Goal: Task Accomplishment & Management: Manage account settings

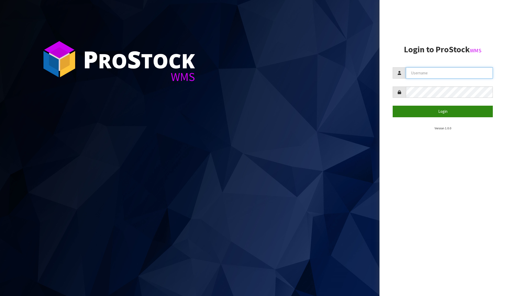
type input "[PERSON_NAME][EMAIL_ADDRESS][DOMAIN_NAME]"
click at [459, 109] on button "Login" at bounding box center [442, 111] width 100 height 11
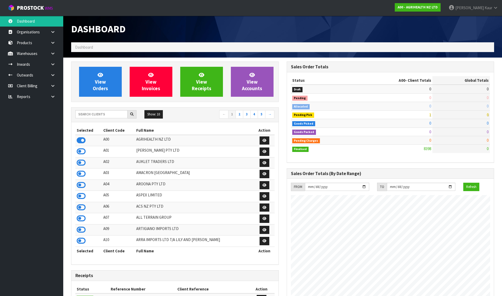
scroll to position [262900, 263084]
click at [110, 112] on input "text" at bounding box center [101, 114] width 52 height 8
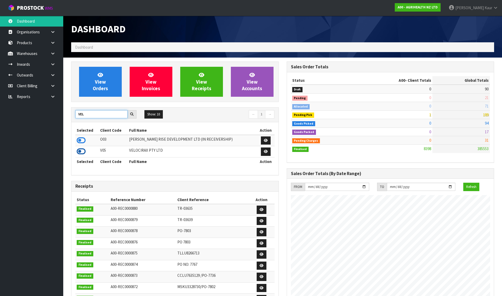
type input "VEL"
click at [84, 150] on icon at bounding box center [81, 152] width 9 height 8
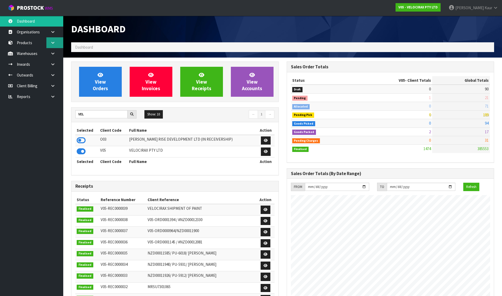
scroll to position [410, 215]
click at [56, 56] on link at bounding box center [54, 53] width 17 height 11
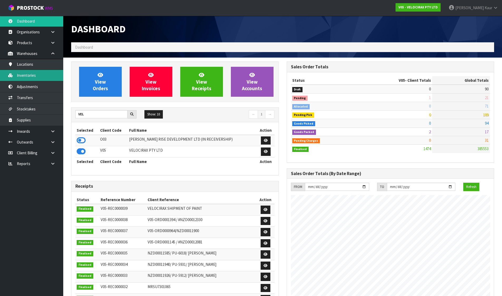
click at [43, 76] on link "Inventories" at bounding box center [31, 75] width 63 height 11
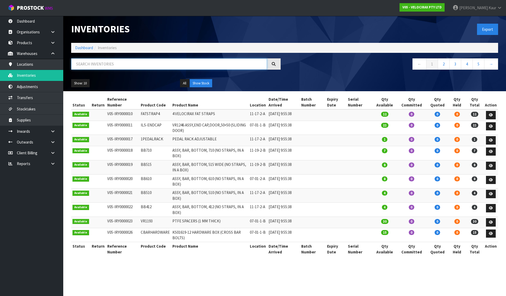
click at [74, 63] on input "text" at bounding box center [169, 63] width 196 height 11
paste input "H20B"
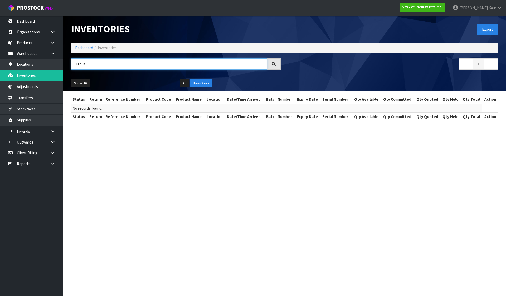
type input "H20B"
click at [78, 65] on input "H20B" at bounding box center [169, 63] width 196 height 11
click at [32, 44] on link "Products" at bounding box center [31, 42] width 63 height 11
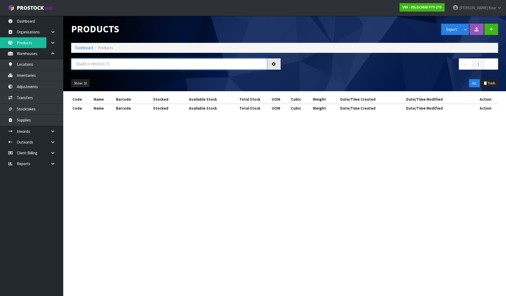
click at [79, 59] on input "text" at bounding box center [169, 63] width 196 height 11
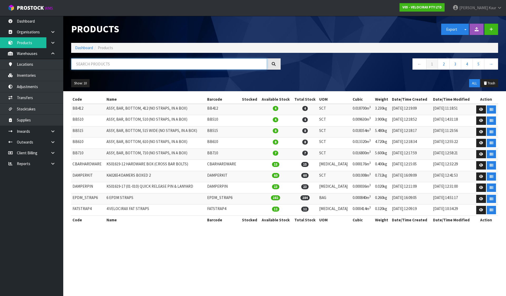
paste input "H20B"
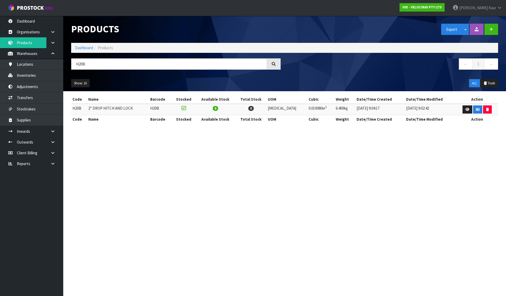
click at [108, 109] on td "2'' DROP HITCH AND LOCK" at bounding box center [118, 109] width 62 height 11
copy td "HITCH"
drag, startPoint x: 78, startPoint y: 65, endPoint x: 72, endPoint y: 64, distance: 5.9
click at [72, 64] on input "H20B" at bounding box center [169, 63] width 196 height 11
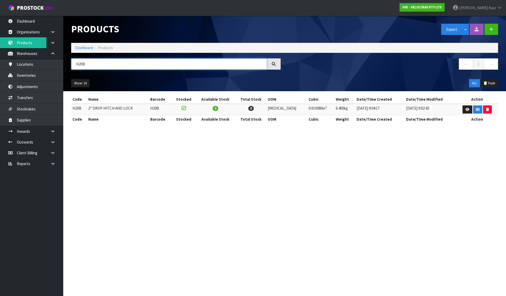
paste input "ITCH"
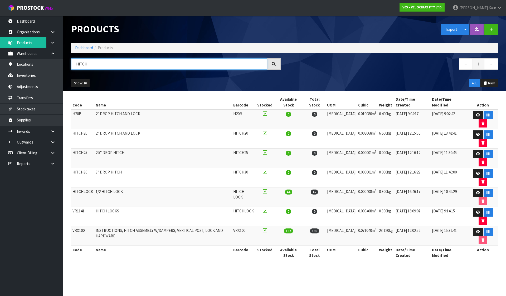
type input "HITCH"
click at [78, 188] on td "HITCHLOCK" at bounding box center [82, 197] width 23 height 19
copy td "HITCHLOCK"
click at [87, 188] on td "HITCHLOCK" at bounding box center [82, 197] width 23 height 19
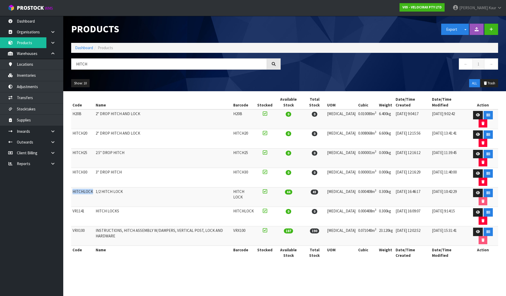
click at [87, 188] on td "HITCHLOCK" at bounding box center [82, 197] width 23 height 19
click at [35, 90] on link "Adjustments" at bounding box center [31, 86] width 63 height 11
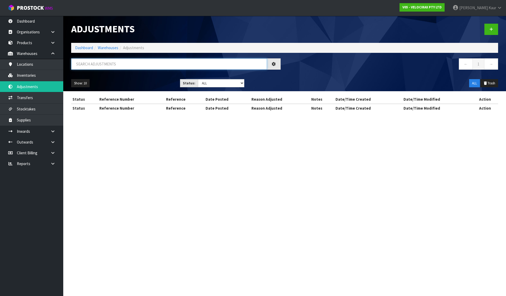
click at [88, 67] on input "text" at bounding box center [169, 63] width 196 height 11
paste input "HITCHLOCK"
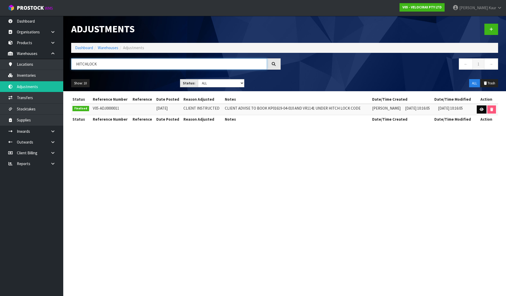
type input "HITCHLOCK"
click at [480, 109] on icon at bounding box center [481, 109] width 4 height 3
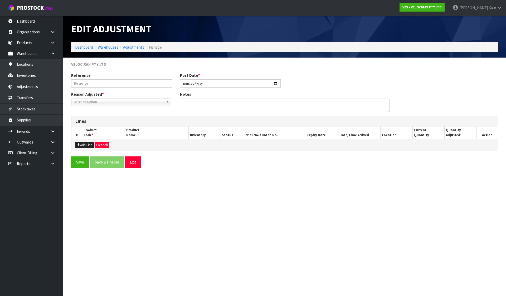
type input "[DATE]"
type textarea "CLIENT ADVISE TO BOOK KP01619-04-010 AND VR1141 UNDER HITCH LOCK CODE"
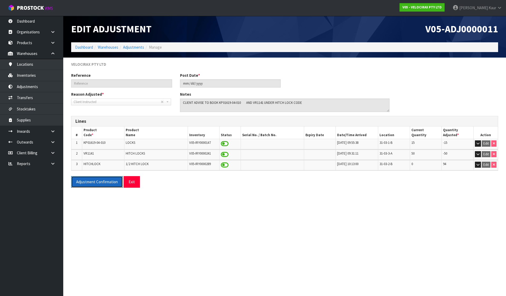
click at [97, 182] on button "Adjustment Confirmation" at bounding box center [97, 181] width 52 height 11
click at [26, 41] on link "Products" at bounding box center [31, 42] width 63 height 11
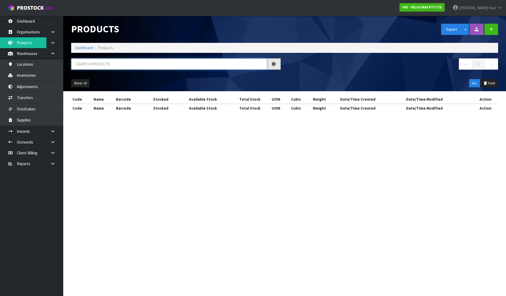
click at [92, 62] on input "text" at bounding box center [169, 63] width 196 height 11
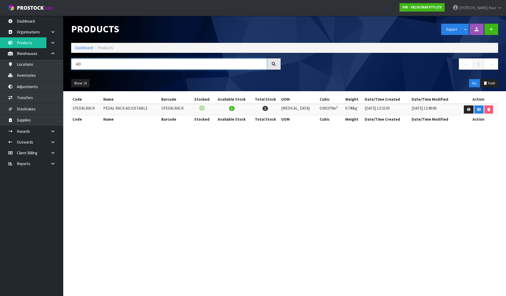
type input "AD"
click at [81, 48] on link "Dashboard" at bounding box center [84, 47] width 18 height 5
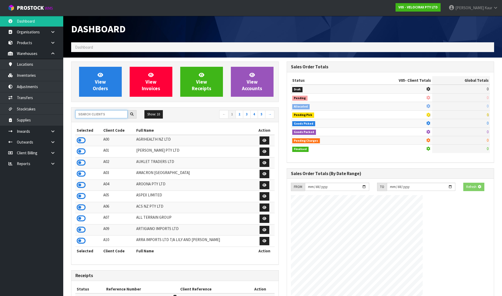
click at [102, 115] on input "text" at bounding box center [101, 114] width 52 height 8
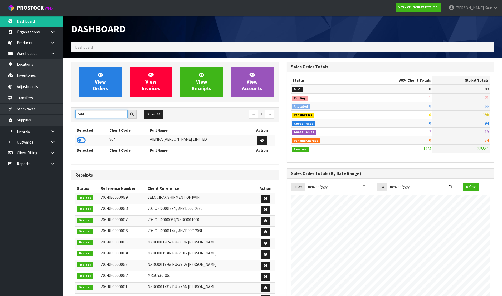
type input "V04"
click at [84, 141] on icon at bounding box center [81, 141] width 9 height 8
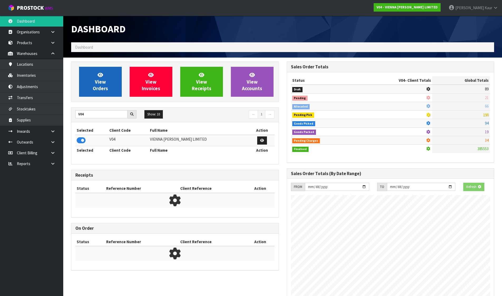
scroll to position [421, 215]
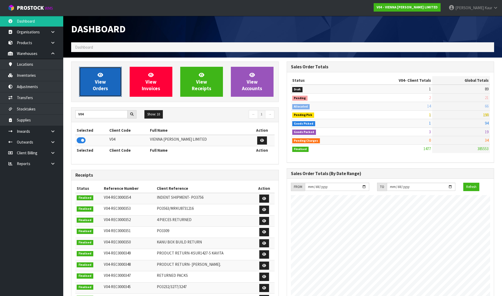
click at [87, 77] on link "View Orders" at bounding box center [100, 82] width 43 height 30
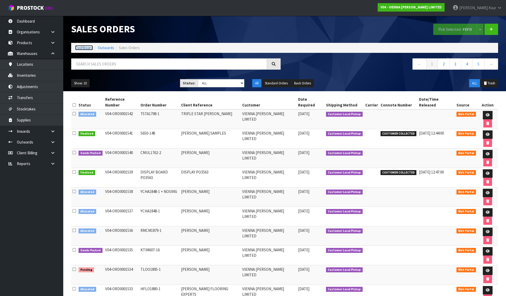
click at [83, 48] on link "Dashboard" at bounding box center [84, 47] width 18 height 5
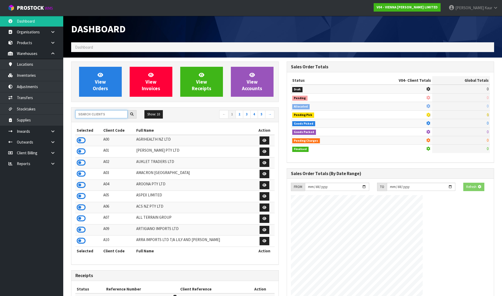
click at [97, 115] on input "text" at bounding box center [101, 114] width 52 height 8
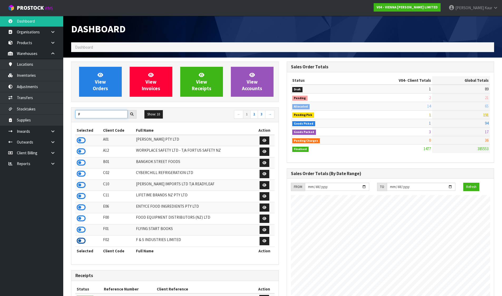
type input "F"
click at [83, 242] on icon at bounding box center [81, 241] width 9 height 8
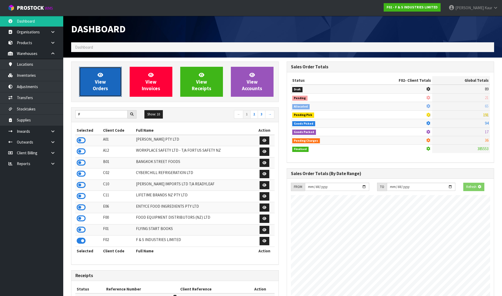
scroll to position [365, 215]
click at [105, 92] on link "View Orders" at bounding box center [100, 82] width 43 height 30
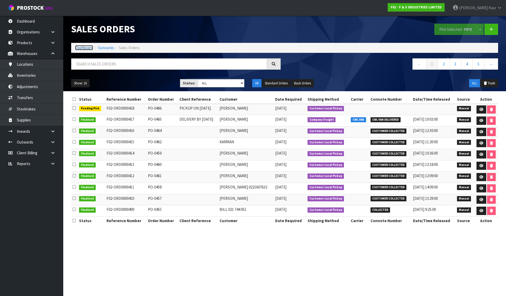
click at [81, 48] on link "Dashboard" at bounding box center [84, 47] width 18 height 5
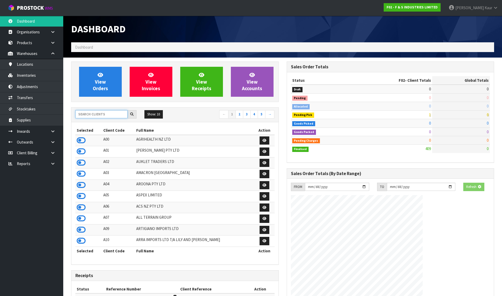
click at [99, 116] on input "text" at bounding box center [101, 114] width 52 height 8
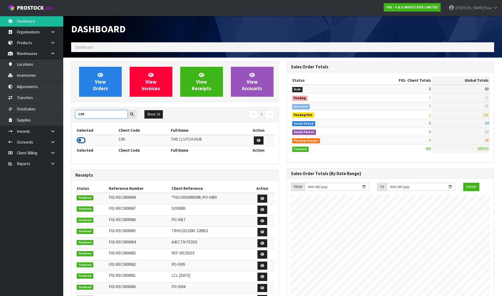
type input "C09"
click at [84, 140] on icon at bounding box center [81, 141] width 9 height 8
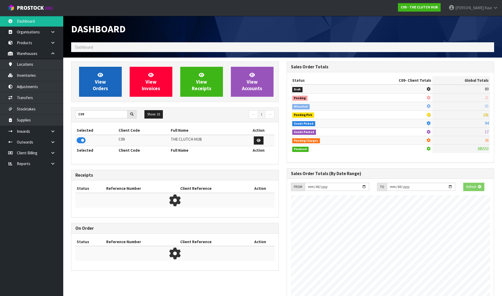
scroll to position [356, 215]
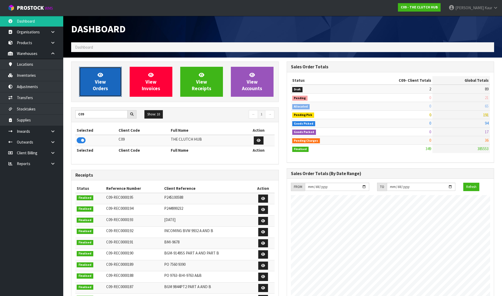
click at [97, 85] on link "View Orders" at bounding box center [100, 82] width 43 height 30
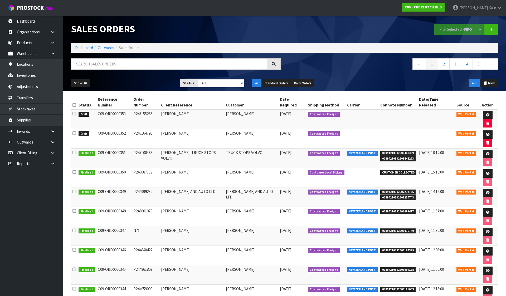
click at [73, 103] on icon at bounding box center [73, 105] width 3 height 4
click at [452, 26] on button "Pick Selected - FIFO" at bounding box center [455, 29] width 43 height 11
click at [62, 50] on link at bounding box center [54, 53] width 17 height 11
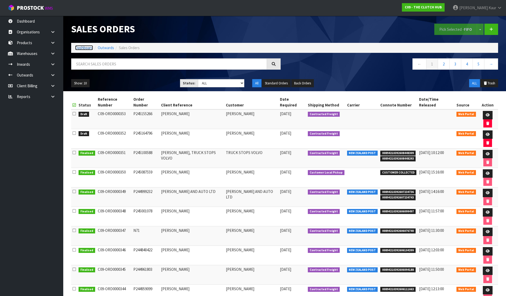
click at [82, 47] on link "Dashboard" at bounding box center [84, 47] width 18 height 5
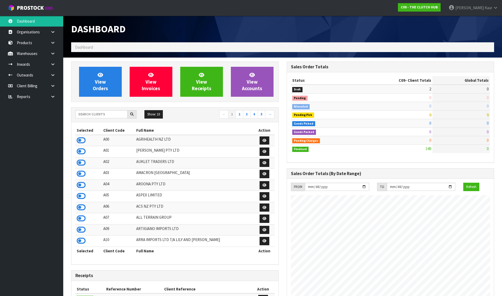
scroll to position [356, 215]
click at [102, 117] on input "text" at bounding box center [101, 114] width 52 height 8
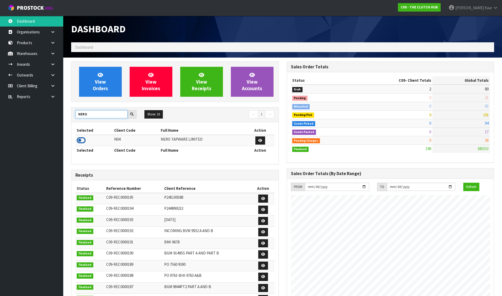
type input "NERO"
click at [81, 141] on icon at bounding box center [81, 141] width 9 height 8
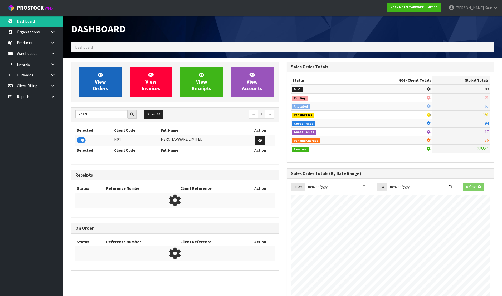
scroll to position [416, 215]
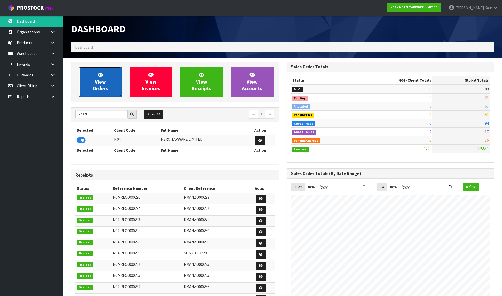
click at [93, 87] on span "View Orders" at bounding box center [100, 82] width 15 height 20
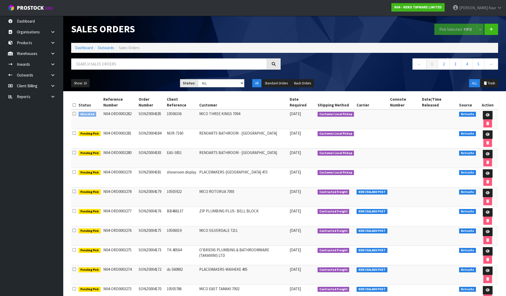
click at [76, 112] on icon at bounding box center [73, 114] width 3 height 4
click at [0, 0] on input "checkbox" at bounding box center [0, 0] width 0 height 0
click at [485, 113] on icon at bounding box center [487, 114] width 4 height 3
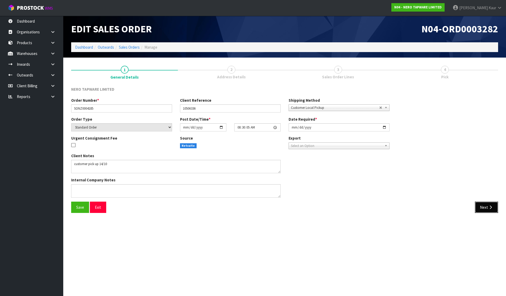
click at [487, 207] on button "Next" at bounding box center [485, 207] width 23 height 11
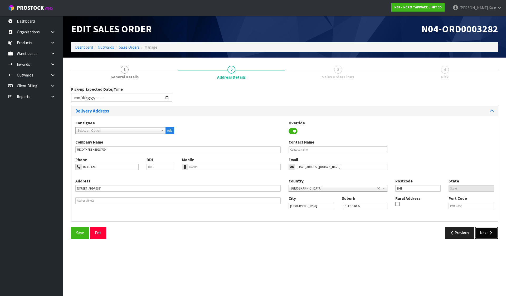
click at [491, 227] on button "Next" at bounding box center [485, 232] width 23 height 11
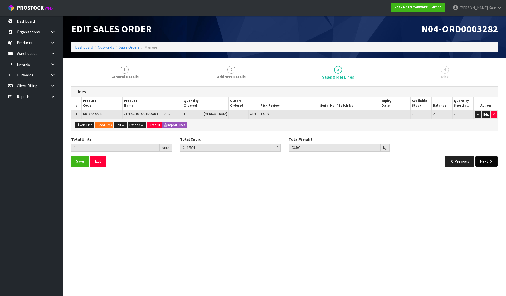
drag, startPoint x: 494, startPoint y: 164, endPoint x: 417, endPoint y: 166, distance: 77.4
click at [494, 164] on button "Next" at bounding box center [485, 161] width 23 height 11
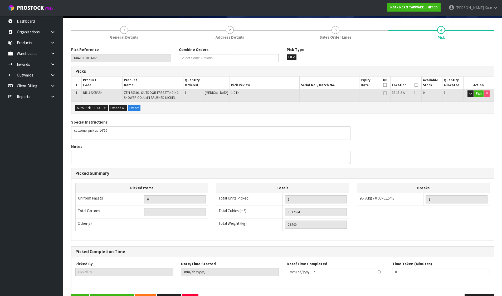
scroll to position [57, 0]
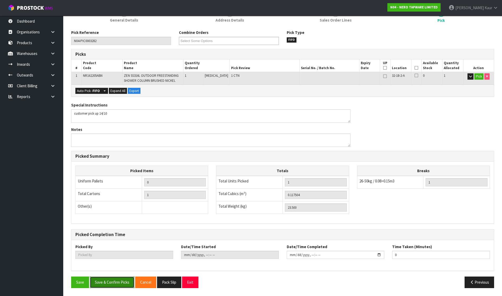
click at [100, 284] on button "Save & Confirm Picks" at bounding box center [112, 282] width 44 height 11
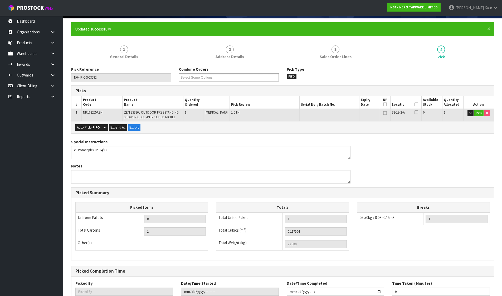
scroll to position [76, 0]
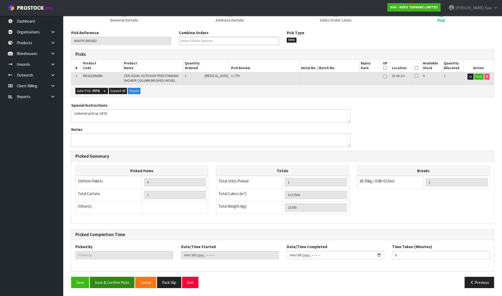
type input "[PERSON_NAME]"
type input "2025-10-14T09:14:31"
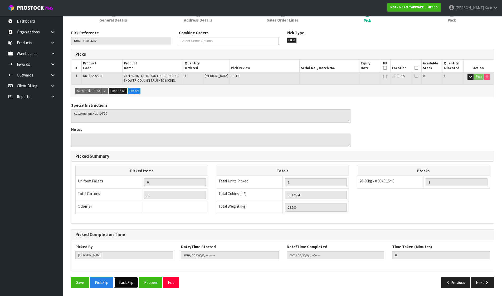
click at [117, 283] on button "Pack Slip" at bounding box center [126, 282] width 24 height 11
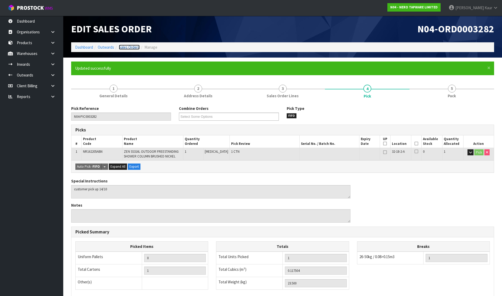
click at [131, 48] on link "Sales Orders" at bounding box center [129, 47] width 21 height 5
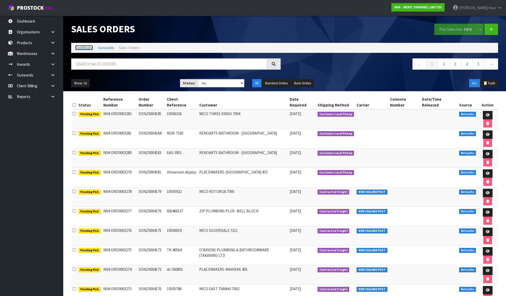
click at [90, 49] on link "Dashboard" at bounding box center [84, 47] width 18 height 5
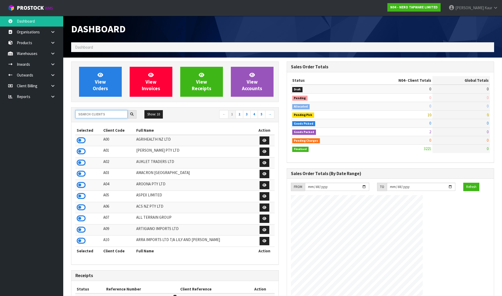
click at [100, 111] on input "text" at bounding box center [101, 114] width 52 height 8
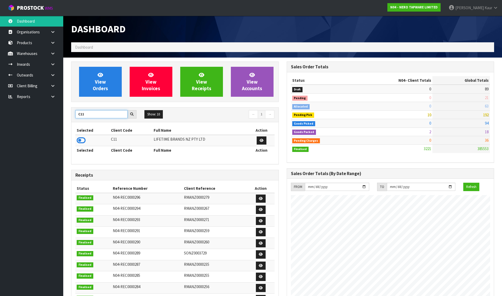
type input "C11"
click at [79, 141] on icon at bounding box center [81, 141] width 9 height 8
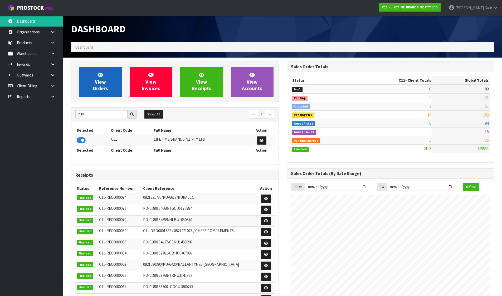
scroll to position [399, 215]
click at [97, 85] on span "View Orders" at bounding box center [100, 82] width 15 height 20
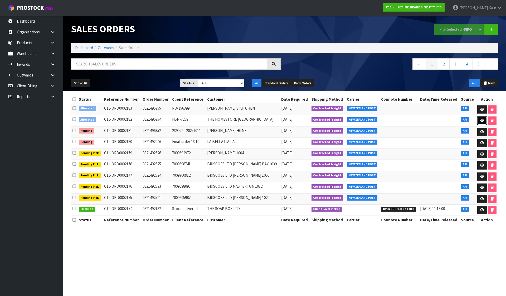
click at [479, 117] on link at bounding box center [482, 121] width 10 height 8
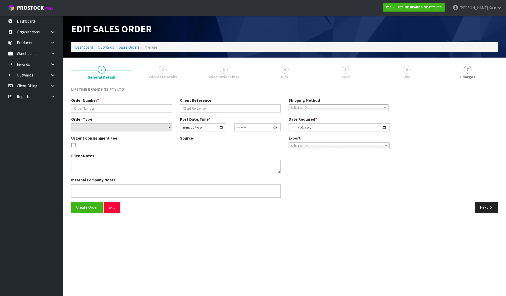
type input "0821496354"
type input "HSN-7259"
select select "number:0"
type input "[DATE]"
type input "07:44:48.000"
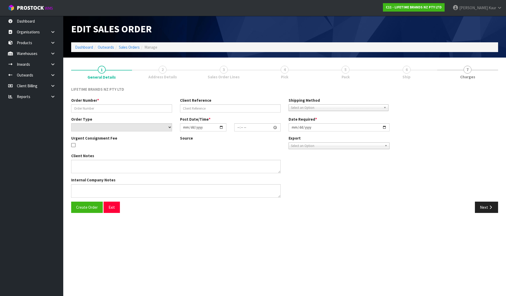
type input "[DATE]"
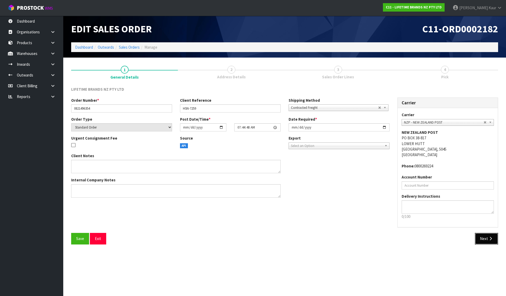
click at [491, 238] on icon "button" at bounding box center [490, 239] width 5 height 4
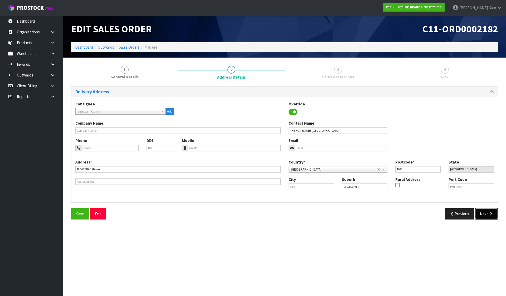
click at [485, 216] on button "Next" at bounding box center [485, 214] width 23 height 11
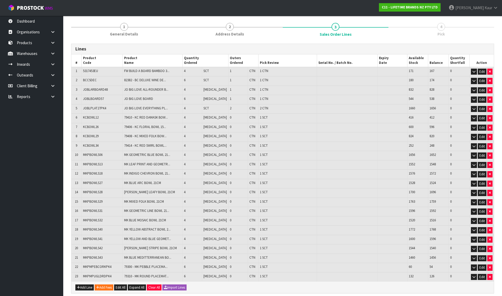
scroll to position [85, 0]
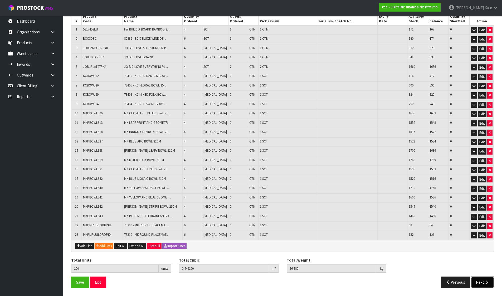
click at [485, 283] on icon "button" at bounding box center [486, 283] width 5 height 4
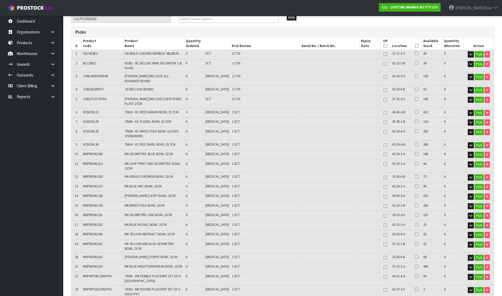
scroll to position [53, 0]
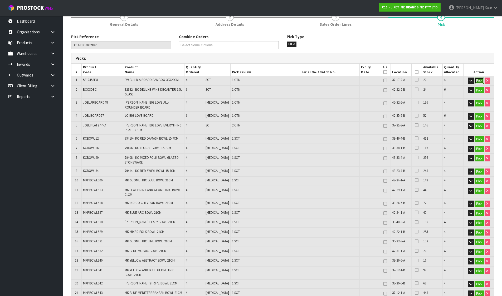
click at [478, 79] on button "Pick" at bounding box center [478, 81] width 9 height 6
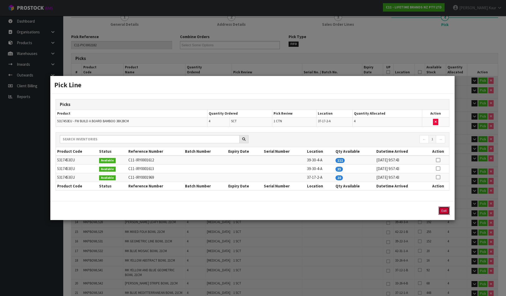
click at [443, 210] on button "Exit" at bounding box center [443, 211] width 11 height 8
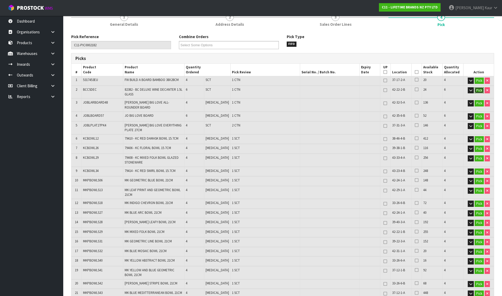
click at [480, 91] on button "Pick" at bounding box center [478, 90] width 9 height 6
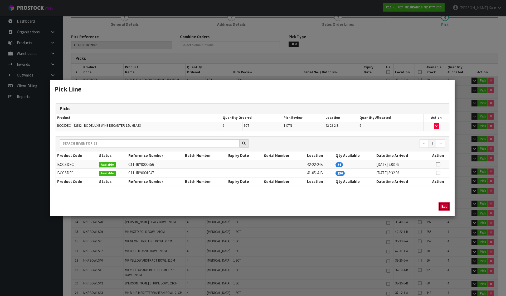
click at [442, 207] on button "Exit" at bounding box center [443, 207] width 11 height 8
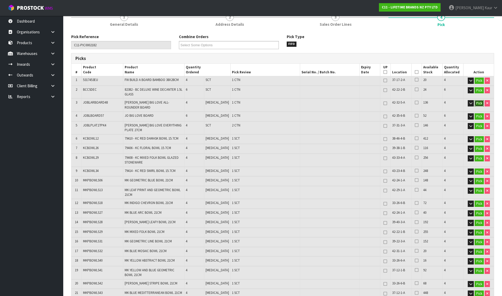
click at [479, 103] on button "Pick" at bounding box center [478, 103] width 9 height 6
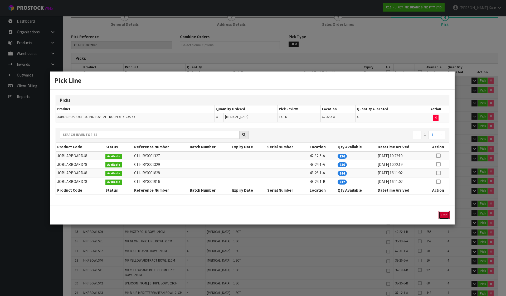
click at [442, 213] on button "Exit" at bounding box center [443, 215] width 11 height 8
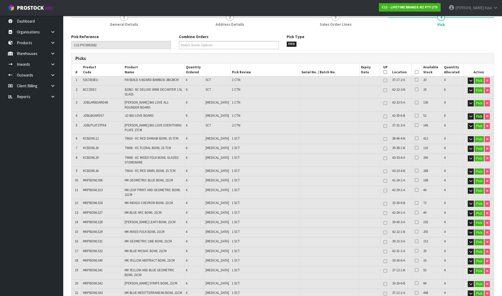
click at [477, 113] on button "Pick" at bounding box center [478, 116] width 9 height 6
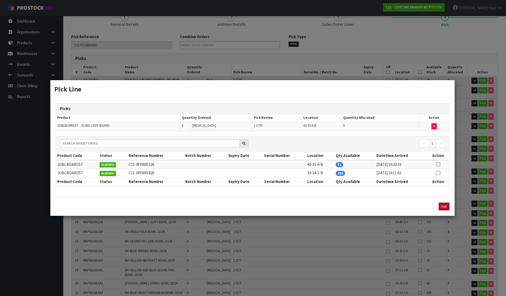
click at [441, 203] on button "Exit" at bounding box center [443, 207] width 11 height 8
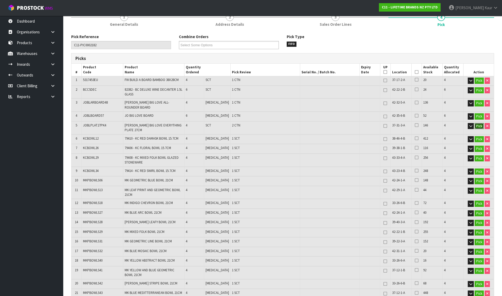
click at [478, 125] on button "Pick" at bounding box center [478, 126] width 9 height 6
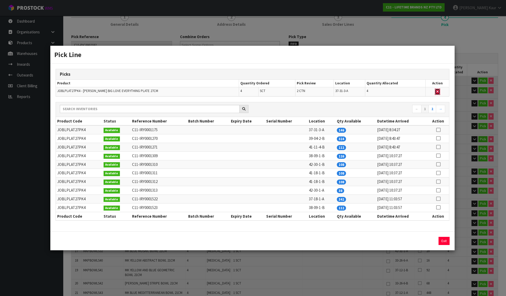
click at [436, 91] on icon "button" at bounding box center [437, 91] width 2 height 3
type input "4"
type input "96"
type input "0.374172"
type input "66.52"
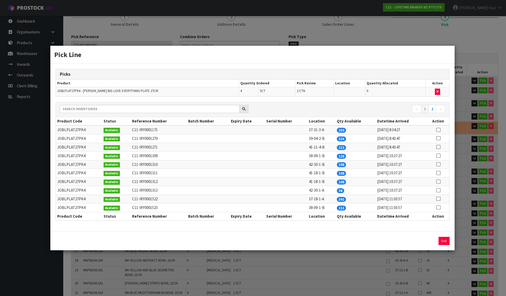
click at [439, 191] on icon at bounding box center [438, 191] width 4 height 0
click at [429, 240] on button "Assign Pick" at bounding box center [426, 241] width 22 height 8
type input "6"
type input "100"
type input "0.4461"
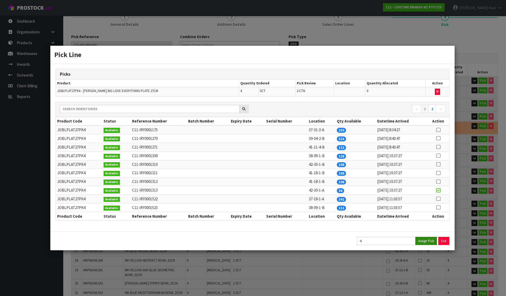
type input "86.88"
click at [440, 240] on button "Exit" at bounding box center [443, 241] width 11 height 8
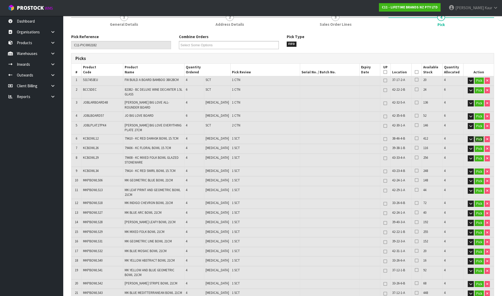
click at [475, 136] on button "Pick" at bounding box center [478, 139] width 9 height 6
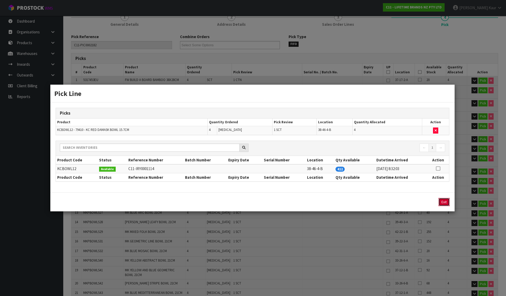
drag, startPoint x: 440, startPoint y: 201, endPoint x: 445, endPoint y: 195, distance: 8.6
click at [440, 201] on button "Exit" at bounding box center [443, 202] width 11 height 8
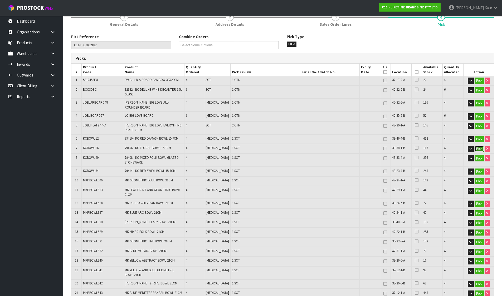
click at [480, 146] on button "Pick" at bounding box center [478, 149] width 9 height 6
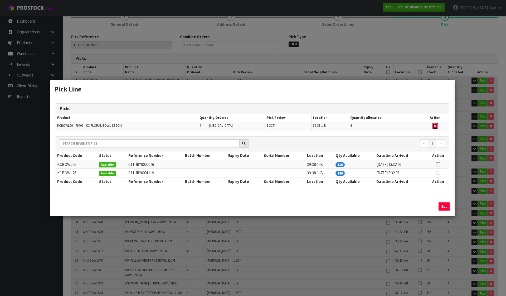
click at [435, 126] on icon "button" at bounding box center [435, 126] width 2 height 3
type input "Sub-carton x 17"
type input "96"
type input "0.445862"
type input "85.38"
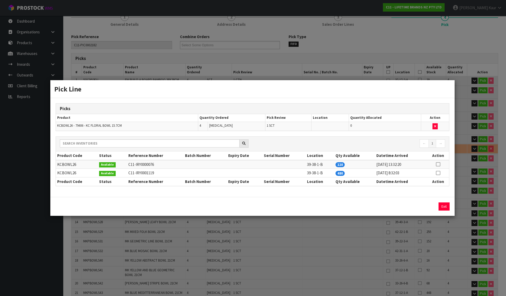
click at [438, 165] on icon at bounding box center [437, 165] width 4 height 0
click at [433, 206] on button "Assign Pick" at bounding box center [426, 207] width 22 height 8
type input "Sub-carton x 18"
type input "100"
type input "0.4461"
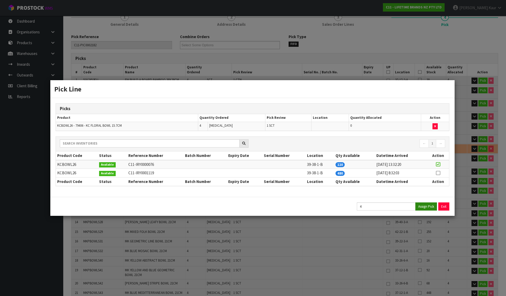
type input "86.88"
drag, startPoint x: 441, startPoint y: 205, endPoint x: 452, endPoint y: 189, distance: 19.6
click at [441, 205] on button "Exit" at bounding box center [443, 207] width 11 height 8
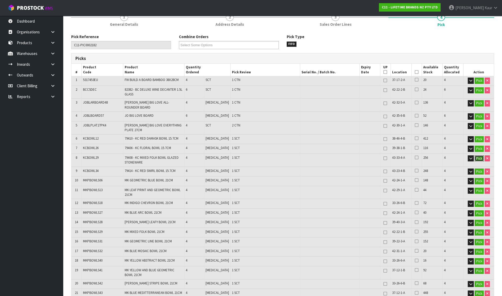
click at [476, 156] on button "Pick" at bounding box center [478, 159] width 9 height 6
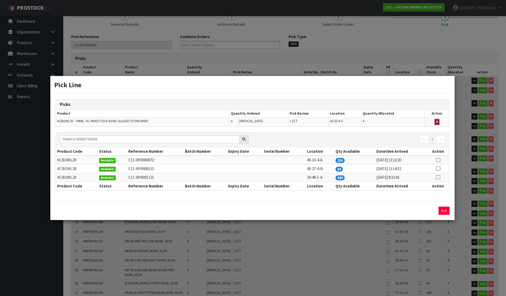
click at [435, 122] on button "button" at bounding box center [436, 122] width 5 height 6
type input "Sub-carton x 17"
type input "96"
type input "0.441765"
type input "85.34"
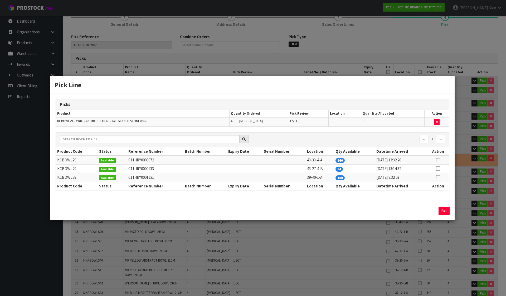
click at [438, 169] on icon at bounding box center [437, 169] width 4 height 0
click at [430, 208] on button "Assign Pick" at bounding box center [426, 211] width 22 height 8
type input "Sub-carton x 18"
type input "100"
type input "0.4461"
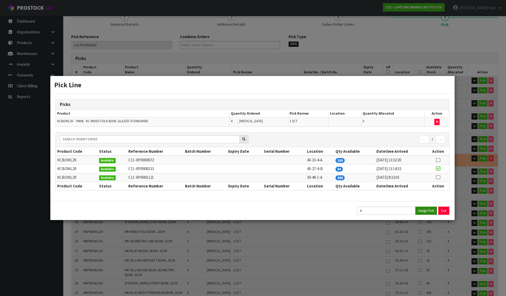
type input "86.88"
click at [441, 209] on button "Exit" at bounding box center [443, 211] width 11 height 8
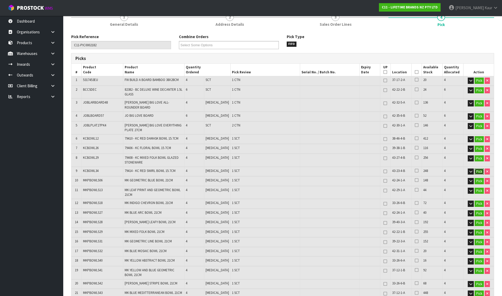
click at [478, 169] on button "Pick" at bounding box center [478, 172] width 9 height 6
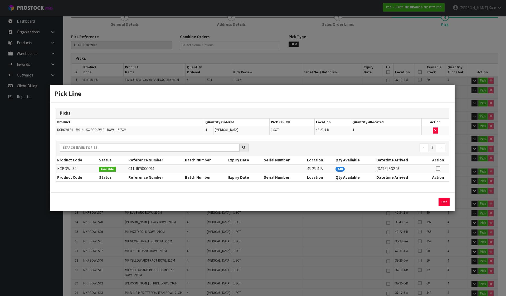
click at [458, 186] on div "Pick Line Picks Product Quantity Ordered Pick Review Location Quantity Allocate…" at bounding box center [253, 148] width 506 height 296
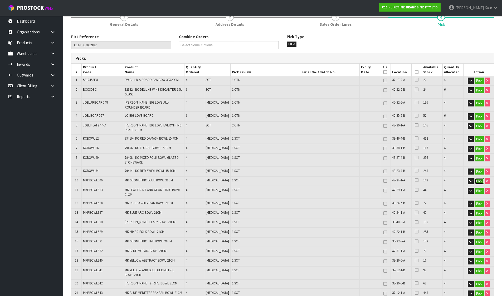
click at [477, 178] on button "Pick" at bounding box center [478, 181] width 9 height 6
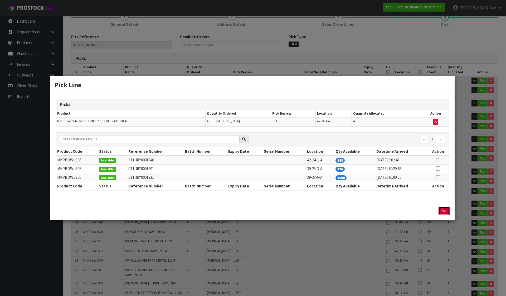
click at [446, 211] on button "Exit" at bounding box center [443, 211] width 11 height 8
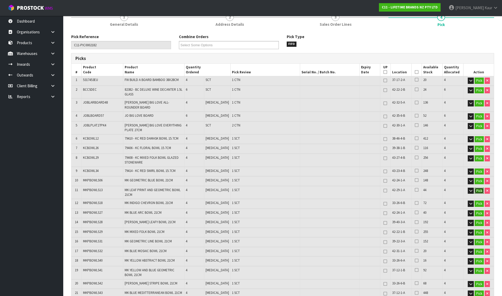
click at [477, 188] on button "Pick" at bounding box center [478, 191] width 9 height 6
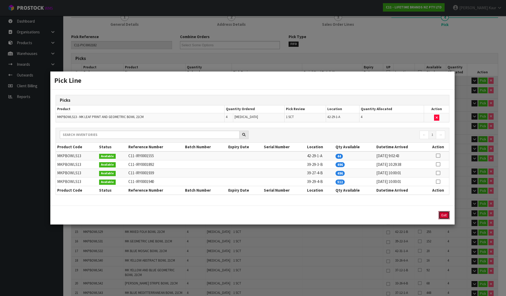
drag, startPoint x: 448, startPoint y: 215, endPoint x: 458, endPoint y: 206, distance: 13.5
click at [447, 215] on button "Exit" at bounding box center [443, 215] width 11 height 8
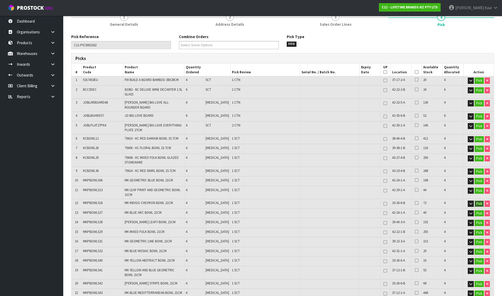
click at [479, 201] on button "Pick" at bounding box center [478, 204] width 9 height 6
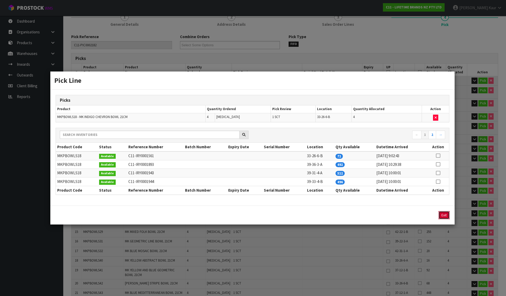
click at [441, 215] on button "Exit" at bounding box center [443, 215] width 11 height 8
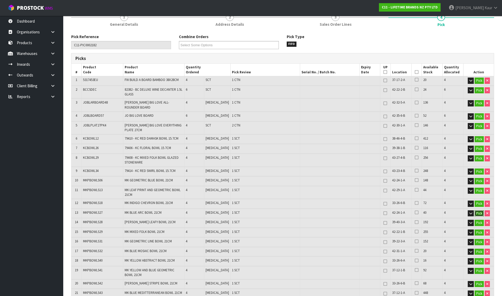
click at [476, 211] on button "Pick" at bounding box center [478, 214] width 9 height 6
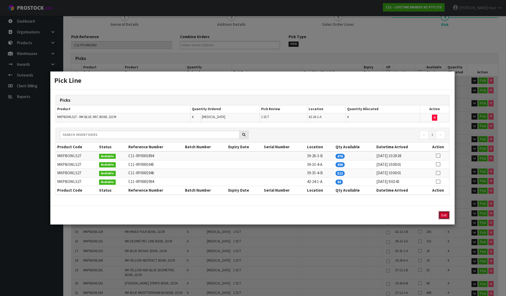
click at [447, 216] on button "Exit" at bounding box center [443, 215] width 11 height 8
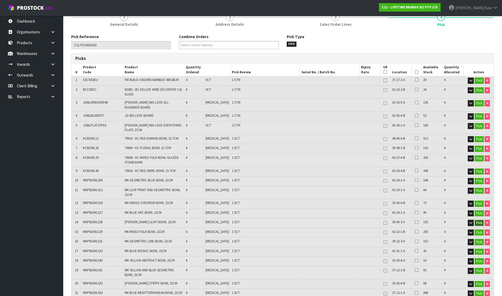
click at [477, 220] on button "Pick" at bounding box center [478, 223] width 9 height 6
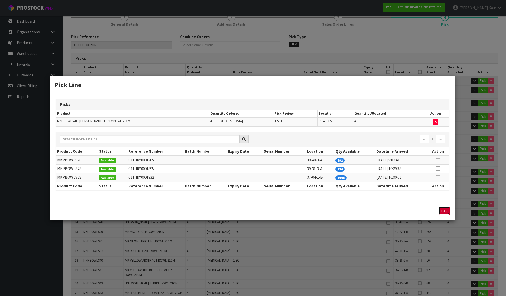
click at [443, 212] on button "Exit" at bounding box center [443, 211] width 11 height 8
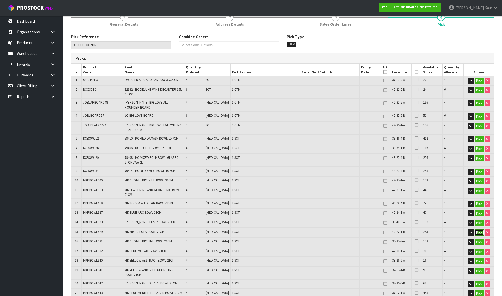
click at [477, 230] on button "Pick" at bounding box center [478, 233] width 9 height 6
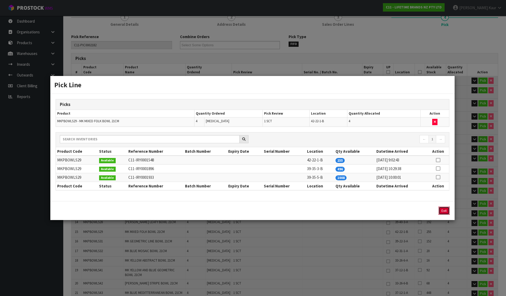
click at [446, 210] on button "Exit" at bounding box center [443, 211] width 11 height 8
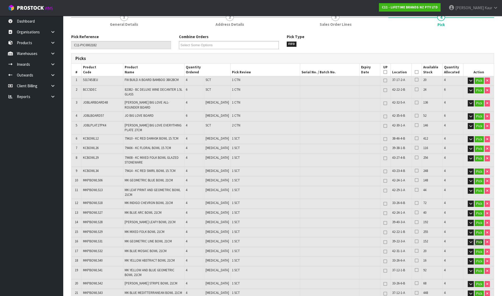
click at [477, 239] on button "Pick" at bounding box center [478, 242] width 9 height 6
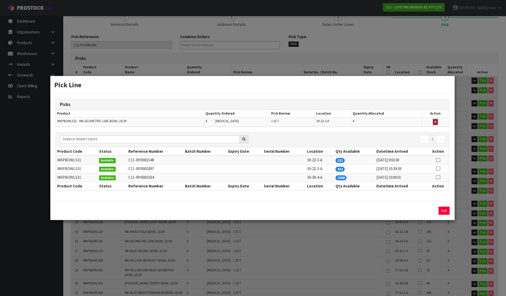
click at [433, 122] on button "button" at bounding box center [434, 122] width 5 height 6
type input "Sub-carton x 17"
type input "96"
type input "0.439808"
type input "84.68"
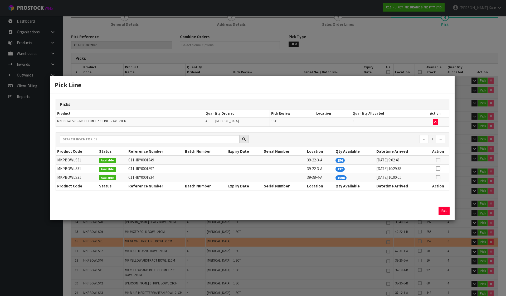
drag, startPoint x: 436, startPoint y: 160, endPoint x: 435, endPoint y: 169, distance: 9.5
click at [435, 160] on td at bounding box center [438, 160] width 22 height 9
click at [436, 161] on icon at bounding box center [437, 160] width 4 height 0
click at [428, 210] on button "Assign Pick" at bounding box center [426, 211] width 22 height 8
type input "Sub-carton x 18"
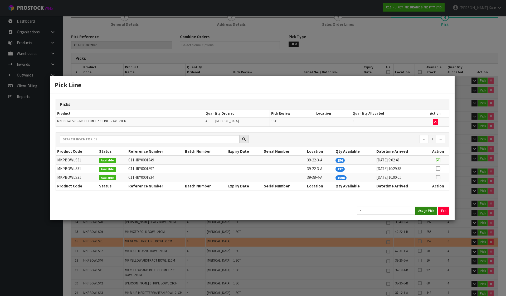
type input "100"
type input "0.4461"
type input "86.88"
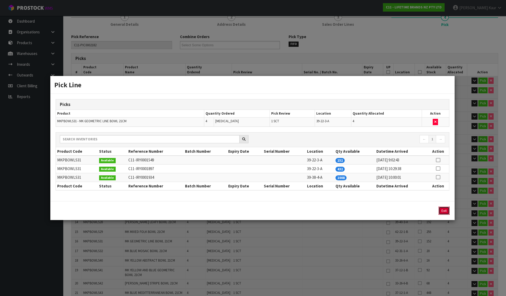
click at [444, 211] on button "Exit" at bounding box center [443, 211] width 11 height 8
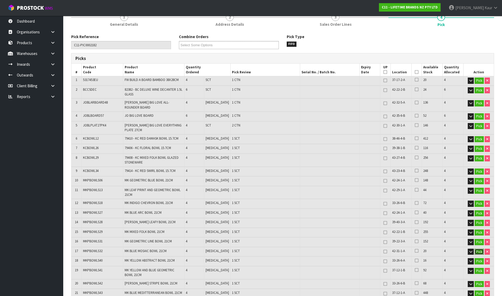
click at [476, 249] on button "Pick" at bounding box center [478, 252] width 9 height 6
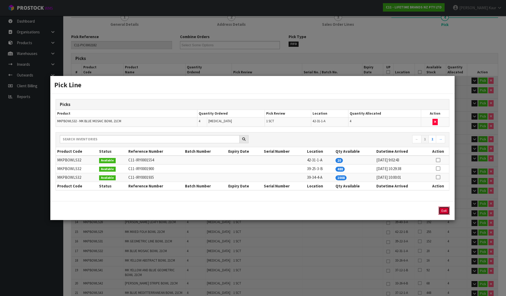
click at [446, 211] on button "Exit" at bounding box center [443, 211] width 11 height 8
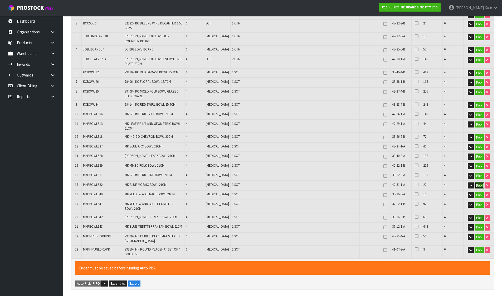
scroll to position [132, 0]
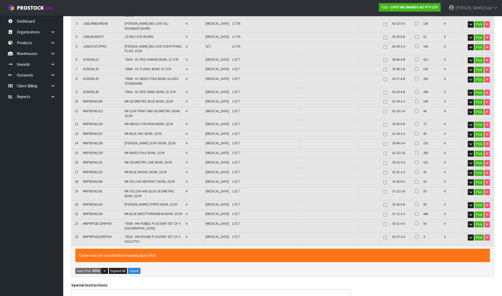
click at [478, 178] on td "Pick" at bounding box center [478, 182] width 30 height 9
click at [478, 180] on button "Pick" at bounding box center [478, 183] width 9 height 6
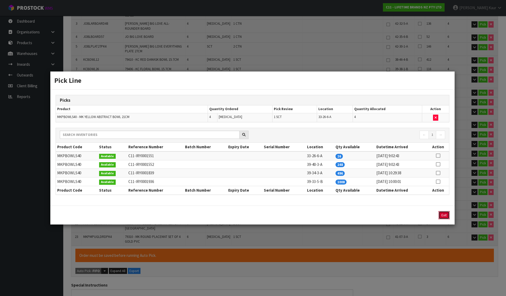
click at [447, 214] on button "Exit" at bounding box center [443, 215] width 11 height 8
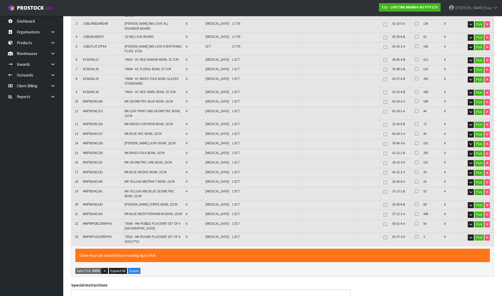
click at [479, 190] on td "Pick" at bounding box center [478, 194] width 30 height 13
click at [477, 189] on button "Pick" at bounding box center [478, 192] width 9 height 6
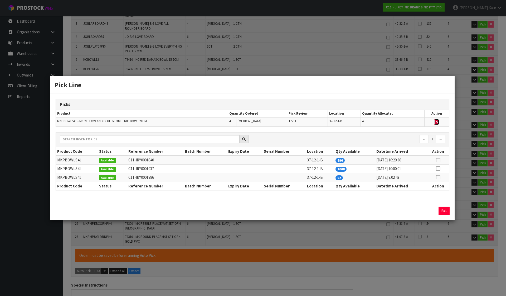
click at [437, 123] on icon "button" at bounding box center [436, 121] width 2 height 3
type input "Sub-carton x 17"
type input "96"
type input "0.438924"
type input "84.63"
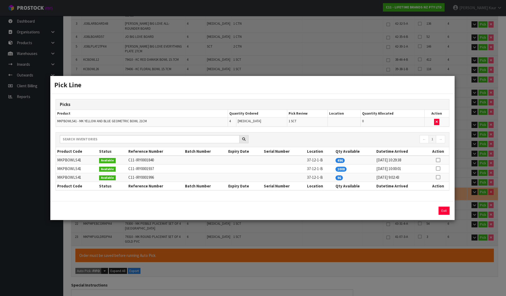
click at [437, 177] on icon at bounding box center [437, 177] width 4 height 0
click at [426, 210] on button "Assign Pick" at bounding box center [426, 211] width 22 height 8
type input "Sub-carton x 18"
type input "100"
type input "0.4461"
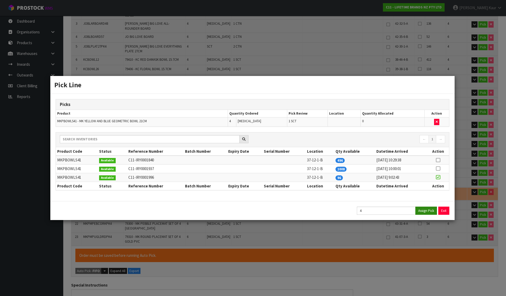
type input "86.88"
click at [439, 210] on button "Exit" at bounding box center [443, 211] width 11 height 8
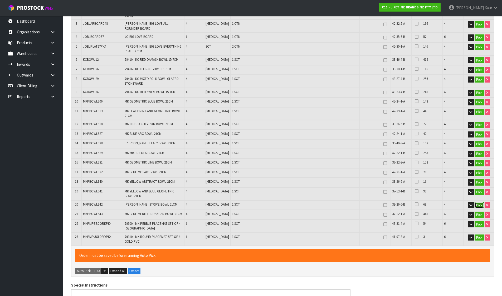
click at [477, 202] on button "Pick" at bounding box center [478, 205] width 9 height 6
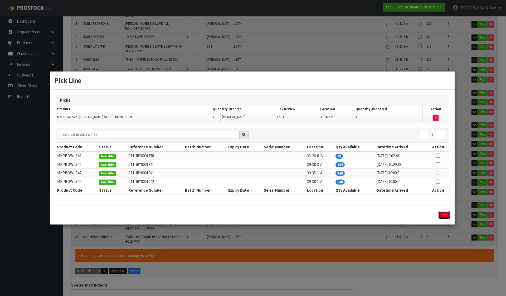
click at [443, 215] on button "Exit" at bounding box center [443, 215] width 11 height 8
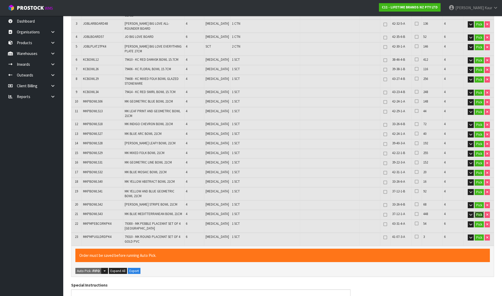
click at [478, 212] on button "Pick" at bounding box center [478, 215] width 9 height 6
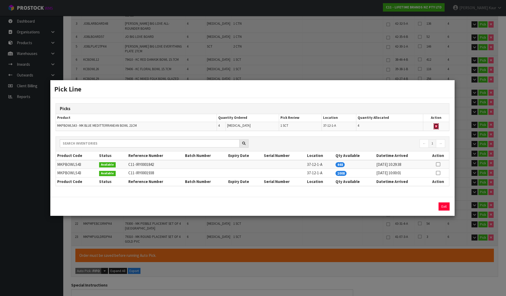
click at [437, 125] on button "button" at bounding box center [435, 126] width 5 height 6
type input "Sub-carton x 17"
type input "96"
type input "0.439808"
type input "84.68"
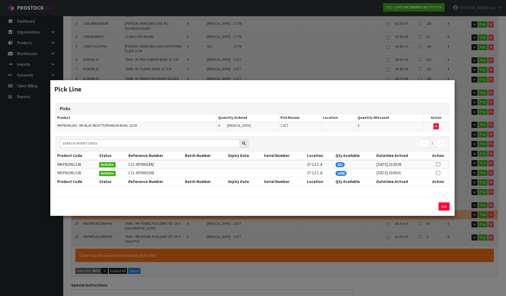
click at [438, 165] on icon at bounding box center [437, 165] width 4 height 0
click at [429, 204] on button "Assign Pick" at bounding box center [426, 207] width 22 height 8
type input "Sub-carton x 18"
type input "100"
type input "0.4461"
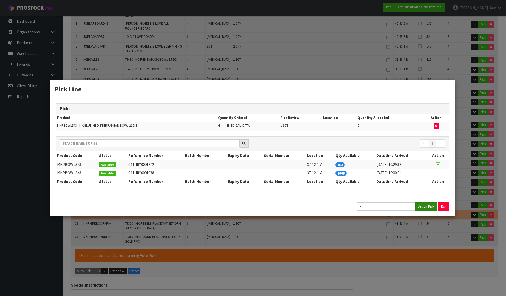
type input "86.88"
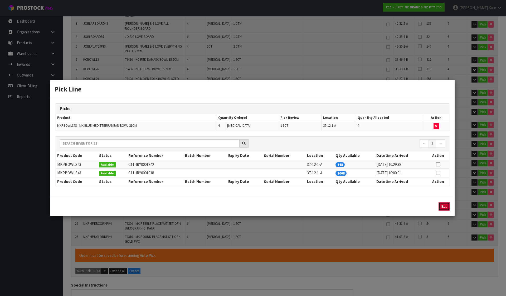
click at [447, 209] on button "Exit" at bounding box center [443, 207] width 11 height 8
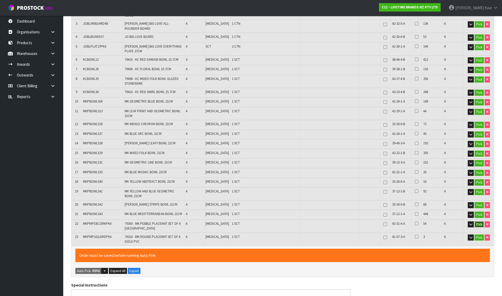
click at [475, 222] on button "Pick" at bounding box center [478, 225] width 9 height 6
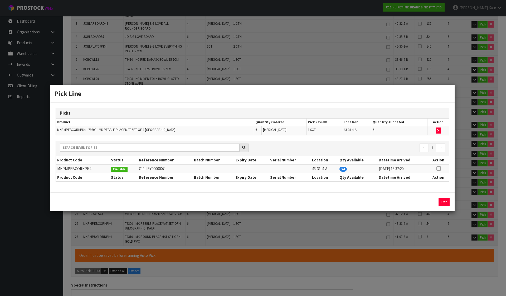
click at [444, 198] on div "Exit" at bounding box center [252, 202] width 404 height 19
click at [444, 200] on button "Exit" at bounding box center [443, 202] width 11 height 8
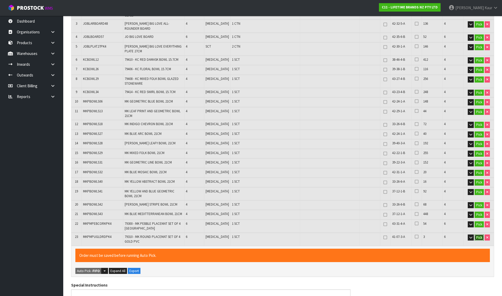
click at [476, 235] on button "Pick" at bounding box center [478, 238] width 9 height 6
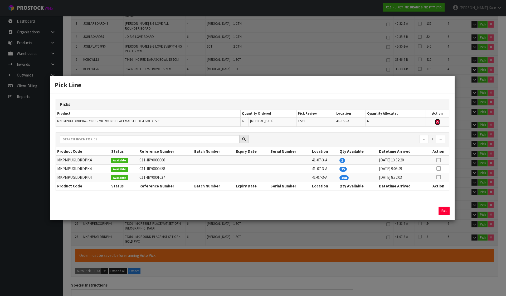
click at [435, 122] on button "button" at bounding box center [436, 122] width 5 height 6
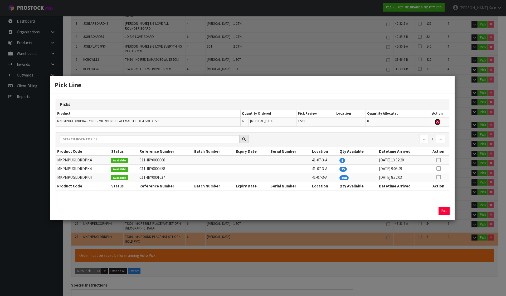
type input "Sub-carton x 17"
type input "94"
type input "0.397351"
type input "84.1"
click at [437, 160] on icon at bounding box center [438, 160] width 4 height 0
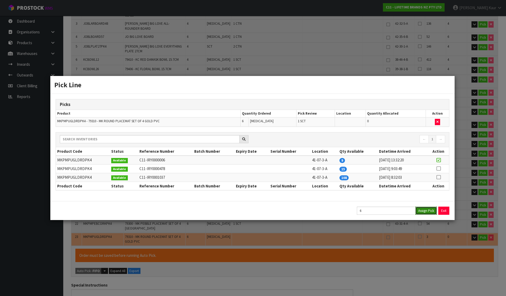
click at [429, 209] on button "Assign Pick" at bounding box center [426, 211] width 22 height 8
type input "Sub-carton x 18"
type input "100"
type input "0.4461"
type input "86.88"
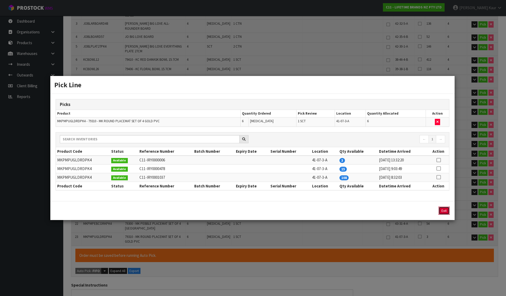
click at [443, 210] on button "Exit" at bounding box center [443, 211] width 11 height 8
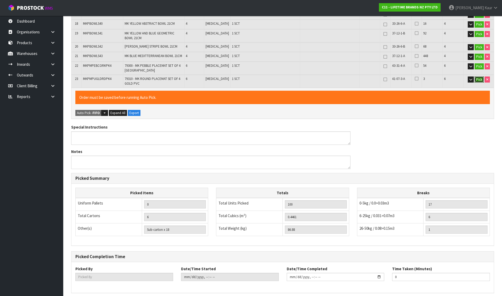
scroll to position [305, 0]
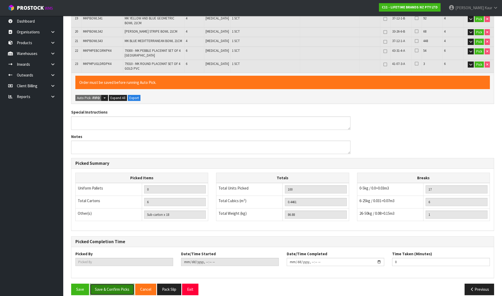
click at [109, 284] on button "Save & Confirm Picks" at bounding box center [112, 289] width 44 height 11
type input "[PERSON_NAME]"
type input "2025-10-14T09:17:15"
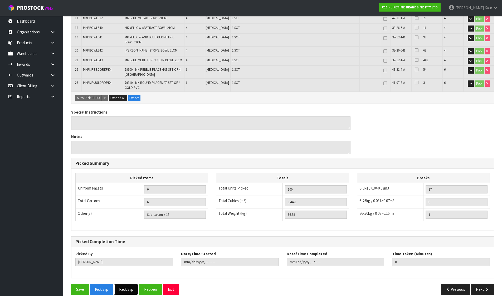
click at [130, 284] on button "Pack Slip" at bounding box center [126, 289] width 24 height 11
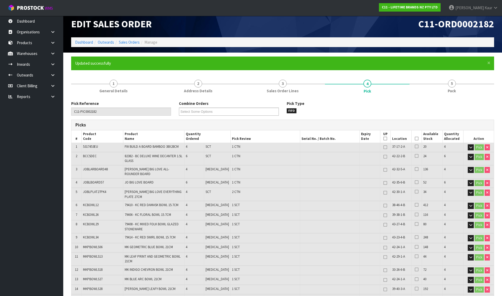
scroll to position [0, 0]
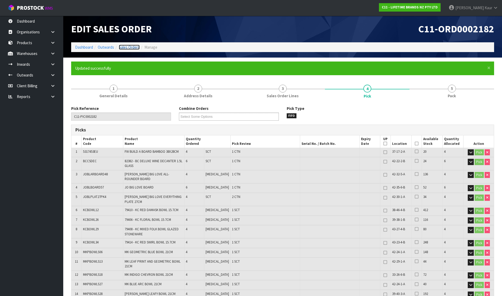
click at [126, 50] on link "Sales Orders" at bounding box center [129, 47] width 21 height 5
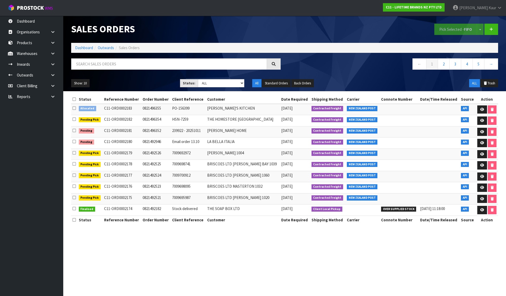
click at [486, 106] on td at bounding box center [486, 109] width 22 height 11
click at [483, 107] on link at bounding box center [482, 110] width 10 height 8
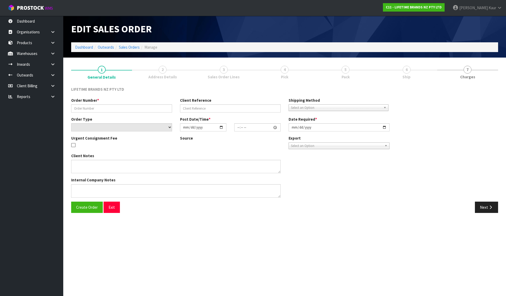
type input "0821496355"
type input "PO-156399"
select select "number:0"
type input "[DATE]"
type input "07:44:50.000"
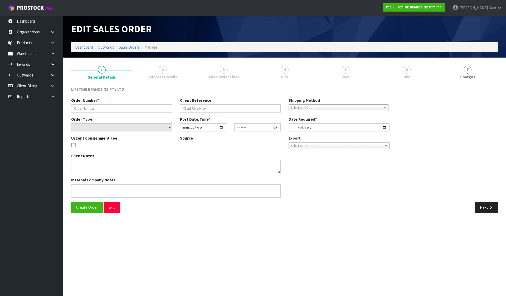
type input "[DATE]"
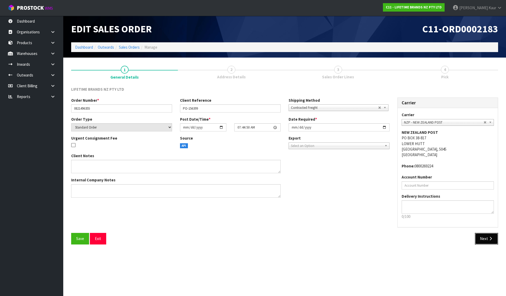
click at [495, 239] on button "Next" at bounding box center [485, 238] width 23 height 11
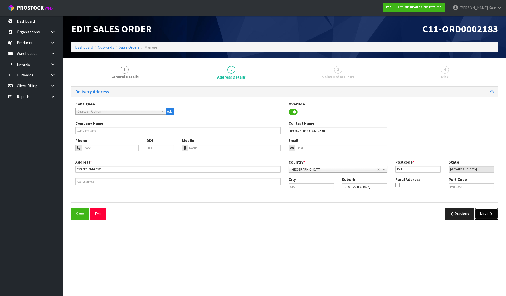
click at [487, 215] on button "Next" at bounding box center [485, 214] width 23 height 11
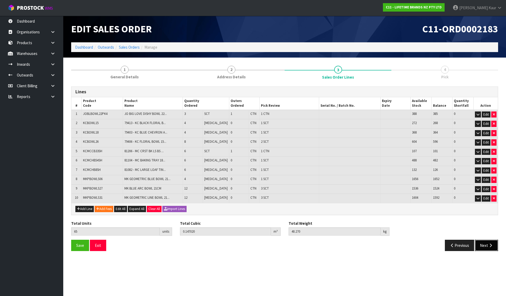
click at [479, 244] on button "Next" at bounding box center [485, 245] width 23 height 11
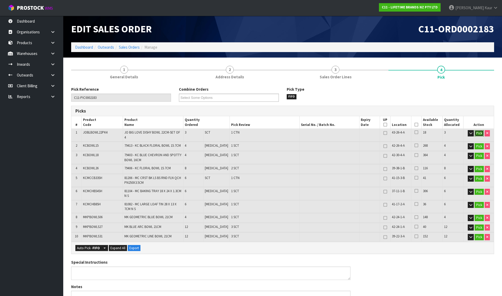
click at [479, 133] on button "Pick" at bounding box center [478, 133] width 9 height 6
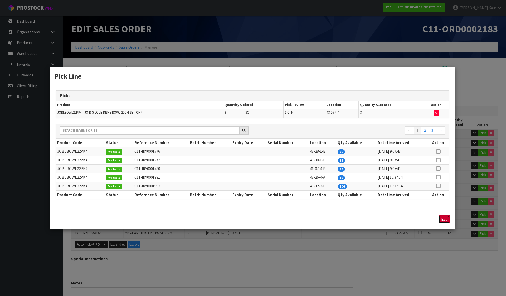
click at [446, 221] on button "Exit" at bounding box center [443, 220] width 11 height 8
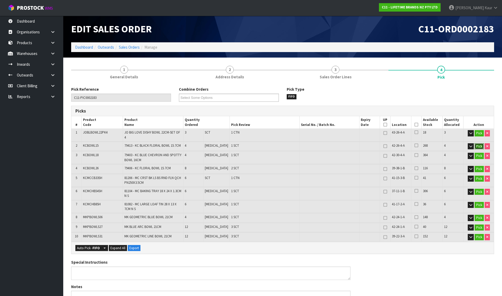
click at [477, 143] on button "Pick" at bounding box center [478, 146] width 9 height 6
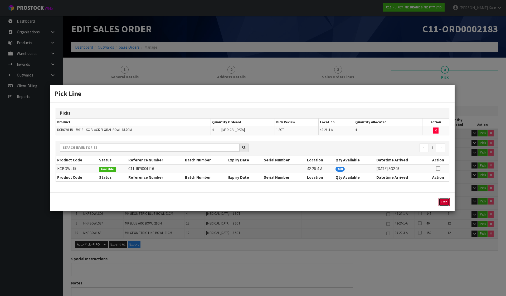
click at [444, 205] on button "Exit" at bounding box center [443, 202] width 11 height 8
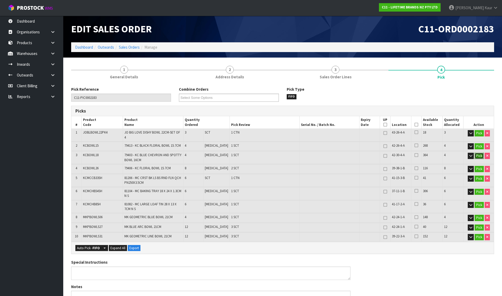
click at [477, 153] on button "Pick" at bounding box center [478, 156] width 9 height 6
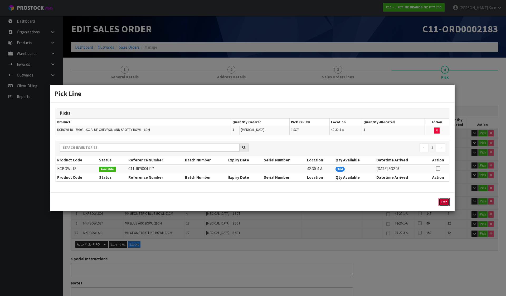
click at [443, 200] on button "Exit" at bounding box center [443, 202] width 11 height 8
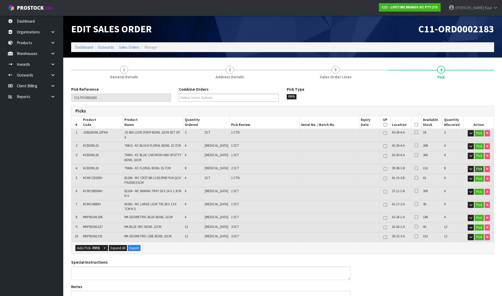
click at [474, 168] on button "Pick" at bounding box center [478, 169] width 9 height 6
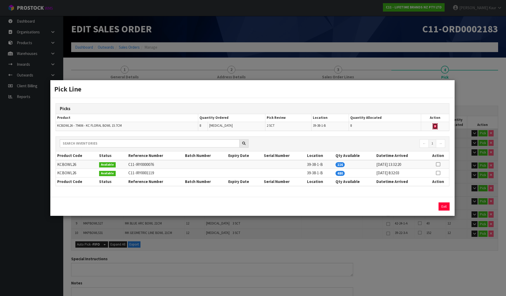
click at [435, 126] on icon "button" at bounding box center [435, 126] width 2 height 3
type input "Sub-carton x 11"
type input "57"
type input "0.146544"
type input "37.27"
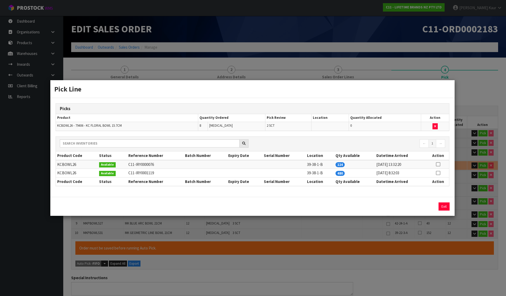
click at [435, 166] on td at bounding box center [438, 164] width 22 height 9
click at [438, 165] on icon at bounding box center [437, 165] width 4 height 0
click at [428, 207] on button "Assign Pick" at bounding box center [426, 207] width 22 height 8
type input "Sub-carton x 13"
type input "65"
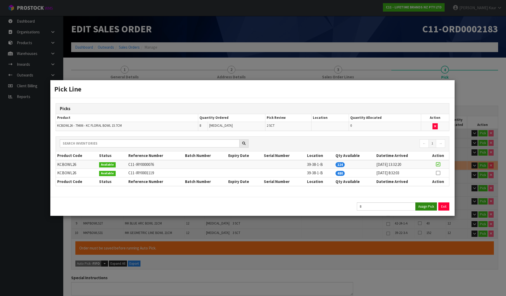
type input "0.14702"
type input "40.27"
click at [445, 206] on button "Exit" at bounding box center [443, 207] width 11 height 8
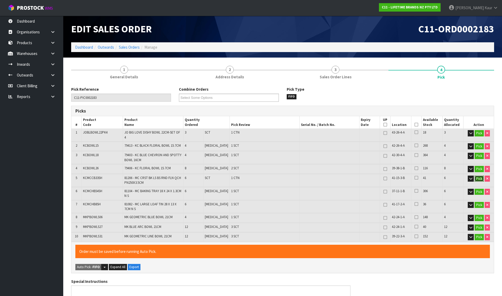
click at [479, 176] on button "Pick" at bounding box center [478, 179] width 9 height 6
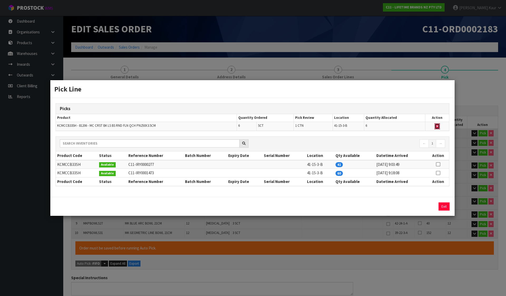
click at [438, 125] on icon "button" at bounding box center [437, 126] width 2 height 3
type input "1"
type input "59"
type input "0.125852"
type input "37.87"
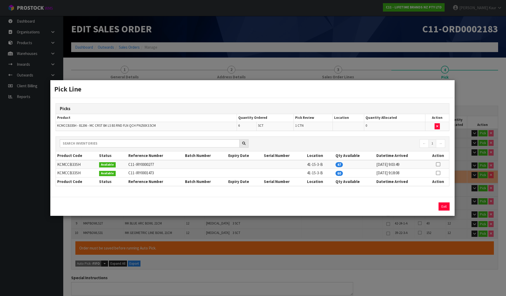
click at [435, 163] on td at bounding box center [438, 164] width 22 height 9
click at [436, 165] on icon at bounding box center [437, 165] width 4 height 0
drag, startPoint x: 429, startPoint y: 203, endPoint x: 440, endPoint y: 204, distance: 10.6
click at [429, 203] on button "Assign Pick" at bounding box center [426, 207] width 22 height 8
type input "2"
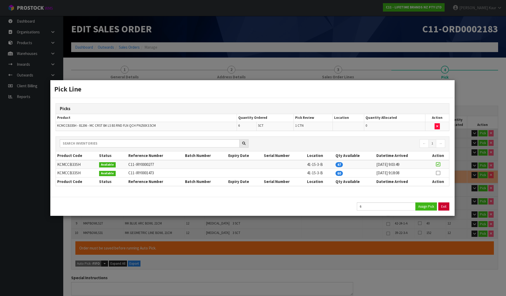
type input "65"
type input "0.14702"
type input "40.27"
click at [443, 206] on button "Exit" at bounding box center [443, 207] width 11 height 8
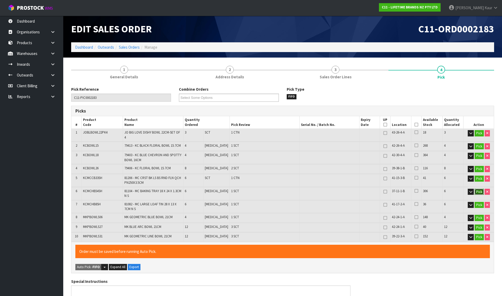
click at [476, 189] on button "Pick" at bounding box center [478, 192] width 9 height 6
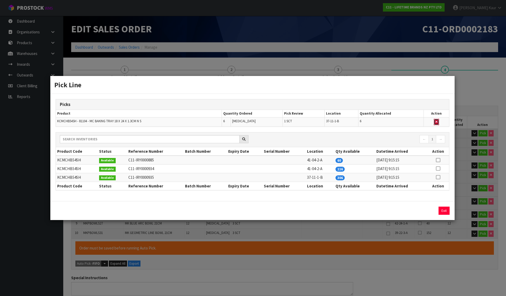
click at [435, 121] on icon "button" at bounding box center [436, 121] width 2 height 3
type input "Sub-carton x 12"
type input "59"
type input "0.1402"
type input "38.07"
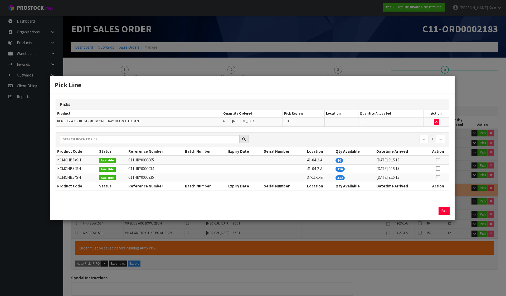
click at [438, 160] on icon at bounding box center [437, 160] width 4 height 0
click at [428, 212] on button "Assign Pick" at bounding box center [426, 211] width 22 height 8
type input "Sub-carton x 13"
type input "65"
type input "0.14702"
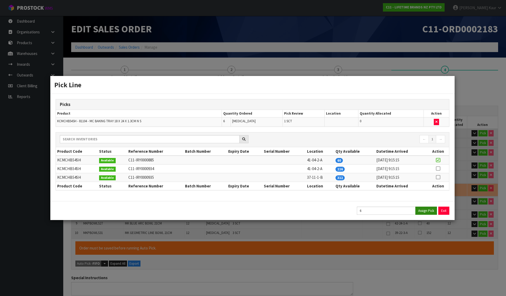
type input "40.27"
click at [439, 209] on button "Exit" at bounding box center [443, 211] width 11 height 8
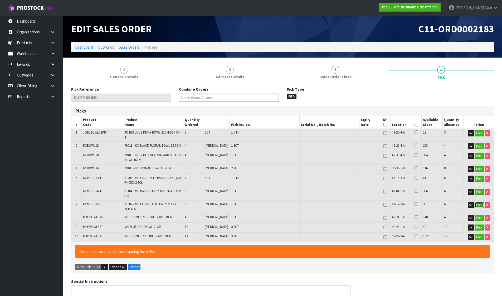
click at [476, 202] on button "Pick" at bounding box center [478, 205] width 9 height 6
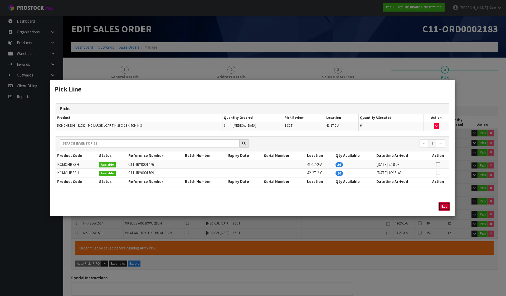
click at [443, 204] on button "Exit" at bounding box center [443, 207] width 11 height 8
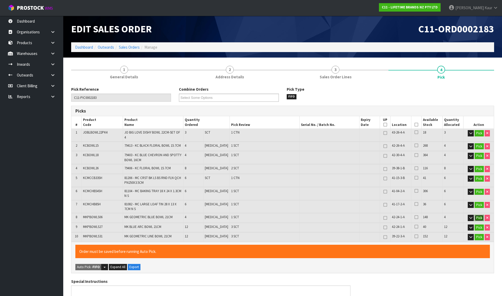
click at [475, 215] on button "Pick" at bounding box center [478, 218] width 9 height 6
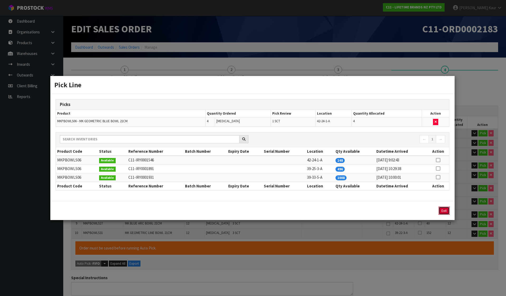
click at [447, 210] on button "Exit" at bounding box center [443, 211] width 11 height 8
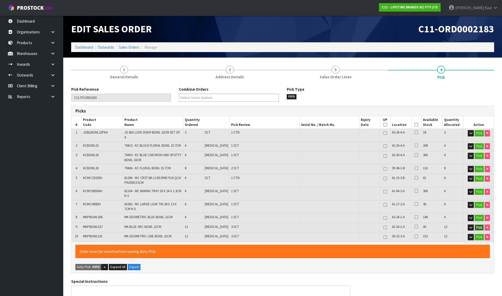
click at [478, 225] on button "Pick" at bounding box center [478, 228] width 9 height 6
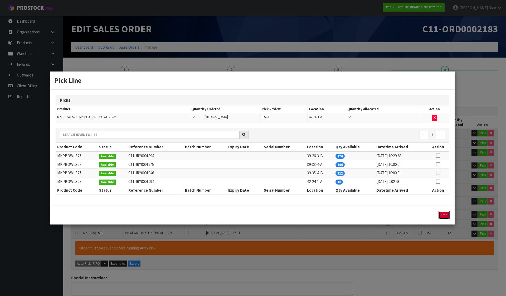
click at [444, 214] on button "Exit" at bounding box center [443, 215] width 11 height 8
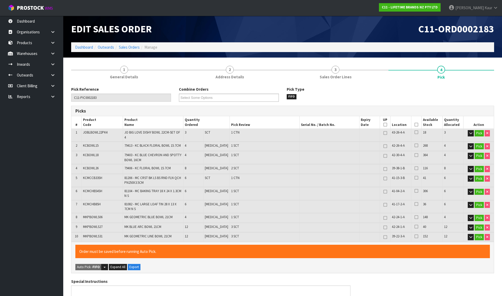
click at [476, 233] on td "Pick" at bounding box center [478, 237] width 30 height 9
click at [476, 234] on button "Pick" at bounding box center [478, 237] width 9 height 6
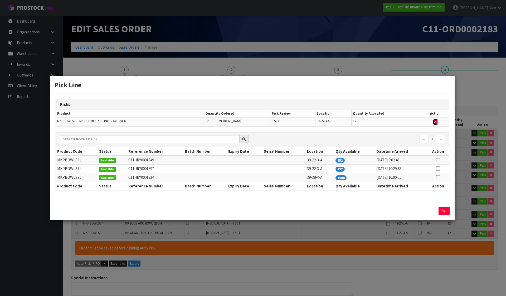
click at [434, 122] on icon "button" at bounding box center [435, 121] width 2 height 3
type input "Sub-carton x 10"
type input "53"
type input "0.128144"
type input "33.67"
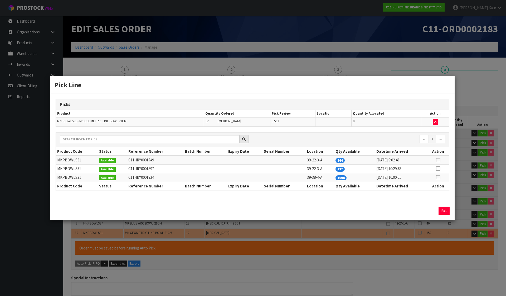
click at [438, 160] on icon at bounding box center [437, 160] width 4 height 0
click at [425, 208] on button "Assign Pick" at bounding box center [426, 211] width 22 height 8
type input "Sub-carton x 13"
type input "65"
type input "0.14702"
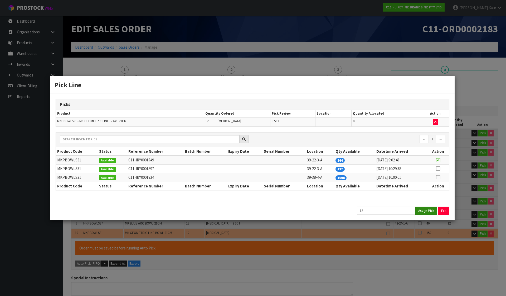
type input "40.27"
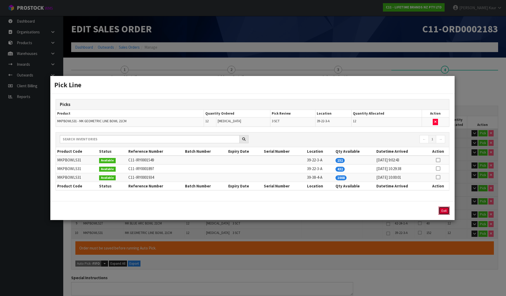
click at [446, 209] on button "Exit" at bounding box center [443, 211] width 11 height 8
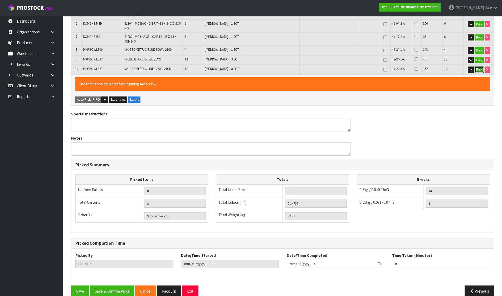
scroll to position [173, 0]
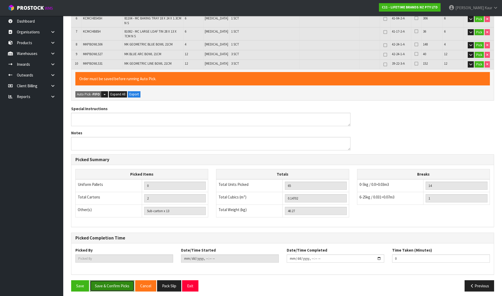
click at [122, 281] on button "Save & Confirm Picks" at bounding box center [112, 286] width 44 height 11
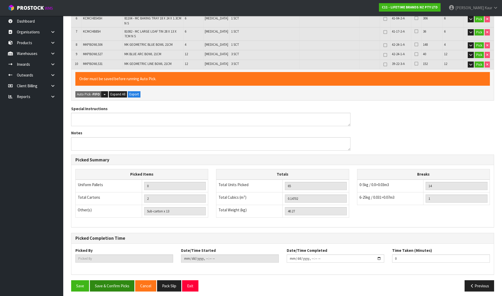
type input "[PERSON_NAME]"
type input "2025-10-14T09:18:35"
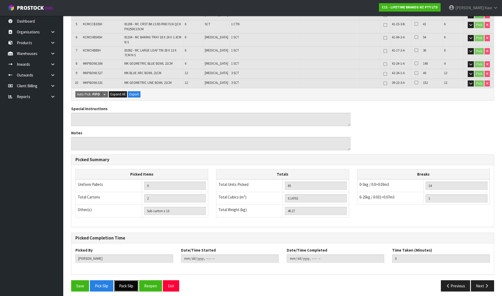
click at [122, 281] on button "Pack Slip" at bounding box center [126, 286] width 24 height 11
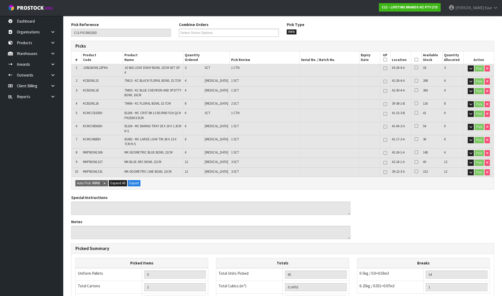
scroll to position [0, 0]
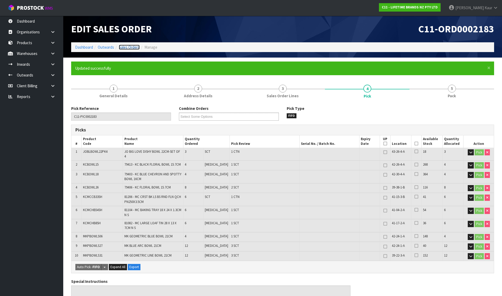
click at [126, 49] on link "Sales Orders" at bounding box center [129, 47] width 21 height 5
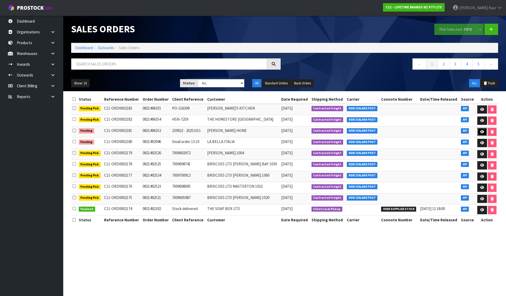
click at [483, 129] on link at bounding box center [482, 132] width 10 height 8
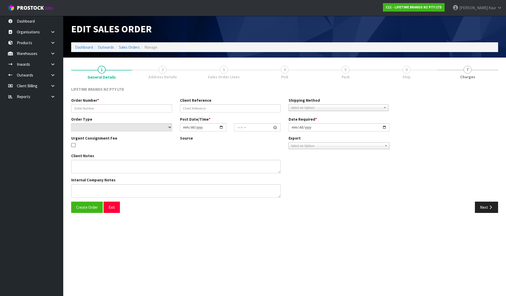
type input "0821496352"
type input "239922 - 20251011"
select select "number:0"
type input "[DATE]"
type input "07:44:47.000"
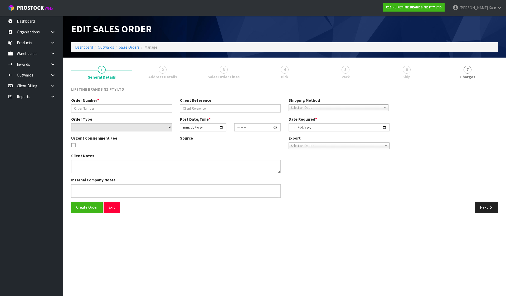
type input "[DATE]"
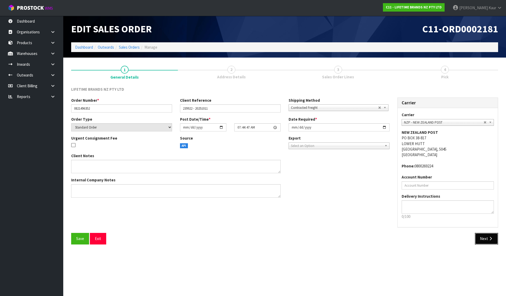
click at [480, 240] on button "Next" at bounding box center [485, 238] width 23 height 11
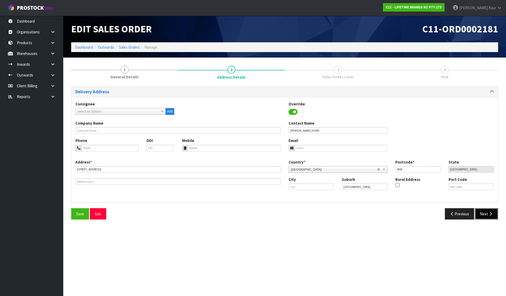
click at [487, 216] on button "Next" at bounding box center [485, 214] width 23 height 11
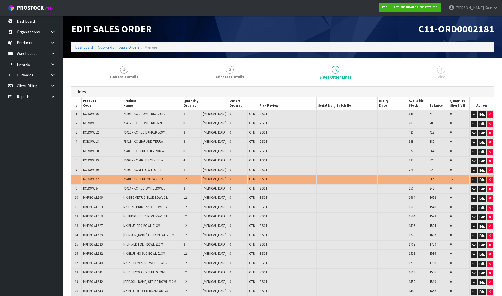
click at [87, 178] on span "KCBOWL32" at bounding box center [91, 179] width 16 height 4
copy span "KCBOWL32"
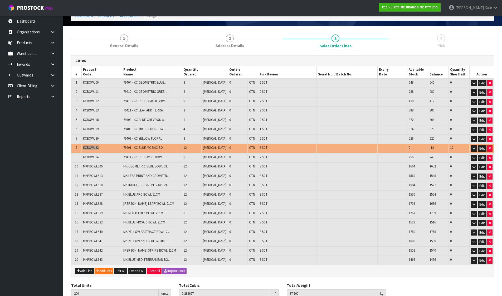
scroll to position [56, 0]
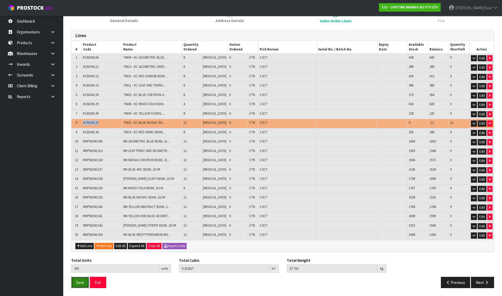
click at [84, 284] on button "Save" at bounding box center [80, 282] width 18 height 11
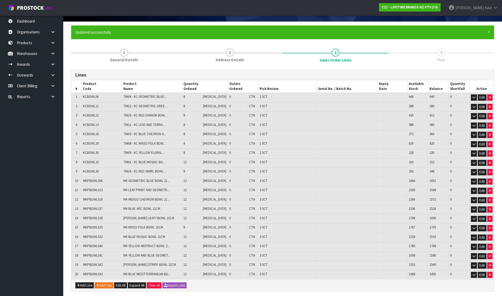
scroll to position [76, 0]
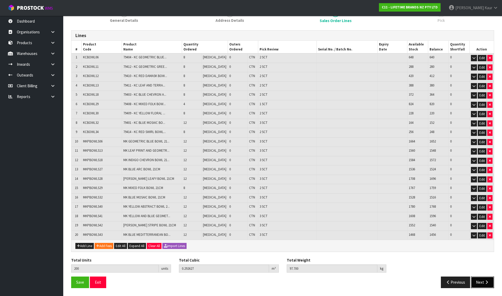
click at [488, 283] on icon "button" at bounding box center [486, 283] width 5 height 4
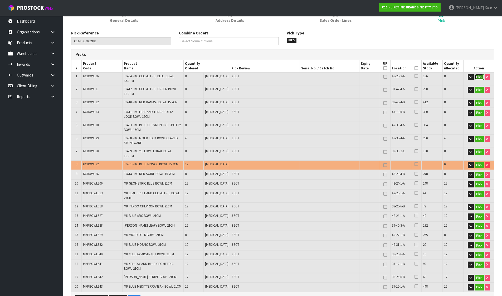
click at [481, 76] on button "Pick" at bounding box center [478, 77] width 9 height 6
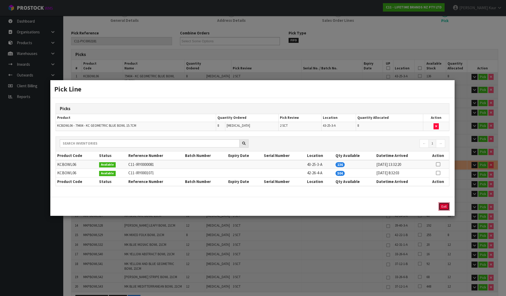
click at [446, 205] on button "Exit" at bounding box center [443, 207] width 11 height 8
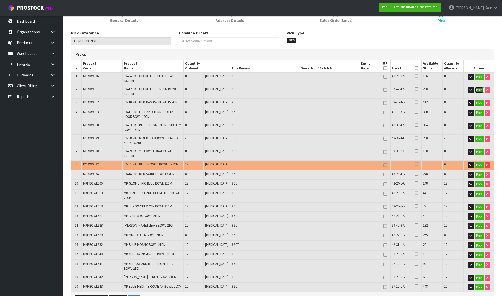
click at [481, 90] on button "Pick" at bounding box center [478, 90] width 9 height 6
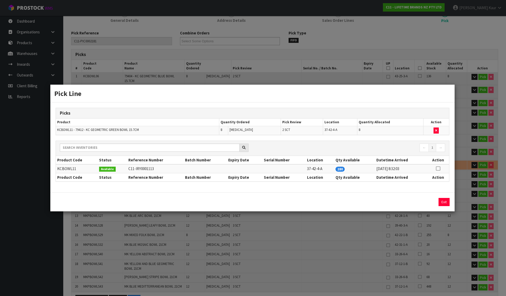
click at [438, 202] on div "Exit" at bounding box center [403, 202] width 92 height 8
click at [441, 202] on button "Exit" at bounding box center [443, 202] width 11 height 8
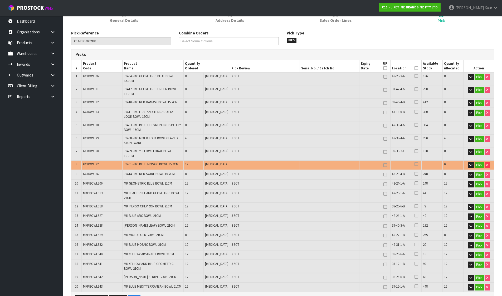
click at [477, 107] on td "Pick" at bounding box center [478, 102] width 30 height 9
click at [477, 103] on button "Pick" at bounding box center [478, 103] width 9 height 6
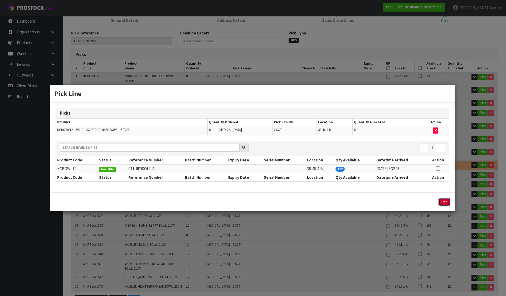
click at [443, 202] on button "Exit" at bounding box center [443, 202] width 11 height 8
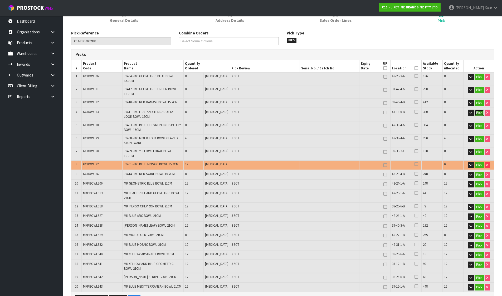
click at [479, 115] on button "Pick" at bounding box center [478, 113] width 9 height 6
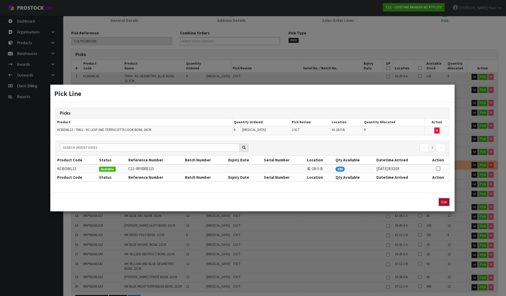
drag, startPoint x: 443, startPoint y: 202, endPoint x: 472, endPoint y: 130, distance: 77.1
click at [443, 202] on button "Exit" at bounding box center [443, 202] width 11 height 8
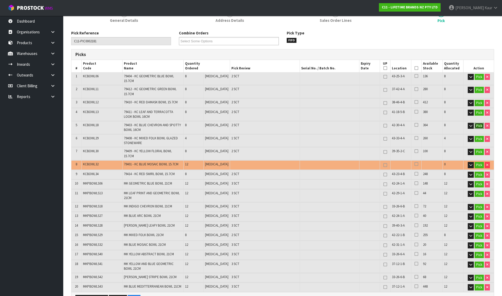
click at [479, 126] on button "Pick" at bounding box center [478, 126] width 9 height 6
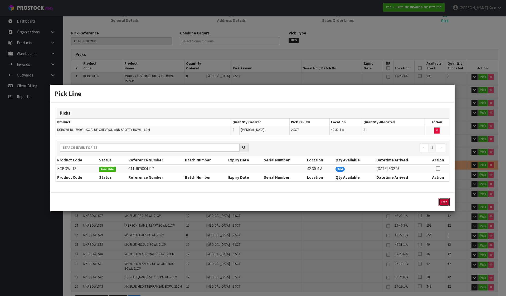
drag, startPoint x: 443, startPoint y: 201, endPoint x: 475, endPoint y: 134, distance: 74.3
click at [444, 199] on button "Exit" at bounding box center [443, 202] width 11 height 8
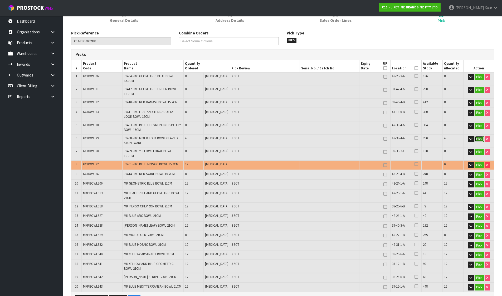
click at [479, 139] on button "Pick" at bounding box center [478, 139] width 9 height 6
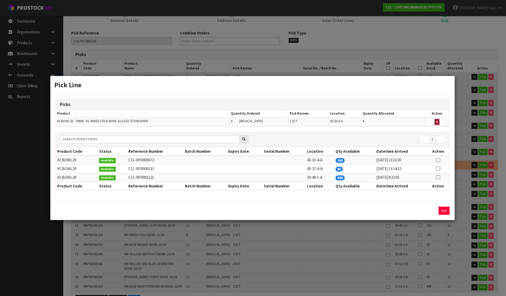
click at [438, 121] on button "button" at bounding box center [436, 122] width 5 height 6
type input "Sub-carton x 46"
type input "184"
type input "0.273712"
type input "91.36"
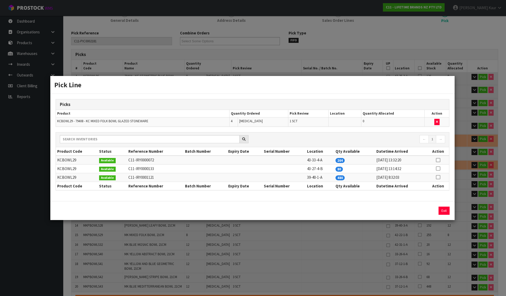
click at [437, 169] on icon at bounding box center [437, 169] width 4 height 0
click at [429, 211] on button "Assign Pick" at bounding box center [426, 211] width 22 height 8
type input "Sub-carton x 47"
type input "188"
type input "0.278047"
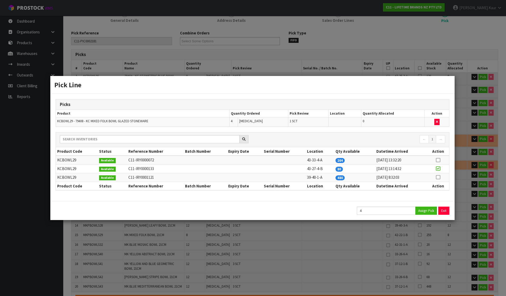
type input "92.9"
click at [444, 210] on button "Exit" at bounding box center [443, 211] width 11 height 8
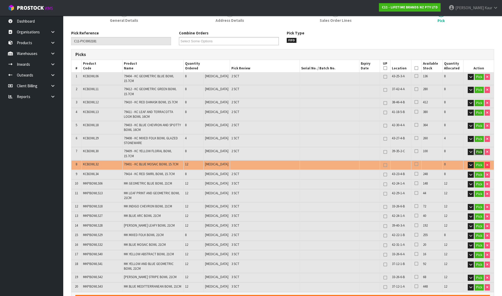
click at [478, 150] on button "Pick" at bounding box center [478, 152] width 9 height 6
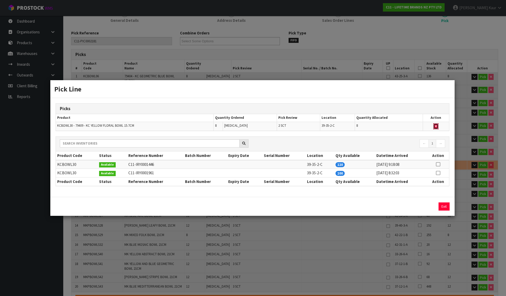
click at [434, 125] on button "button" at bounding box center [435, 126] width 5 height 6
type input "Sub-carton x 45"
type input "180"
type input "0.269821"
type input "89.82"
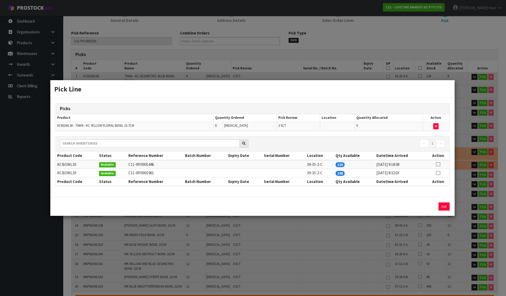
drag, startPoint x: 439, startPoint y: 163, endPoint x: 438, endPoint y: 176, distance: 12.4
click at [439, 165] on icon at bounding box center [437, 165] width 4 height 0
click at [432, 206] on button "Assign Pick" at bounding box center [426, 207] width 22 height 8
type input "Sub-carton x 47"
type input "188"
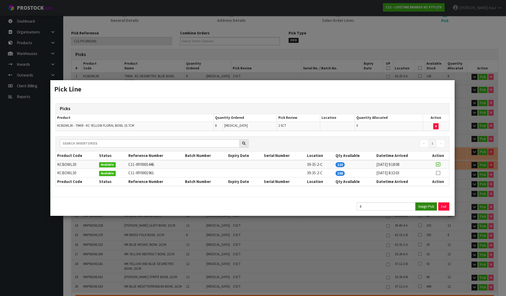
type input "0.278047"
type input "92.9"
click at [444, 204] on button "Exit" at bounding box center [443, 207] width 11 height 8
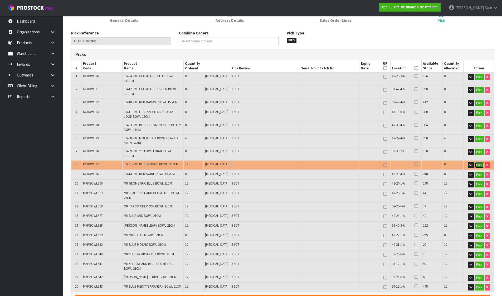
click at [475, 162] on button "Pick" at bounding box center [478, 165] width 9 height 6
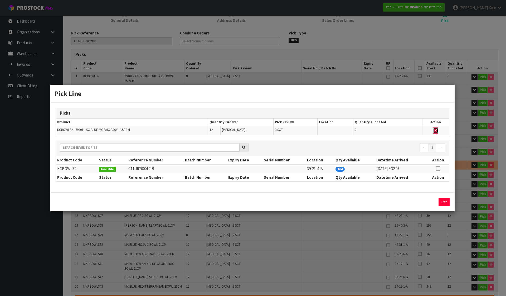
click at [435, 130] on icon "button" at bounding box center [435, 130] width 2 height 3
click at [438, 169] on icon at bounding box center [437, 169] width 4 height 0
click at [427, 201] on button "Assign Pick" at bounding box center [426, 202] width 22 height 8
type input "Sub-carton x 50"
type input "200"
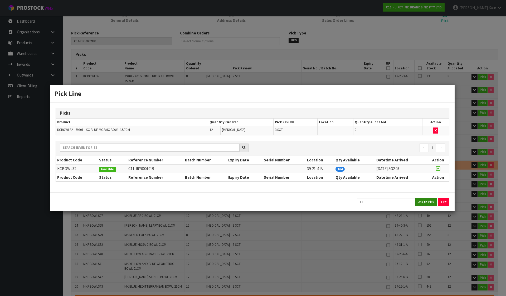
type input "0.292627"
type input "97.7"
click at [441, 201] on button "Exit" at bounding box center [443, 202] width 11 height 8
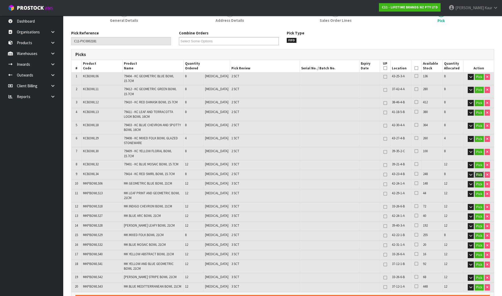
click at [476, 172] on button "Pick" at bounding box center [478, 175] width 9 height 6
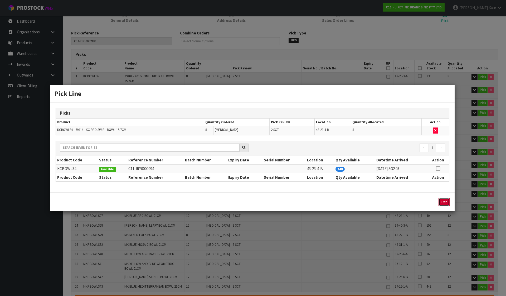
click at [444, 202] on button "Exit" at bounding box center [443, 202] width 11 height 8
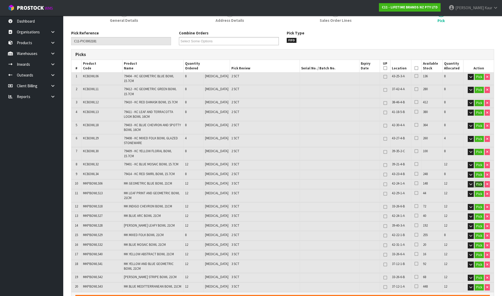
click at [478, 181] on button "Pick" at bounding box center [478, 184] width 9 height 6
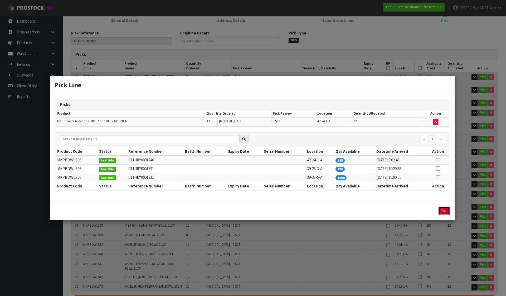
click at [446, 210] on button "Exit" at bounding box center [443, 211] width 11 height 8
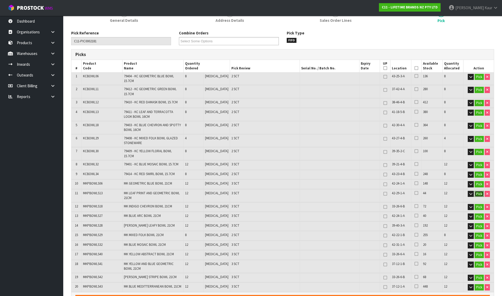
click at [475, 192] on button "Pick" at bounding box center [478, 194] width 9 height 6
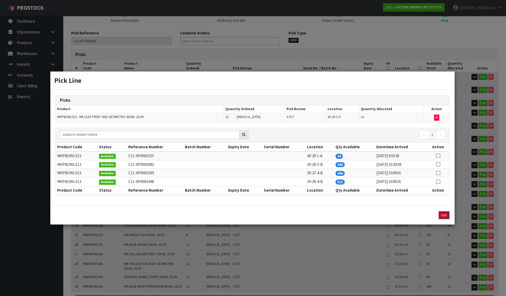
click at [444, 216] on button "Exit" at bounding box center [443, 215] width 11 height 8
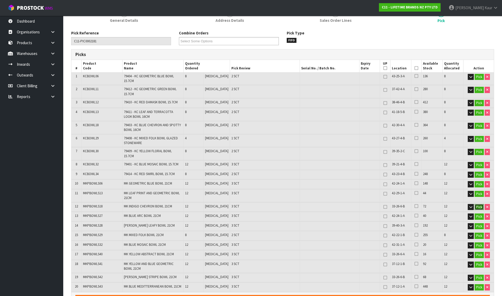
click at [474, 204] on button "Pick" at bounding box center [478, 207] width 9 height 6
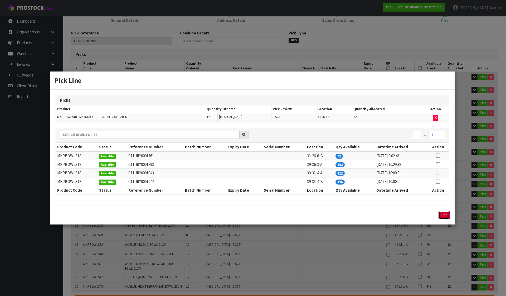
click at [441, 215] on button "Exit" at bounding box center [443, 215] width 11 height 8
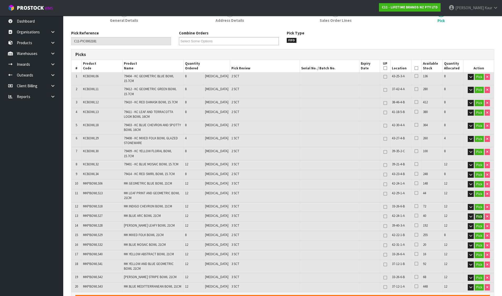
click at [479, 214] on button "Pick" at bounding box center [478, 217] width 9 height 6
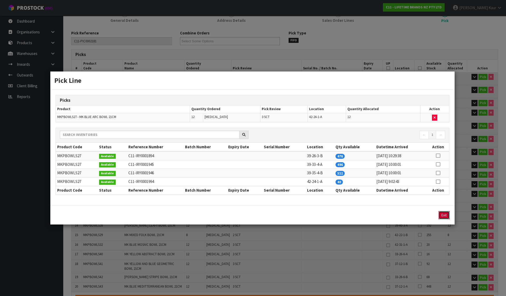
click at [443, 214] on button "Exit" at bounding box center [443, 215] width 11 height 8
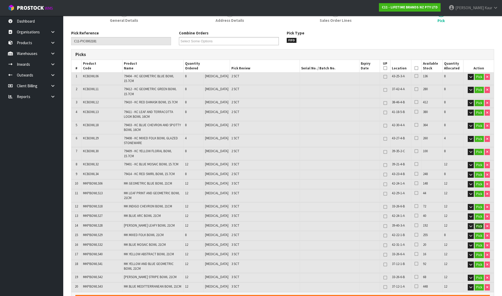
click at [479, 224] on button "Pick" at bounding box center [478, 227] width 9 height 6
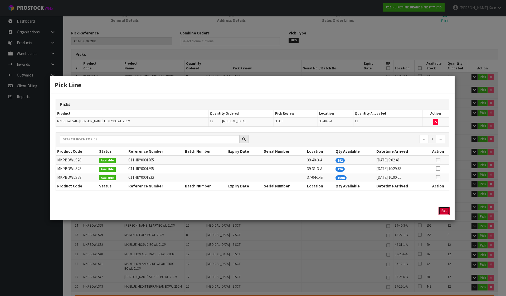
click at [442, 212] on button "Exit" at bounding box center [443, 211] width 11 height 8
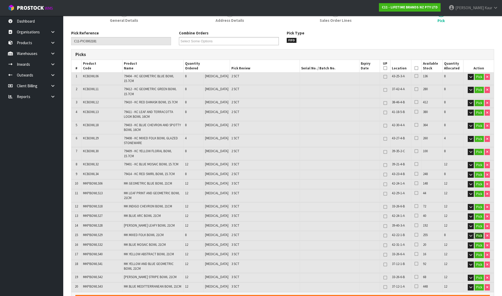
click at [479, 233] on button "Pick" at bounding box center [478, 236] width 9 height 6
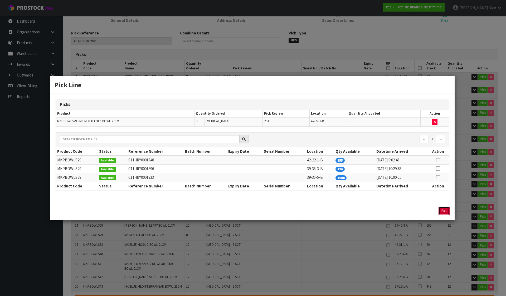
click at [447, 214] on button "Exit" at bounding box center [443, 211] width 11 height 8
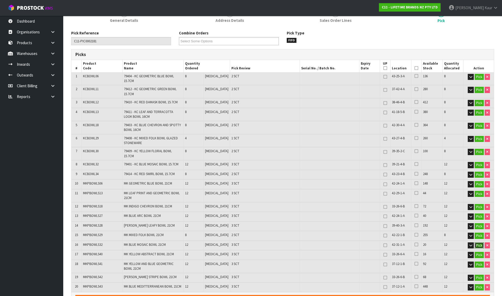
click at [481, 243] on button "Pick" at bounding box center [478, 246] width 9 height 6
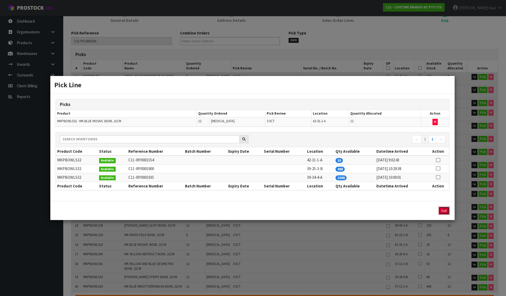
click at [442, 207] on button "Exit" at bounding box center [443, 211] width 11 height 8
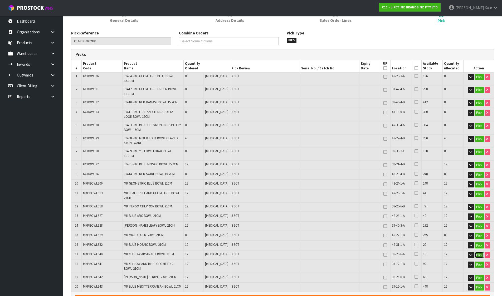
click at [481, 253] on button "Pick" at bounding box center [478, 255] width 9 height 6
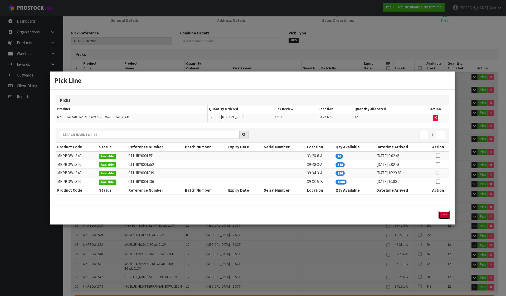
click at [441, 216] on button "Exit" at bounding box center [443, 215] width 11 height 8
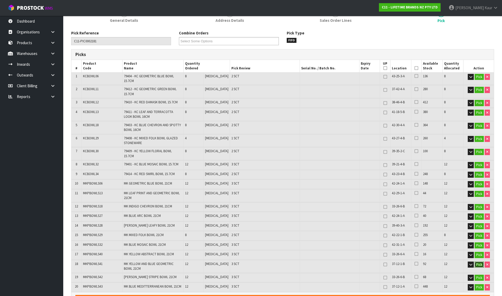
click at [480, 262] on button "Pick" at bounding box center [478, 265] width 9 height 6
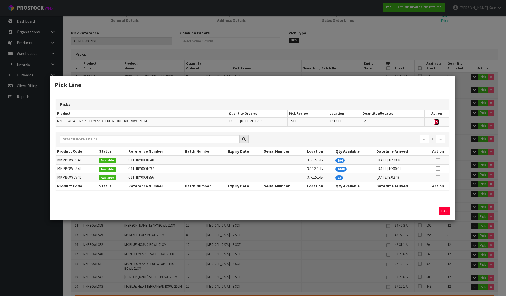
click at [436, 122] on icon "button" at bounding box center [436, 121] width 2 height 3
type input "Sub-carton x 47"
type input "188"
type input "0.271099"
type input "90.95"
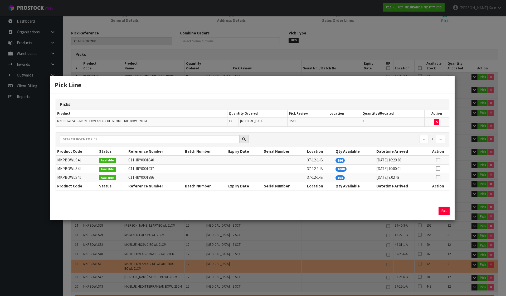
click at [439, 177] on icon at bounding box center [437, 177] width 4 height 0
click at [432, 211] on button "Assign Pick" at bounding box center [426, 211] width 22 height 8
type input "Sub-carton x 50"
type input "200"
type input "0.292627"
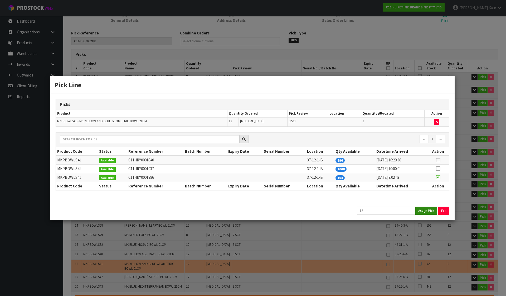
type input "97.7"
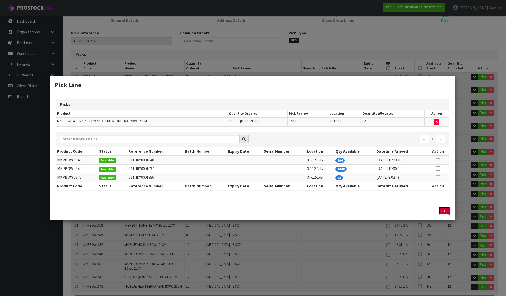
click at [445, 211] on button "Exit" at bounding box center [443, 211] width 11 height 8
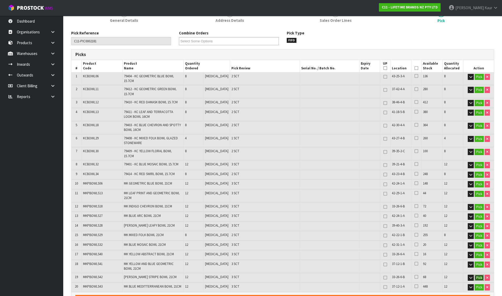
click at [478, 275] on button "Pick" at bounding box center [478, 278] width 9 height 6
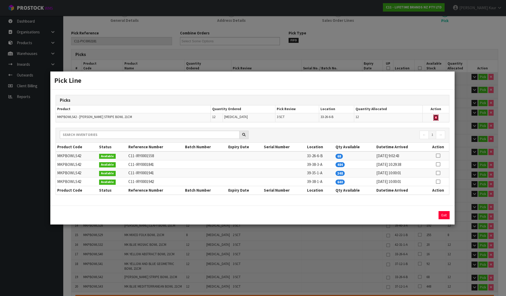
click at [433, 116] on button "button" at bounding box center [435, 118] width 5 height 6
type input "Sub-carton x 47"
type input "188"
type input "0.273751"
type input "91.4"
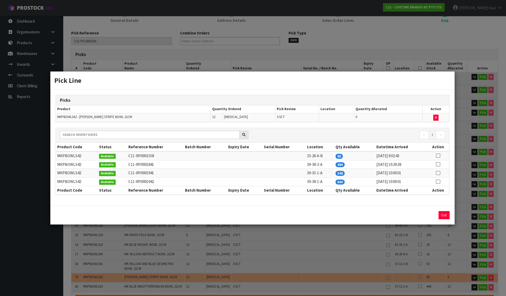
click at [438, 165] on icon at bounding box center [437, 165] width 4 height 0
click at [432, 212] on button "Assign Pick" at bounding box center [426, 215] width 22 height 8
type input "Sub-carton x 50"
type input "200"
type input "0.292627"
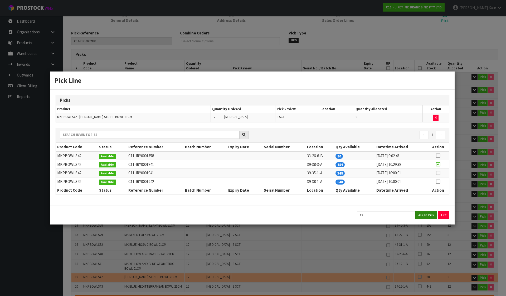
type input "97.7"
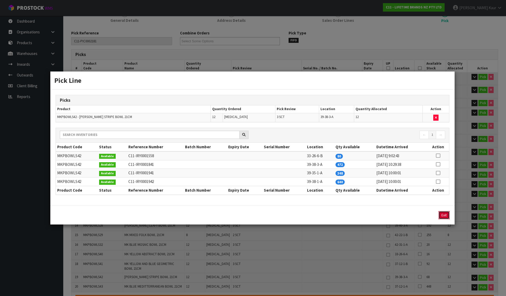
click at [444, 216] on button "Exit" at bounding box center [443, 215] width 11 height 8
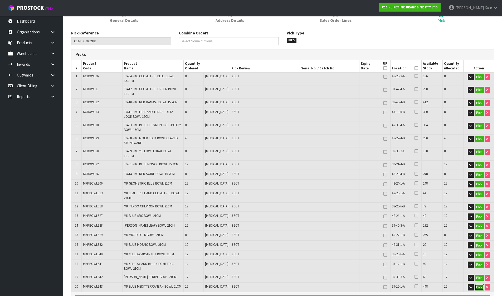
click at [480, 285] on button "Pick" at bounding box center [478, 288] width 9 height 6
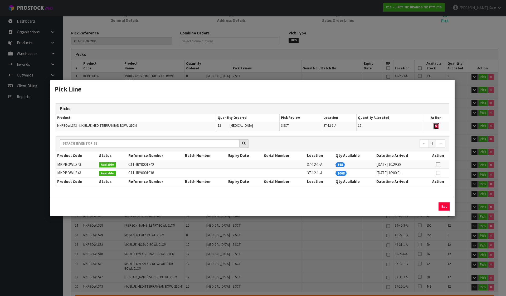
click at [437, 127] on icon "button" at bounding box center [436, 126] width 2 height 3
type input "Sub-carton x 47"
type input "188"
type input "0.273751"
type input "91.1"
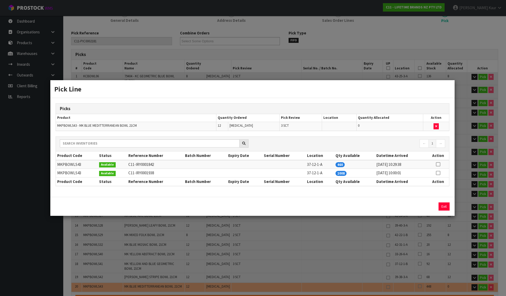
click at [438, 165] on icon at bounding box center [437, 165] width 4 height 0
click at [424, 208] on button "Assign Pick" at bounding box center [426, 207] width 22 height 8
type input "Sub-carton x 50"
type input "200"
type input "0.292627"
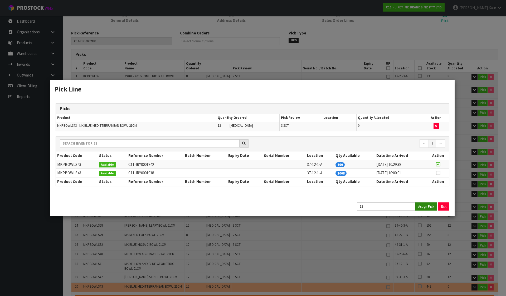
type input "97.7"
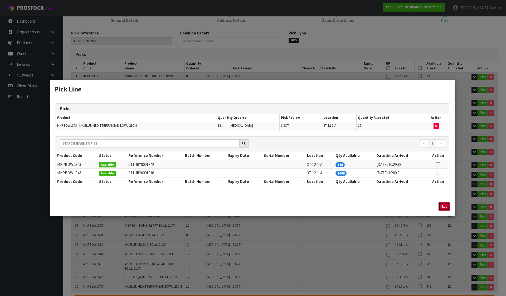
click at [442, 207] on button "Exit" at bounding box center [443, 207] width 11 height 8
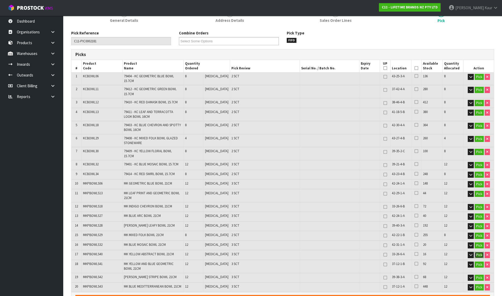
click at [478, 252] on button "Pick" at bounding box center [478, 255] width 9 height 6
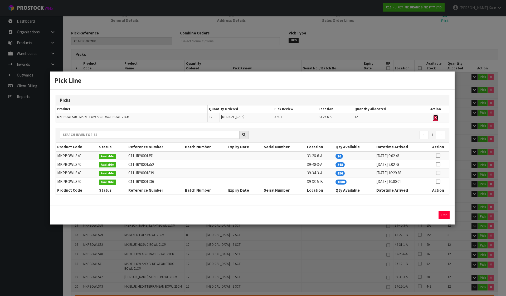
click at [438, 119] on button "button" at bounding box center [435, 118] width 5 height 6
type input "Sub-carton x 47"
type input "188"
type input "0.273751"
type input "91.1"
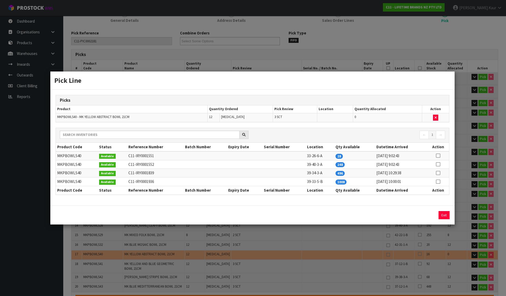
click at [437, 165] on icon at bounding box center [437, 165] width 4 height 0
click at [433, 215] on button "Assign Pick" at bounding box center [426, 215] width 22 height 8
type input "Sub-carton x 50"
type input "200"
type input "0.292627"
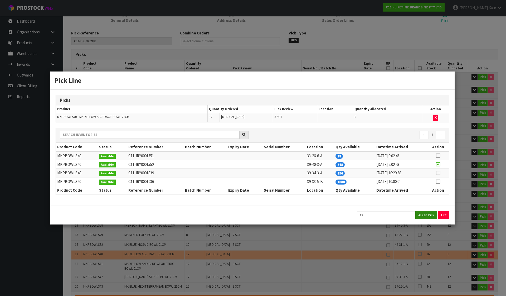
type input "97.7"
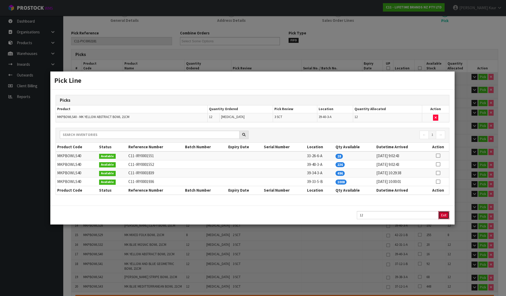
click at [444, 214] on button "Exit" at bounding box center [443, 215] width 11 height 8
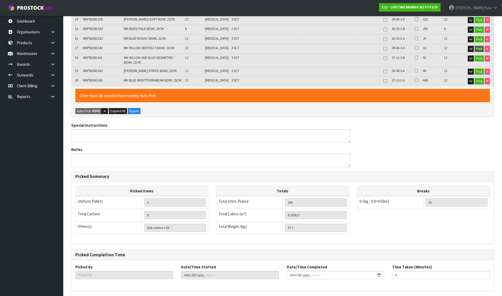
scroll to position [299, 0]
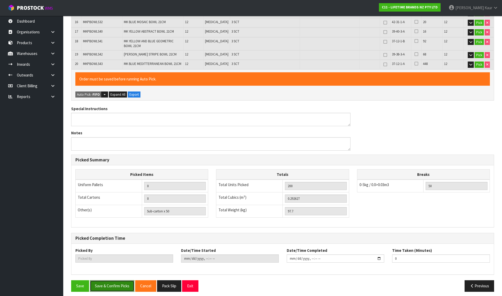
click at [111, 281] on button "Save & Confirm Picks" at bounding box center [112, 286] width 44 height 11
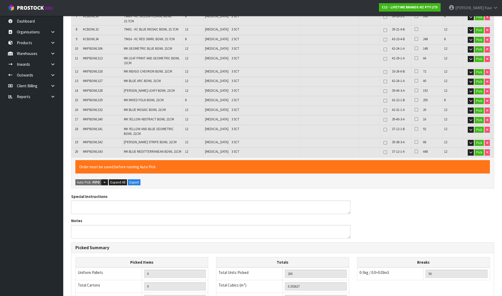
type input "[PERSON_NAME]"
type input "2025-10-14T09:21:03"
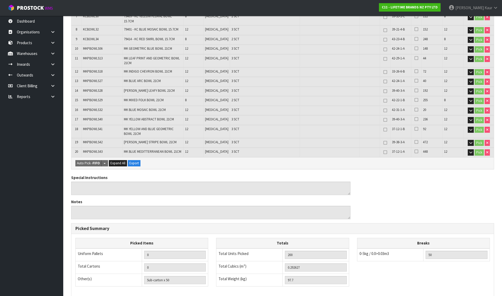
scroll to position [280, 0]
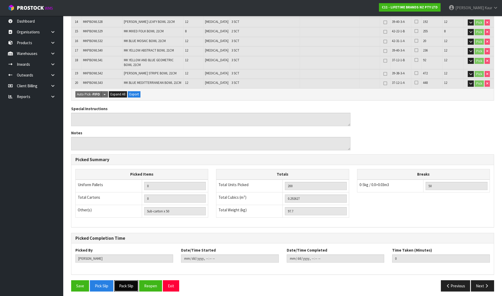
click at [127, 284] on button "Pack Slip" at bounding box center [126, 286] width 24 height 11
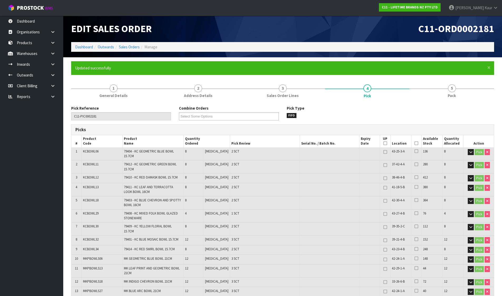
scroll to position [0, 0]
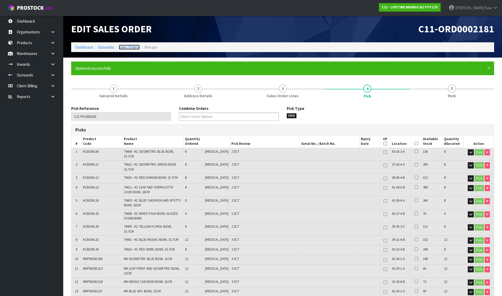
click at [124, 47] on link "Sales Orders" at bounding box center [129, 47] width 21 height 5
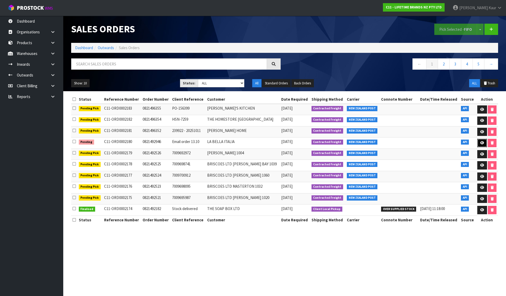
click at [480, 142] on icon at bounding box center [482, 142] width 4 height 3
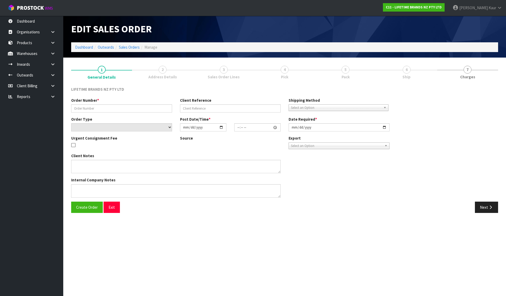
type input "0821492946"
type input "Email order 13.10"
select select "number:0"
type input "[DATE]"
type input "15:04:43.000"
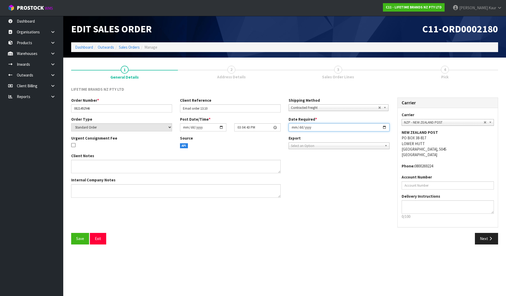
click at [292, 127] on input "[DATE]" at bounding box center [338, 127] width 101 height 8
click at [292, 127] on input "2025-10-15" at bounding box center [338, 127] width 101 height 8
type input "[DATE]"
click at [75, 237] on button "Save" at bounding box center [80, 238] width 18 height 11
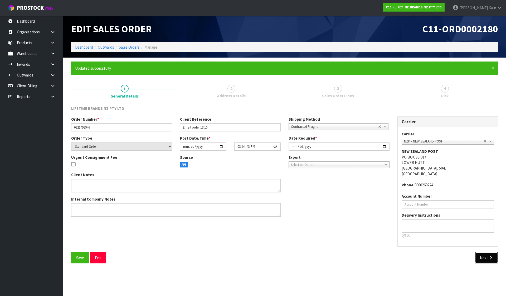
click at [490, 257] on icon "button" at bounding box center [490, 258] width 5 height 4
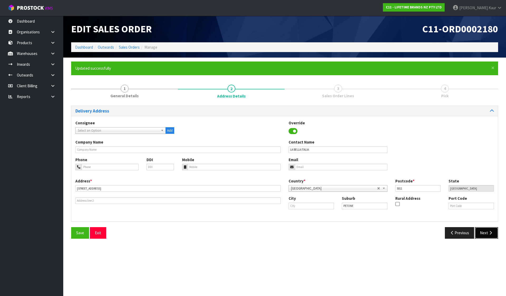
click at [485, 233] on button "Next" at bounding box center [485, 232] width 23 height 11
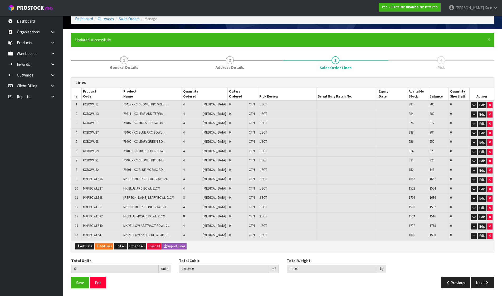
scroll to position [29, 0]
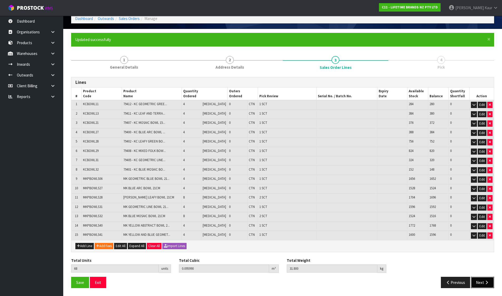
click at [489, 281] on button "Next" at bounding box center [482, 282] width 23 height 11
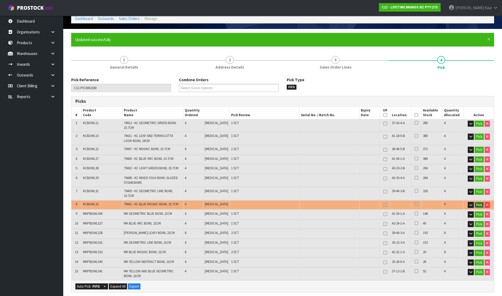
click at [476, 202] on button "Pick" at bounding box center [478, 205] width 9 height 6
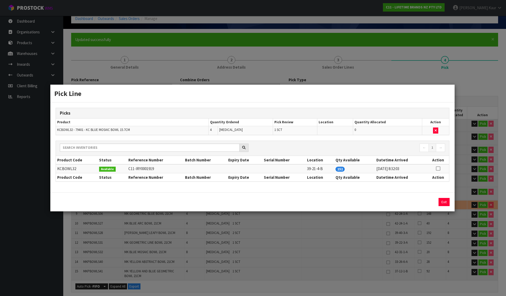
drag, startPoint x: 452, startPoint y: 201, endPoint x: 435, endPoint y: 202, distance: 16.9
click at [449, 201] on div "Exit" at bounding box center [403, 202] width 100 height 8
click at [441, 200] on button "Exit" at bounding box center [443, 202] width 11 height 8
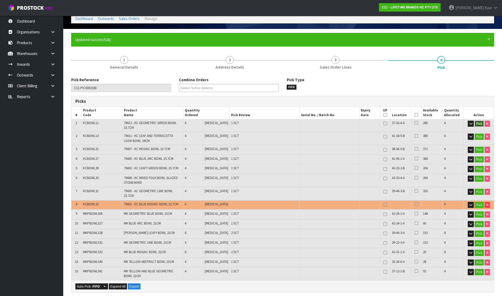
click at [476, 123] on button "Pick" at bounding box center [478, 124] width 9 height 6
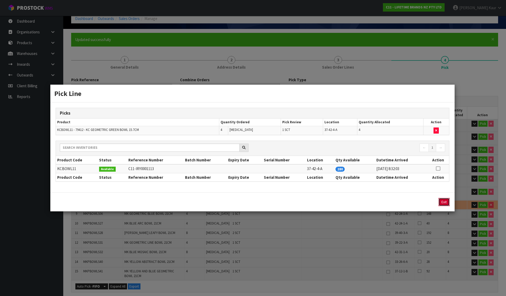
click at [444, 200] on button "Exit" at bounding box center [443, 202] width 11 height 8
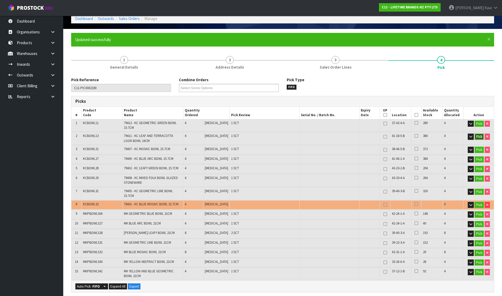
click at [480, 138] on button "Pick" at bounding box center [478, 137] width 9 height 6
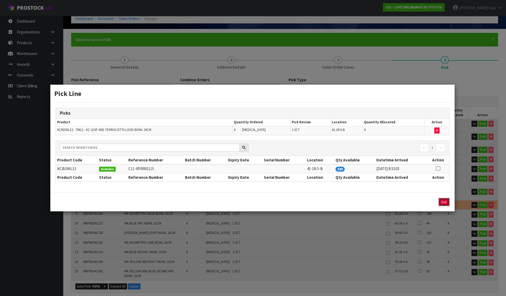
click at [445, 203] on button "Exit" at bounding box center [443, 202] width 11 height 8
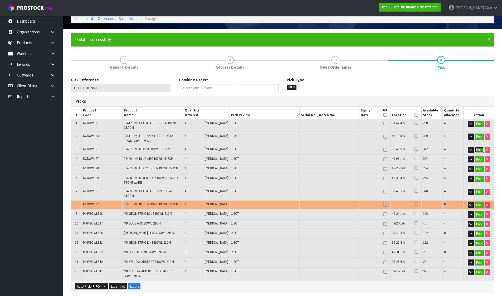
click at [474, 149] on button "Pick" at bounding box center [478, 150] width 9 height 6
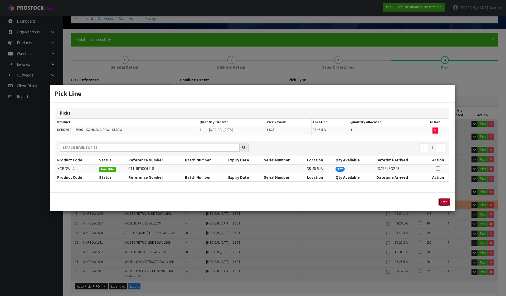
click at [440, 204] on button "Exit" at bounding box center [443, 202] width 11 height 8
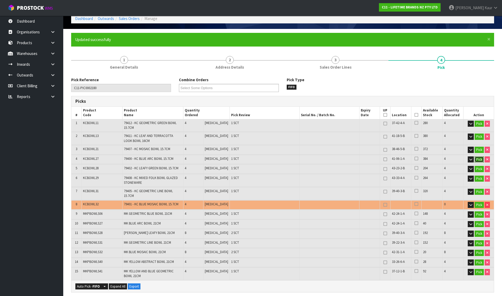
click at [481, 161] on button "Pick" at bounding box center [478, 160] width 9 height 6
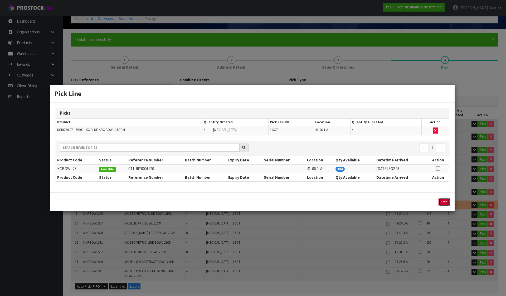
click at [447, 202] on button "Exit" at bounding box center [443, 202] width 11 height 8
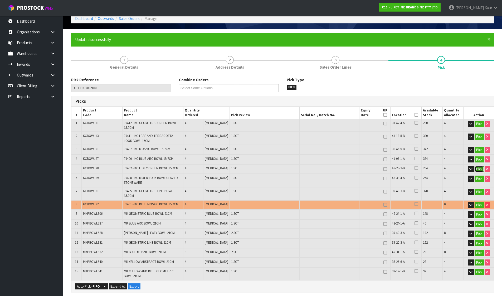
click at [477, 167] on button "Pick" at bounding box center [478, 169] width 9 height 6
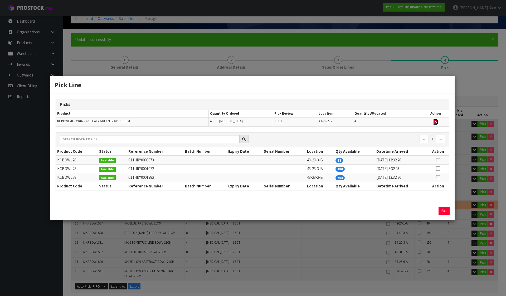
click at [435, 122] on icon "button" at bounding box center [435, 121] width 2 height 3
type input "Sub-carton x 15"
type input "60"
type input "0.087322"
type input "28.74"
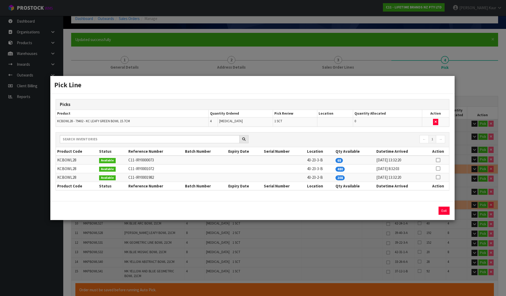
click at [435, 160] on icon at bounding box center [437, 160] width 4 height 0
click at [435, 208] on button "Assign Pick" at bounding box center [426, 211] width 22 height 8
type input "Sub-carton x 16"
type input "64"
type input "0.09113"
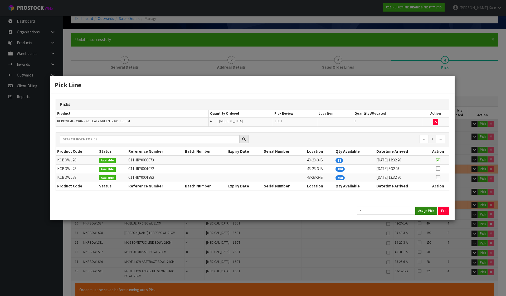
type input "30.2"
click at [441, 209] on button "Exit" at bounding box center [443, 211] width 11 height 8
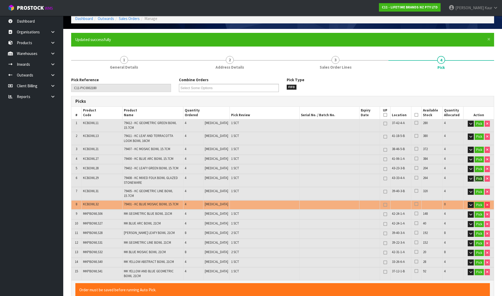
click at [477, 181] on button "Pick" at bounding box center [478, 179] width 9 height 6
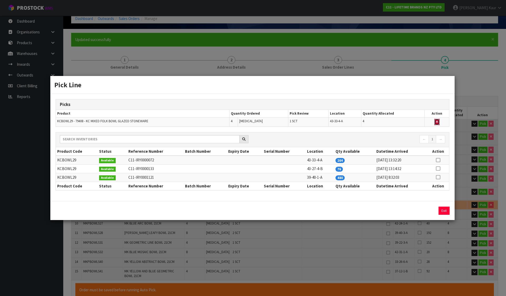
click at [436, 120] on icon "button" at bounding box center [436, 121] width 2 height 3
type input "Sub-carton x 15"
type input "60"
type input "0.086795"
type input "28.66"
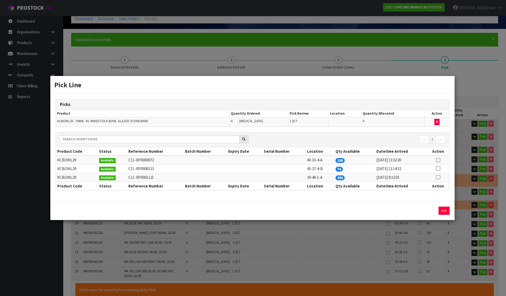
click at [439, 169] on icon at bounding box center [437, 169] width 4 height 0
drag, startPoint x: 422, startPoint y: 209, endPoint x: 439, endPoint y: 209, distance: 17.1
click at [421, 209] on button "Assign Pick" at bounding box center [426, 211] width 22 height 8
type input "Sub-carton x 16"
type input "64"
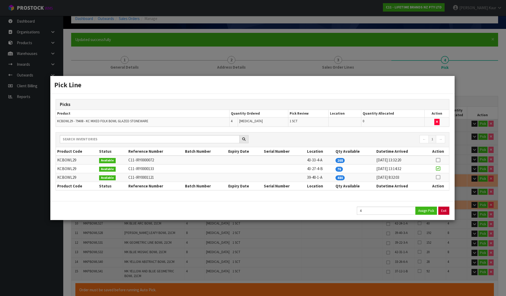
type input "0.09113"
click at [439, 209] on button "Exit" at bounding box center [443, 211] width 11 height 8
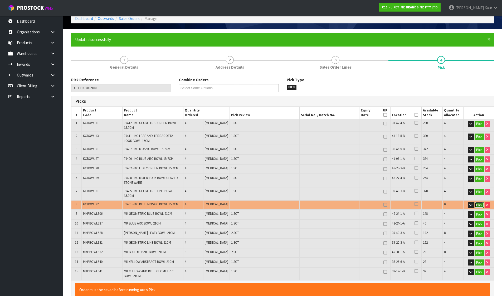
click at [476, 202] on button "Pick" at bounding box center [478, 205] width 9 height 6
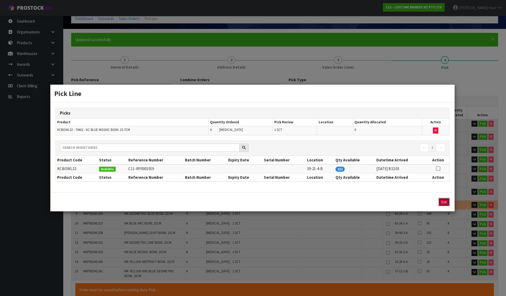
click at [447, 201] on button "Exit" at bounding box center [443, 202] width 11 height 8
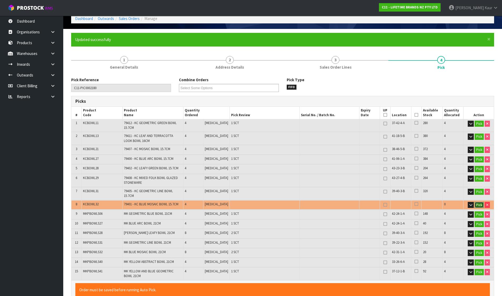
click at [476, 202] on button "Pick" at bounding box center [478, 205] width 9 height 6
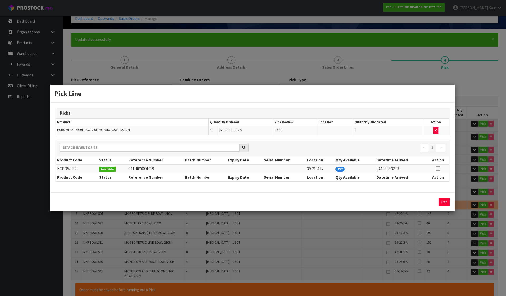
click at [436, 169] on icon at bounding box center [437, 169] width 4 height 0
click at [430, 201] on button "Assign Pick" at bounding box center [426, 202] width 22 height 8
click at [446, 201] on button "Exit" at bounding box center [443, 202] width 11 height 8
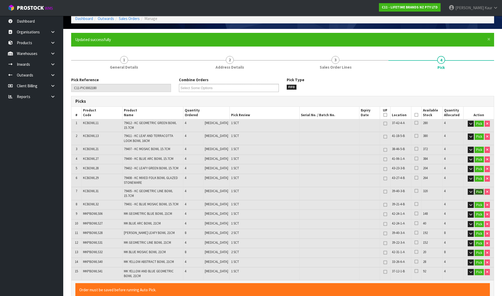
click at [480, 191] on button "Pick" at bounding box center [478, 192] width 9 height 6
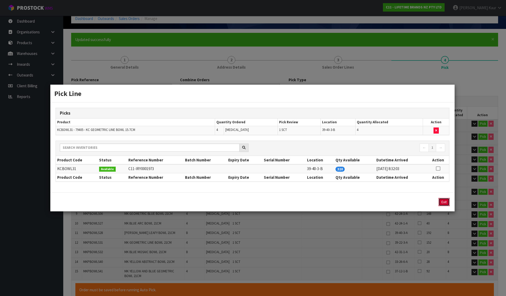
click at [444, 201] on button "Exit" at bounding box center [443, 202] width 11 height 8
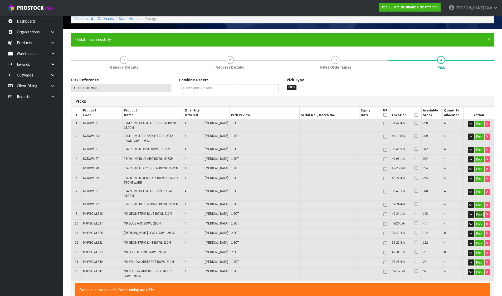
click at [474, 212] on button "Pick" at bounding box center [478, 215] width 9 height 6
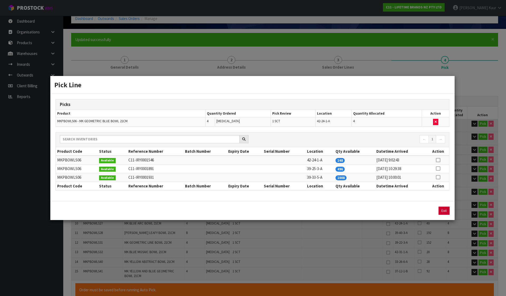
drag, startPoint x: 444, startPoint y: 205, endPoint x: 444, endPoint y: 210, distance: 5.5
click at [444, 206] on div "Exit" at bounding box center [252, 210] width 404 height 19
click at [444, 210] on button "Exit" at bounding box center [443, 211] width 11 height 8
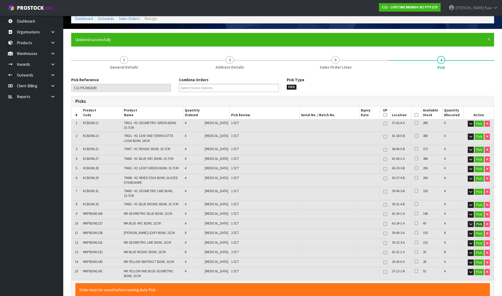
click at [478, 221] on button "Pick" at bounding box center [478, 224] width 9 height 6
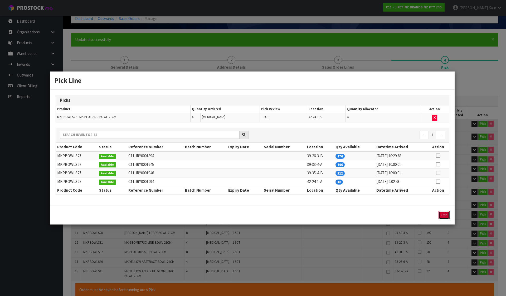
click at [446, 217] on button "Exit" at bounding box center [443, 215] width 11 height 8
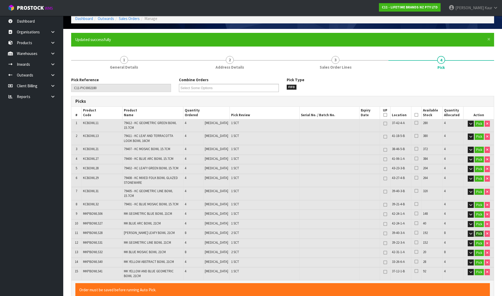
click at [478, 231] on button "Pick" at bounding box center [478, 234] width 9 height 6
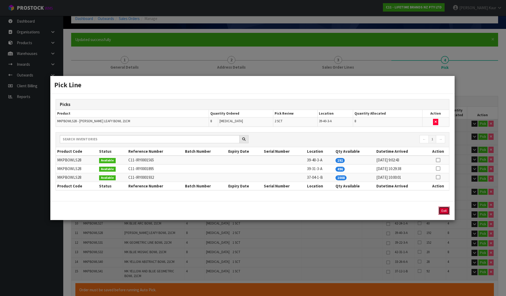
click at [444, 211] on button "Exit" at bounding box center [443, 211] width 11 height 8
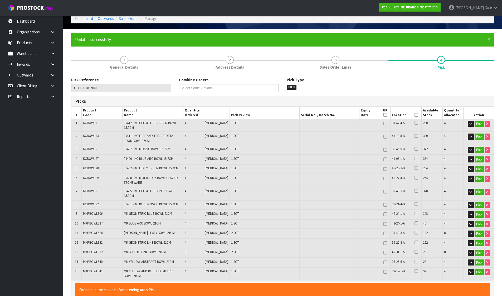
click at [477, 243] on td "Pick" at bounding box center [478, 243] width 31 height 9
click at [477, 241] on button "Pick" at bounding box center [478, 244] width 9 height 6
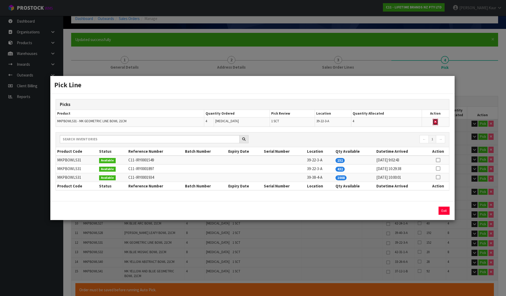
click at [435, 122] on icon "button" at bounding box center [435, 121] width 2 height 3
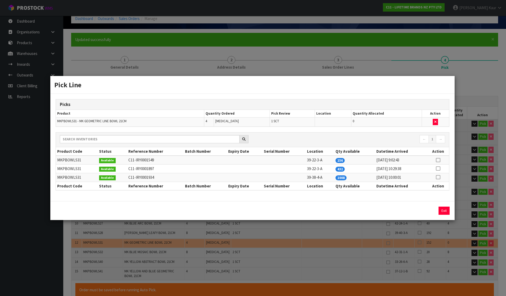
drag, startPoint x: 438, startPoint y: 160, endPoint x: 436, endPoint y: 166, distance: 6.3
click at [438, 160] on icon at bounding box center [437, 160] width 4 height 0
click at [424, 211] on button "Assign Pick" at bounding box center [426, 211] width 22 height 8
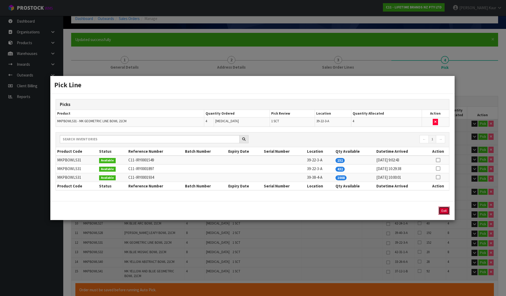
click at [443, 212] on button "Exit" at bounding box center [443, 211] width 11 height 8
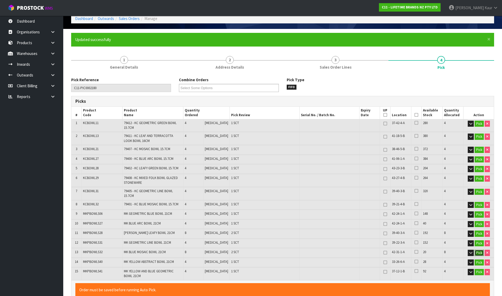
click at [476, 250] on button "Pick" at bounding box center [478, 253] width 9 height 6
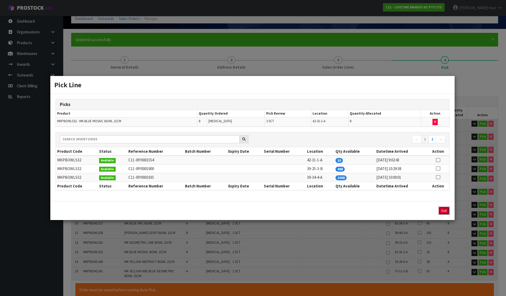
click at [443, 210] on button "Exit" at bounding box center [443, 211] width 11 height 8
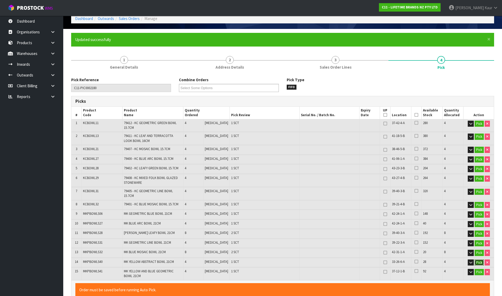
click at [479, 260] on button "Pick" at bounding box center [478, 263] width 9 height 6
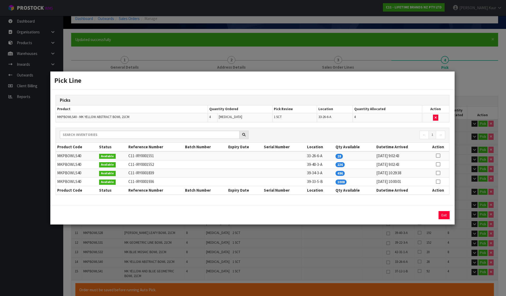
click at [432, 117] on td at bounding box center [435, 117] width 27 height 9
click at [436, 117] on icon "button" at bounding box center [435, 117] width 2 height 3
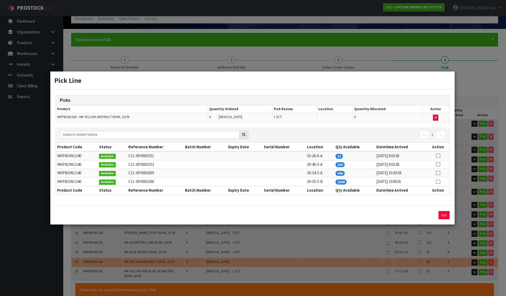
click at [437, 165] on icon at bounding box center [437, 165] width 4 height 0
drag, startPoint x: 422, startPoint y: 215, endPoint x: 441, endPoint y: 215, distance: 19.2
click at [422, 215] on button "Assign Pick" at bounding box center [426, 215] width 22 height 8
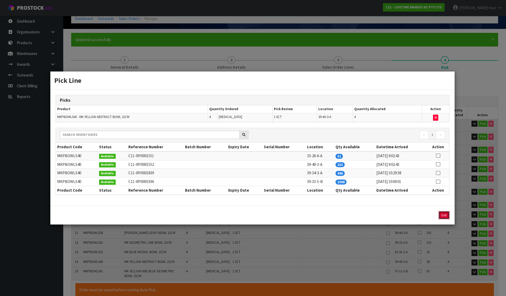
click at [442, 215] on button "Exit" at bounding box center [443, 215] width 11 height 8
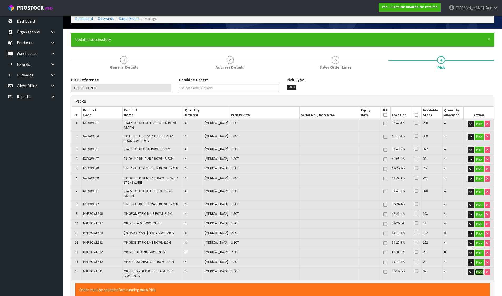
click at [477, 269] on button "Pick" at bounding box center [478, 272] width 9 height 6
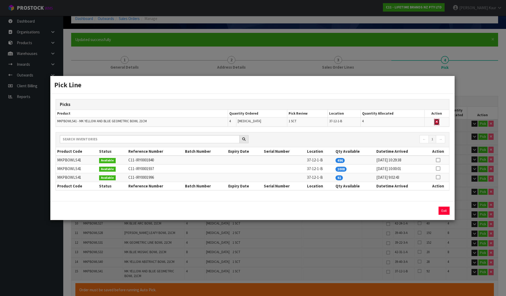
click at [437, 121] on icon "button" at bounding box center [436, 121] width 2 height 3
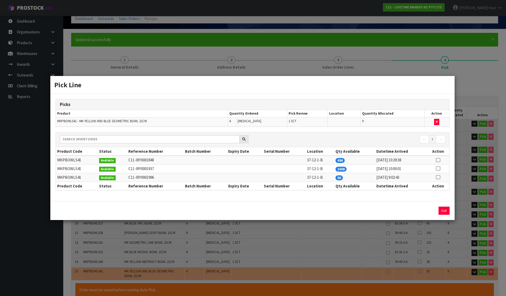
click at [436, 178] on icon at bounding box center [437, 177] width 4 height 0
click at [427, 211] on button "Assign Pick" at bounding box center [426, 211] width 22 height 8
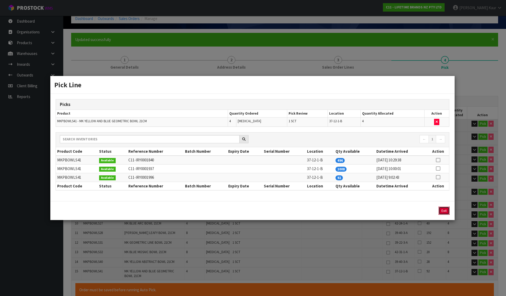
click at [444, 212] on button "Exit" at bounding box center [443, 211] width 11 height 8
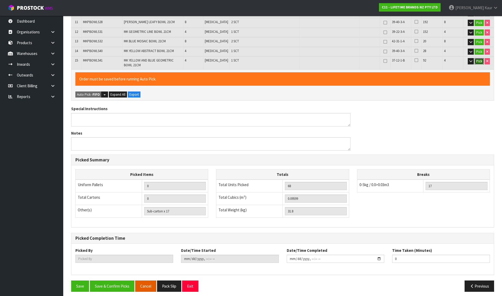
scroll to position [240, 0]
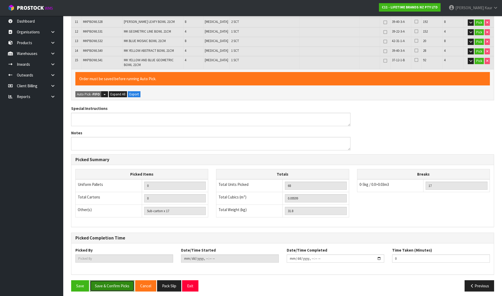
click at [103, 281] on button "Save & Confirm Picks" at bounding box center [112, 286] width 44 height 11
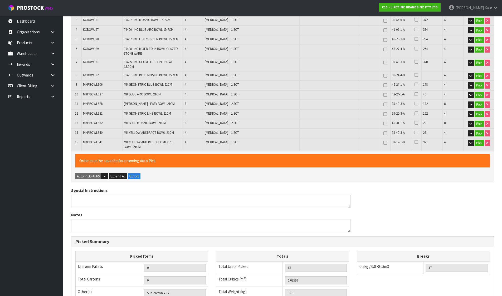
scroll to position [221, 0]
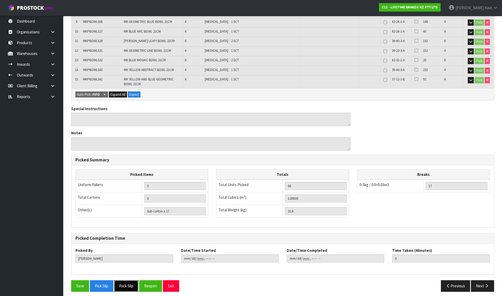
click at [127, 284] on button "Pack Slip" at bounding box center [126, 286] width 24 height 11
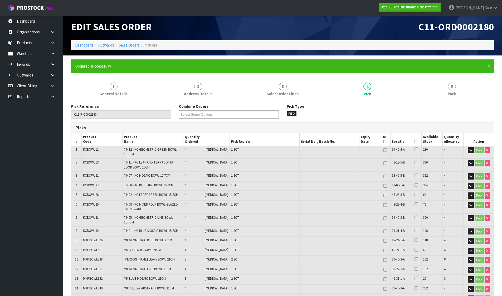
scroll to position [0, 0]
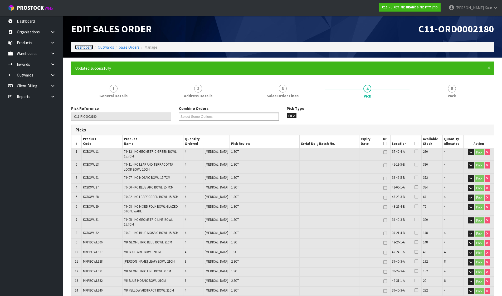
click at [81, 46] on link "Dashboard" at bounding box center [84, 47] width 18 height 5
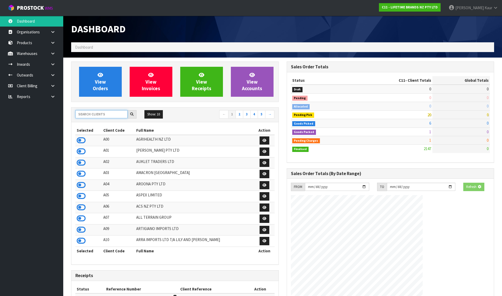
click at [103, 111] on input "text" at bounding box center [101, 114] width 52 height 8
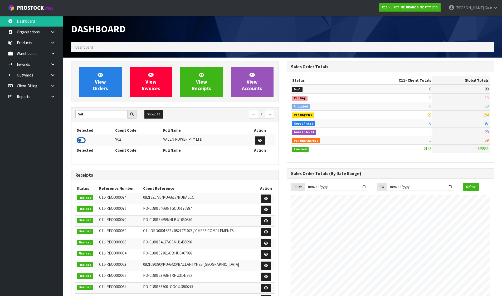
click at [82, 138] on icon at bounding box center [81, 141] width 9 height 8
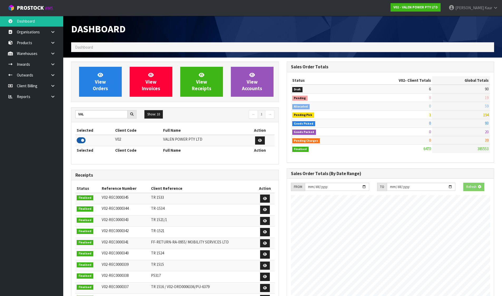
scroll to position [410, 215]
click at [89, 90] on link "View Orders" at bounding box center [100, 82] width 43 height 30
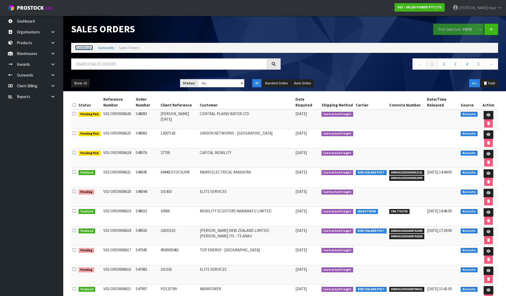
click at [85, 49] on link "Dashboard" at bounding box center [84, 47] width 18 height 5
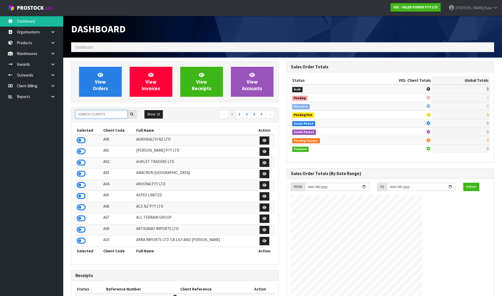
click at [109, 115] on input "text" at bounding box center [101, 114] width 52 height 8
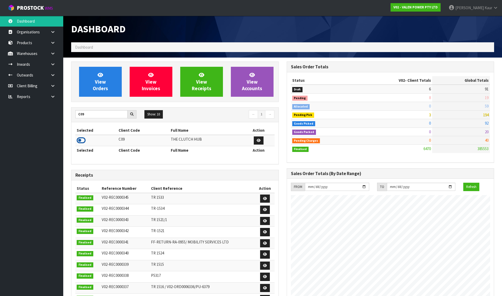
click at [80, 139] on icon at bounding box center [81, 141] width 9 height 8
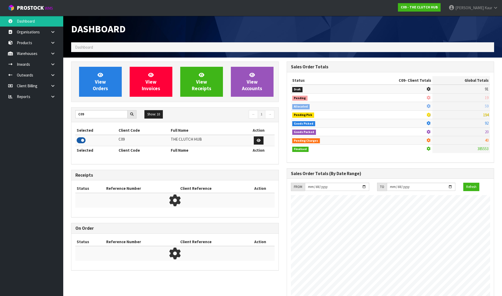
scroll to position [356, 215]
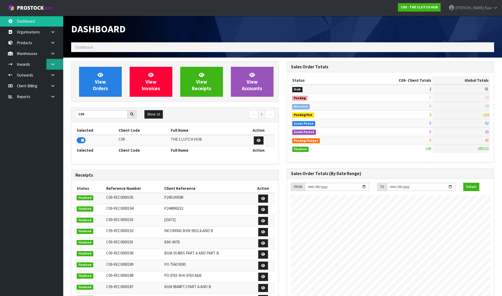
click at [57, 67] on link at bounding box center [54, 64] width 17 height 11
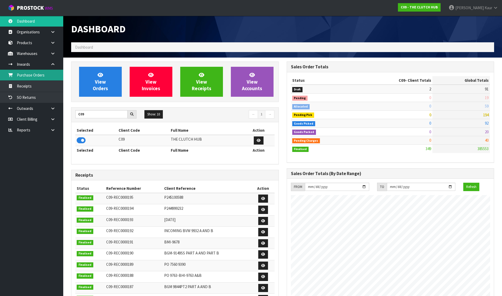
click at [38, 76] on link "Purchase Orders" at bounding box center [31, 75] width 63 height 11
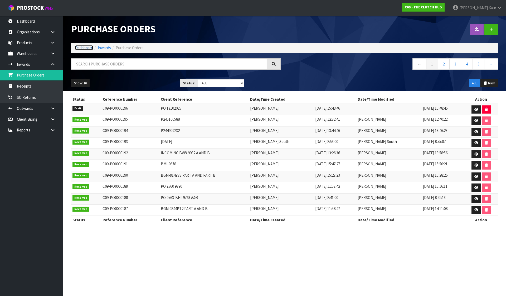
click at [87, 46] on link "Dashboard" at bounding box center [84, 47] width 18 height 5
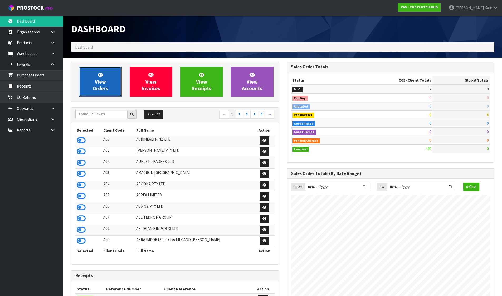
scroll to position [356, 215]
click at [101, 85] on link "View Orders" at bounding box center [100, 82] width 43 height 30
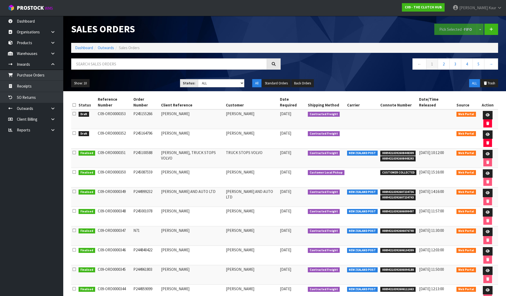
click at [74, 103] on icon at bounding box center [73, 105] width 3 height 4
click at [445, 30] on button "Pick Selected - FIFO" at bounding box center [455, 29] width 43 height 11
click at [83, 47] on link "Dashboard" at bounding box center [84, 47] width 18 height 5
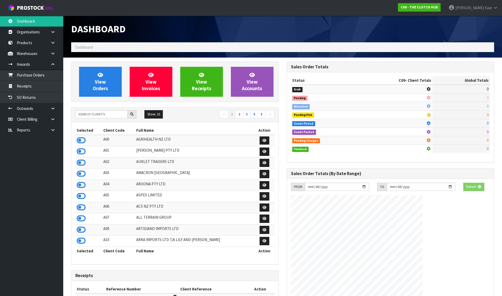
click at [97, 108] on div "Show: 10 5 10 25 50 ← 1 2 3 4 5 →" at bounding box center [174, 115] width 207 height 15
click at [97, 113] on input "text" at bounding box center [101, 114] width 52 height 8
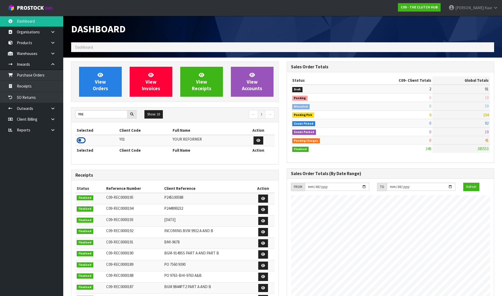
click at [79, 139] on icon at bounding box center [81, 141] width 9 height 8
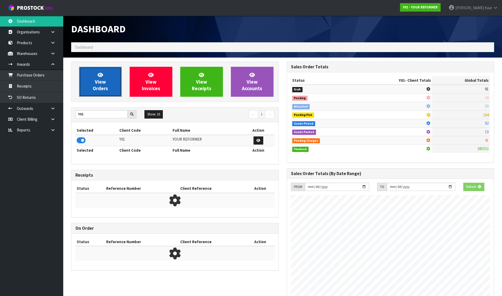
scroll to position [262971, 263084]
click at [95, 91] on span "View Orders" at bounding box center [100, 82] width 15 height 20
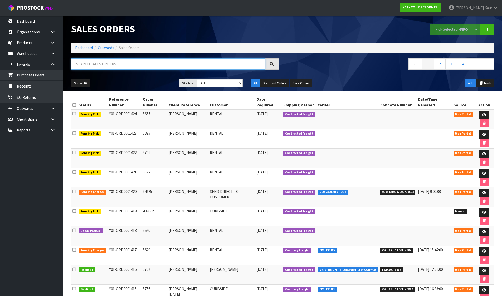
click at [123, 65] on input "text" at bounding box center [168, 63] width 194 height 11
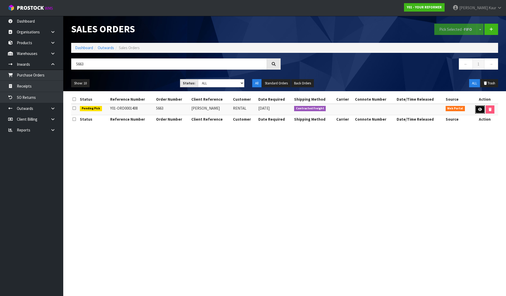
click at [477, 106] on link at bounding box center [480, 110] width 10 height 8
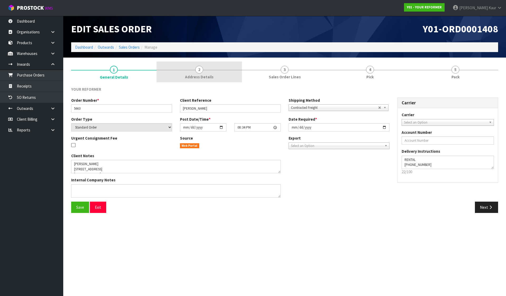
click at [200, 71] on span "2" at bounding box center [199, 70] width 8 height 8
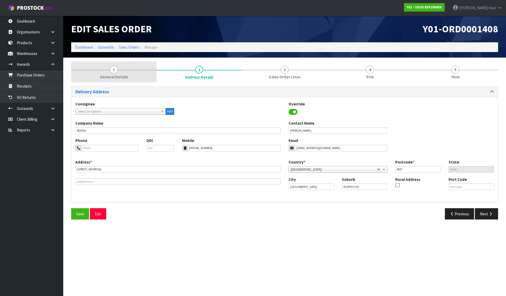
click at [108, 64] on link "1 General Details" at bounding box center [113, 72] width 85 height 21
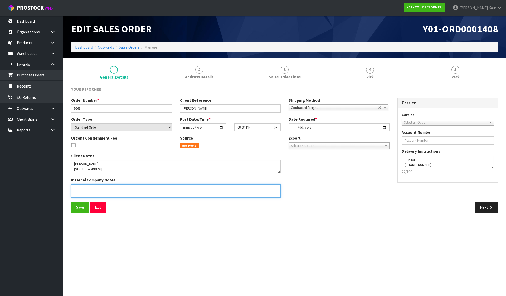
click at [165, 196] on textarea at bounding box center [175, 191] width 209 height 13
paste textarea "THE CUSTOMER HAS ADVISED THIS: NO NARROW HALLWAYS. I CAN FREE UP MY PARKING SPO…"
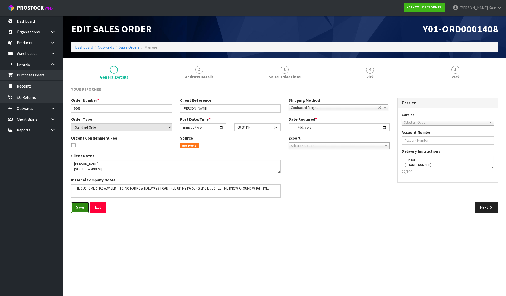
click at [81, 203] on button "Save" at bounding box center [80, 207] width 18 height 11
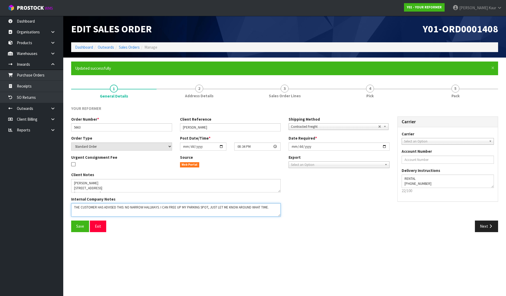
click at [73, 207] on textarea at bounding box center [175, 210] width 209 height 13
paste textarea "THE CUSTOMER CONFIRMED ONLY STAIRS NO LIFT ACCESS AND WAITING TO HEAR ABOUT THE…"
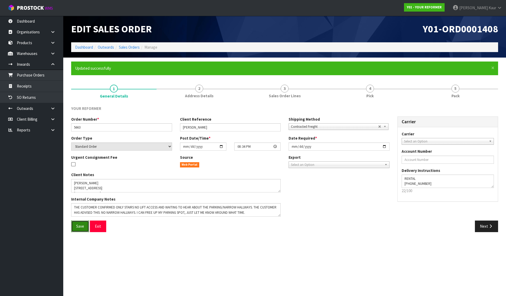
click at [73, 224] on button "Save" at bounding box center [80, 226] width 18 height 11
drag, startPoint x: 80, startPoint y: 228, endPoint x: 88, endPoint y: 194, distance: 34.2
click at [80, 228] on span "Save" at bounding box center [80, 226] width 8 height 5
click at [78, 46] on link "Dashboard" at bounding box center [84, 47] width 18 height 5
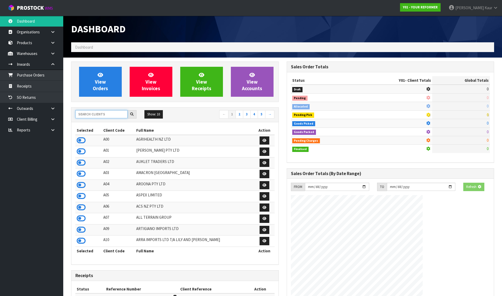
click at [95, 113] on input "text" at bounding box center [101, 114] width 52 height 8
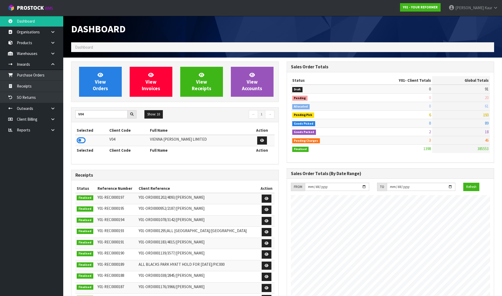
click at [78, 136] on td at bounding box center [91, 140] width 33 height 11
click at [82, 143] on icon at bounding box center [81, 141] width 9 height 8
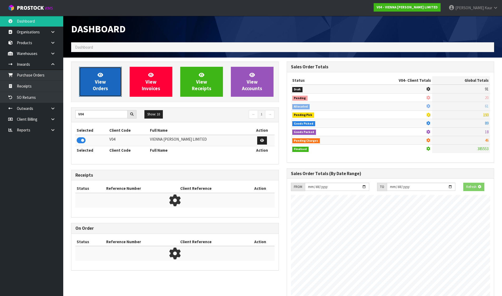
click at [107, 86] on span "View Orders" at bounding box center [100, 82] width 15 height 20
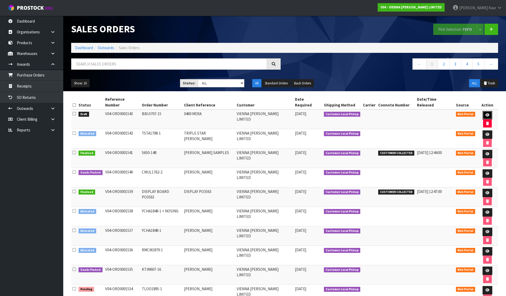
click at [484, 111] on link at bounding box center [487, 115] width 10 height 8
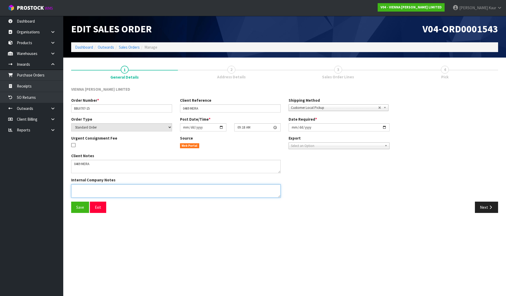
click at [103, 194] on textarea at bounding box center [175, 191] width 209 height 13
paste textarea "RAZVAN IS COLLECTING THIS AM TODAY- URGENT PICK PLEASE."
click at [75, 209] on button "Save" at bounding box center [80, 207] width 18 height 11
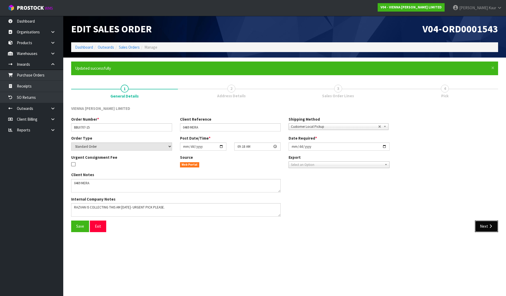
click at [487, 222] on button "Next" at bounding box center [485, 226] width 23 height 11
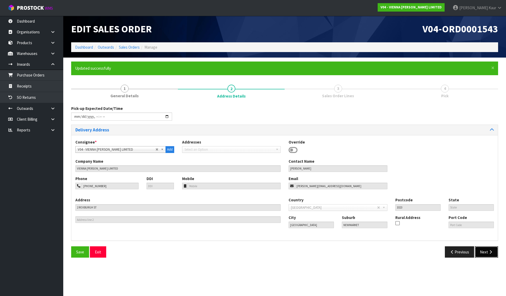
click at [488, 250] on icon "button" at bounding box center [490, 252] width 5 height 4
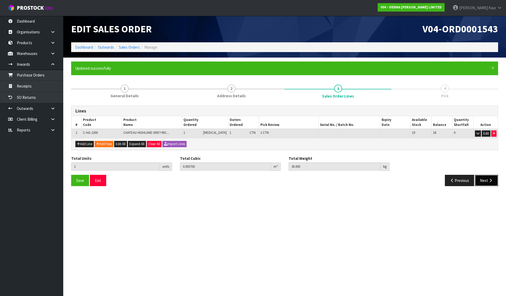
click at [481, 182] on button "Next" at bounding box center [485, 180] width 23 height 11
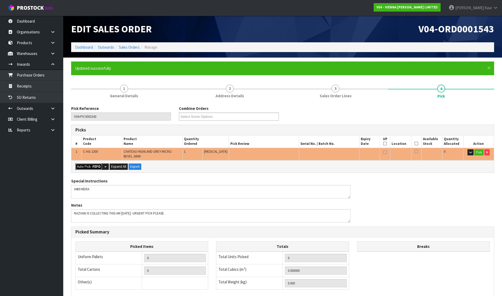
click at [86, 169] on button "Auto Pick - FEFO" at bounding box center [88, 167] width 27 height 6
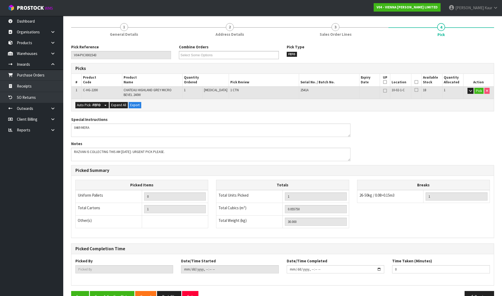
scroll to position [76, 0]
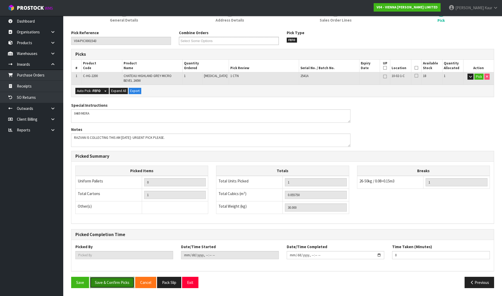
click at [109, 284] on button "Save & Confirm Picks" at bounding box center [112, 282] width 44 height 11
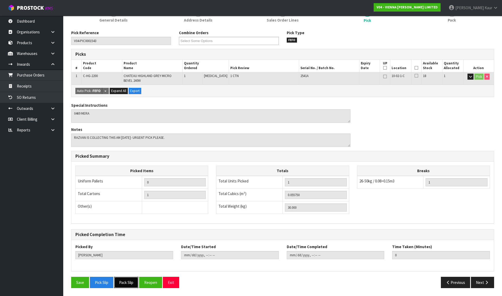
click at [122, 282] on button "Pack Slip" at bounding box center [126, 282] width 24 height 11
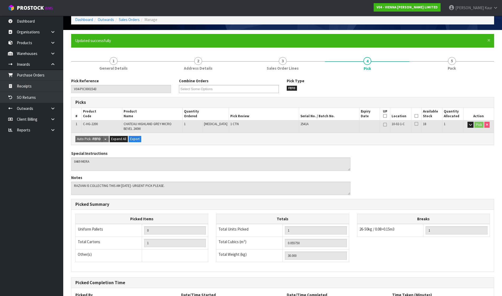
scroll to position [0, 0]
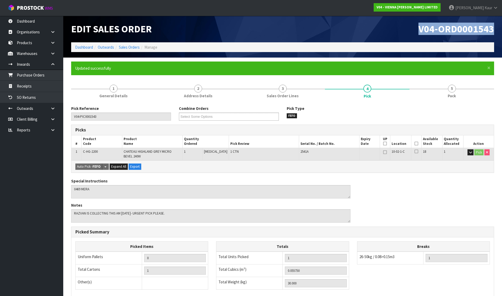
drag, startPoint x: 418, startPoint y: 29, endPoint x: 498, endPoint y: 29, distance: 80.0
click at [498, 29] on header "Edit Sales Order V04-ORD0001543 Dashboard Outwards Sales Orders Manage" at bounding box center [282, 37] width 438 height 42
copy span "V04-ORD0001543"
click at [83, 46] on link "Dashboard" at bounding box center [84, 47] width 18 height 5
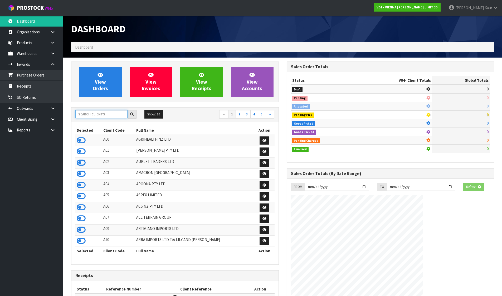
click at [106, 116] on input "text" at bounding box center [101, 114] width 52 height 8
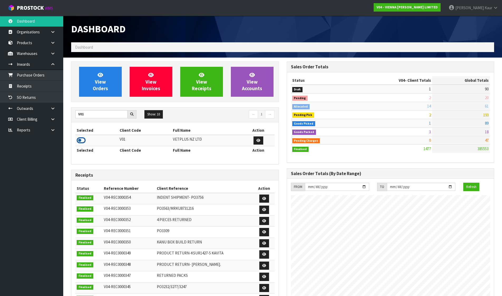
click at [83, 137] on icon at bounding box center [81, 141] width 9 height 8
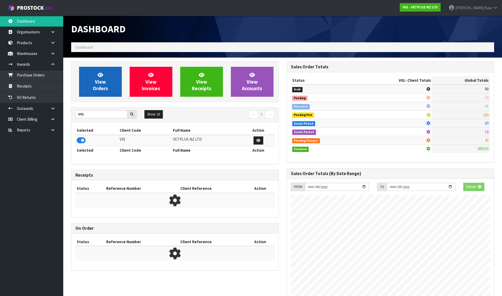
scroll to position [262971, 263084]
click at [93, 78] on link "View Orders" at bounding box center [100, 82] width 43 height 30
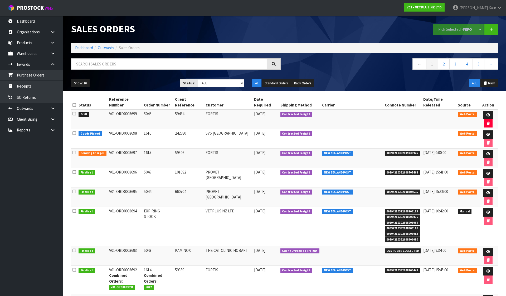
click at [74, 112] on icon at bounding box center [73, 114] width 3 height 4
click at [0, 0] on input "checkbox" at bounding box center [0, 0] width 0 height 0
click at [455, 28] on button "Pick Selected - FEFO" at bounding box center [455, 29] width 44 height 11
click at [484, 111] on link at bounding box center [488, 115] width 10 height 8
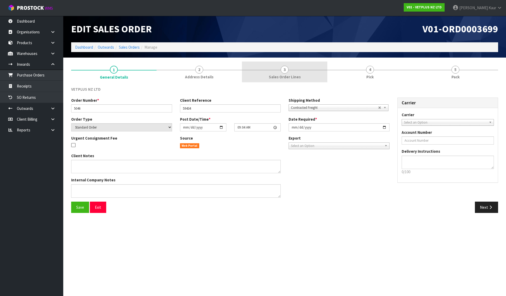
drag, startPoint x: 204, startPoint y: 75, endPoint x: 318, endPoint y: 70, distance: 113.9
click at [204, 75] on span "Address Details" at bounding box center [199, 77] width 28 height 6
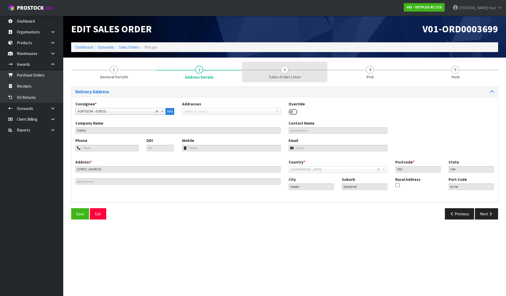
click at [299, 69] on link "3 Sales Order Lines" at bounding box center [284, 72] width 85 height 21
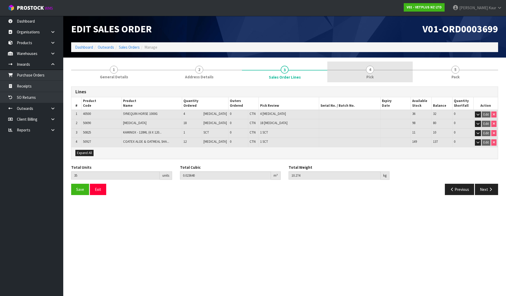
click at [357, 69] on link "4 Pick" at bounding box center [369, 72] width 85 height 21
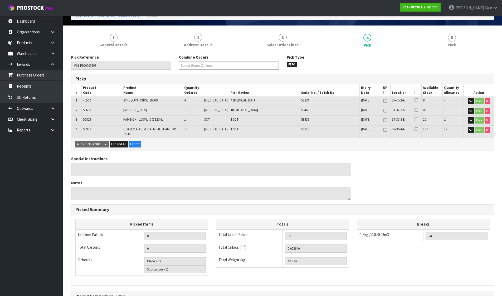
scroll to position [94, 0]
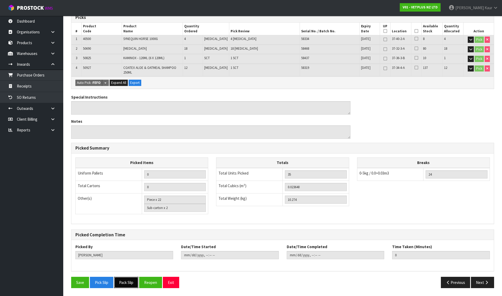
click at [137, 280] on button "Pack Slip" at bounding box center [126, 282] width 24 height 11
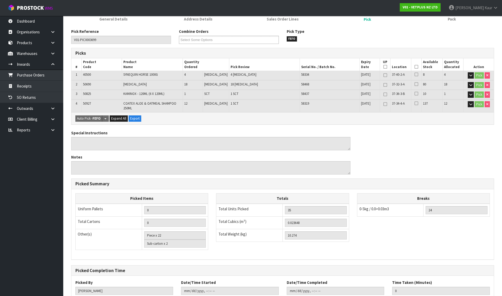
scroll to position [0, 0]
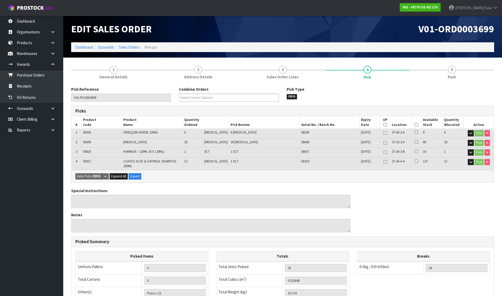
click at [83, 44] on li "Dashboard" at bounding box center [84, 47] width 18 height 6
click at [84, 44] on li "Dashboard" at bounding box center [84, 47] width 18 height 6
click at [85, 47] on link "Dashboard" at bounding box center [84, 47] width 18 height 5
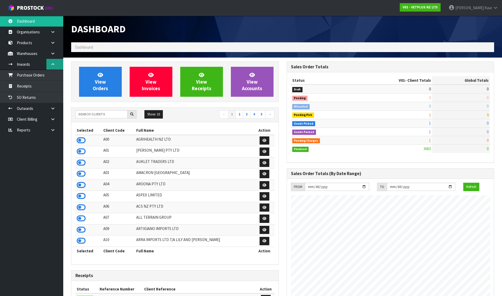
click at [55, 66] on icon at bounding box center [52, 64] width 5 height 4
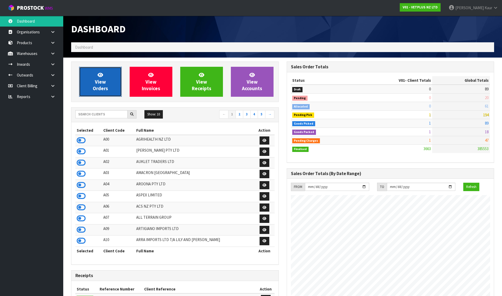
click at [85, 76] on link "View Orders" at bounding box center [100, 82] width 43 height 30
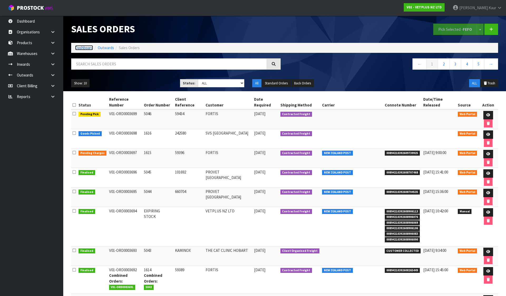
click at [85, 48] on link "Dashboard" at bounding box center [84, 47] width 18 height 5
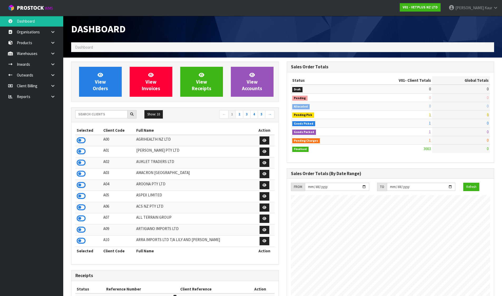
scroll to position [399, 215]
click at [90, 114] on input "text" at bounding box center [101, 114] width 52 height 8
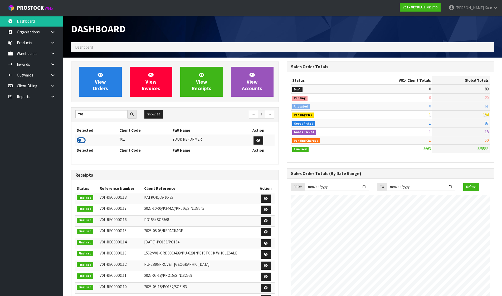
click at [79, 140] on icon at bounding box center [81, 141] width 9 height 8
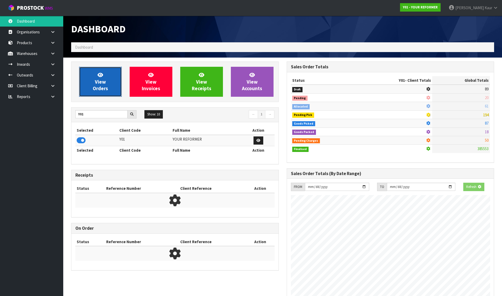
click at [104, 85] on span "View Orders" at bounding box center [100, 82] width 15 height 20
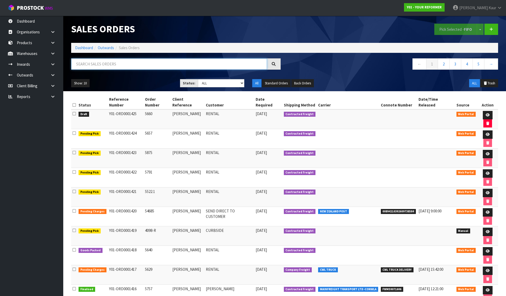
click at [117, 65] on input "text" at bounding box center [169, 63] width 196 height 11
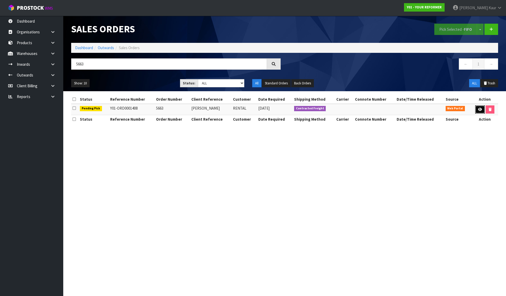
click at [478, 111] on icon at bounding box center [480, 109] width 4 height 3
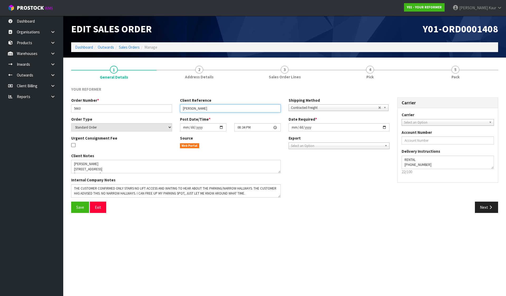
click at [248, 110] on input "MARY JOY SABAL" at bounding box center [230, 109] width 101 height 8
click at [87, 206] on button "Save" at bounding box center [80, 207] width 18 height 11
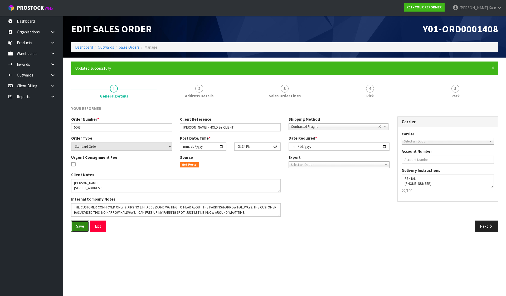
drag, startPoint x: 77, startPoint y: 223, endPoint x: 90, endPoint y: 186, distance: 39.1
click at [77, 223] on button "Save" at bounding box center [80, 226] width 18 height 11
click at [127, 45] on link "Sales Orders" at bounding box center [129, 47] width 21 height 5
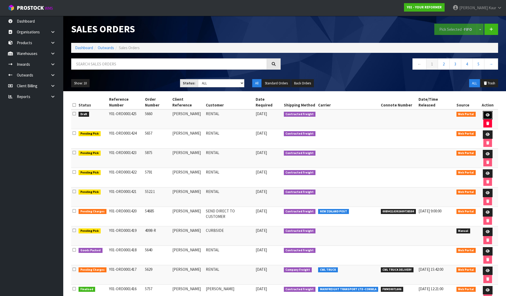
click at [485, 113] on icon at bounding box center [487, 114] width 4 height 3
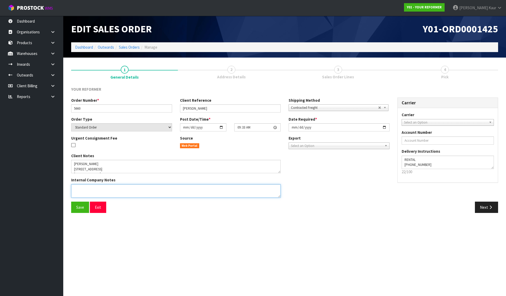
click at [179, 193] on textarea at bounding box center [175, 191] width 209 height 13
paste textarea "ANOTHER RENTAL FOR ASAP SCHEDULING PLEASE"
click at [86, 207] on button "Save" at bounding box center [80, 207] width 18 height 11
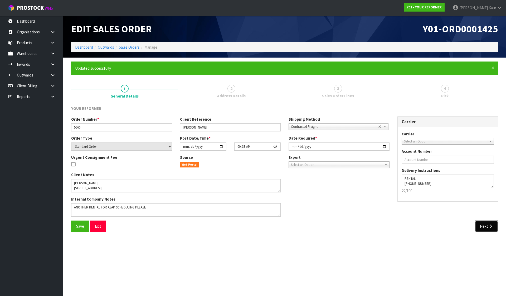
click at [483, 225] on button "Next" at bounding box center [485, 226] width 23 height 11
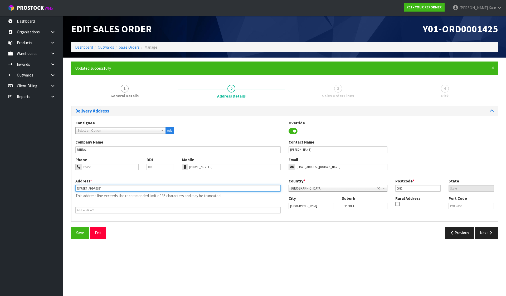
drag, startPoint x: 117, startPoint y: 188, endPoint x: 171, endPoint y: 186, distance: 54.0
click at [171, 186] on input "29 RATHMULLEN PLACE PINEHILL AUK AUCKLAND 0632 NEW ZEALAND" at bounding box center [177, 188] width 205 height 7
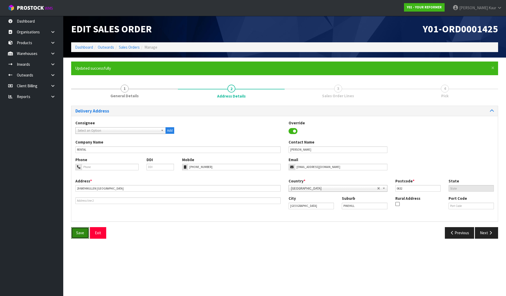
click at [83, 232] on span "Save" at bounding box center [80, 233] width 8 height 5
click at [482, 231] on button "Next" at bounding box center [485, 232] width 23 height 11
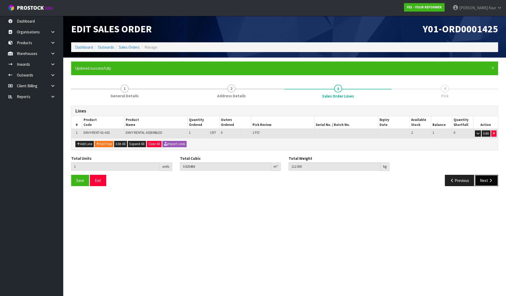
click at [483, 181] on button "Next" at bounding box center [485, 180] width 23 height 11
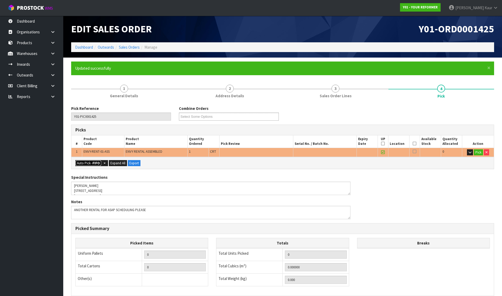
click at [92, 165] on button "Auto Pick - FIFO" at bounding box center [88, 163] width 26 height 6
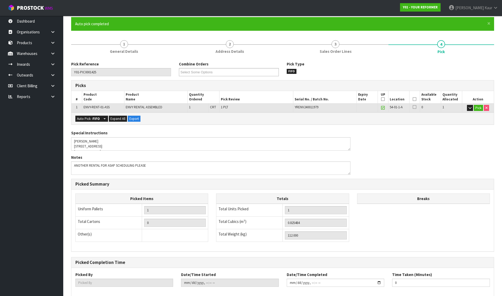
scroll to position [72, 0]
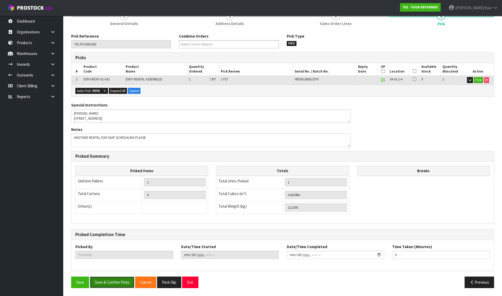
click at [108, 282] on button "Save & Confirm Picks" at bounding box center [112, 282] width 44 height 11
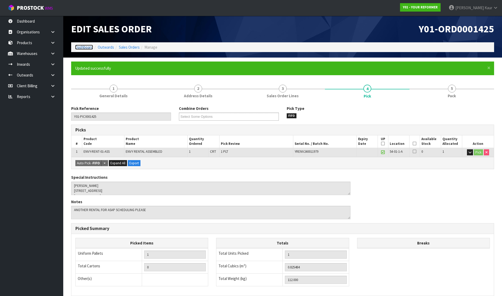
click at [85, 46] on link "Dashboard" at bounding box center [84, 47] width 18 height 5
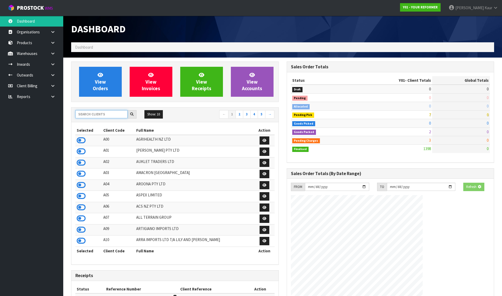
click at [102, 117] on input "text" at bounding box center [101, 114] width 52 height 8
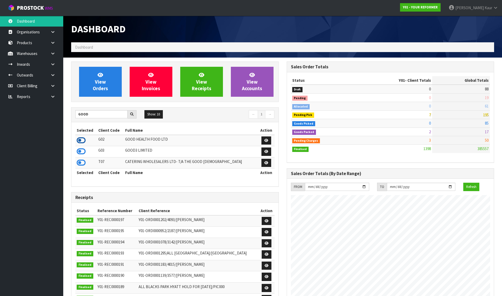
click at [81, 137] on icon at bounding box center [81, 141] width 9 height 8
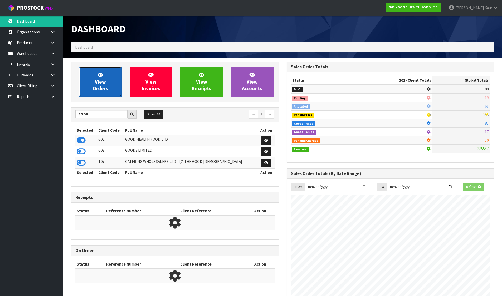
click at [106, 76] on link "View Orders" at bounding box center [100, 82] width 43 height 30
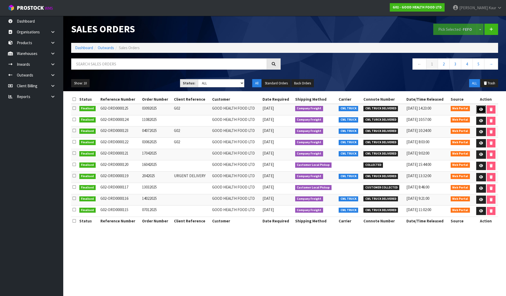
click at [476, 109] on link at bounding box center [481, 110] width 10 height 8
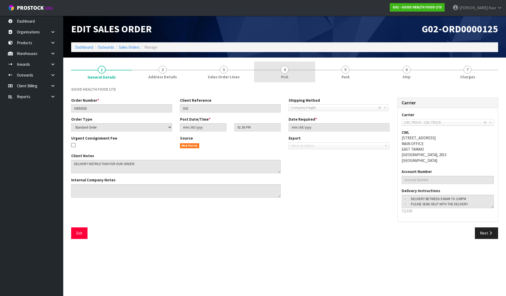
click at [273, 71] on link "4 Pick" at bounding box center [284, 72] width 61 height 21
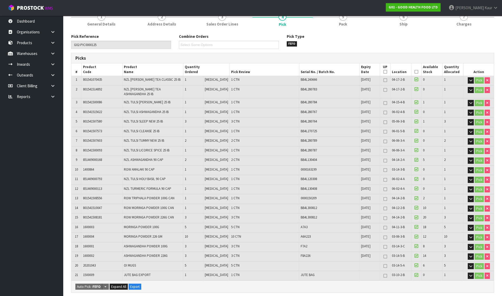
scroll to position [53, 0]
click at [354, 20] on link "5 Pack" at bounding box center [343, 19] width 60 height 21
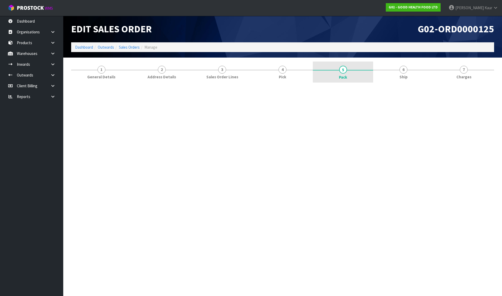
scroll to position [0, 0]
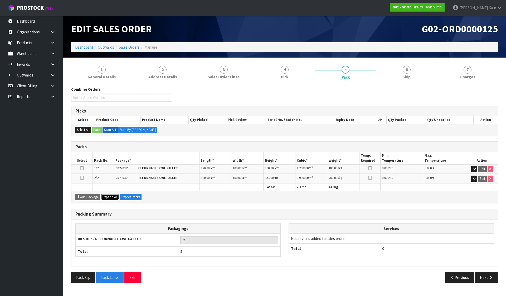
click at [115, 195] on span "Expand All" at bounding box center [109, 197] width 15 height 4
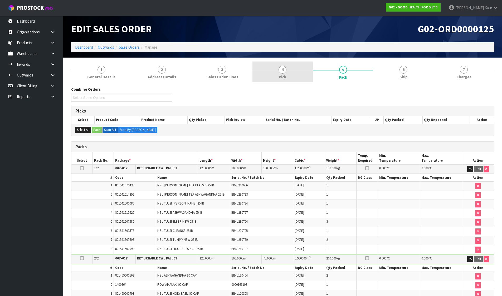
click at [289, 76] on link "4 Pick" at bounding box center [282, 72] width 60 height 21
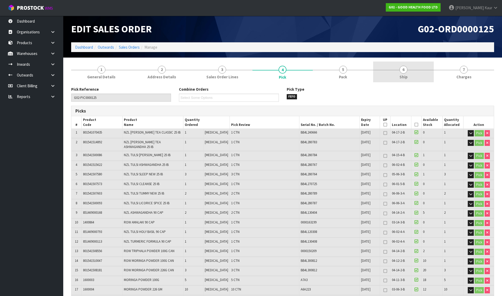
click at [411, 79] on link "6 Ship" at bounding box center [403, 72] width 60 height 21
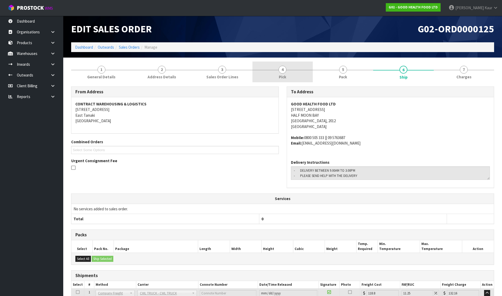
click at [284, 76] on span "Pick" at bounding box center [282, 77] width 7 height 6
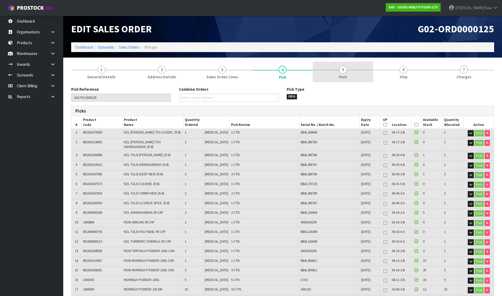
click at [353, 70] on link "5 Pack" at bounding box center [343, 72] width 60 height 21
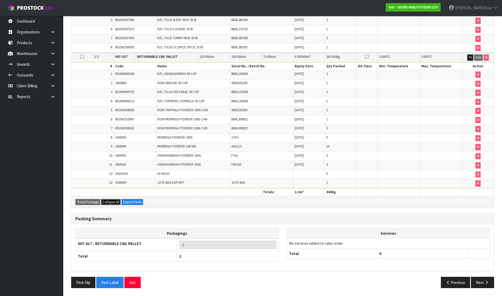
click at [117, 202] on span "Collapse All" at bounding box center [110, 202] width 17 height 4
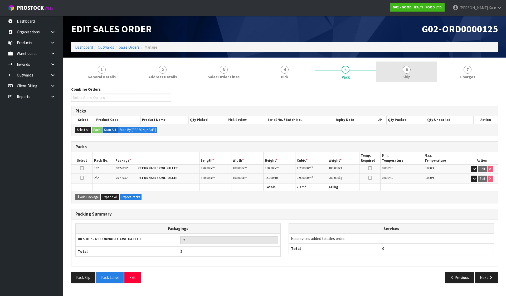
click at [421, 73] on link "6 Ship" at bounding box center [406, 72] width 61 height 21
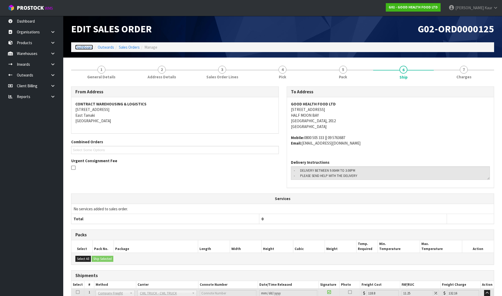
click at [82, 48] on link "Dashboard" at bounding box center [84, 47] width 18 height 5
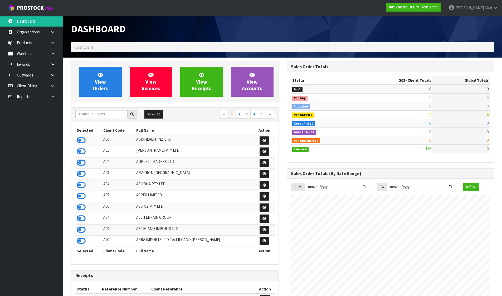
scroll to position [322, 215]
click at [110, 115] on input "text" at bounding box center [101, 114] width 52 height 8
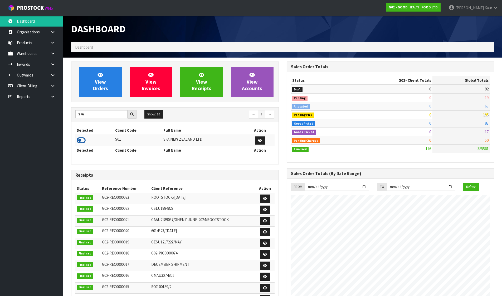
click at [78, 137] on icon at bounding box center [81, 141] width 9 height 8
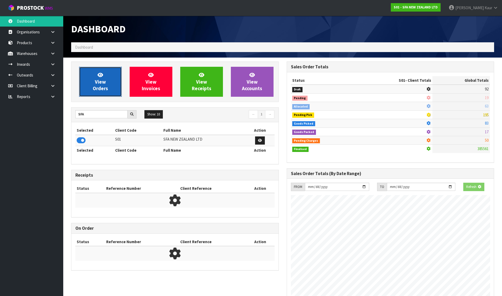
click at [94, 80] on link "View Orders" at bounding box center [100, 82] width 43 height 30
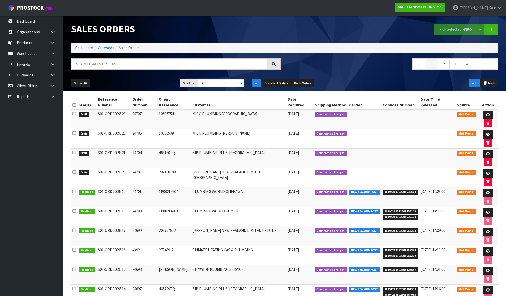
click at [74, 103] on icon at bounding box center [73, 105] width 3 height 4
drag, startPoint x: 457, startPoint y: 29, endPoint x: 495, endPoint y: 35, distance: 38.6
click at [456, 29] on button "Pick Selected - FIFO" at bounding box center [455, 29] width 43 height 11
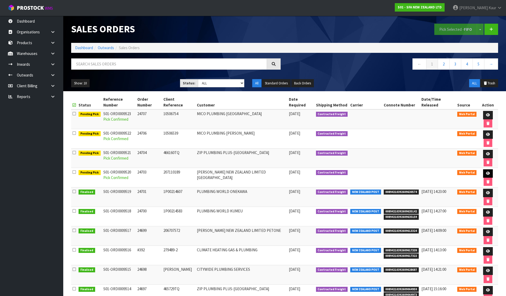
click at [486, 172] on icon at bounding box center [488, 173] width 4 height 3
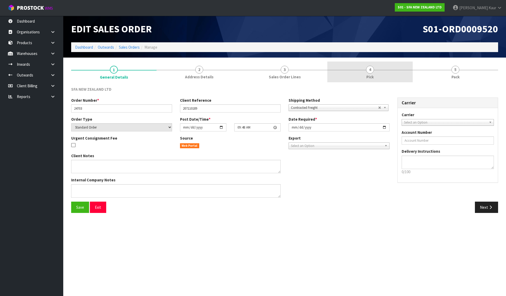
click at [348, 73] on link "4 Pick" at bounding box center [369, 72] width 85 height 21
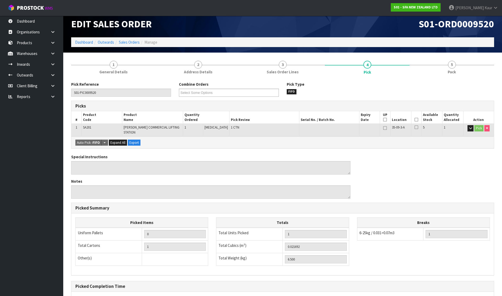
scroll to position [53, 0]
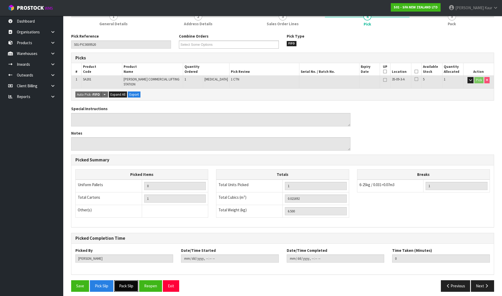
click at [125, 281] on button "Pack Slip" at bounding box center [126, 286] width 24 height 11
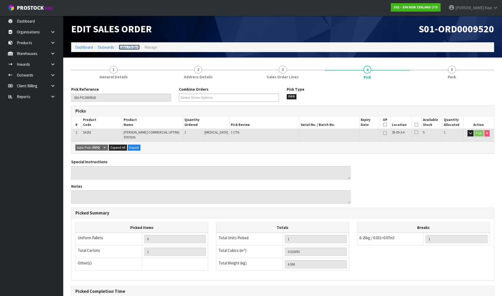
click at [132, 48] on link "Sales Orders" at bounding box center [129, 47] width 21 height 5
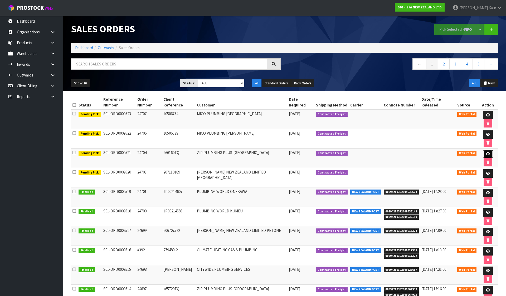
click at [486, 152] on icon at bounding box center [488, 153] width 4 height 3
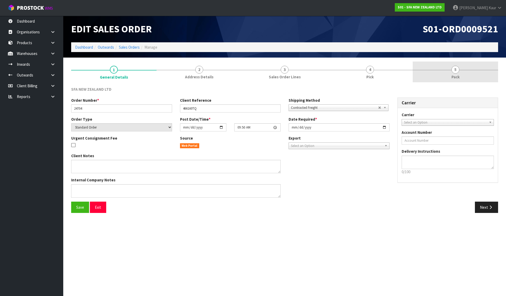
click at [355, 67] on link "4 Pick" at bounding box center [369, 72] width 85 height 21
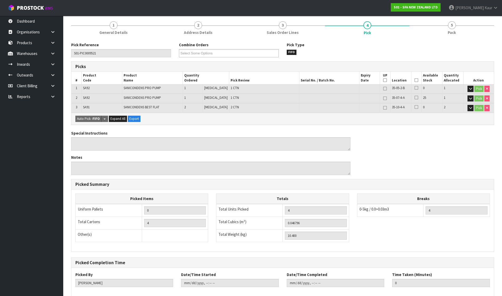
scroll to position [72, 0]
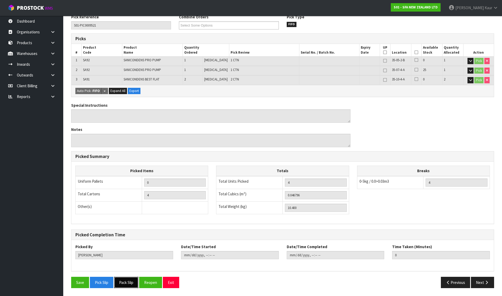
click at [129, 286] on button "Pack Slip" at bounding box center [126, 282] width 24 height 11
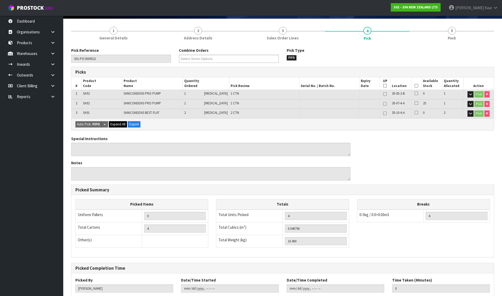
scroll to position [0, 0]
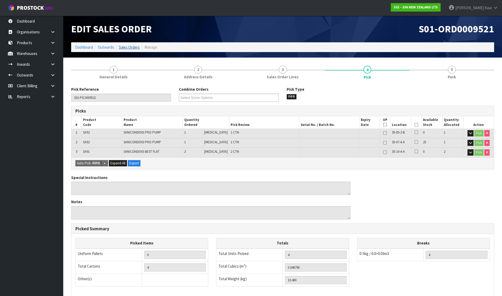
click at [126, 49] on link "Sales Orders" at bounding box center [129, 47] width 21 height 5
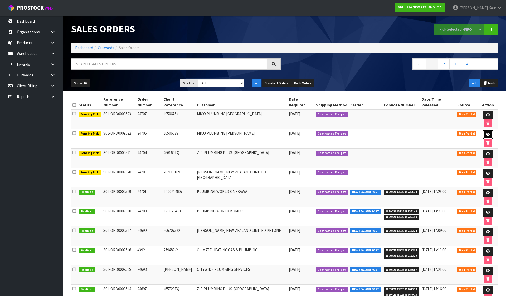
click at [486, 133] on icon at bounding box center [488, 134] width 4 height 3
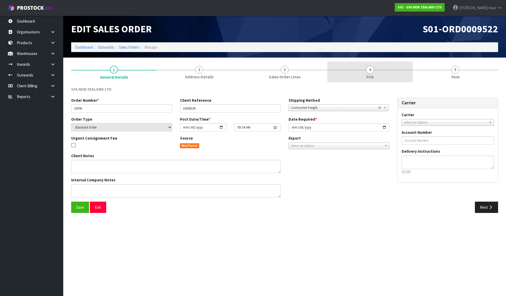
click at [371, 76] on span "Pick" at bounding box center [369, 77] width 7 height 6
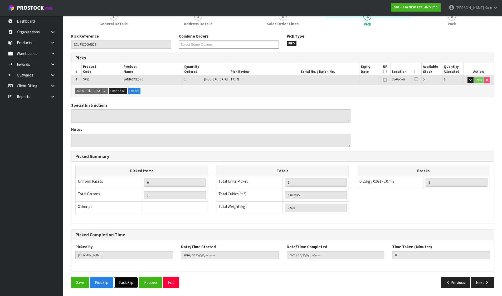
click at [133, 280] on button "Pack Slip" at bounding box center [126, 282] width 24 height 11
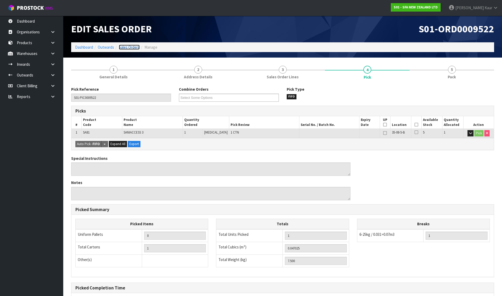
click at [129, 48] on link "Sales Orders" at bounding box center [129, 47] width 21 height 5
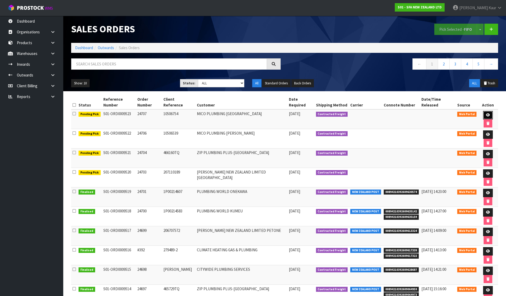
click at [486, 113] on icon at bounding box center [488, 114] width 4 height 3
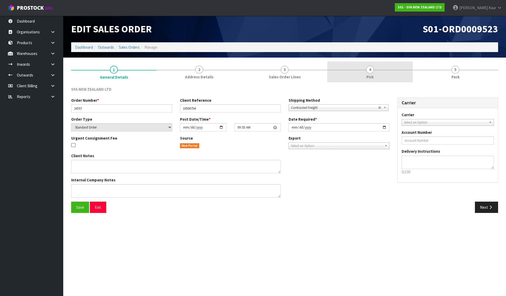
click at [339, 78] on link "4 Pick" at bounding box center [369, 72] width 85 height 21
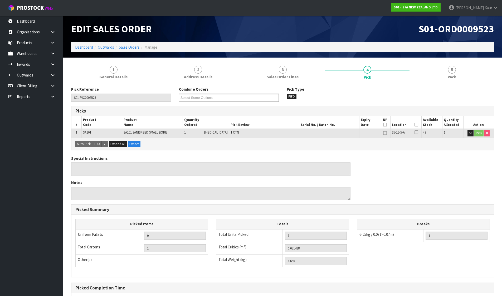
scroll to position [53, 0]
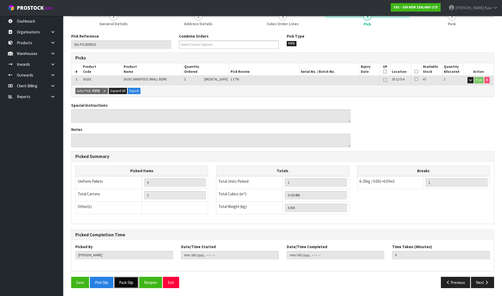
click at [121, 280] on button "Pack Slip" at bounding box center [126, 282] width 24 height 11
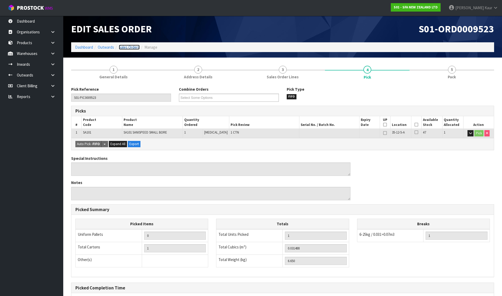
click at [130, 47] on link "Sales Orders" at bounding box center [129, 47] width 21 height 5
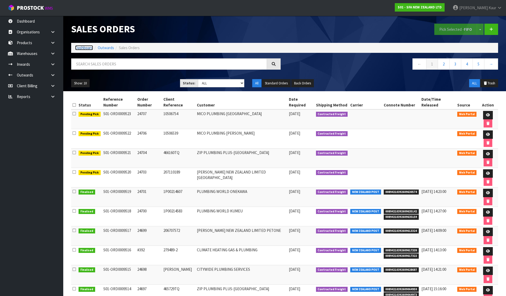
click at [81, 46] on link "Dashboard" at bounding box center [84, 47] width 18 height 5
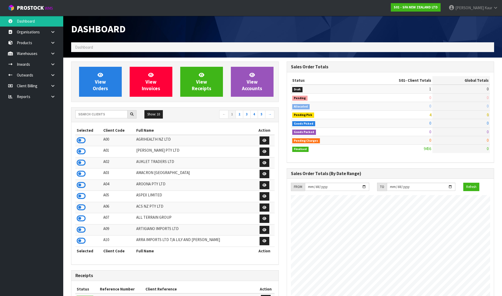
scroll to position [399, 215]
click at [108, 84] on link "View Orders" at bounding box center [100, 82] width 43 height 30
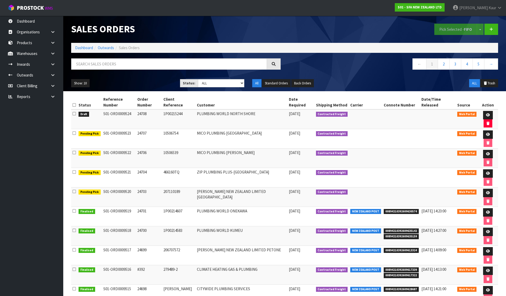
click at [73, 112] on icon at bounding box center [73, 114] width 3 height 4
click at [0, 0] on input "checkbox" at bounding box center [0, 0] width 0 height 0
click at [441, 26] on button "Pick Selected - FIFO" at bounding box center [455, 29] width 43 height 11
click at [486, 113] on icon at bounding box center [488, 114] width 4 height 3
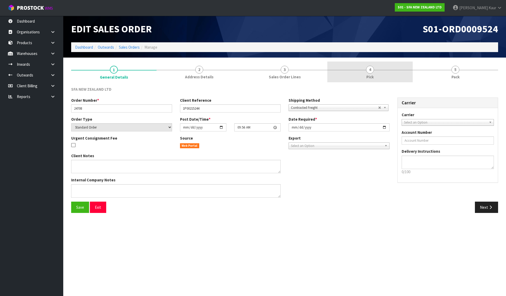
click at [369, 70] on span "4" at bounding box center [370, 70] width 8 height 8
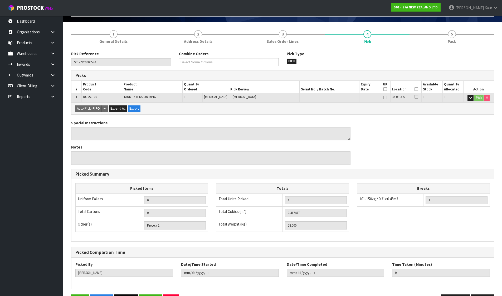
scroll to position [53, 0]
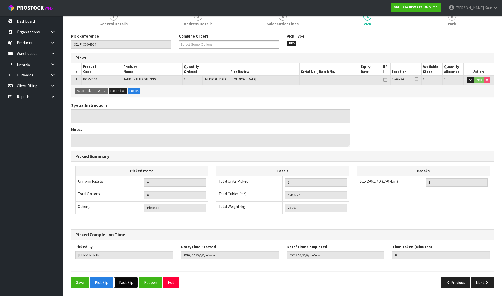
click at [122, 288] on button "Pack Slip" at bounding box center [126, 282] width 24 height 11
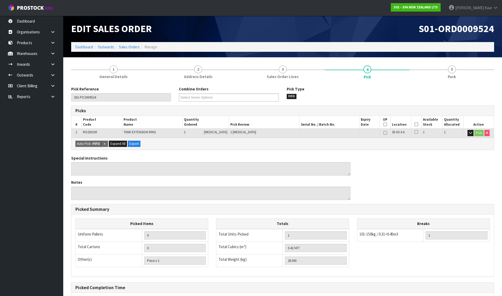
scroll to position [0, 0]
click at [80, 46] on link "Dashboard" at bounding box center [84, 47] width 18 height 5
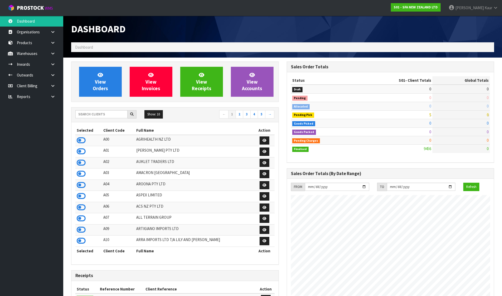
scroll to position [399, 215]
click at [113, 114] on input "text" at bounding box center [101, 114] width 52 height 8
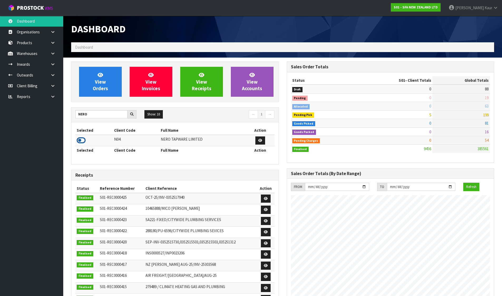
click at [80, 141] on icon at bounding box center [81, 141] width 9 height 8
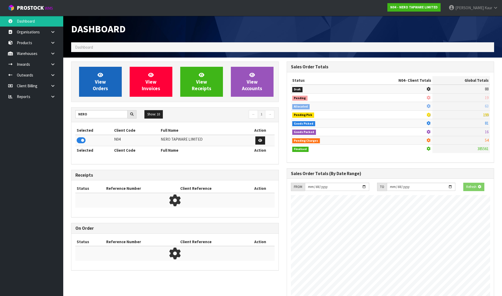
scroll to position [328, 215]
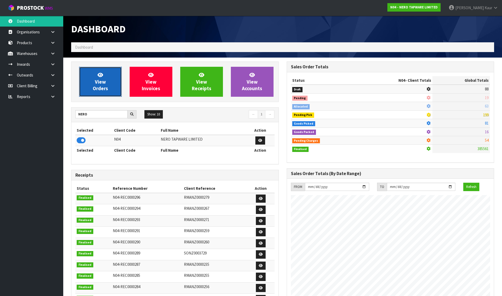
click at [95, 82] on span "View Orders" at bounding box center [100, 82] width 15 height 20
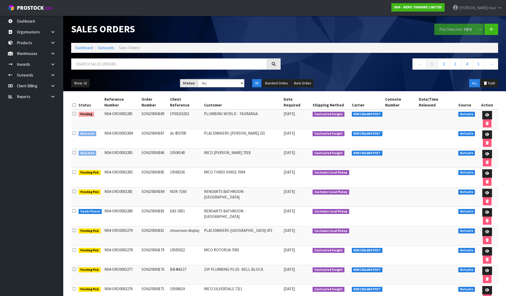
click at [74, 151] on icon at bounding box center [73, 153] width 3 height 4
click at [0, 0] on input "checkbox" at bounding box center [0, 0] width 0 height 0
click at [74, 131] on icon at bounding box center [73, 133] width 3 height 4
click at [0, 0] on input "checkbox" at bounding box center [0, 0] width 0 height 0
click at [463, 30] on button "Pick Selected - FIFO" at bounding box center [455, 29] width 43 height 11
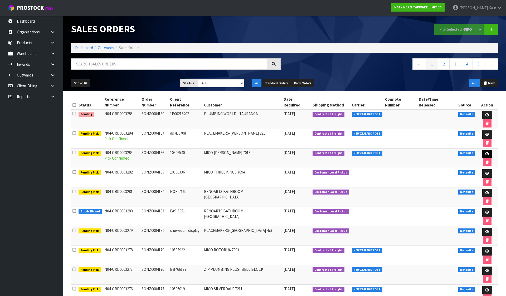
click at [482, 150] on link at bounding box center [487, 154] width 10 height 8
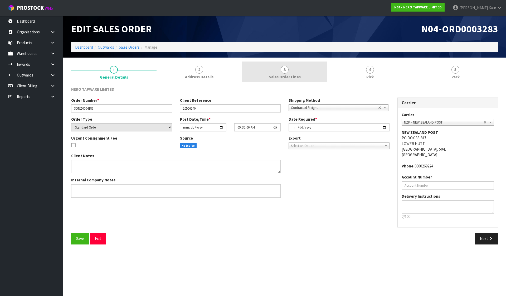
drag, startPoint x: 207, startPoint y: 67, endPoint x: 256, endPoint y: 67, distance: 49.2
click at [207, 67] on link "2 Address Details" at bounding box center [198, 72] width 85 height 21
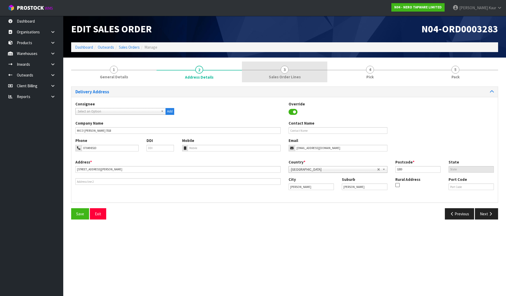
click at [283, 68] on span "3" at bounding box center [284, 70] width 8 height 8
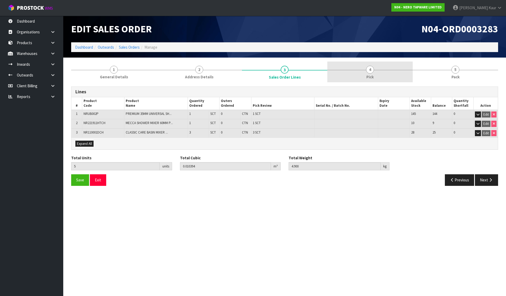
click at [376, 72] on link "4 Pick" at bounding box center [369, 72] width 85 height 21
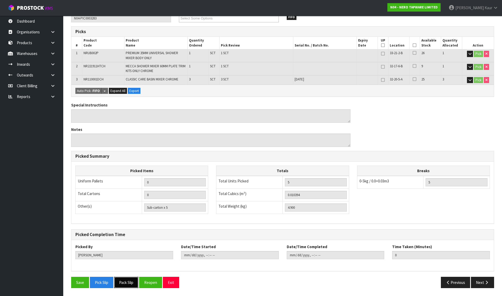
click at [122, 280] on button "Pack Slip" at bounding box center [126, 282] width 24 height 11
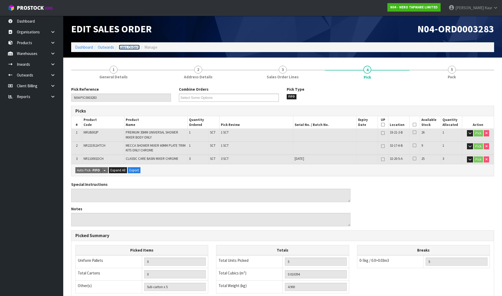
click at [129, 48] on link "Sales Orders" at bounding box center [129, 47] width 21 height 5
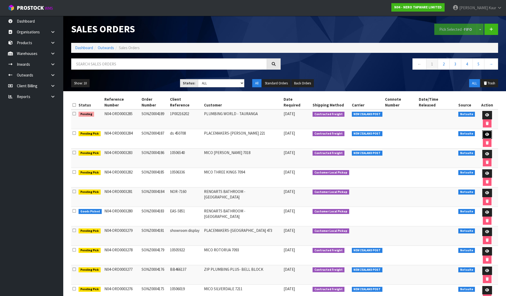
click at [485, 133] on icon at bounding box center [487, 134] width 4 height 3
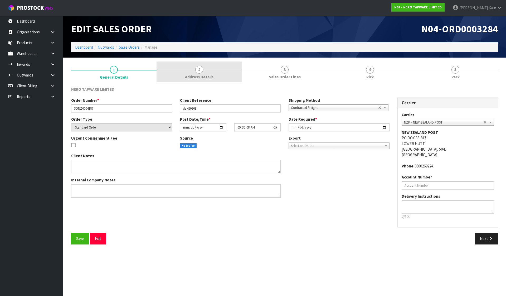
click at [232, 74] on link "2 Address Details" at bounding box center [198, 72] width 85 height 21
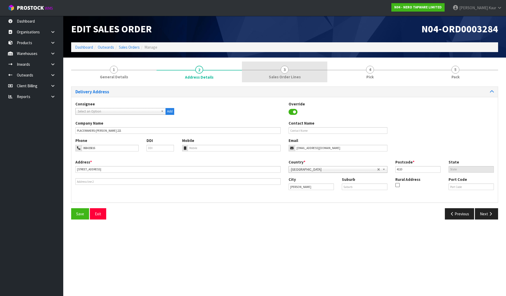
click at [283, 70] on span "3" at bounding box center [284, 70] width 8 height 8
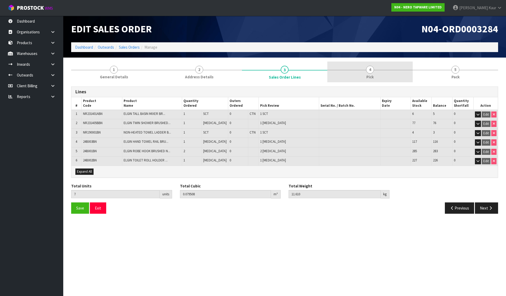
click at [377, 68] on link "4 Pick" at bounding box center [369, 72] width 85 height 21
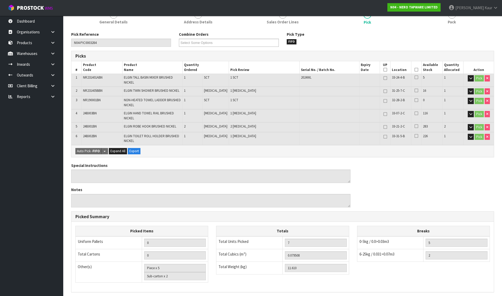
scroll to position [123, 0]
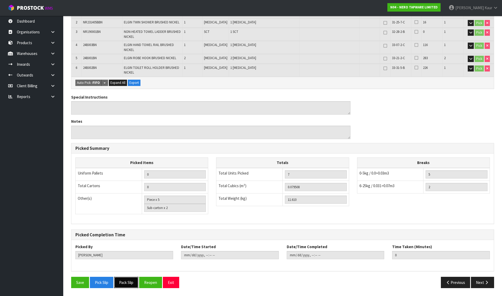
click at [125, 280] on button "Pack Slip" at bounding box center [126, 282] width 24 height 11
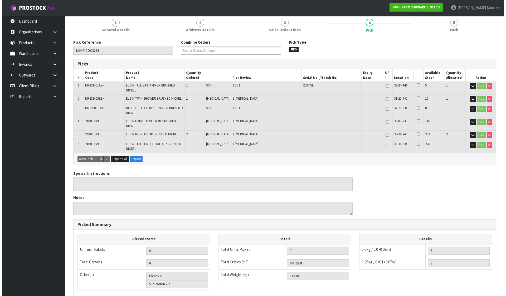
scroll to position [0, 0]
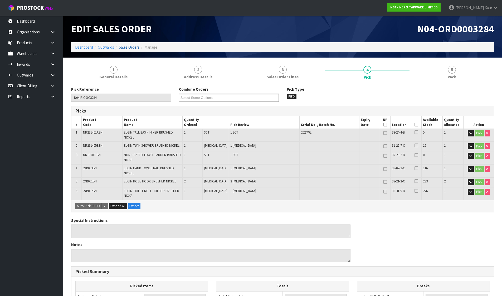
click at [133, 46] on link "Sales Orders" at bounding box center [129, 47] width 21 height 5
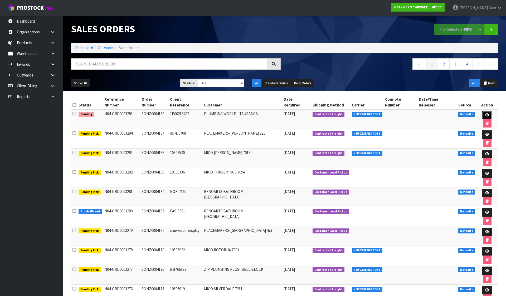
click at [485, 113] on icon at bounding box center [487, 114] width 4 height 3
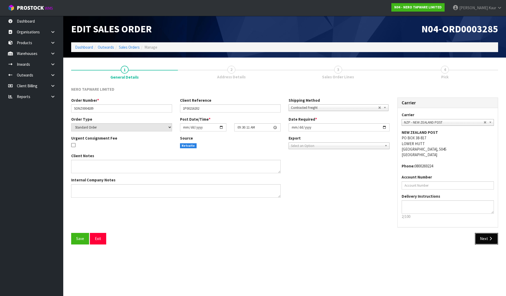
click at [489, 240] on icon "button" at bounding box center [490, 239] width 5 height 4
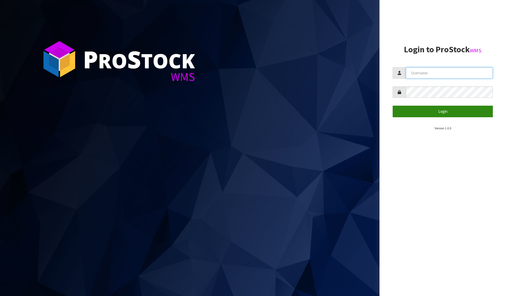
type input "[PERSON_NAME][EMAIL_ADDRESS][DOMAIN_NAME]"
click at [424, 112] on button "Login" at bounding box center [442, 111] width 100 height 11
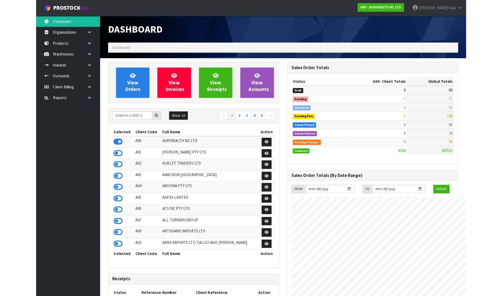
scroll to position [399, 215]
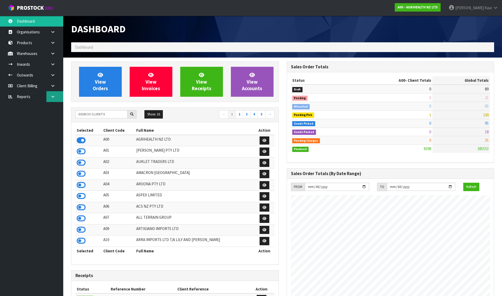
click at [52, 96] on icon at bounding box center [52, 97] width 5 height 4
click at [19, 117] on link "CWL" at bounding box center [31, 118] width 63 height 11
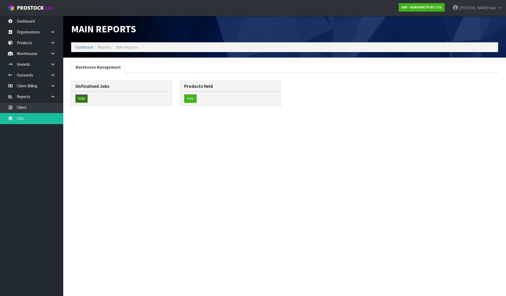
click at [86, 98] on button "View" at bounding box center [81, 99] width 12 height 8
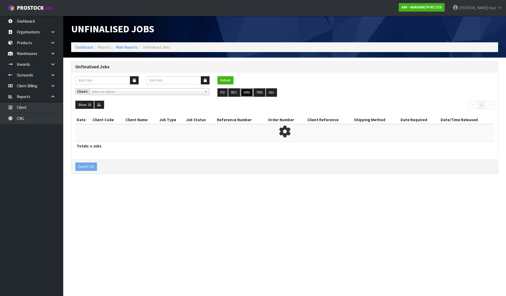
click at [245, 92] on button "ORD" at bounding box center [246, 92] width 12 height 8
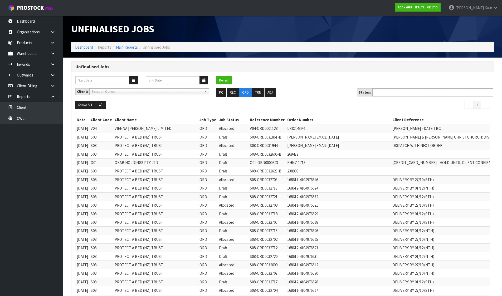
click at [392, 96] on input "text" at bounding box center [393, 92] width 39 height 7
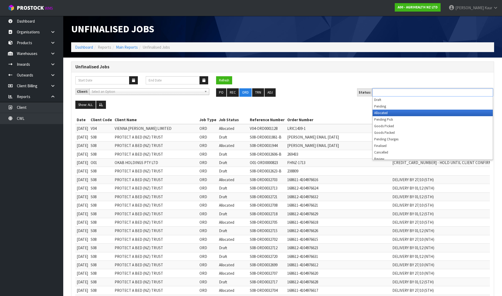
click at [384, 112] on li "Allocated" at bounding box center [432, 113] width 120 height 7
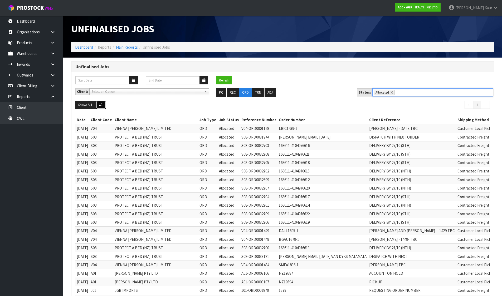
click at [101, 107] on button at bounding box center [101, 105] width 10 height 8
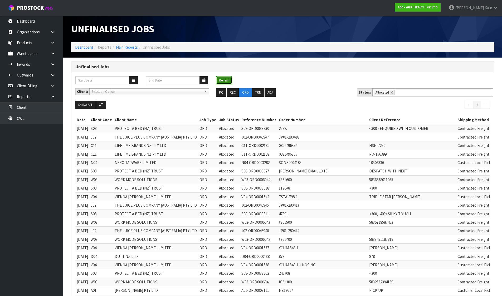
click at [229, 80] on button "Refresh" at bounding box center [224, 80] width 16 height 8
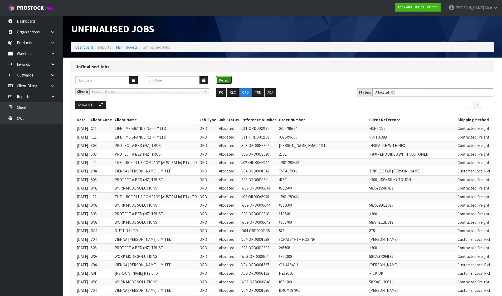
click at [220, 80] on button "Refresh" at bounding box center [224, 80] width 16 height 8
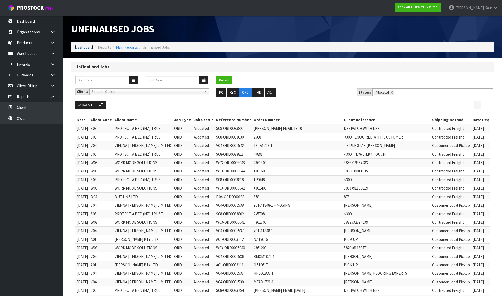
click at [83, 49] on link "Dashboard" at bounding box center [84, 47] width 18 height 5
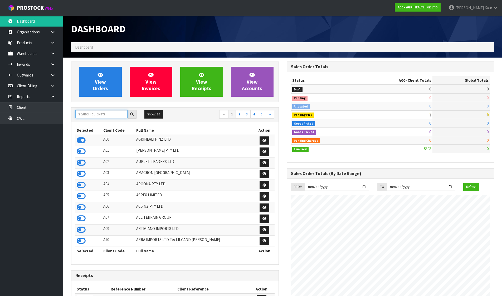
scroll to position [399, 215]
click at [85, 112] on input "text" at bounding box center [101, 114] width 52 height 8
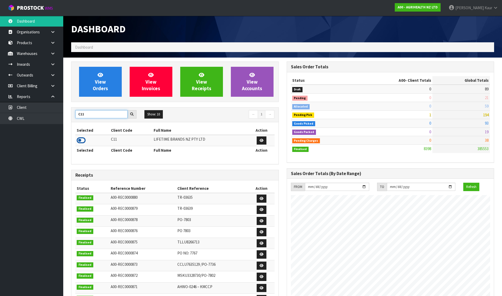
type input "C11"
click at [78, 141] on icon at bounding box center [81, 141] width 9 height 8
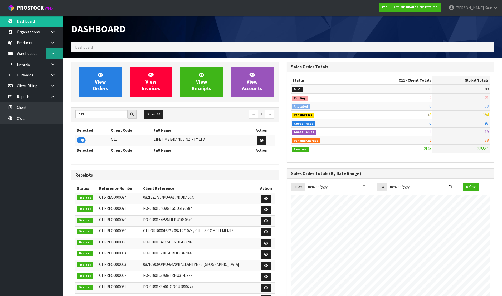
click at [55, 53] on icon at bounding box center [52, 54] width 5 height 4
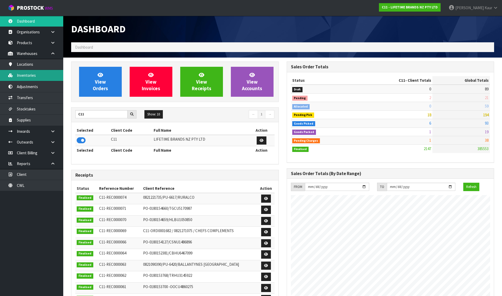
click at [36, 76] on link "Inventories" at bounding box center [31, 75] width 63 height 11
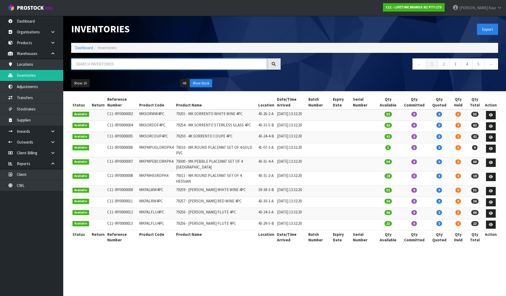
click at [94, 64] on input "text" at bounding box center [169, 63] width 196 height 11
paste input "KCBOWL32"
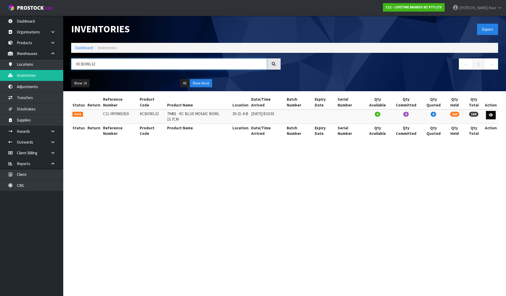
type input "KCBOWL32"
click at [489, 113] on icon at bounding box center [490, 114] width 4 height 3
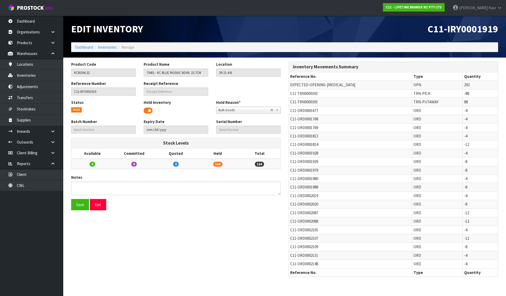
click at [149, 110] on span at bounding box center [147, 111] width 9 height 8
click at [81, 206] on button "Save" at bounding box center [80, 204] width 18 height 11
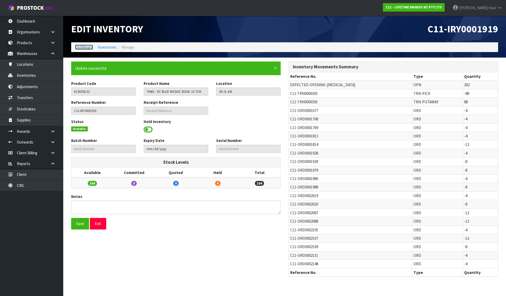
click at [86, 46] on link "Dashboard" at bounding box center [84, 47] width 18 height 5
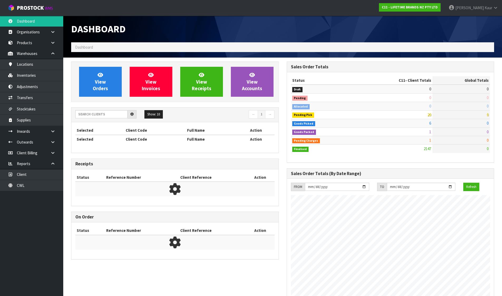
scroll to position [399, 215]
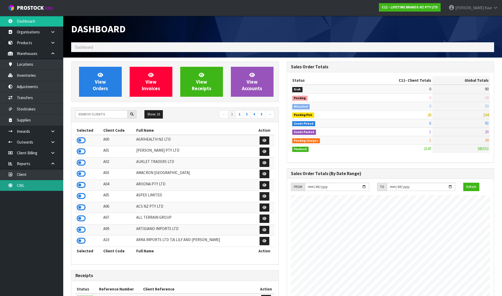
click at [31, 185] on link "CWL" at bounding box center [31, 185] width 63 height 11
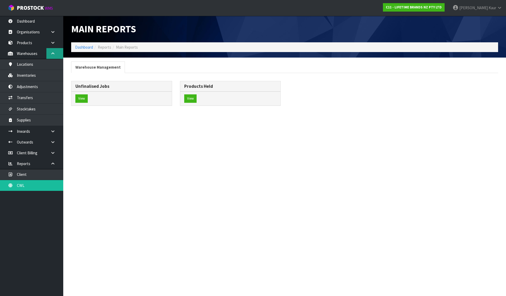
click at [55, 54] on icon at bounding box center [52, 54] width 5 height 4
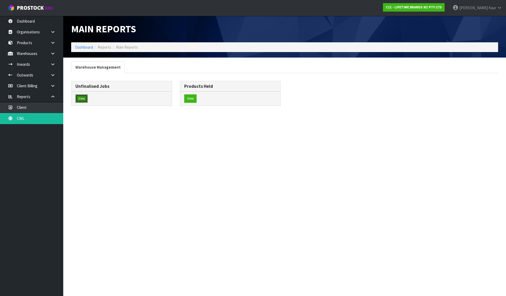
click at [83, 99] on button "View" at bounding box center [81, 99] width 12 height 8
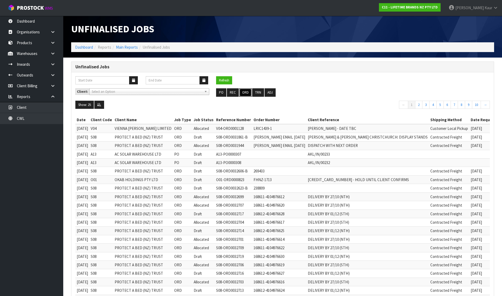
click at [245, 93] on button "ORD" at bounding box center [245, 92] width 12 height 8
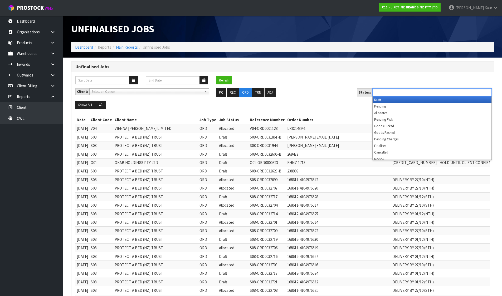
click at [405, 93] on input "text" at bounding box center [393, 92] width 39 height 7
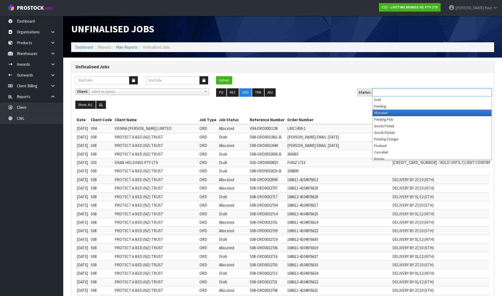
click at [393, 115] on li "Allocated" at bounding box center [431, 113] width 119 height 7
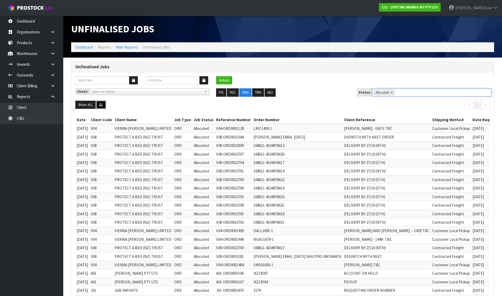
click at [102, 101] on button at bounding box center [101, 105] width 10 height 8
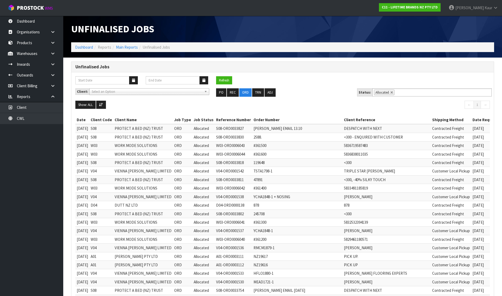
drag, startPoint x: 0, startPoint y: 0, endPoint x: 214, endPoint y: 76, distance: 227.5
click at [213, 76] on div "Refresh" at bounding box center [229, 80] width 35 height 8
click at [222, 76] on button "Refresh" at bounding box center [224, 80] width 16 height 8
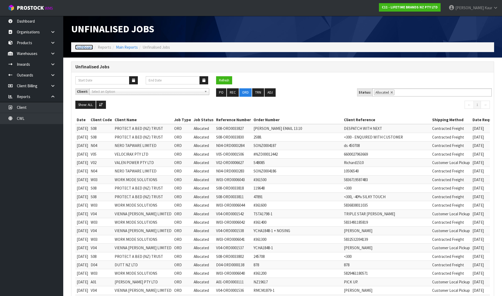
click at [81, 48] on link "Dashboard" at bounding box center [84, 47] width 18 height 5
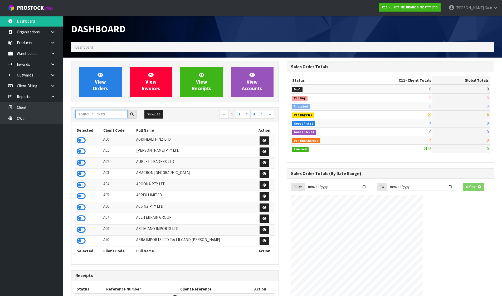
click at [98, 115] on input "text" at bounding box center [101, 114] width 52 height 8
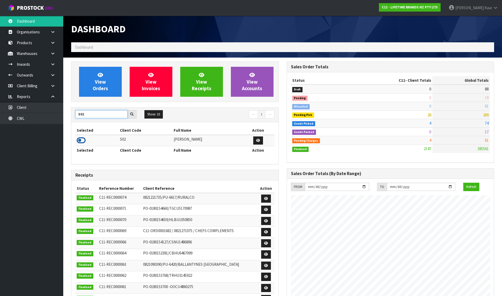
type input "S02"
click at [81, 142] on icon at bounding box center [81, 141] width 9 height 8
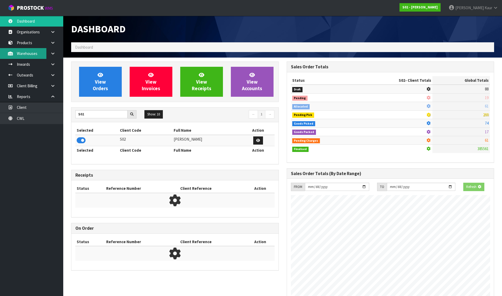
scroll to position [328, 215]
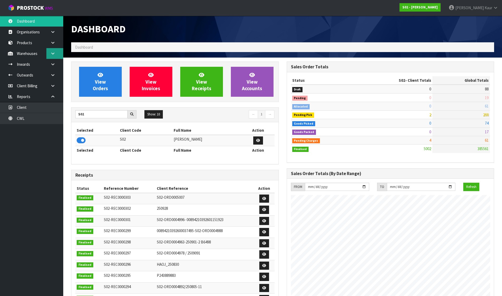
click at [58, 53] on link at bounding box center [54, 53] width 17 height 11
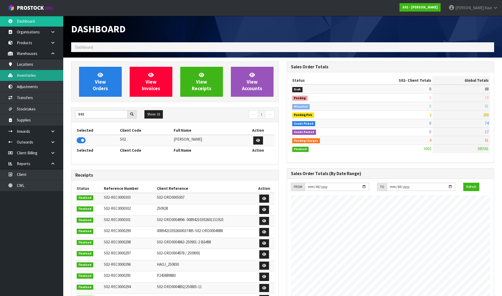
click at [32, 73] on link "Inventories" at bounding box center [31, 75] width 63 height 11
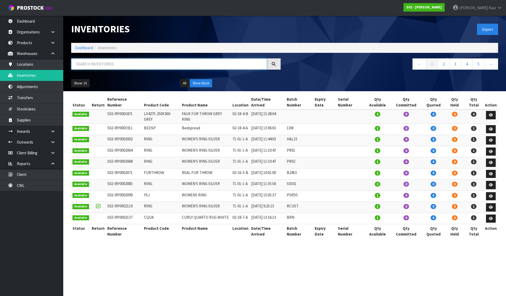
click at [130, 67] on input "text" at bounding box center [169, 63] width 196 height 11
paste input "LWSC-BLACK"
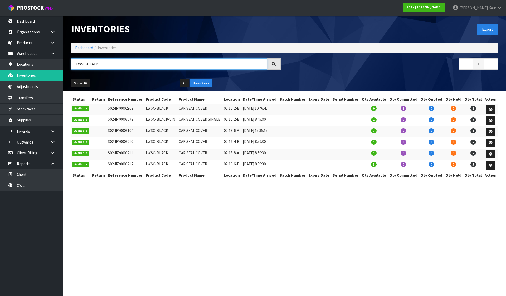
type input "LWSC-BLACK"
click at [34, 185] on link "CWL" at bounding box center [31, 185] width 63 height 11
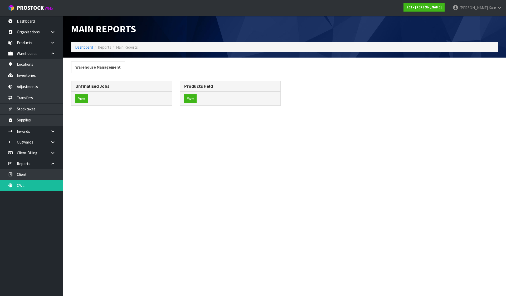
click at [54, 53] on icon at bounding box center [52, 54] width 5 height 4
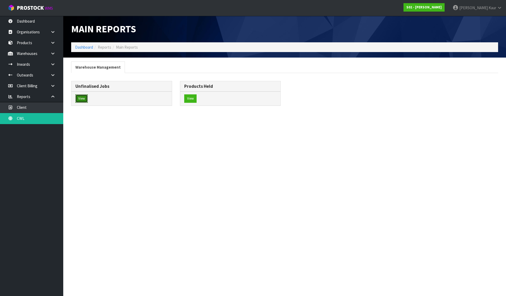
click at [82, 98] on button "View" at bounding box center [81, 99] width 12 height 8
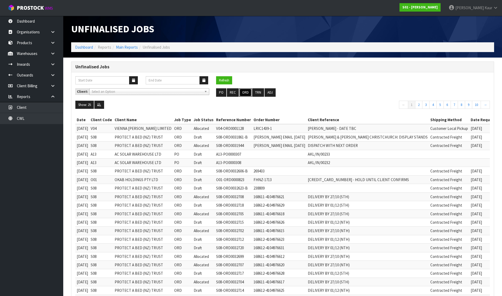
click at [241, 92] on button "ORD" at bounding box center [245, 92] width 12 height 8
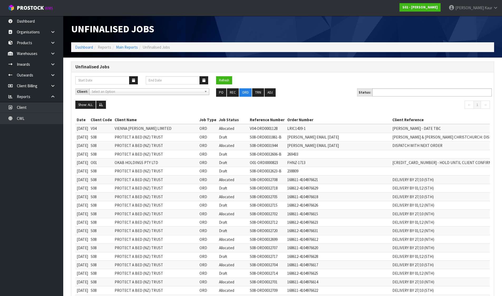
click at [393, 90] on input "text" at bounding box center [393, 92] width 39 height 7
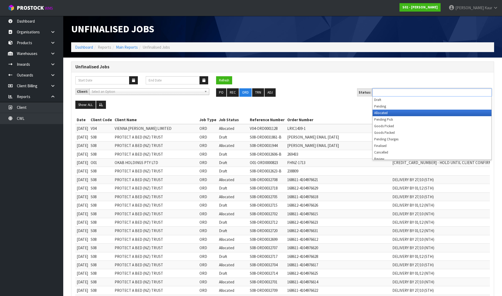
click at [387, 114] on li "Allocated" at bounding box center [431, 113] width 119 height 7
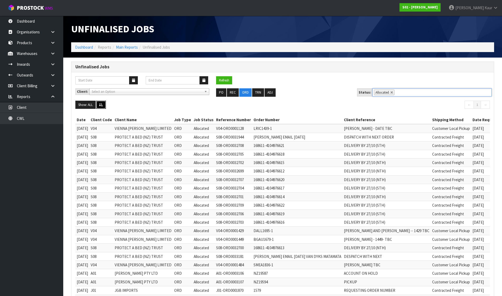
click at [105, 107] on button at bounding box center [101, 105] width 10 height 8
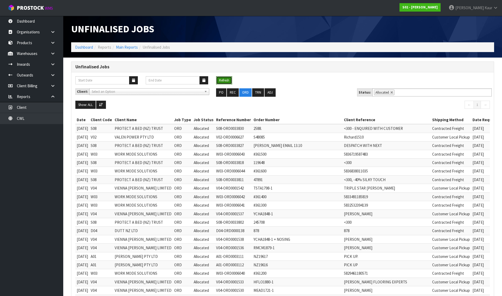
click at [229, 82] on button "Refresh" at bounding box center [224, 80] width 16 height 8
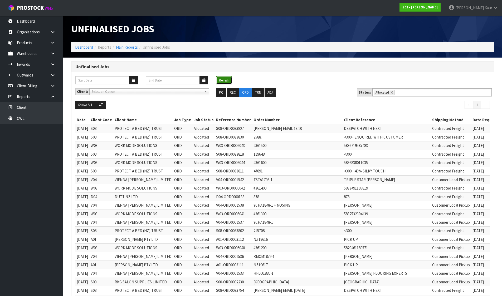
click at [226, 78] on button "Refresh" at bounding box center [224, 80] width 16 height 8
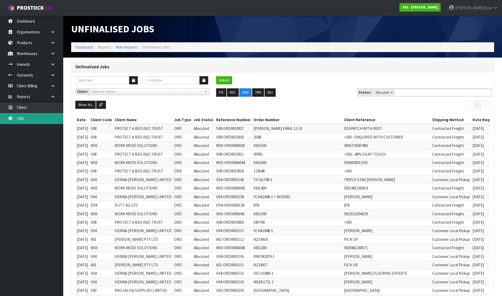
click at [26, 117] on link "CWL" at bounding box center [31, 118] width 63 height 11
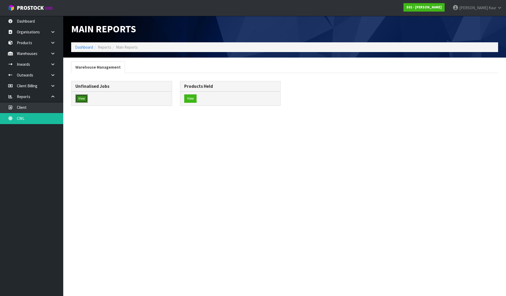
click at [82, 96] on button "View" at bounding box center [81, 99] width 12 height 8
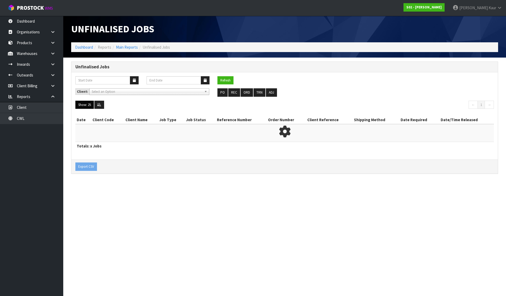
click at [86, 105] on button "Show: 25" at bounding box center [84, 105] width 18 height 8
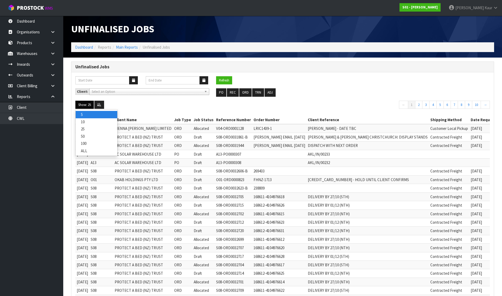
click at [87, 118] on link "5" at bounding box center [97, 114] width 42 height 7
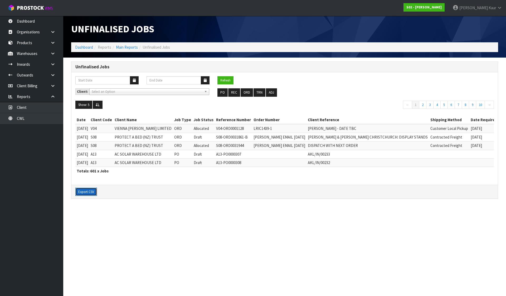
click at [88, 191] on button "Export CSV" at bounding box center [86, 192] width 22 height 8
click at [36, 116] on link "CWL" at bounding box center [31, 118] width 63 height 11
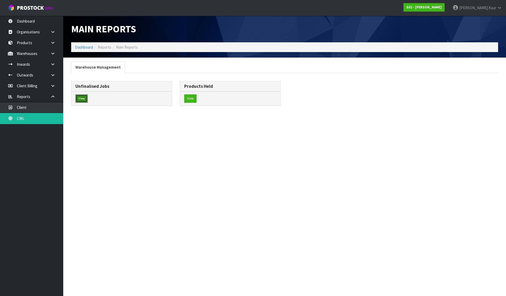
click at [79, 97] on button "View" at bounding box center [81, 99] width 12 height 8
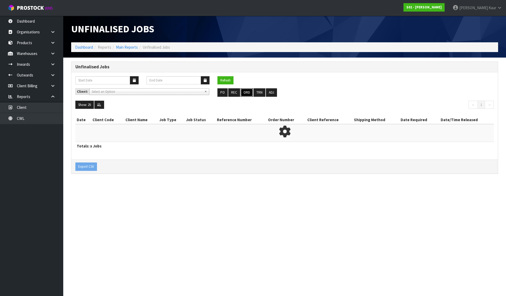
click at [248, 93] on button "ORD" at bounding box center [246, 92] width 12 height 8
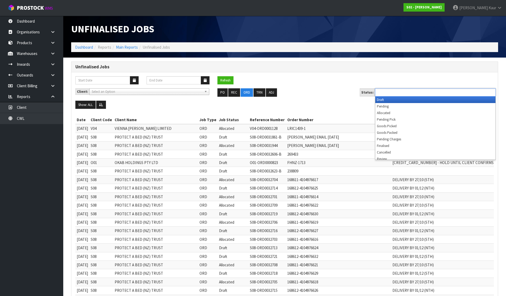
click at [381, 93] on input "text" at bounding box center [395, 92] width 39 height 7
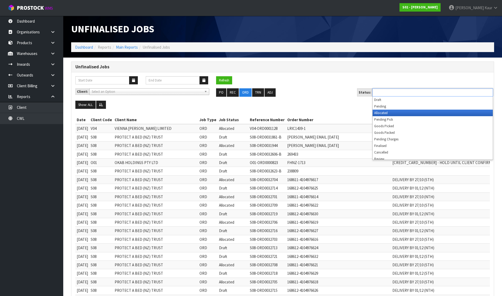
click at [383, 115] on li "Allocated" at bounding box center [432, 113] width 120 height 7
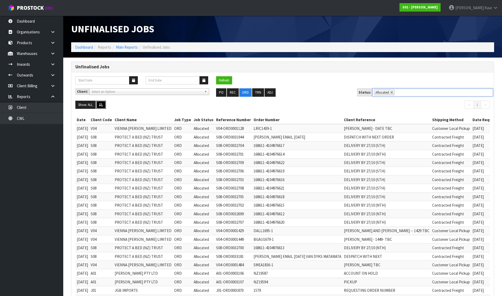
click at [100, 103] on icon at bounding box center [101, 104] width 4 height 3
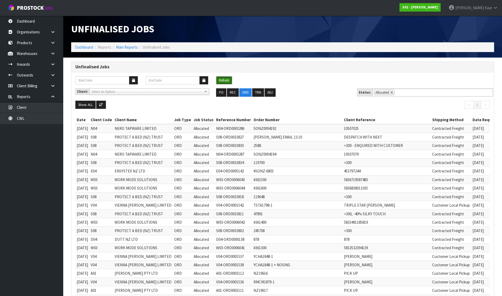
click at [222, 80] on button "Refresh" at bounding box center [224, 80] width 16 height 8
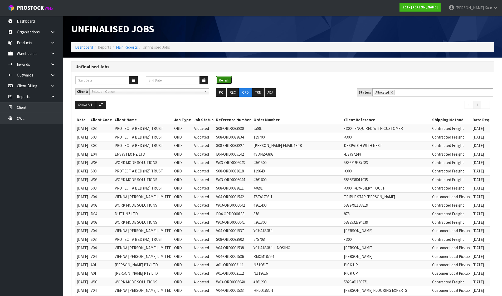
click at [223, 79] on button "Refresh" at bounding box center [224, 80] width 16 height 8
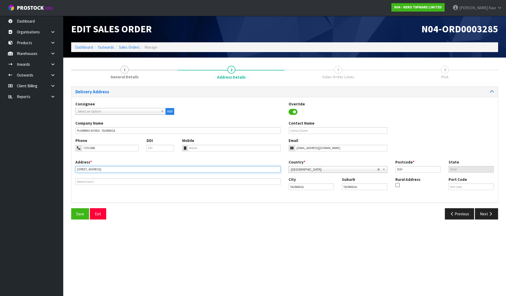
drag, startPoint x: 100, startPoint y: 168, endPoint x: 123, endPoint y: 167, distance: 23.7
click at [123, 167] on input "[STREET_ADDRESS]" at bounding box center [177, 169] width 205 height 7
type input "36 BIRCH AVENUE,"
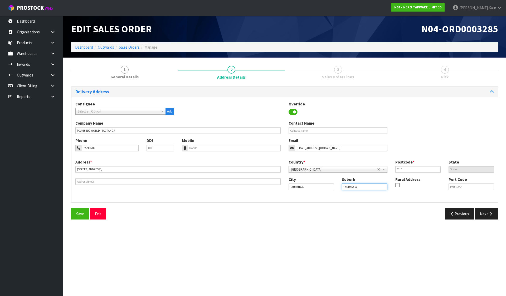
drag, startPoint x: 369, startPoint y: 190, endPoint x: 329, endPoint y: 191, distance: 39.8
click at [330, 191] on div "City TAURANGA Suburb TAURANGA Rural Address Port Code" at bounding box center [390, 186] width 213 height 18
paste input "JUDEA SOUTH"
type input "JUDEA SOUTH"
click at [84, 216] on button "Save" at bounding box center [80, 214] width 18 height 11
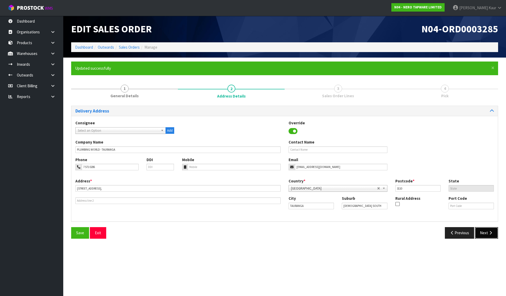
click at [494, 235] on button "Next" at bounding box center [485, 232] width 23 height 11
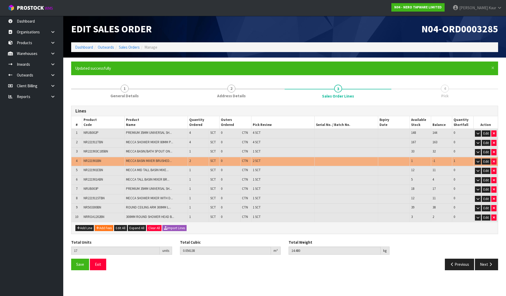
click at [97, 161] on span "NR221901BN" at bounding box center [92, 161] width 18 height 4
copy span "NR221901BN"
click at [52, 55] on icon at bounding box center [52, 54] width 5 height 4
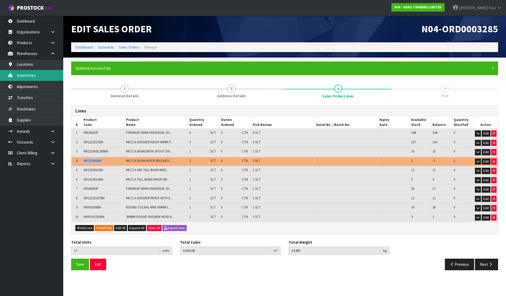
click at [41, 72] on link "Inventories" at bounding box center [31, 75] width 63 height 11
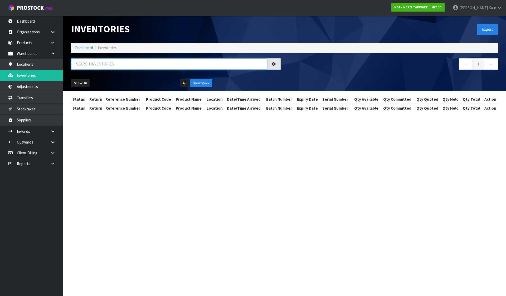
click at [86, 61] on input "text" at bounding box center [169, 63] width 196 height 11
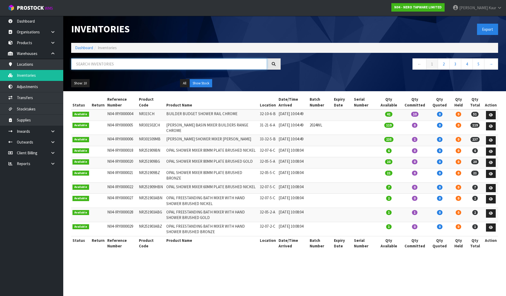
paste input "NR221901BN"
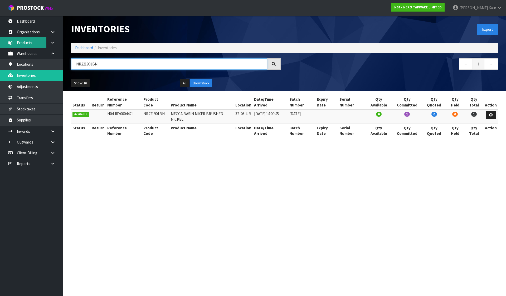
type input "NR221901BN"
click at [21, 44] on link "Products" at bounding box center [31, 42] width 63 height 11
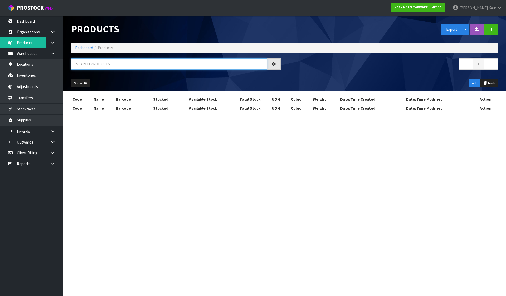
click at [92, 65] on input "text" at bounding box center [169, 63] width 196 height 11
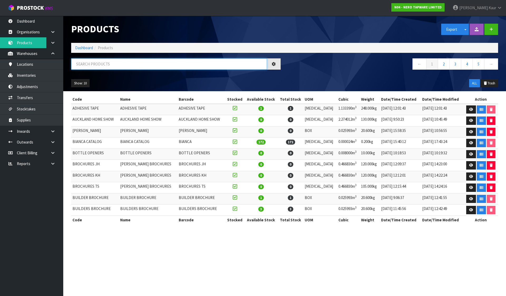
paste input "NR221901BN"
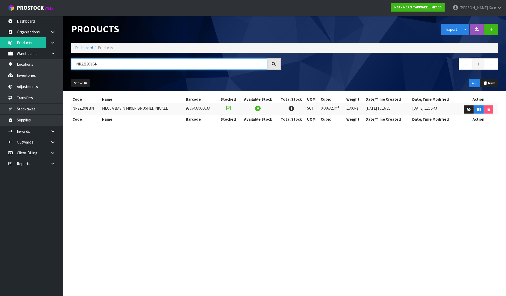
type input "NR221901BN"
drag, startPoint x: 432, startPoint y: 144, endPoint x: 250, endPoint y: 120, distance: 182.7
click at [432, 144] on section "Products Export Split button! SOH Summary Measurements Dangerous Goods Import P…" at bounding box center [253, 148] width 506 height 296
click at [90, 47] on link "Dashboard" at bounding box center [84, 47] width 18 height 5
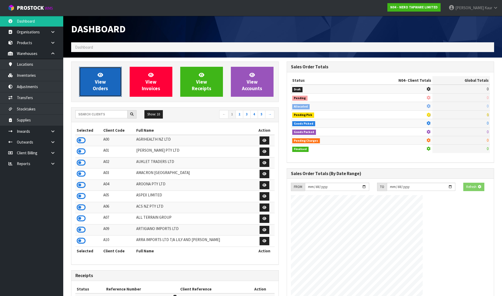
click at [96, 69] on link "View Orders" at bounding box center [100, 82] width 43 height 30
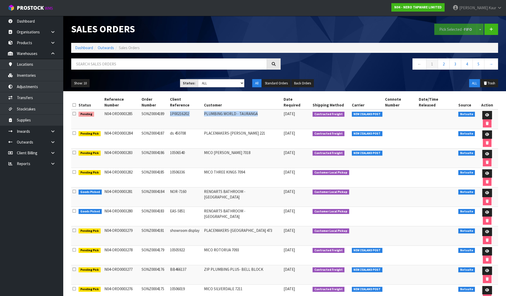
drag, startPoint x: 141, startPoint y: 108, endPoint x: 263, endPoint y: 106, distance: 121.7
click at [263, 110] on tr "Pending N04-ORD0003285 SONZ0004189 1P00216202 PLUMBING WORLD - TAURANGA 14/10/2…" at bounding box center [284, 120] width 427 height 20
copy tr "SONZ0004189 1P00216202 PLUMBING WORLD - TAURANGA"
click at [155, 110] on td "SONZ0004189" at bounding box center [154, 120] width 29 height 20
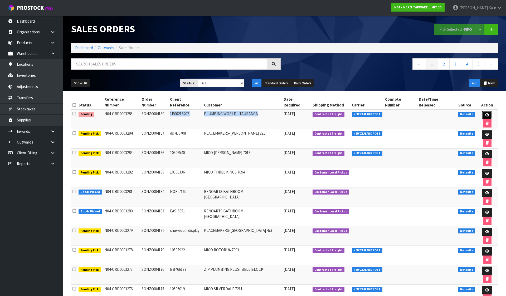
click at [482, 111] on link at bounding box center [487, 115] width 10 height 8
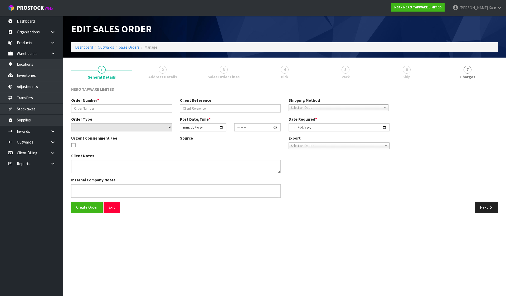
type input "SONZ0004189"
type input "1P00216202"
select select "number:0"
type input "[DATE]"
type input "09:30:11.000"
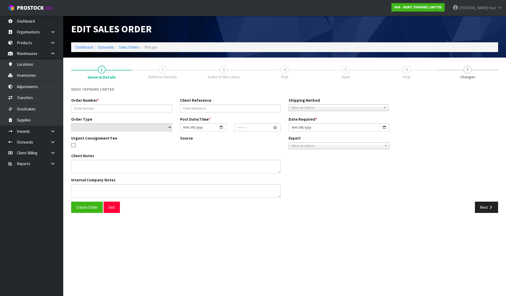
type input "[DATE]"
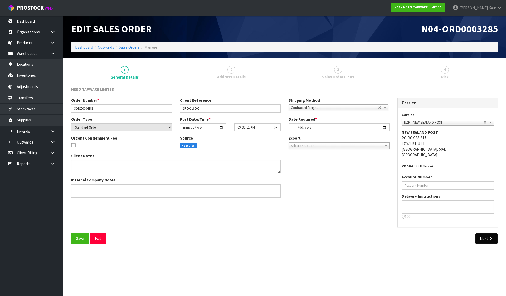
click at [488, 242] on button "Next" at bounding box center [485, 238] width 23 height 11
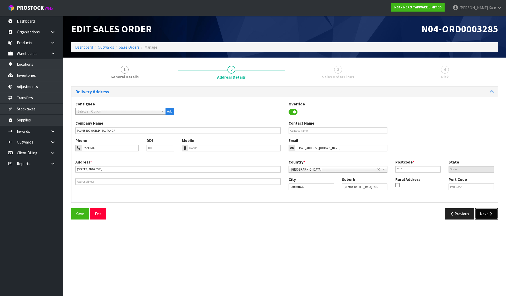
click at [485, 214] on button "Next" at bounding box center [485, 214] width 23 height 11
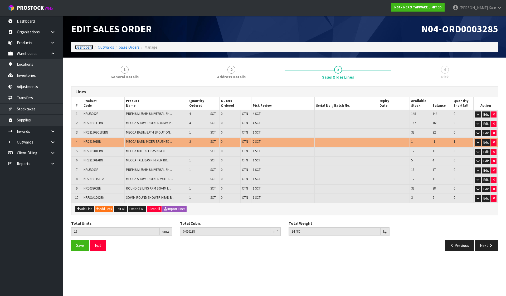
click at [84, 47] on link "Dashboard" at bounding box center [84, 47] width 18 height 5
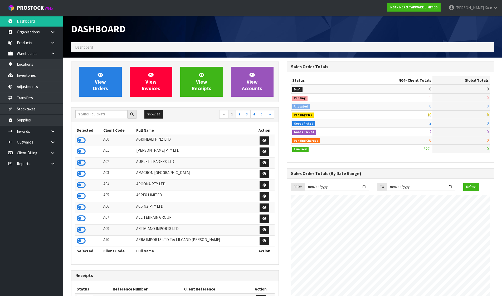
scroll to position [410, 215]
click at [96, 116] on input "text" at bounding box center [101, 114] width 52 height 8
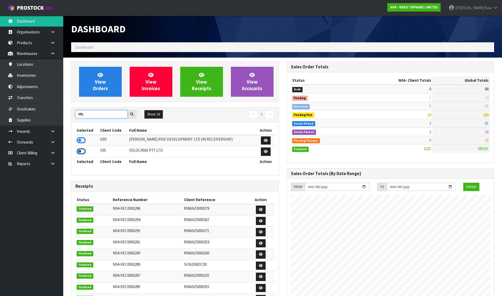
type input "VEL"
click at [81, 155] on icon at bounding box center [81, 152] width 9 height 8
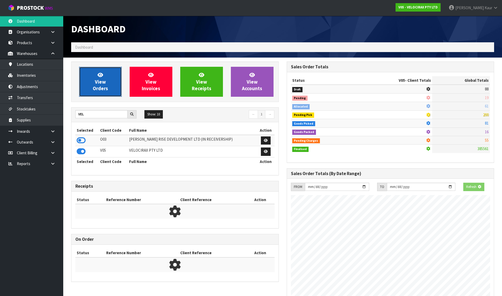
click at [95, 87] on span "View Orders" at bounding box center [100, 82] width 15 height 20
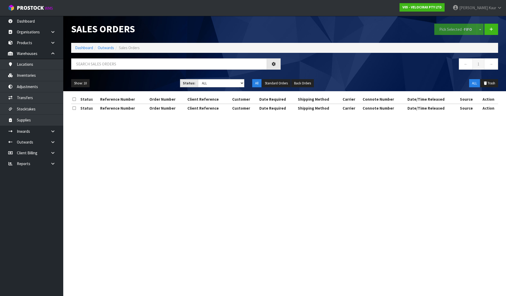
click at [100, 56] on div "Sales Orders Pick Selected - FIFO Split button! FIFO - First In First Out FEFO …" at bounding box center [284, 54] width 434 height 76
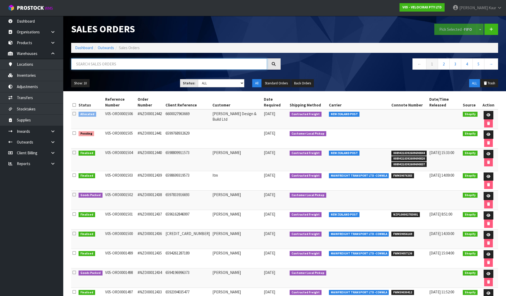
click at [99, 66] on input "text" at bounding box center [169, 63] width 196 height 11
paste input "NZD00012425"
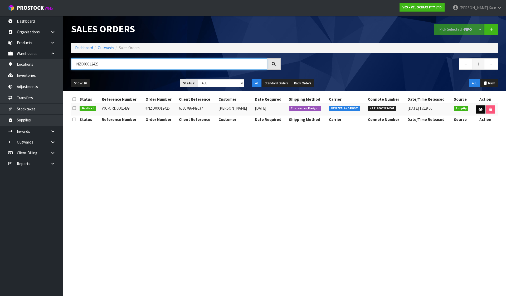
type input "NZD00012425"
click at [481, 110] on icon at bounding box center [480, 109] width 4 height 3
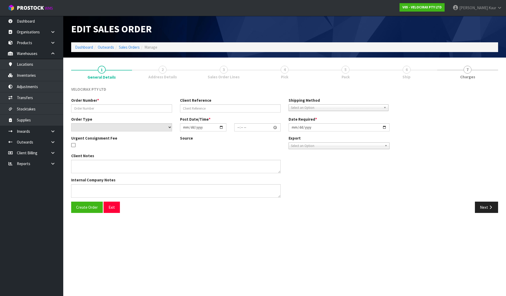
type input "#NZD00012425"
type input "6586786447637"
select select "number:0"
type input "2025-10-05"
type input "11:42:18.000"
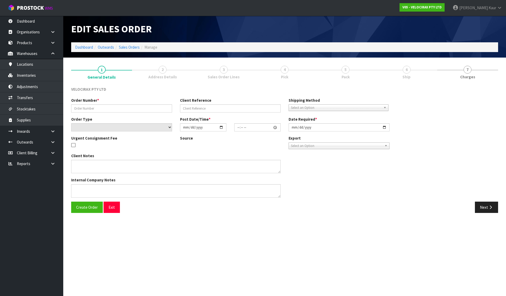
type input "2025-10-06"
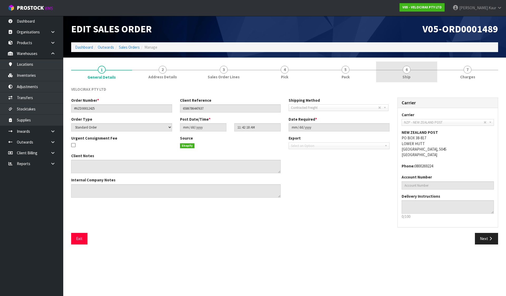
click at [395, 76] on link "6 Ship" at bounding box center [406, 72] width 61 height 21
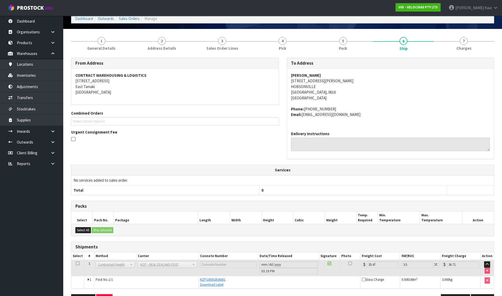
scroll to position [46, 0]
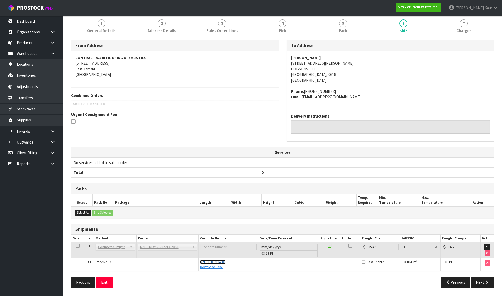
click at [219, 262] on span "NZP100002634001" at bounding box center [212, 262] width 25 height 4
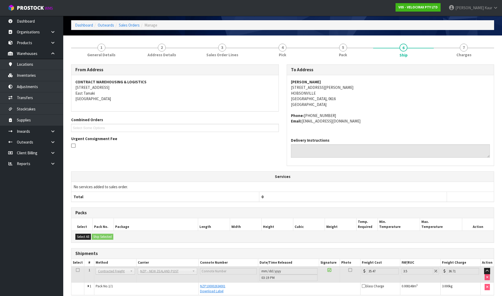
scroll to position [0, 0]
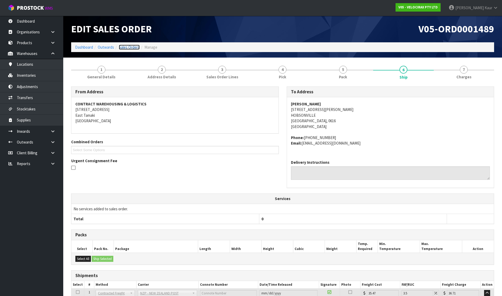
click at [122, 45] on link "Sales Orders" at bounding box center [129, 47] width 21 height 5
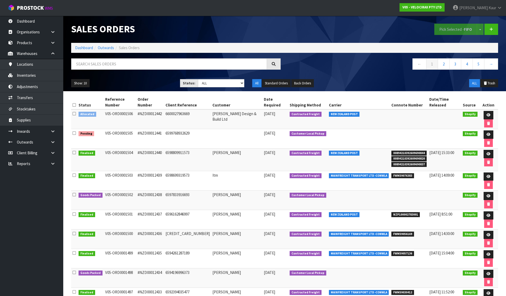
click at [72, 110] on td at bounding box center [74, 120] width 6 height 20
click at [76, 112] on icon at bounding box center [73, 114] width 3 height 4
click at [0, 0] on input "checkbox" at bounding box center [0, 0] width 0 height 0
click at [448, 30] on button "Pick Selected - FIFO" at bounding box center [455, 29] width 43 height 11
click at [483, 111] on link at bounding box center [488, 115] width 10 height 8
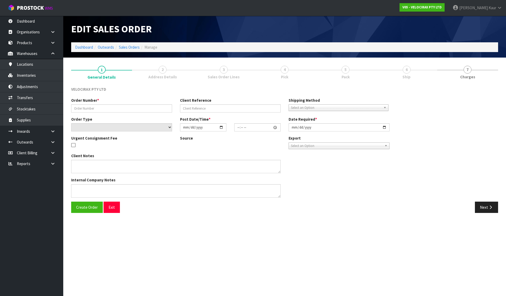
type input "#NZD00012442"
type input "6600027963669"
select select "number:0"
type input "[DATE]"
type input "09:51:40.000"
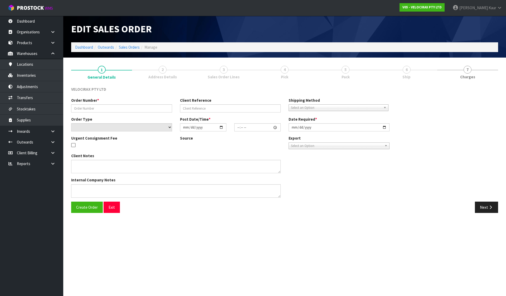
type input "[DATE]"
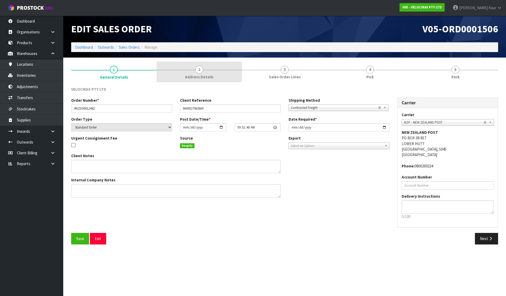
click at [200, 72] on span "2" at bounding box center [199, 70] width 8 height 8
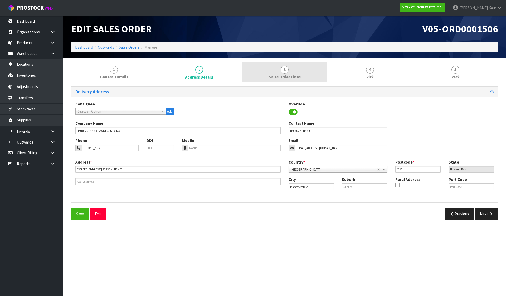
click at [288, 69] on span "3" at bounding box center [284, 70] width 8 height 8
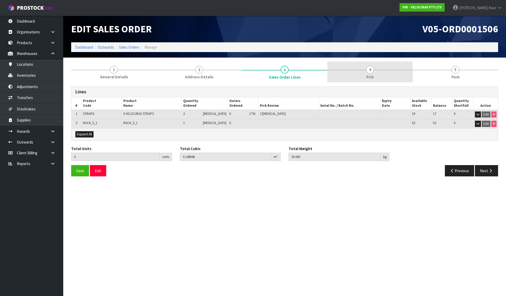
click at [378, 70] on link "4 Pick" at bounding box center [369, 72] width 85 height 21
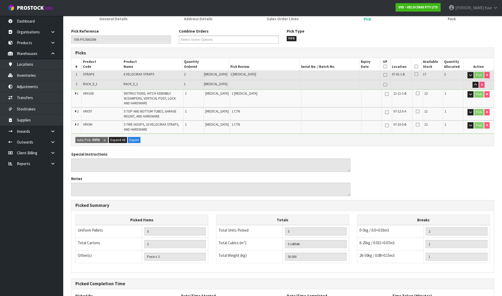
scroll to position [107, 0]
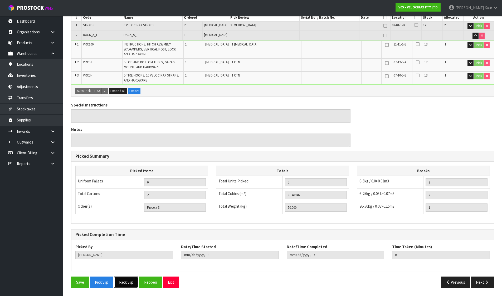
click at [128, 288] on button "Pack Slip" at bounding box center [126, 282] width 24 height 11
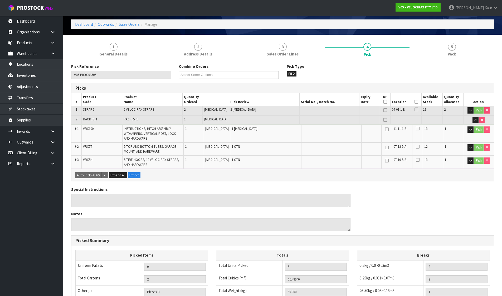
scroll to position [0, 0]
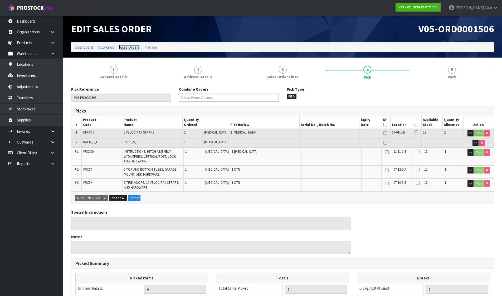
click at [127, 45] on link "Sales Orders" at bounding box center [129, 47] width 21 height 5
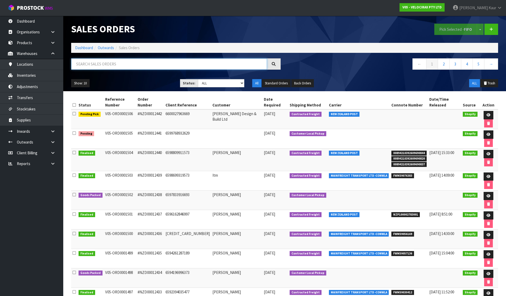
click at [132, 63] on input "text" at bounding box center [169, 63] width 196 height 11
paste input "NZD00012425"
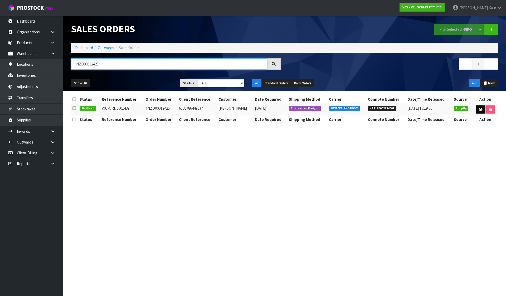
type input "NZD00012425"
click at [480, 113] on link at bounding box center [480, 110] width 10 height 8
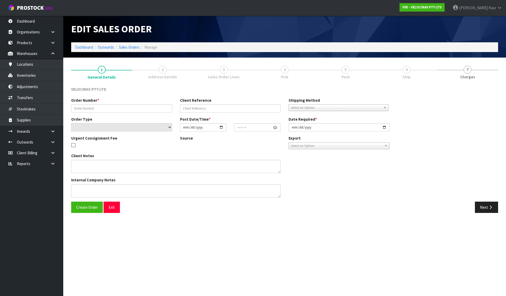
type input "#NZD00012425"
type input "6586786447637"
select select "number:0"
type input "2025-10-05"
type input "11:42:18.000"
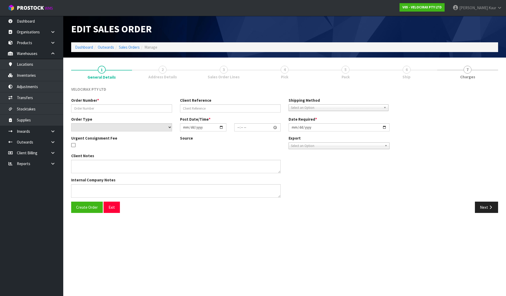
type input "2025-10-06"
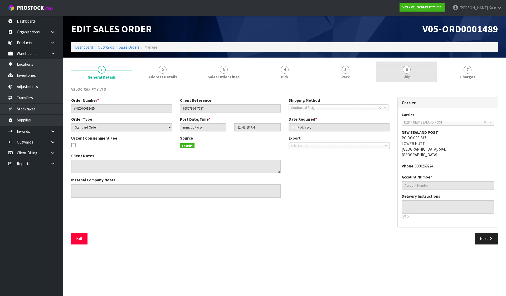
click at [402, 69] on link "6 Ship" at bounding box center [406, 72] width 61 height 21
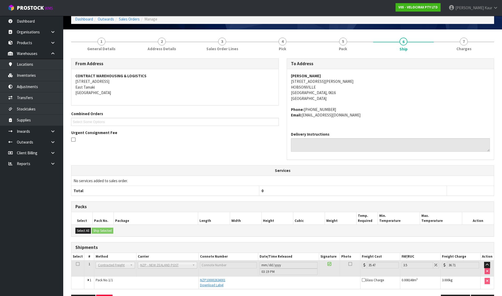
scroll to position [46, 0]
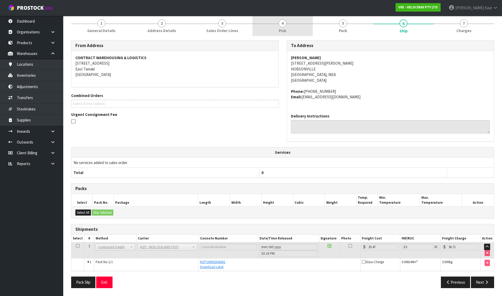
click at [274, 29] on link "4 Pick" at bounding box center [282, 25] width 60 height 21
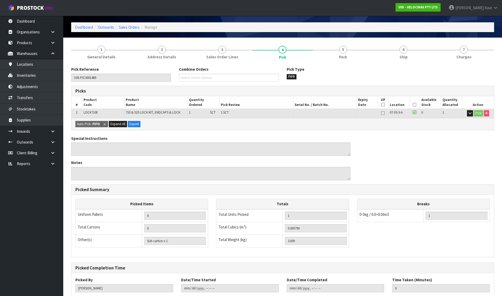
scroll to position [0, 0]
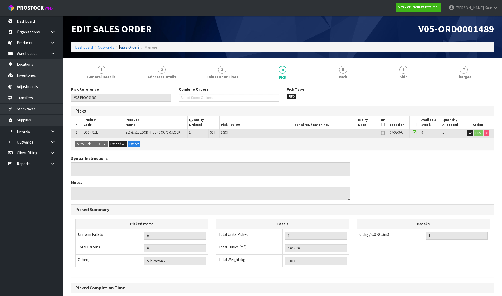
click at [132, 47] on link "Sales Orders" at bounding box center [129, 47] width 21 height 5
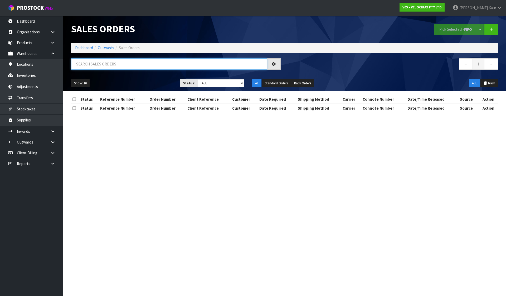
click at [139, 69] on input "text" at bounding box center [169, 63] width 196 height 11
paste input "NZP100002634001"
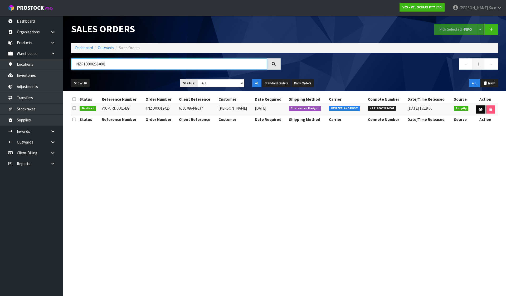
type input "NZP100002634001"
click at [479, 110] on icon at bounding box center [480, 109] width 4 height 3
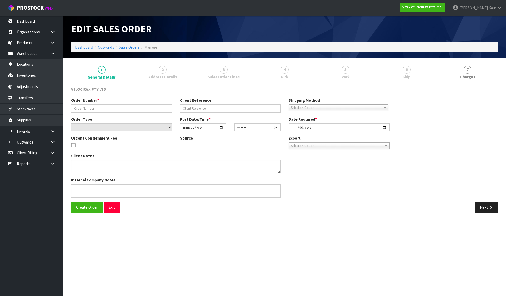
type input "#NZD00012425"
type input "6586786447637"
select select "number:0"
type input "2025-10-05"
type input "11:42:18.000"
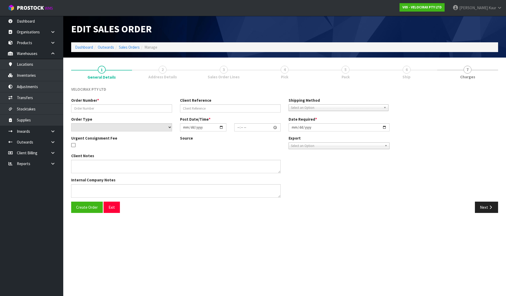
type input "2025-10-06"
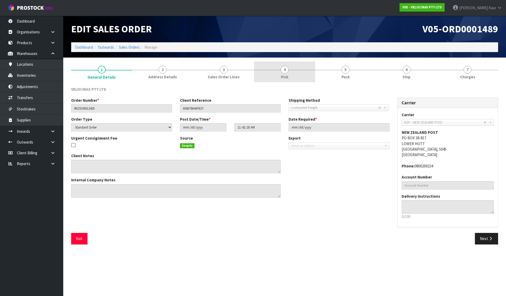
click at [303, 71] on link "4 Pick" at bounding box center [284, 72] width 61 height 21
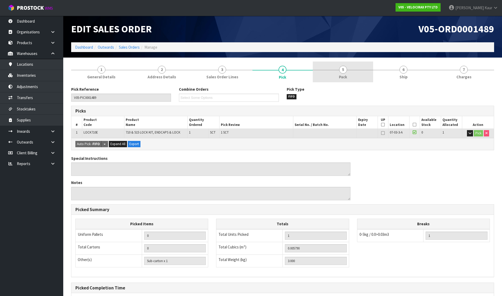
click at [367, 70] on link "5 Pack" at bounding box center [343, 72] width 60 height 21
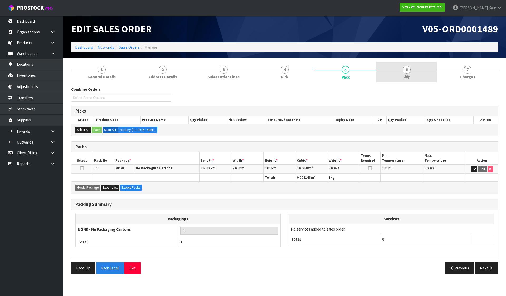
click at [414, 69] on link "6 Ship" at bounding box center [406, 72] width 61 height 21
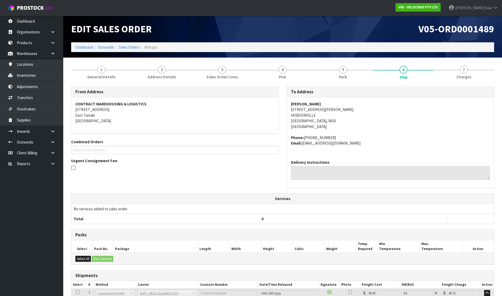
click at [471, 23] on span "V05-ORD0001489" at bounding box center [456, 29] width 76 height 12
click at [469, 27] on span "V05-ORD0001489" at bounding box center [456, 29] width 76 height 12
copy span "ORD0001489"
click at [133, 45] on link "Sales Orders" at bounding box center [129, 47] width 21 height 5
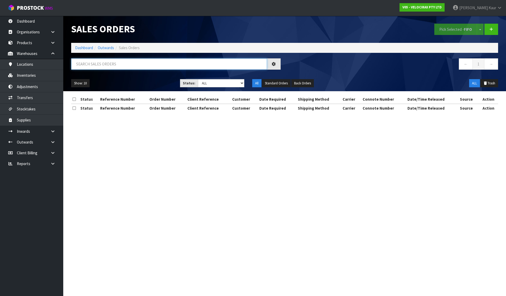
click at [137, 66] on input "text" at bounding box center [169, 63] width 196 height 11
paste input "ORD0001489"
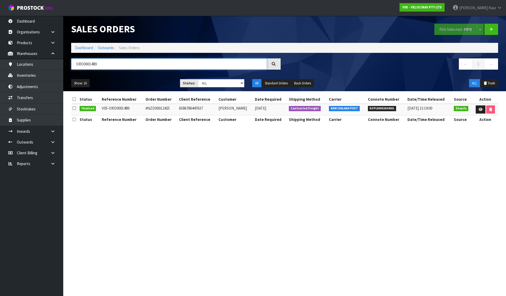
type input "ORD0001489"
click at [376, 107] on span "NZP100002634001" at bounding box center [382, 108] width 28 height 5
copy span "NZP100002634001"
click at [478, 110] on icon at bounding box center [480, 109] width 4 height 3
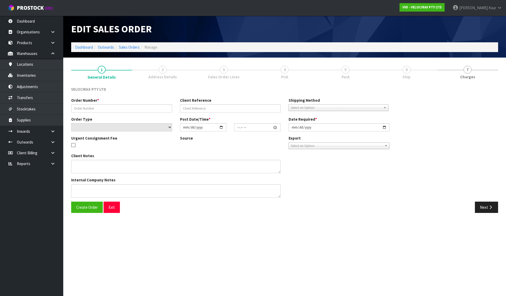
type input "#NZD00012425"
type input "6586786447637"
select select "number:0"
type input "2025-10-05"
type input "11:42:18.000"
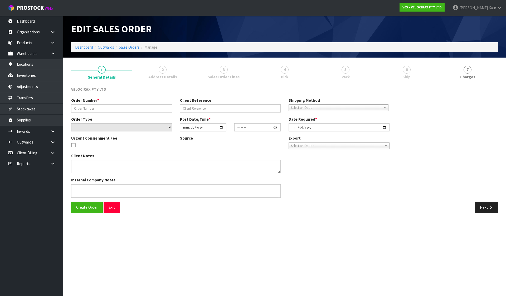
type input "2025-10-06"
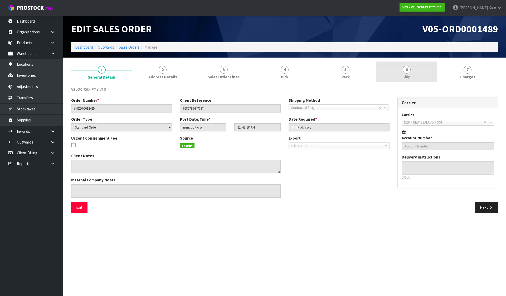
click at [412, 72] on link "6 Ship" at bounding box center [406, 72] width 61 height 21
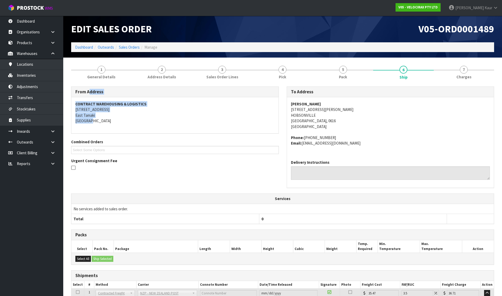
drag, startPoint x: 74, startPoint y: 91, endPoint x: 101, endPoint y: 122, distance: 41.2
click at [101, 122] on div "From Address CONTRACT WAREHOUSING & LOGISTICS 17 Allens Road East Tamaki Auckla…" at bounding box center [174, 110] width 207 height 47
copy div "From Address CONTRACT WAREHOUSING & LOGISTICS 17 Allens Road East Tamaki Auckla…"
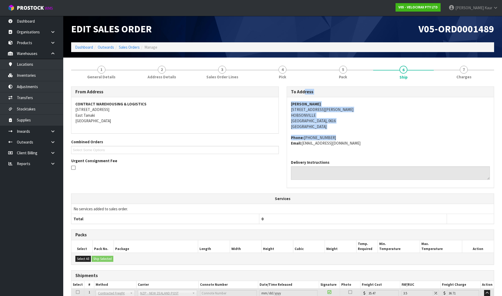
drag, startPoint x: 290, startPoint y: 91, endPoint x: 344, endPoint y: 141, distance: 73.4
click at [344, 141] on div "To Address David Paviell 114 BUCKLEY AVENUE HOBSONVILLE Auckland, 0616 New Zeal…" at bounding box center [389, 138] width 207 height 102
copy div "To Address David Paviell 114 BUCKLEY AVENUE HOBSONVILLE Auckland, 0616 New Zeal…"
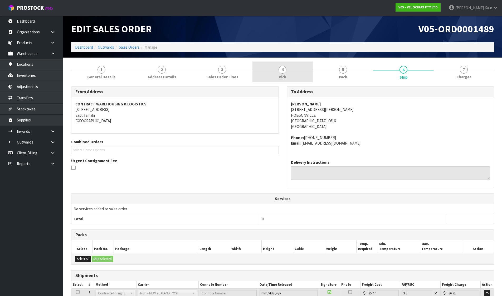
click at [275, 67] on link "4 Pick" at bounding box center [282, 72] width 60 height 21
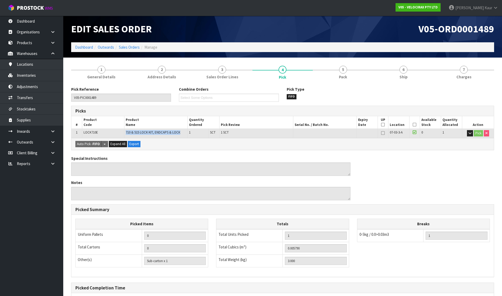
drag, startPoint x: 125, startPoint y: 134, endPoint x: 181, endPoint y: 132, distance: 56.1
click at [181, 132] on td "710 & 515 LOCK KIT, ENDCAPS & LOCK" at bounding box center [155, 133] width 63 height 9
copy span "710 & 515 LOCK KIT, ENDCAPS & LOCK"
click at [345, 76] on span "Pack" at bounding box center [343, 77] width 8 height 6
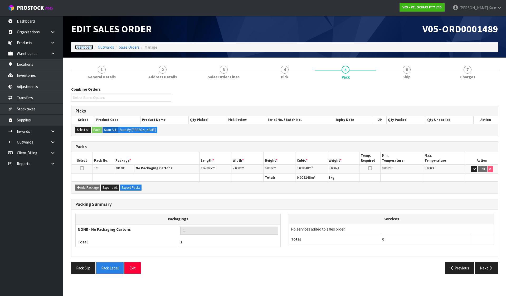
click at [85, 47] on link "Dashboard" at bounding box center [84, 47] width 18 height 5
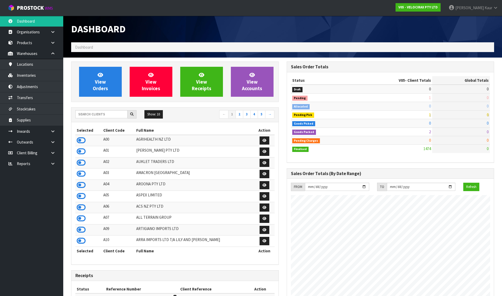
scroll to position [410, 215]
click at [112, 112] on input "text" at bounding box center [101, 114] width 52 height 8
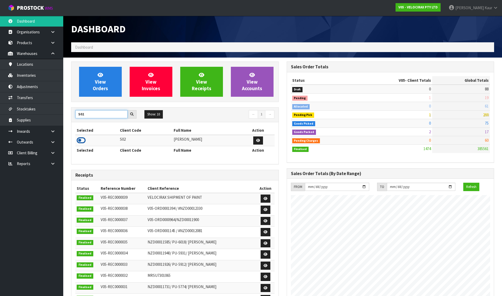
type input "S02"
click at [80, 139] on icon at bounding box center [81, 141] width 9 height 8
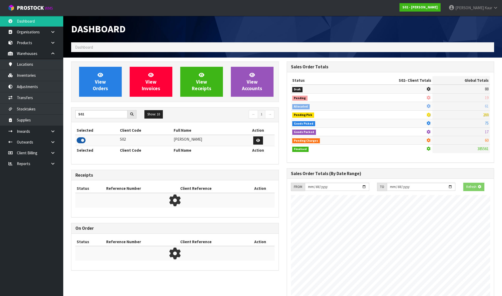
scroll to position [399, 215]
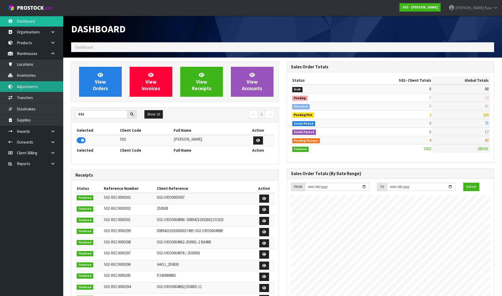
click at [32, 91] on link "Adjustments" at bounding box center [31, 86] width 63 height 11
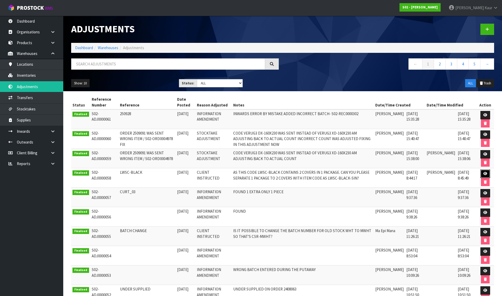
click at [483, 174] on link at bounding box center [485, 174] width 10 height 8
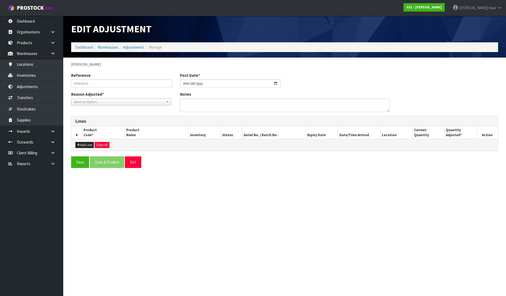
type input "LWSC-BLACK"
type input "2025-07-15"
type textarea "AS THIS CODE LWSC-BLACK CONTAINS 2 COVERS IN 1 PACKAGE. CAN YOU PLEASE SEPARATE…"
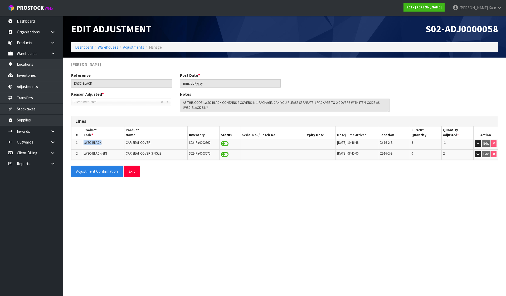
drag, startPoint x: 83, startPoint y: 144, endPoint x: 110, endPoint y: 144, distance: 26.9
click at [110, 144] on td "LWSC-BLACK" at bounding box center [103, 144] width 42 height 10
copy span "LWSC-BLACK"
click at [84, 47] on link "Dashboard" at bounding box center [84, 47] width 18 height 5
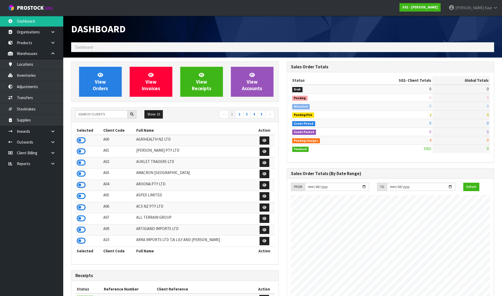
scroll to position [399, 215]
click at [103, 114] on input "text" at bounding box center [101, 114] width 52 height 8
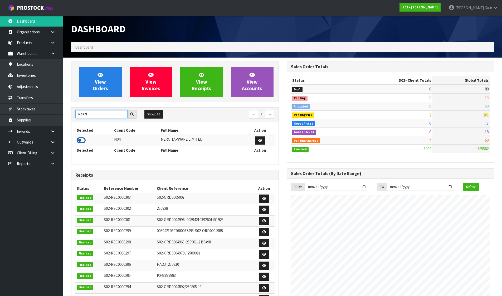
type input "NERO"
click at [81, 138] on icon at bounding box center [81, 141] width 9 height 8
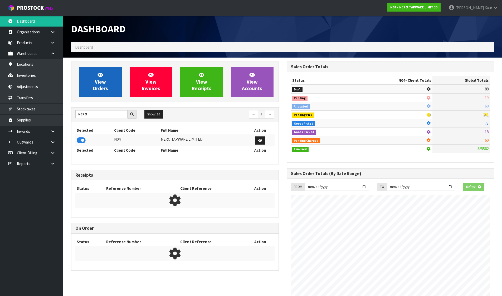
scroll to position [410, 215]
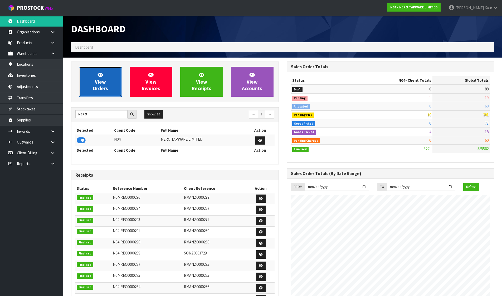
click at [103, 80] on span "View Orders" at bounding box center [100, 82] width 15 height 20
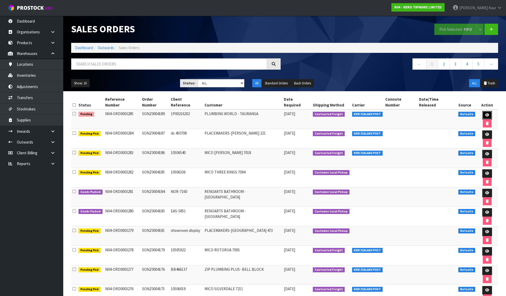
click at [482, 111] on link at bounding box center [487, 115] width 10 height 8
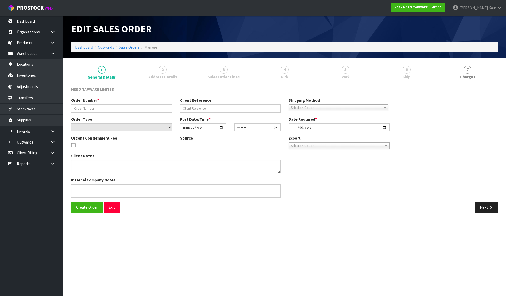
type input "SONZ0004189"
type input "1P00216202"
select select "number:0"
type input "[DATE]"
type input "09:30:11.000"
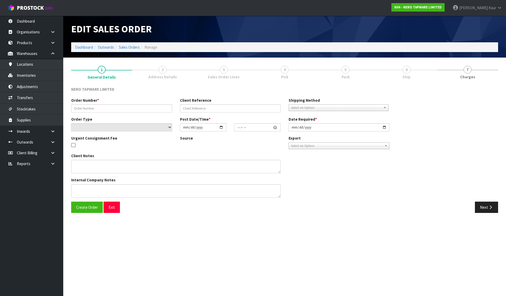
type input "[DATE]"
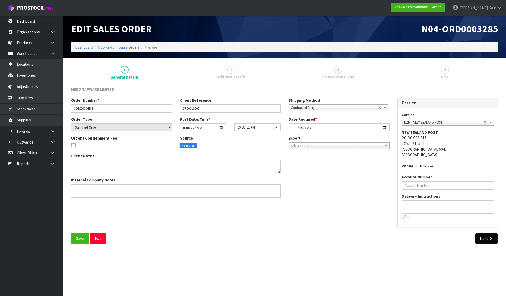
click at [492, 242] on button "Next" at bounding box center [485, 238] width 23 height 11
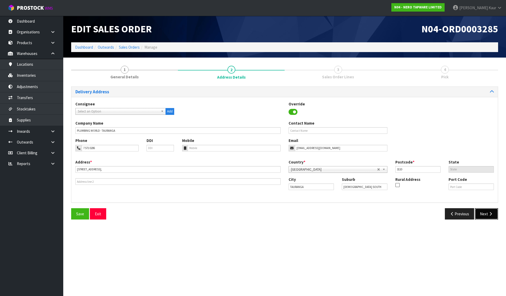
click at [489, 215] on icon "button" at bounding box center [490, 214] width 5 height 4
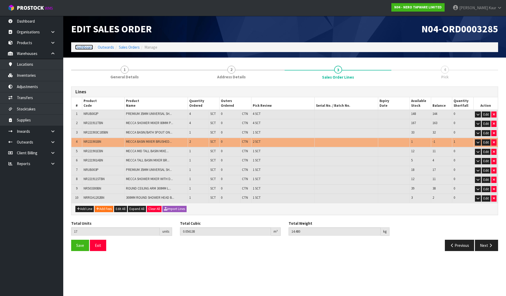
click at [83, 46] on link "Dashboard" at bounding box center [84, 47] width 18 height 5
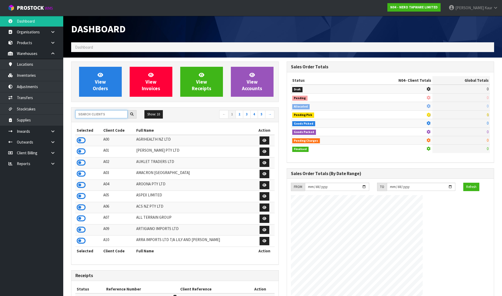
click at [97, 116] on input "text" at bounding box center [101, 114] width 52 height 8
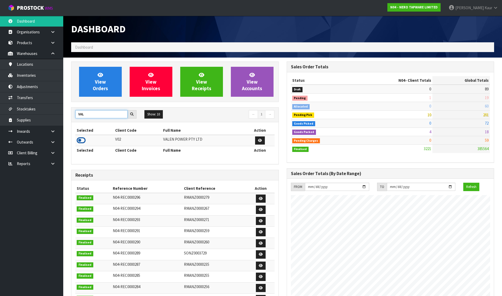
type input "VAL"
click at [83, 139] on icon at bounding box center [81, 141] width 9 height 8
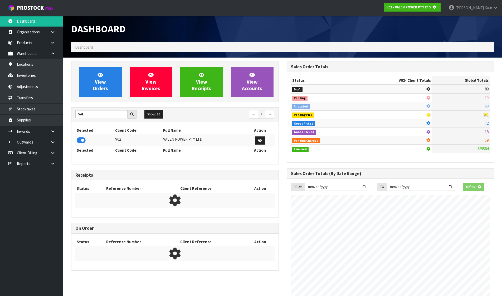
scroll to position [328, 215]
click at [103, 77] on link "View Orders" at bounding box center [100, 82] width 43 height 30
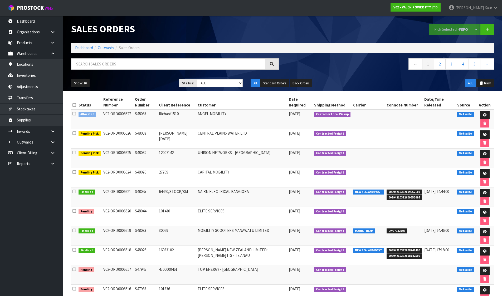
click at [74, 113] on icon at bounding box center [73, 114] width 3 height 4
click at [0, 0] on input "checkbox" at bounding box center [0, 0] width 0 height 0
click at [434, 28] on button "Pick Selected - FEFO" at bounding box center [451, 29] width 44 height 11
click at [482, 114] on icon at bounding box center [484, 114] width 4 height 3
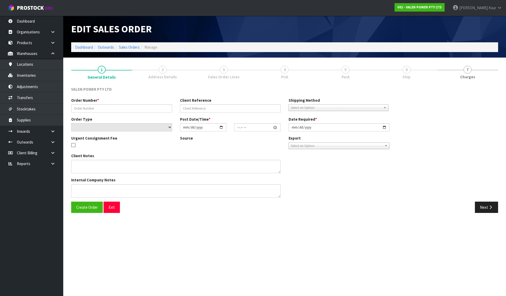
type input "S48085"
type input "Richard1510"
select select "number:0"
type input "[DATE]"
type input "09:45:12.000"
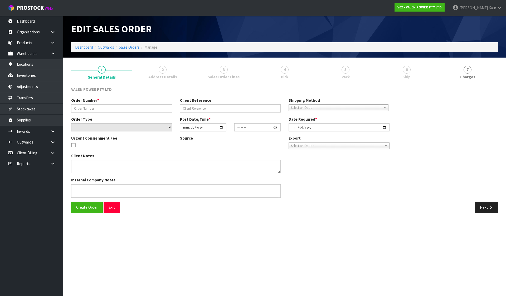
type input "[DATE]"
type textarea "Richard to collect 9.00am Wednesday 15th October"
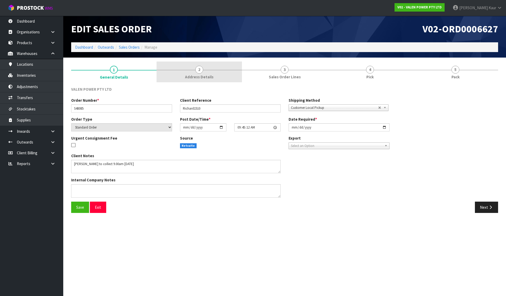
click at [180, 70] on link "2 Address Details" at bounding box center [198, 72] width 85 height 21
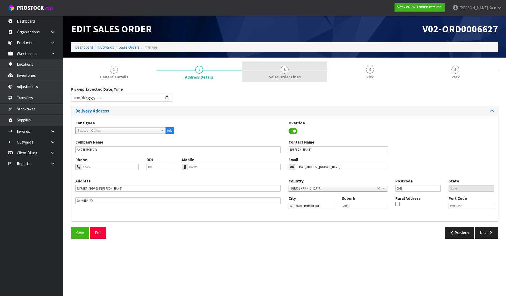
click at [266, 73] on link "3 Sales Order Lines" at bounding box center [284, 72] width 85 height 21
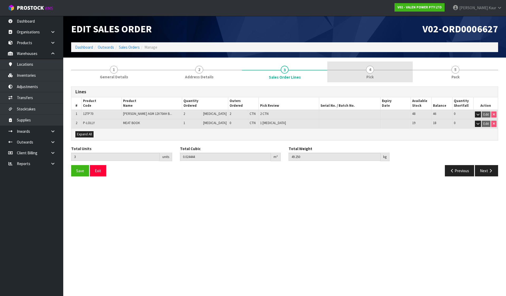
click at [371, 79] on span "Pick" at bounding box center [369, 77] width 7 height 6
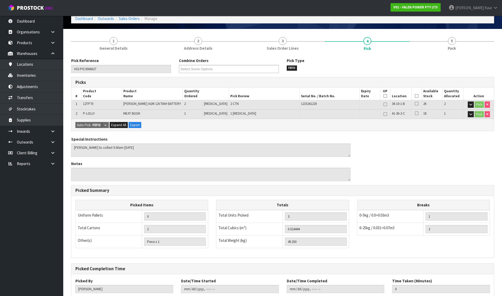
scroll to position [63, 0]
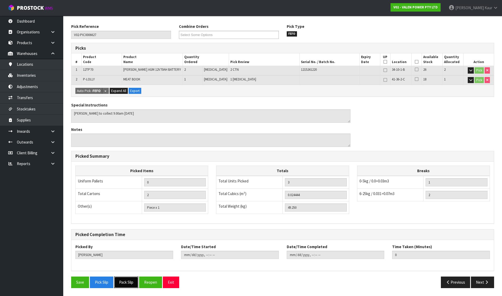
click at [130, 282] on button "Pack Slip" at bounding box center [126, 282] width 24 height 11
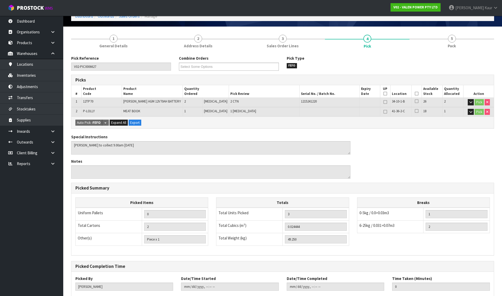
scroll to position [0, 0]
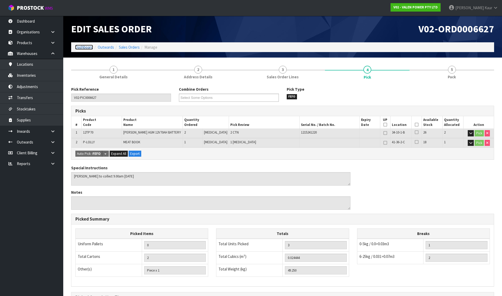
click at [78, 47] on link "Dashboard" at bounding box center [84, 47] width 18 height 5
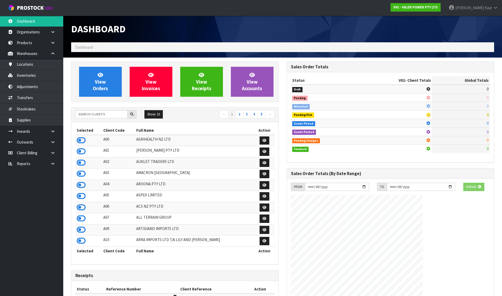
click at [115, 110] on div "Show: 10 5 10 25 50 ← 1 2 3 4 5 →" at bounding box center [174, 115] width 207 height 15
click at [115, 110] on input "text" at bounding box center [101, 114] width 52 height 8
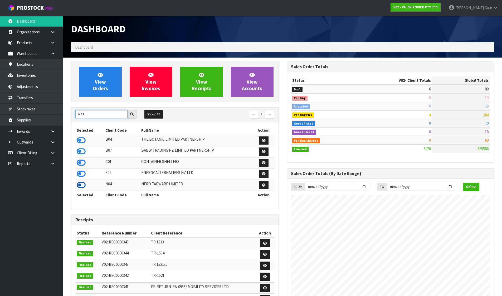
type input "NER"
click at [80, 182] on icon at bounding box center [81, 185] width 9 height 8
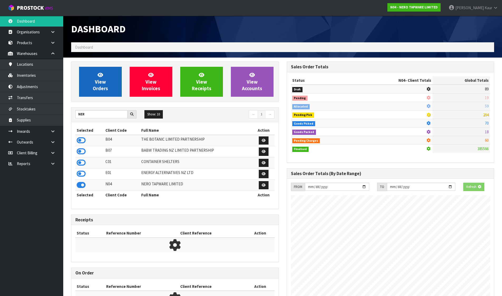
scroll to position [328, 215]
click at [107, 70] on link "View Orders" at bounding box center [100, 82] width 43 height 30
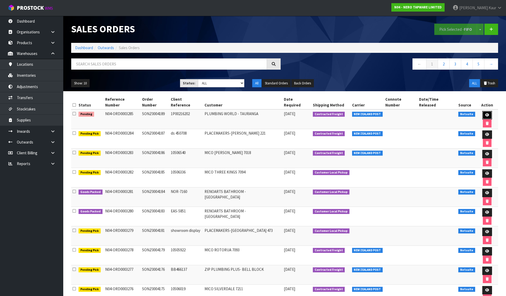
click at [482, 111] on link at bounding box center [487, 115] width 10 height 8
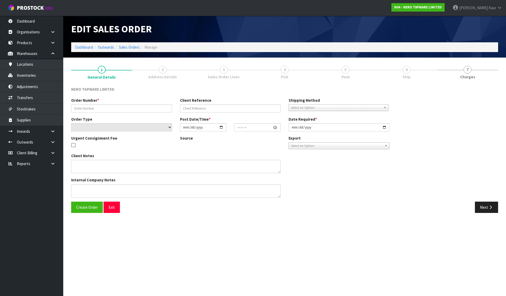
type input "SONZ0004189"
type input "1P00216202"
select select "number:0"
type input "[DATE]"
type input "09:30:11.000"
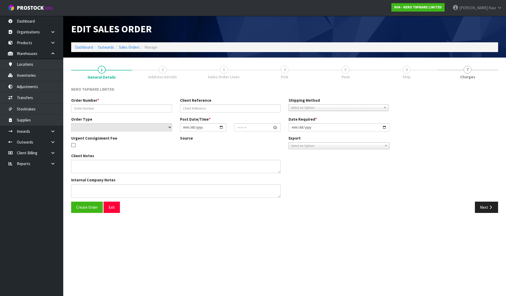
type input "[DATE]"
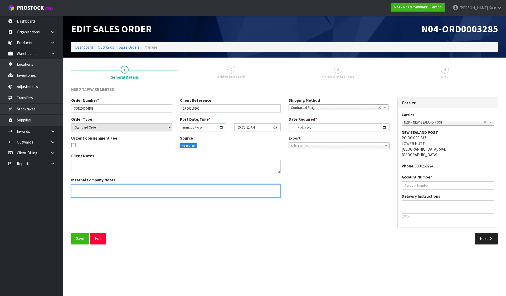
click at [158, 194] on textarea at bounding box center [175, 191] width 209 height 13
paste textarea "PLEASE REMOVE THE 2PCS NR221901BN"
type textarea "PLEASE REMOVE THE 2PCS NR221901BN"
click at [79, 240] on span "Save" at bounding box center [80, 238] width 8 height 5
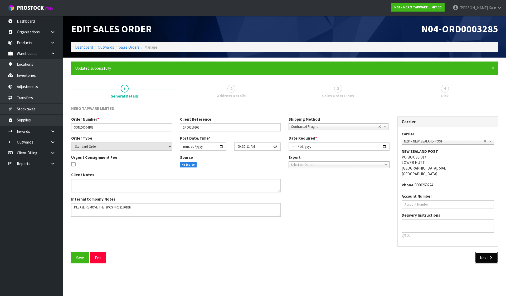
click at [496, 255] on button "Next" at bounding box center [485, 258] width 23 height 11
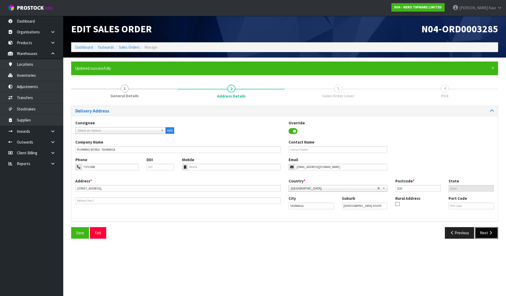
click at [492, 232] on icon "button" at bounding box center [490, 233] width 5 height 4
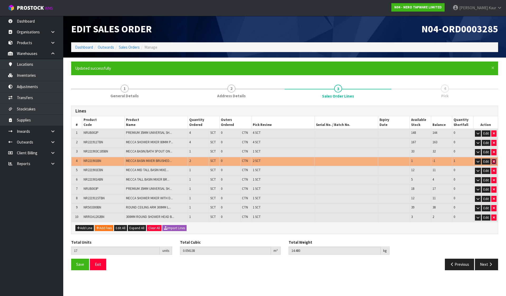
click at [493, 161] on icon "button" at bounding box center [493, 161] width 2 height 3
type input "15"
type input "0.043488"
type input "11.88"
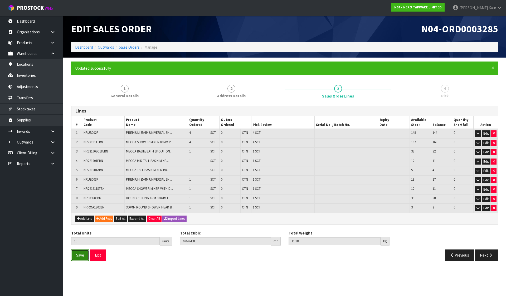
click at [76, 255] on span "Save" at bounding box center [80, 255] width 8 height 5
click at [492, 257] on icon "button" at bounding box center [490, 256] width 5 height 4
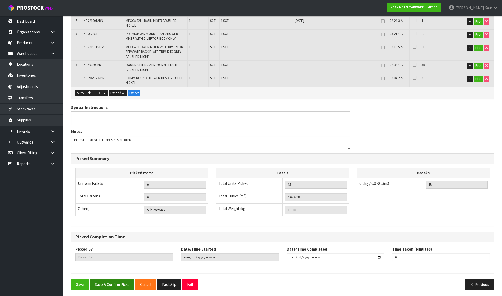
scroll to position [186, 0]
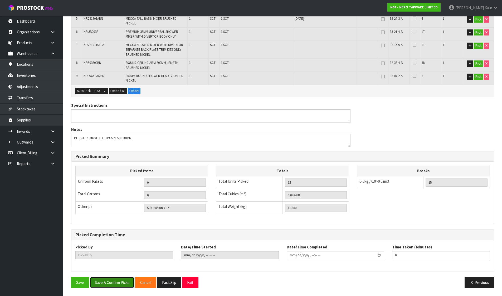
drag, startPoint x: 110, startPoint y: 285, endPoint x: 115, endPoint y: 283, distance: 5.9
click at [110, 285] on button "Save & Confirm Picks" at bounding box center [112, 282] width 44 height 11
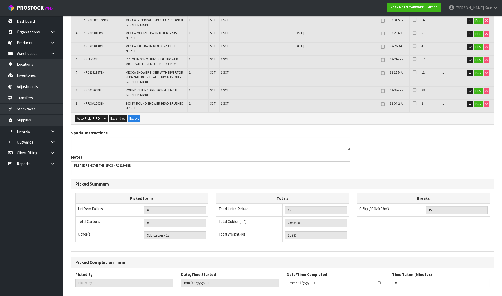
type input "[PERSON_NAME]"
type input "2025-10-14T10:19:55"
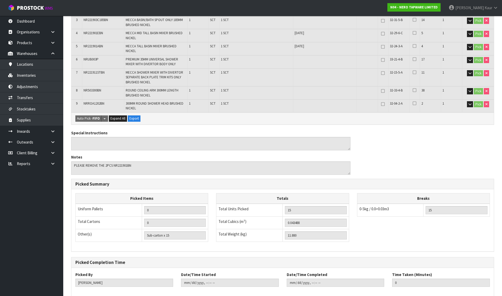
scroll to position [184, 0]
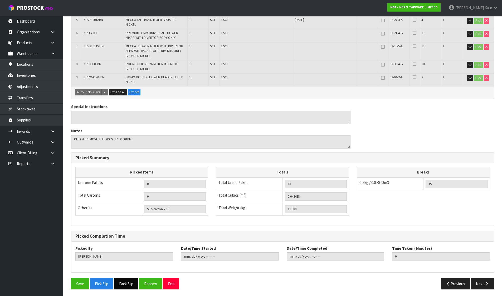
click at [117, 282] on button "Pack Slip" at bounding box center [126, 284] width 24 height 11
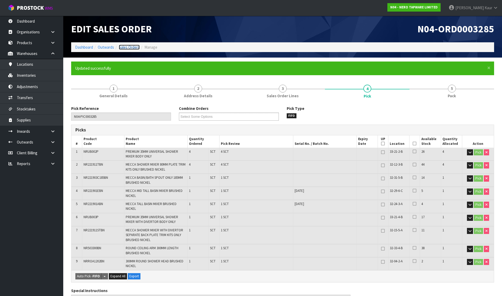
click at [125, 47] on link "Sales Orders" at bounding box center [129, 47] width 21 height 5
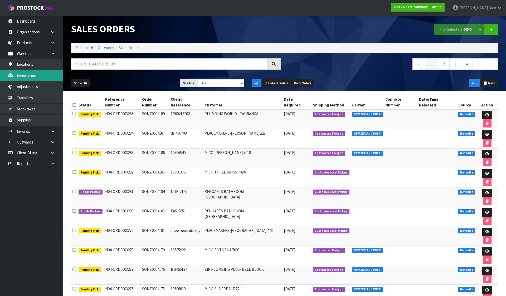
click at [42, 73] on link "Inventories" at bounding box center [31, 75] width 63 height 11
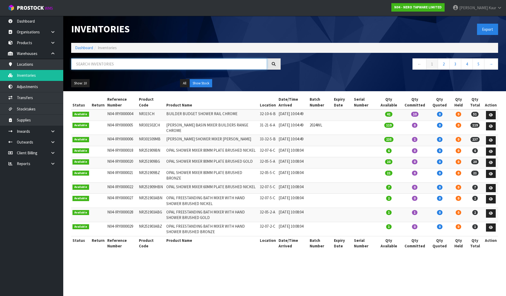
click at [88, 66] on input "text" at bounding box center [169, 63] width 196 height 11
paste input "NR221901BN"
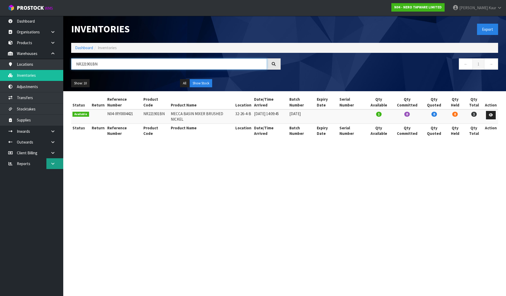
type input "NR221901BN"
click at [52, 164] on icon at bounding box center [52, 164] width 5 height 4
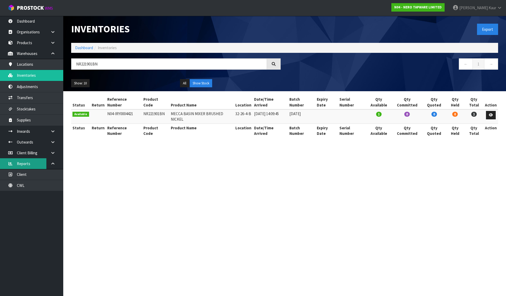
click at [36, 167] on link "Reports" at bounding box center [31, 164] width 63 height 11
click at [36, 177] on link "Client" at bounding box center [31, 174] width 63 height 11
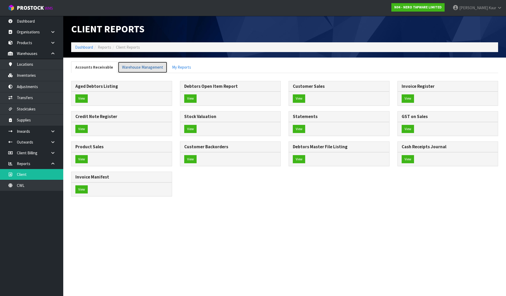
click at [131, 66] on link "Warehouse Management" at bounding box center [143, 67] width 50 height 11
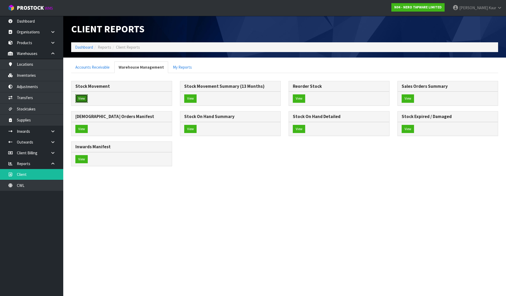
click at [79, 99] on button "View" at bounding box center [81, 99] width 12 height 8
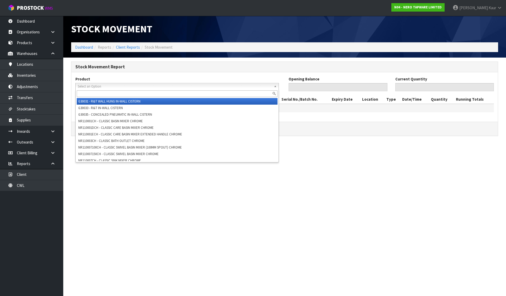
click at [86, 87] on span "Select an Option" at bounding box center [175, 86] width 194 height 6
paste input "NR221901BN"
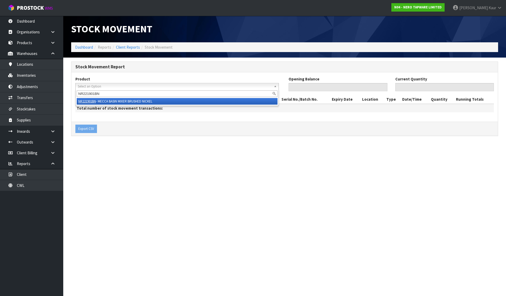
type input "NR221901BN"
click at [96, 102] on em "NR221901BN" at bounding box center [87, 101] width 18 height 4
type input "0"
type input "1"
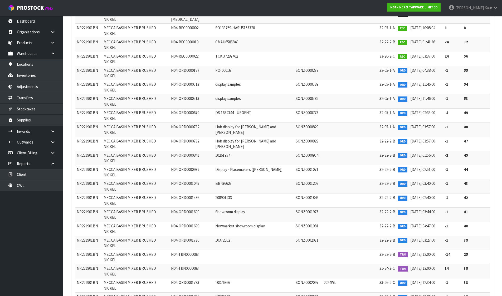
scroll to position [132, 0]
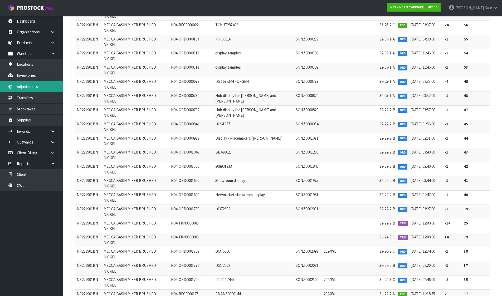
click at [34, 87] on link "Adjustments" at bounding box center [31, 86] width 63 height 11
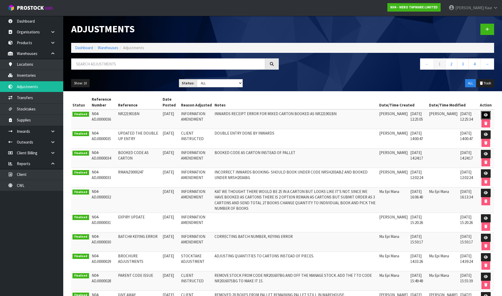
click at [482, 112] on link at bounding box center [486, 115] width 10 height 8
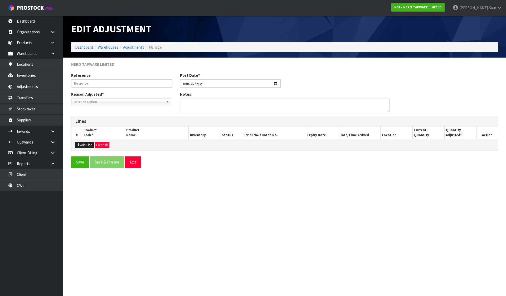
type input "NR221901BN"
type input "[DATE]"
type textarea "INWARDS RECEIPT ERROR FOR MIXED CARTON BOOKED AS NR221901BN"
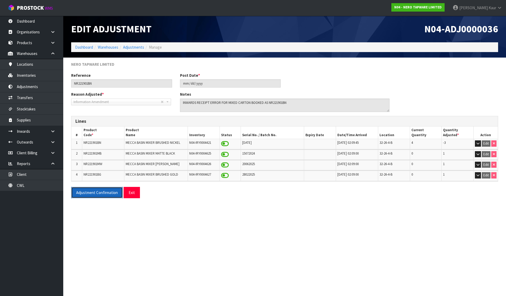
click at [95, 189] on button "Adjustment Confirmation" at bounding box center [97, 192] width 52 height 11
click at [102, 190] on button "Adjustment Confirmation" at bounding box center [97, 192] width 52 height 11
drag, startPoint x: 299, startPoint y: 102, endPoint x: 179, endPoint y: 103, distance: 120.6
click at [179, 103] on div "Notes" at bounding box center [284, 102] width 217 height 20
click at [88, 46] on link "Dashboard" at bounding box center [84, 47] width 18 height 5
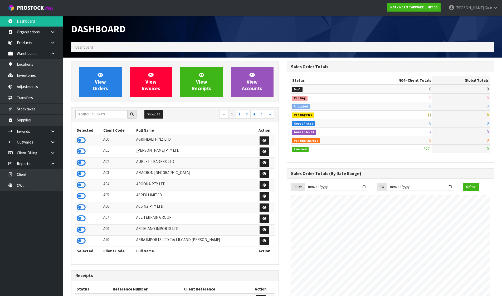
scroll to position [410, 215]
click at [42, 88] on link "Adjustments" at bounding box center [31, 86] width 63 height 11
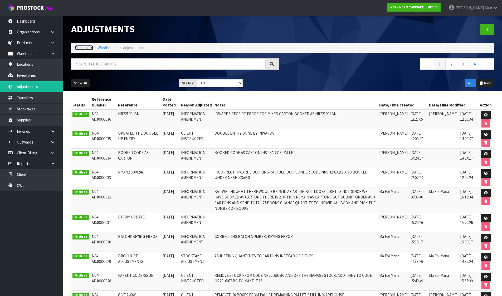
click at [82, 49] on link "Dashboard" at bounding box center [84, 47] width 18 height 5
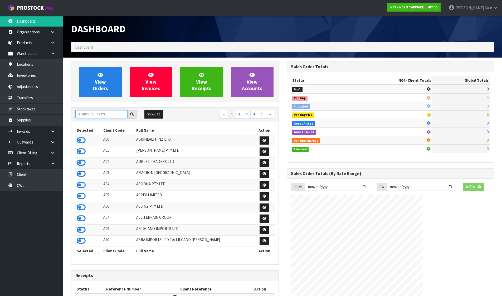
click at [105, 115] on input "text" at bounding box center [101, 114] width 52 height 8
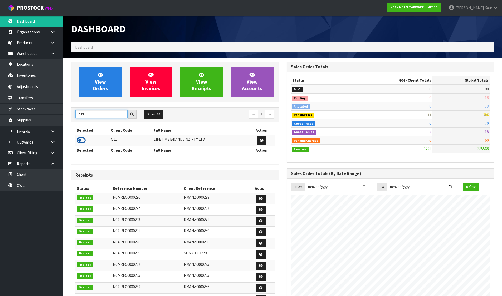
type input "C11"
click at [82, 142] on icon at bounding box center [81, 141] width 9 height 8
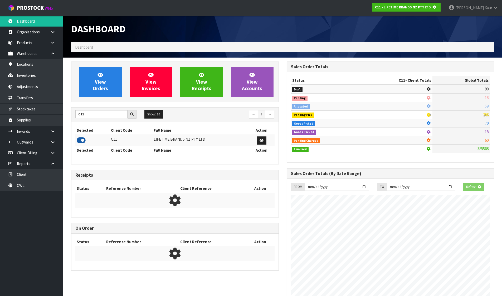
scroll to position [262971, 263084]
click at [33, 74] on link "Inventories" at bounding box center [31, 75] width 63 height 11
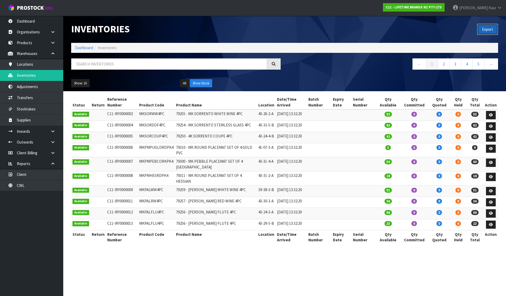
click at [492, 29] on button "Export" at bounding box center [487, 29] width 21 height 11
click at [96, 62] on input "text" at bounding box center [169, 63] width 196 height 11
paste input "KEG015OHWHA"
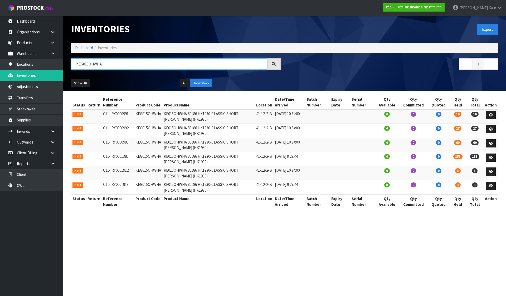
type input "KEG015OHWHA"
click at [300, 232] on section "Inventories Export Dashboard Inventories KEG015OHWHA ← 1 → Show: 10 5 10 25 50 …" at bounding box center [253, 148] width 506 height 296
click at [80, 49] on link "Dashboard" at bounding box center [84, 47] width 18 height 5
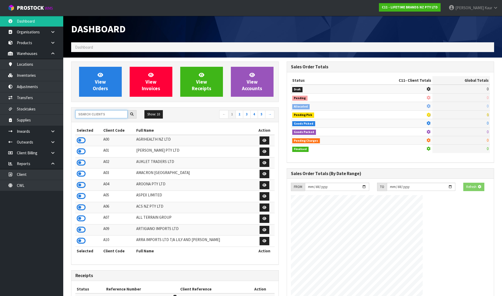
click at [104, 116] on input "text" at bounding box center [101, 114] width 52 height 8
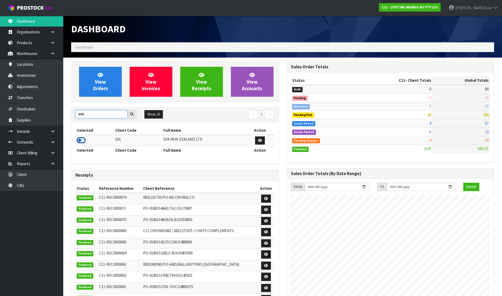
type input "SFA"
click at [81, 139] on icon at bounding box center [81, 141] width 9 height 8
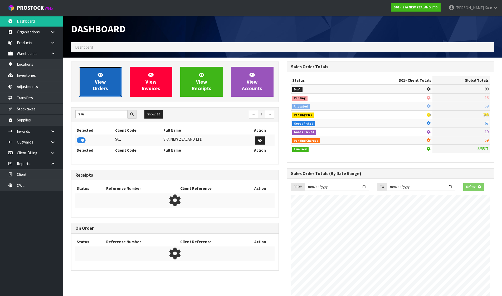
click at [101, 78] on link "View Orders" at bounding box center [100, 82] width 43 height 30
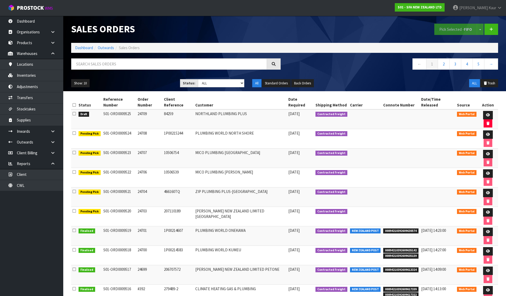
click at [74, 112] on icon at bounding box center [73, 114] width 3 height 4
click at [0, 0] on input "checkbox" at bounding box center [0, 0] width 0 height 0
click at [453, 30] on button "Pick Selected - FIFO" at bounding box center [455, 29] width 43 height 11
click at [486, 113] on icon at bounding box center [488, 114] width 4 height 3
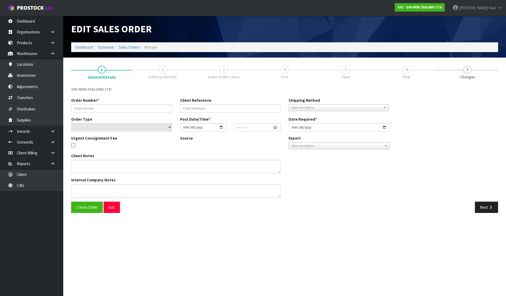
type input "24709"
type input "84259"
select select "number:0"
type input "[DATE]"
type input "10:22:00.000"
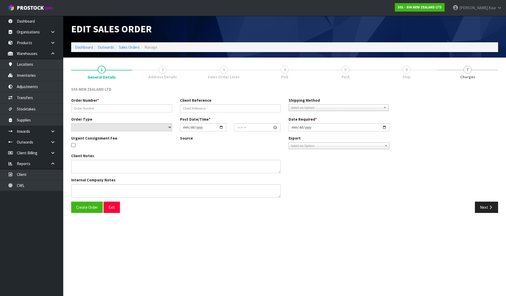
type input "[DATE]"
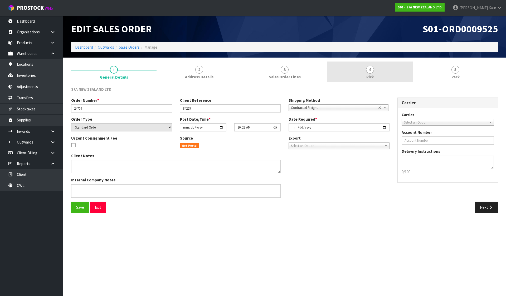
click at [363, 76] on link "4 Pick" at bounding box center [369, 72] width 85 height 21
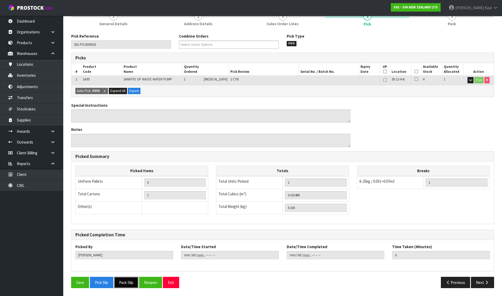
click at [127, 285] on button "Pack Slip" at bounding box center [126, 282] width 24 height 11
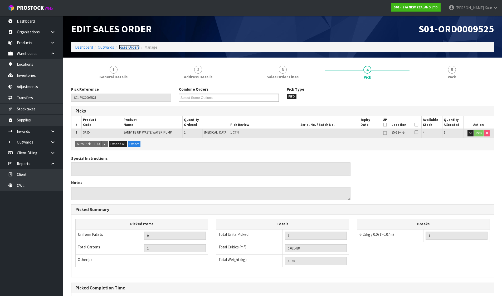
click at [132, 47] on link "Sales Orders" at bounding box center [129, 47] width 21 height 5
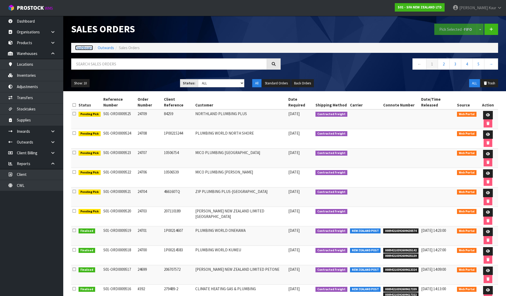
click at [80, 48] on link "Dashboard" at bounding box center [84, 47] width 18 height 5
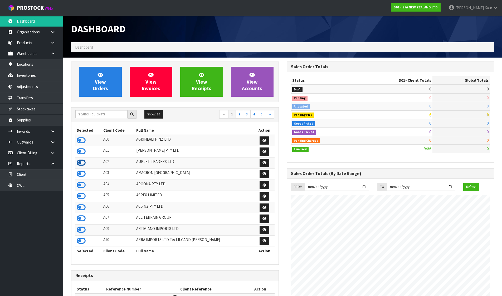
scroll to position [399, 215]
click at [85, 210] on icon at bounding box center [81, 208] width 9 height 8
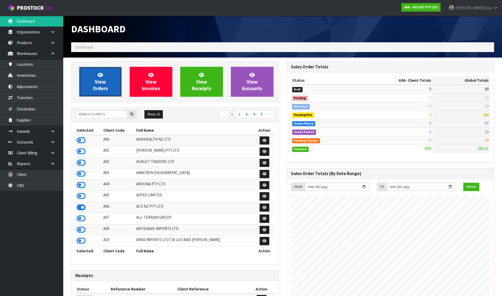
click at [104, 75] on link "View Orders" at bounding box center [100, 82] width 43 height 30
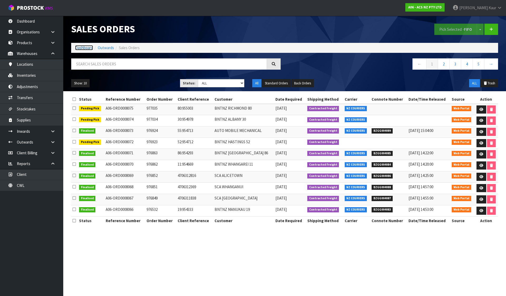
click at [83, 47] on link "Dashboard" at bounding box center [84, 47] width 18 height 5
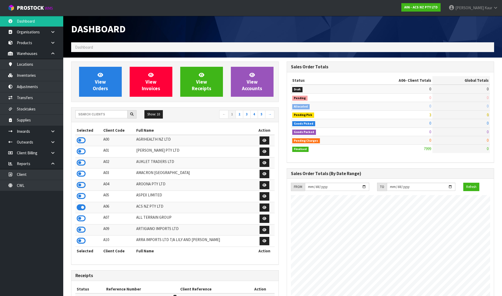
scroll to position [399, 215]
click at [117, 116] on input "text" at bounding box center [101, 114] width 52 height 8
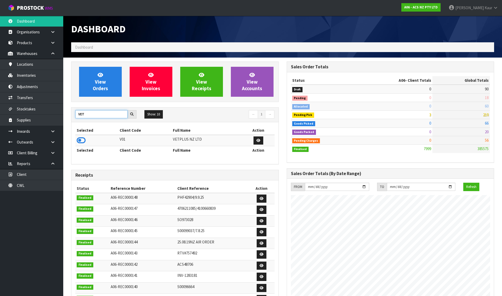
type input "VET"
click at [81, 142] on icon at bounding box center [81, 141] width 9 height 8
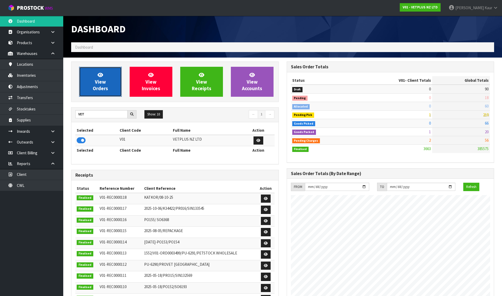
click at [91, 80] on link "View Orders" at bounding box center [100, 82] width 43 height 30
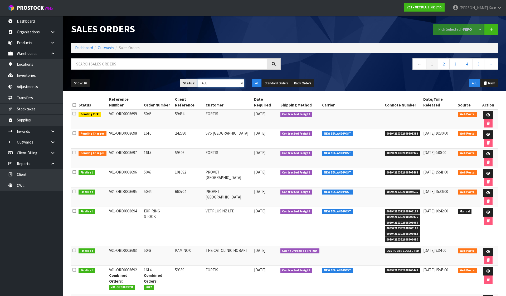
click at [222, 85] on select "Draft Pending Allocated Pending Pick Goods Picked Goods Packed Pending Charges …" at bounding box center [221, 83] width 47 height 8
select select "string:5"
click at [198, 79] on select "Draft Pending Allocated Pending Pick Goods Picked Goods Packed Pending Charges …" at bounding box center [221, 83] width 47 height 8
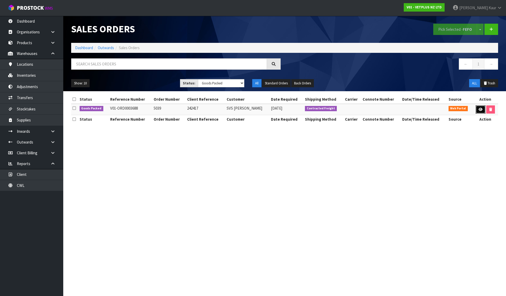
click at [477, 107] on link at bounding box center [480, 110] width 10 height 8
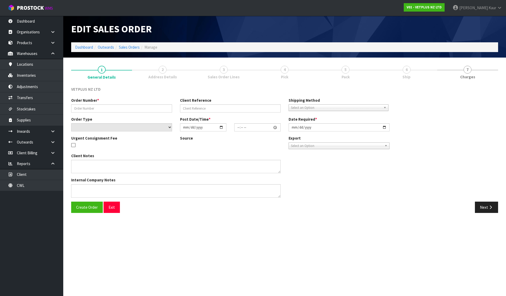
type input "5039"
type input "242417"
select select "number:0"
type input "2025-10-06"
type input "13:57:00.000"
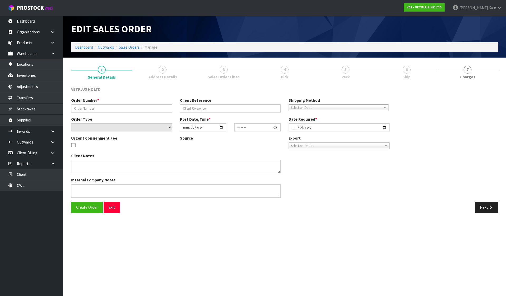
type input "2025-10-07"
type textarea "BACK ORDER: 50107 AKTIVAIT MED & LGE BREED CAPS 60 X 13 50907 COATEX CAPS 240 (…"
type textarea "REMOVED 2X 50920 - FOUND DAMAGED"
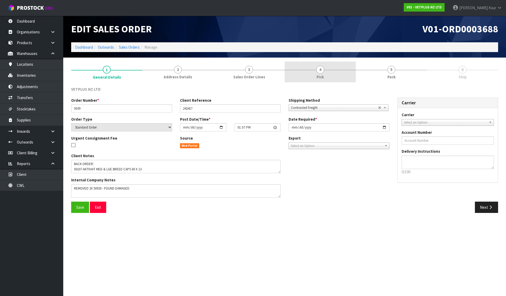
click at [335, 67] on link "4 Pick" at bounding box center [319, 72] width 71 height 21
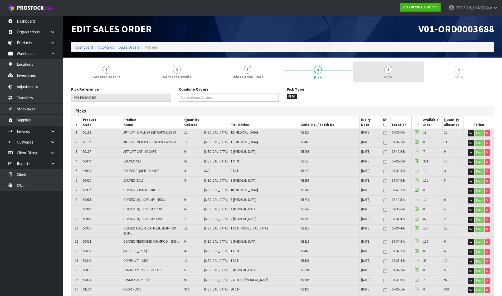
click at [412, 76] on link "5 Pack" at bounding box center [388, 72] width 71 height 21
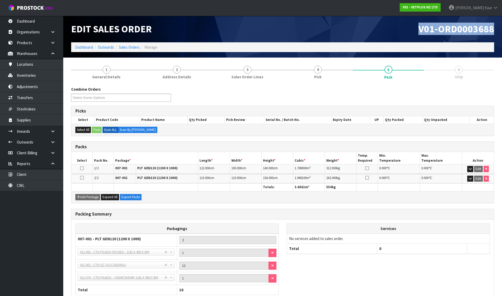
drag, startPoint x: 415, startPoint y: 29, endPoint x: 503, endPoint y: 30, distance: 87.7
click at [502, 30] on html "Toggle navigation ProStock WMS V01 - VETPLUS NZ LTD Divjot Kaur Logout Dashboar…" at bounding box center [251, 148] width 502 height 296
copy span "V01-ORD0003688"
click at [128, 46] on link "Sales Orders" at bounding box center [129, 47] width 21 height 5
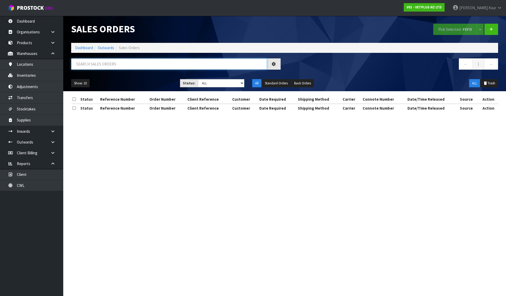
click at [130, 69] on input "text" at bounding box center [169, 63] width 196 height 11
paste input "V01-ORD0003688"
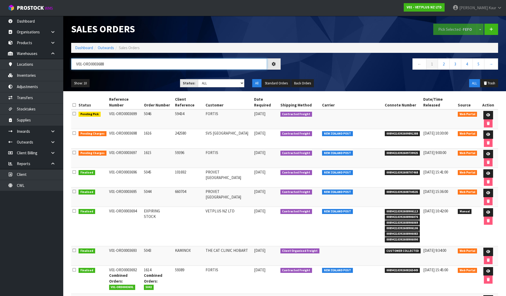
type input "V01-ORD0003688"
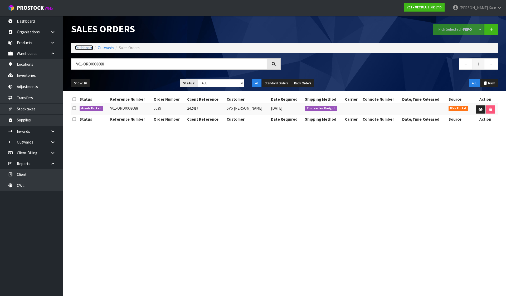
click at [87, 47] on link "Dashboard" at bounding box center [84, 47] width 18 height 5
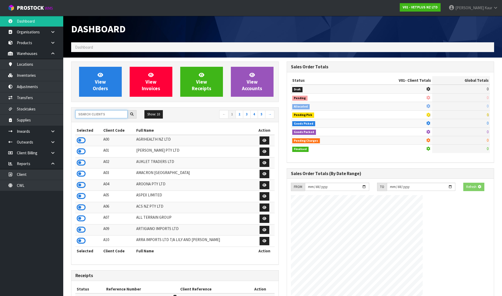
click at [105, 111] on input "text" at bounding box center [101, 114] width 52 height 8
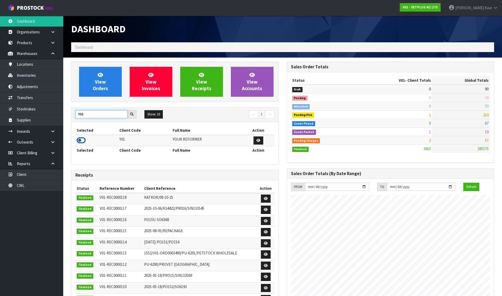
type input "Y01"
click at [81, 140] on icon at bounding box center [81, 141] width 9 height 8
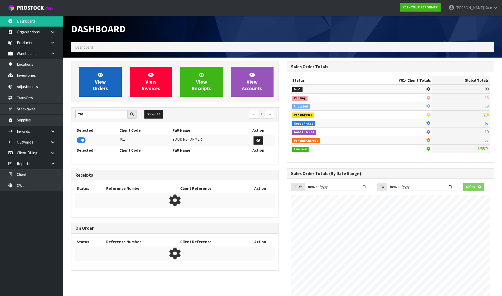
scroll to position [328, 215]
click at [87, 95] on link "View Orders" at bounding box center [100, 82] width 43 height 30
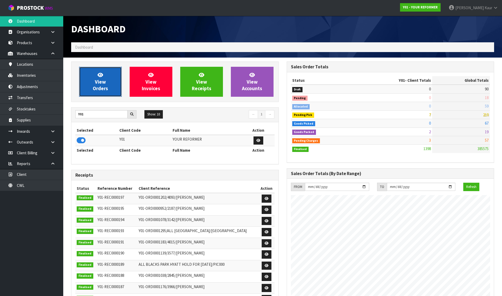
scroll to position [373, 215]
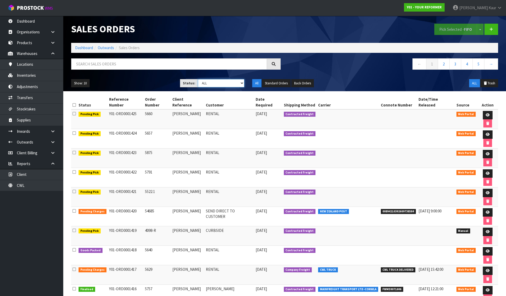
click at [220, 87] on select "Draft Pending Allocated Pending Pick Goods Picked Goods Packed Pending Charges …" at bounding box center [221, 83] width 47 height 8
select select "string:5"
click at [198, 79] on select "Draft Pending Allocated Pending Pick Goods Picked Goods Packed Pending Charges …" at bounding box center [221, 83] width 47 height 8
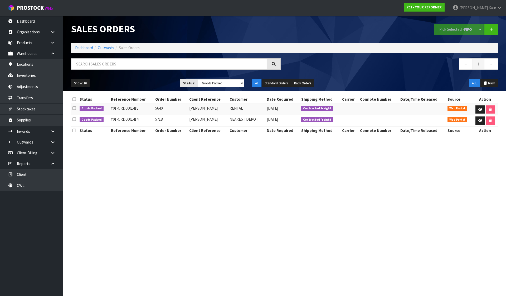
click at [89, 158] on section "Sales Orders Pick Selected - FIFO Split button! FIFO - First In First Out FEFO …" at bounding box center [253, 148] width 506 height 296
drag, startPoint x: 111, startPoint y: 120, endPoint x: 141, endPoint y: 121, distance: 30.6
click at [141, 121] on td "Y01-ORD0001414" at bounding box center [132, 120] width 44 height 11
copy td "Y01-ORD0001414"
drag, startPoint x: 141, startPoint y: 110, endPoint x: 110, endPoint y: 108, distance: 31.1
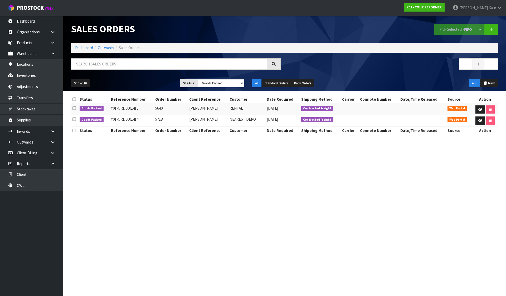
click at [110, 108] on td "Y01-ORD0001418" at bounding box center [132, 109] width 44 height 11
click at [81, 47] on link "Dashboard" at bounding box center [84, 47] width 18 height 5
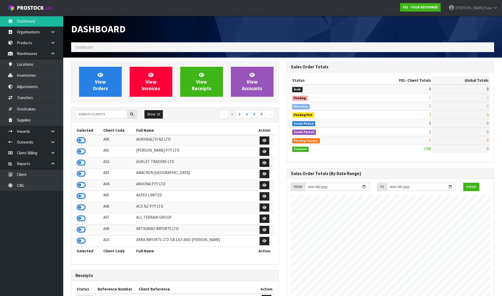
scroll to position [373, 215]
click at [77, 209] on icon at bounding box center [81, 208] width 9 height 8
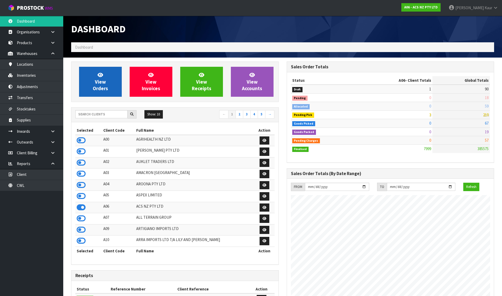
scroll to position [399, 215]
click at [98, 77] on icon at bounding box center [100, 74] width 6 height 5
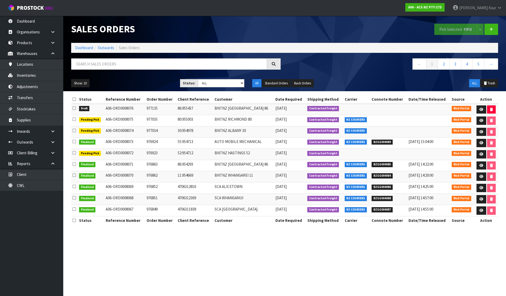
click at [75, 110] on icon at bounding box center [73, 108] width 3 height 4
click at [0, 0] on input "checkbox" at bounding box center [0, 0] width 0 height 0
click at [457, 30] on button "Pick Selected - FIFO" at bounding box center [455, 29] width 43 height 11
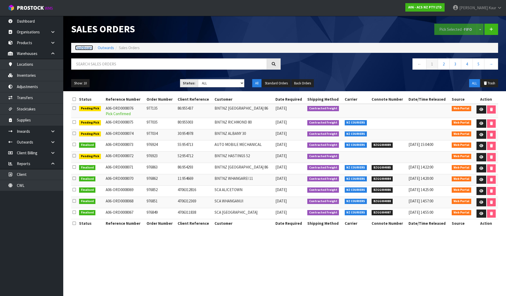
click at [82, 48] on link "Dashboard" at bounding box center [84, 47] width 18 height 5
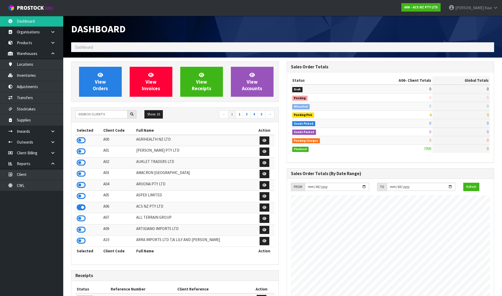
scroll to position [399, 215]
click at [97, 114] on input "text" at bounding box center [101, 114] width 52 height 8
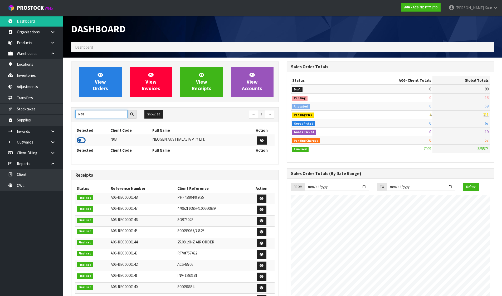
type input "N03"
click at [80, 137] on icon at bounding box center [81, 141] width 9 height 8
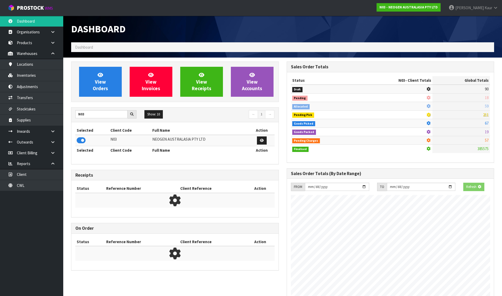
scroll to position [328, 215]
click at [91, 100] on div "View Orders View Invoices View Receipts View Accounts" at bounding box center [174, 82] width 207 height 41
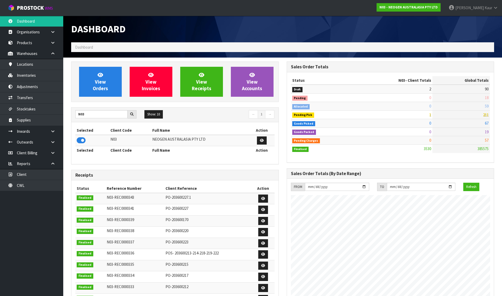
scroll to position [399, 215]
click at [95, 78] on link "View Orders" at bounding box center [100, 82] width 43 height 30
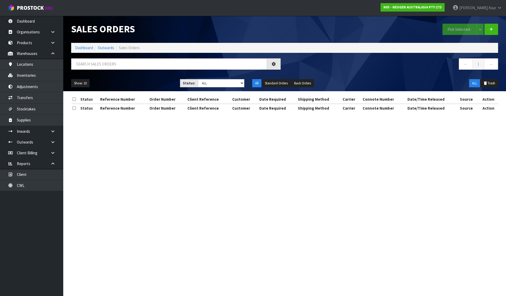
click at [52, 54] on div "Sales Orders Pick Selected - Split button! FIFO - First In First Out FEFO - Fir…" at bounding box center [253, 61] width 506 height 122
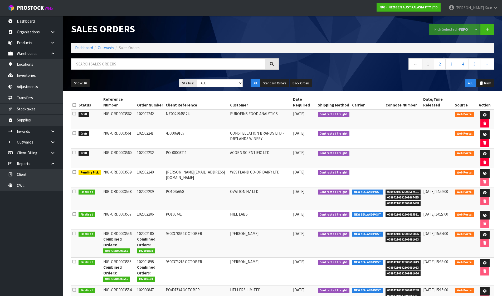
click at [52, 54] on icon at bounding box center [52, 54] width 5 height 4
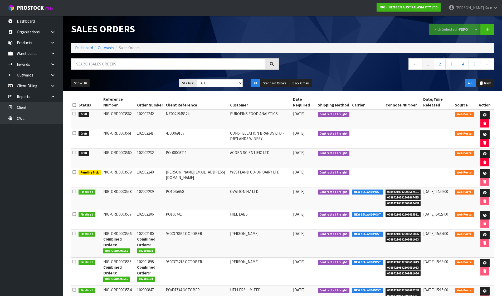
click at [75, 151] on icon at bounding box center [73, 153] width 3 height 4
click at [0, 0] on input "checkbox" at bounding box center [0, 0] width 0 height 0
click at [75, 134] on icon at bounding box center [73, 133] width 3 height 4
click at [0, 0] on input "checkbox" at bounding box center [0, 0] width 0 height 0
click at [75, 113] on icon at bounding box center [73, 114] width 3 height 4
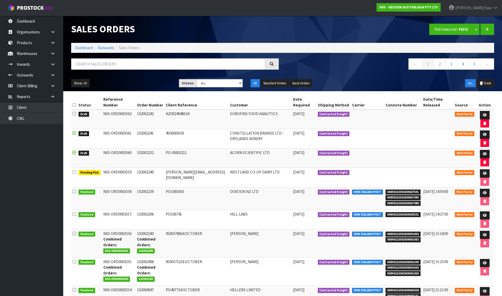
click at [0, 0] on input "checkbox" at bounding box center [0, 0] width 0 height 0
click at [438, 27] on button "Pick Selected - FEFO" at bounding box center [451, 29] width 44 height 11
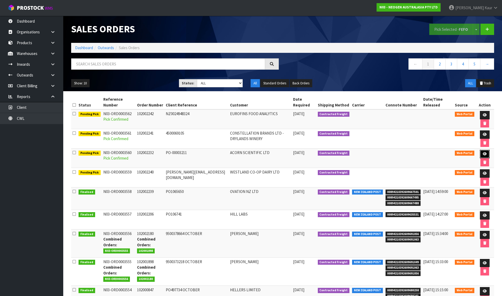
click at [485, 154] on icon at bounding box center [484, 153] width 4 height 3
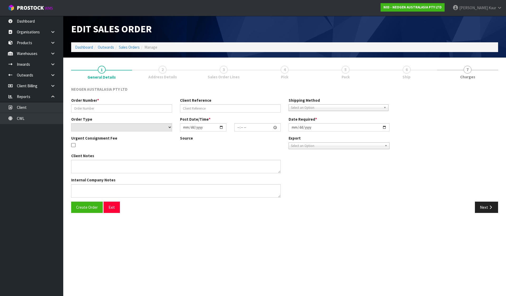
type input "102002232"
type input "PO-00003211"
select select "number:0"
type input "[DATE]"
type input "10:29:00.000"
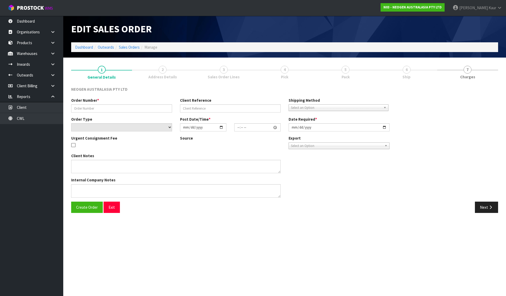
type input "[DATE]"
type textarea "ATTN: MYRL LIM"
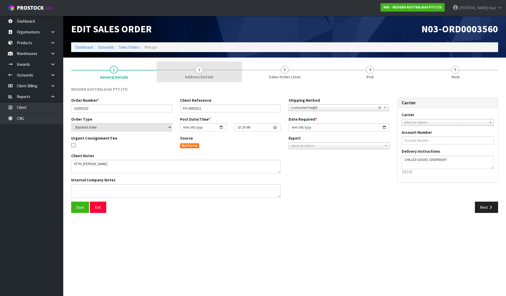
click at [218, 71] on link "2 Address Details" at bounding box center [198, 72] width 85 height 21
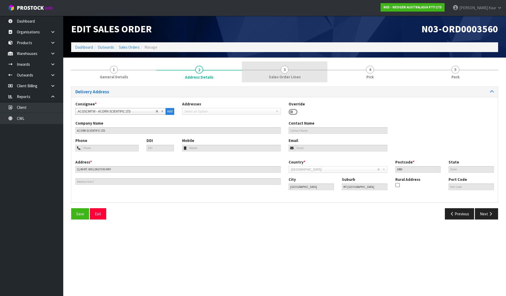
click at [293, 69] on link "3 Sales Order Lines" at bounding box center [284, 72] width 85 height 21
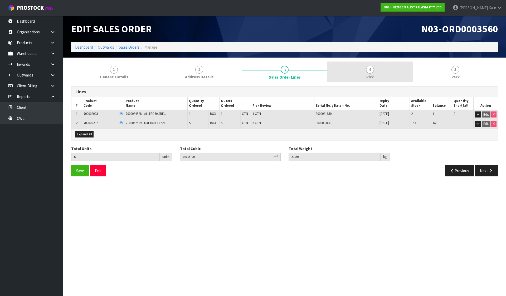
click at [351, 74] on link "4 Pick" at bounding box center [369, 72] width 85 height 21
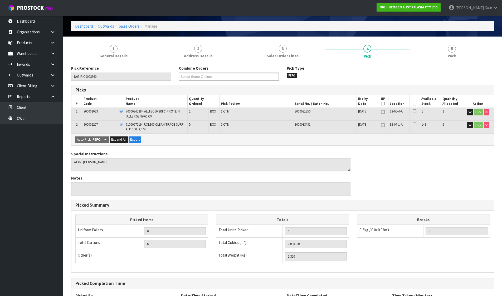
scroll to position [70, 0]
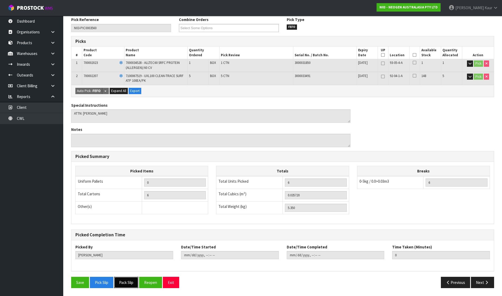
click at [124, 280] on button "Pack Slip" at bounding box center [126, 282] width 24 height 11
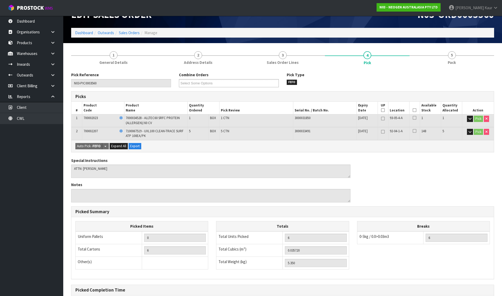
scroll to position [0, 0]
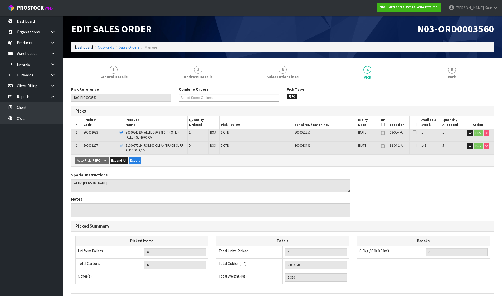
click at [82, 48] on link "Dashboard" at bounding box center [84, 47] width 18 height 5
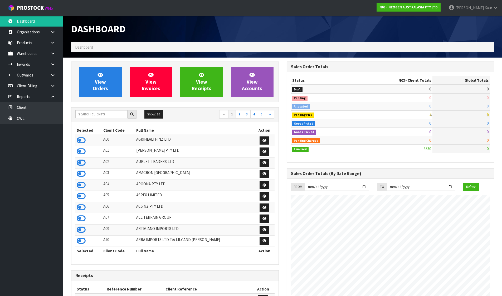
scroll to position [399, 215]
click at [106, 115] on input "text" at bounding box center [101, 114] width 52 height 8
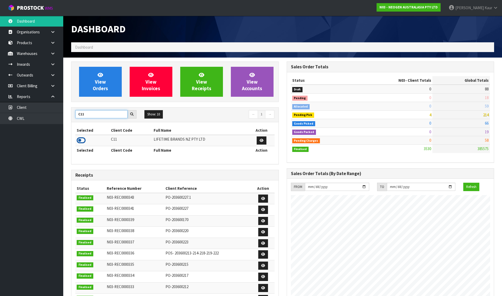
type input "C11"
click at [80, 139] on icon at bounding box center [81, 141] width 9 height 8
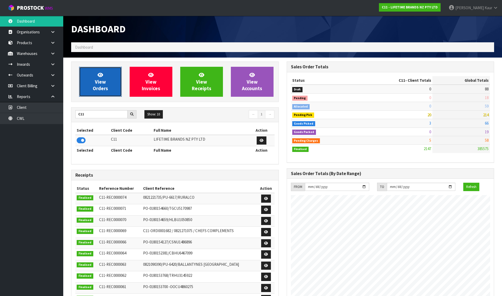
click at [87, 79] on link "View Orders" at bounding box center [100, 82] width 43 height 30
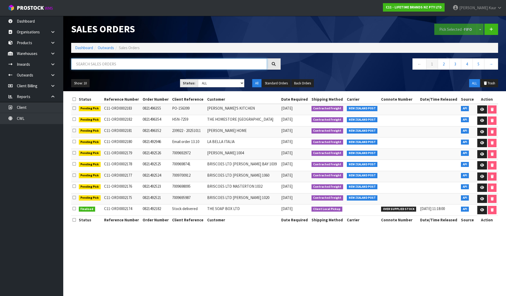
click at [110, 62] on input "text" at bounding box center [169, 63] width 196 height 11
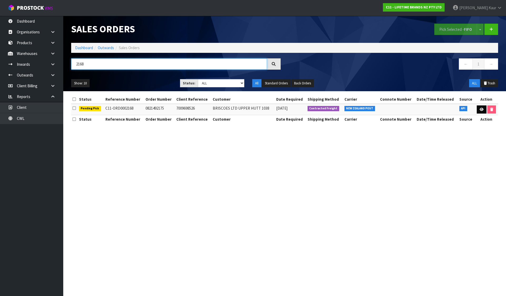
type input "2168"
click at [480, 108] on icon at bounding box center [481, 109] width 4 height 3
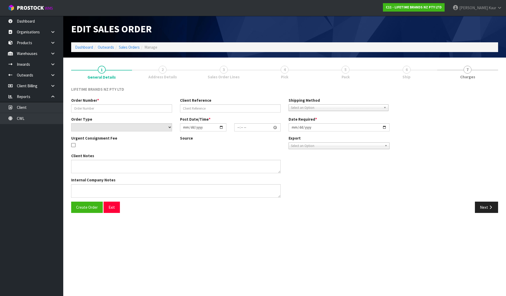
type input "0821492175"
type input "7009698526"
select select "number:0"
type input "[DATE]"
type input "10:44:46.000"
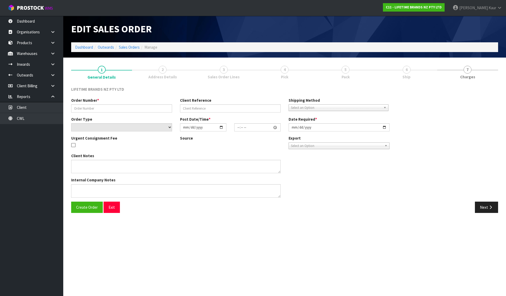
type input "[DATE]"
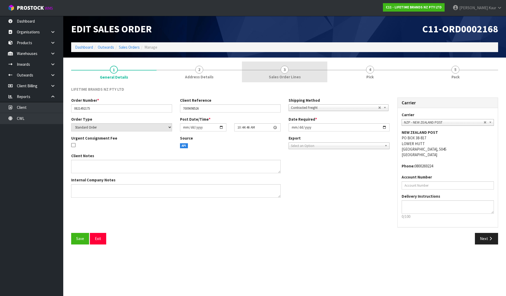
click at [287, 63] on link "3 Sales Order Lines" at bounding box center [284, 72] width 85 height 21
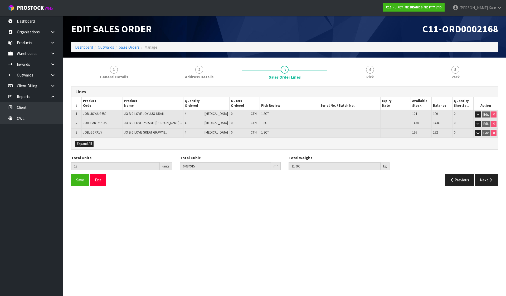
click at [95, 131] on span "JOBLGGRAVY" at bounding box center [92, 132] width 19 height 4
click at [53, 51] on link at bounding box center [54, 53] width 17 height 11
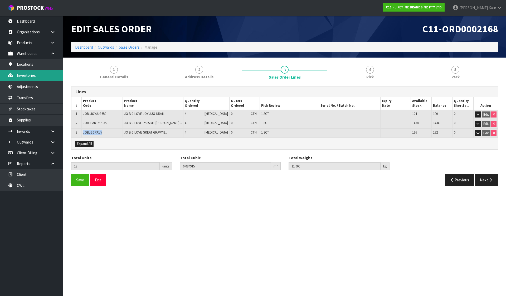
click at [42, 76] on link "Inventories" at bounding box center [31, 75] width 63 height 11
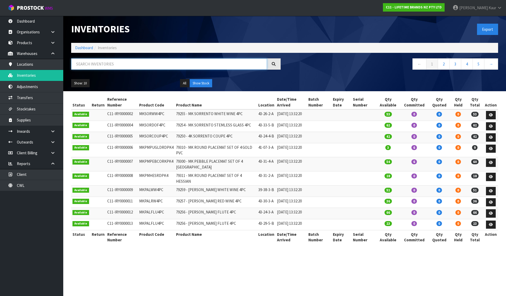
click at [103, 63] on input "text" at bounding box center [169, 63] width 196 height 11
paste input "JOBLGGRAVY"
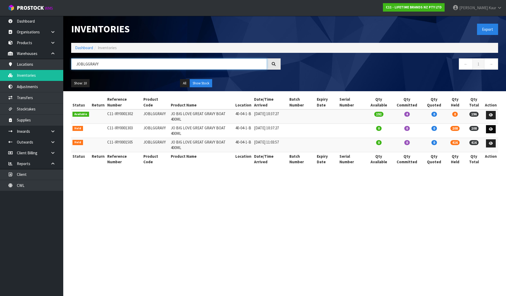
type input "JOBLGGRAVY"
click at [492, 128] on icon at bounding box center [490, 129] width 4 height 3
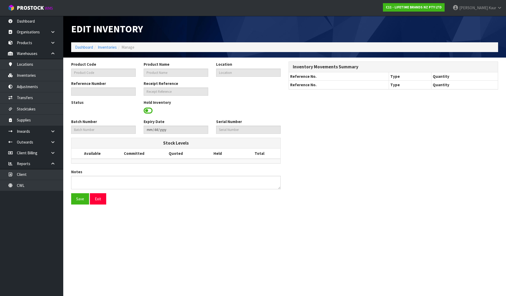
type input "JOBLGGRAVY"
type input "JO BIG LOVE GREAT GRAVY BOAT 400ML"
type input "40-04-1-B"
type input "C11-IRY0001303"
type input "C11-REC0000039"
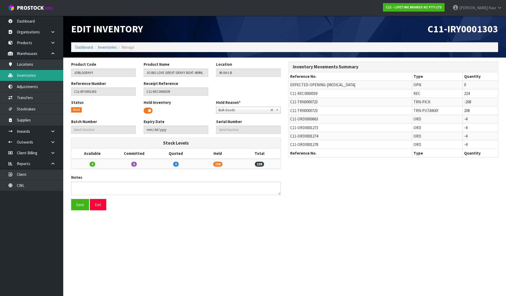
click at [39, 76] on link "Inventories" at bounding box center [31, 75] width 63 height 11
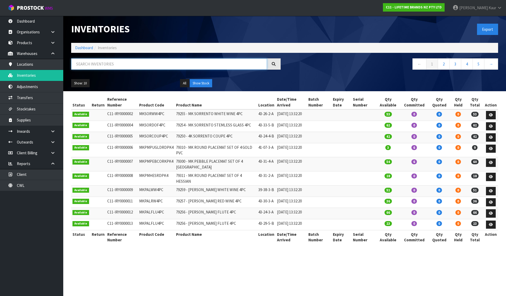
click at [90, 65] on input "text" at bounding box center [169, 63] width 196 height 11
paste input "JOBLGGRAVY"
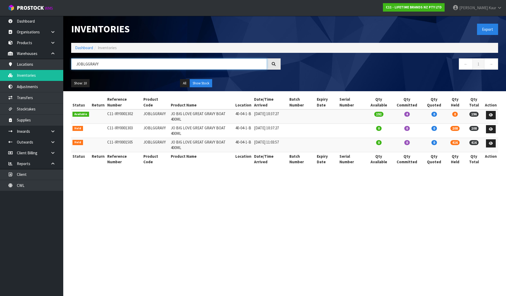
type input "JOBLGGRAVY"
click at [243, 202] on section "Inventories Export Dashboard Inventories JOBLGGRAVY ← 1 → Show: 10 5 10 25 50 A…" at bounding box center [253, 148] width 506 height 296
click at [82, 47] on link "Dashboard" at bounding box center [84, 47] width 18 height 5
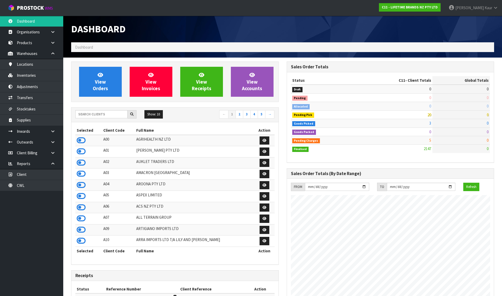
scroll to position [399, 215]
click at [107, 118] on input "text" at bounding box center [101, 114] width 52 height 8
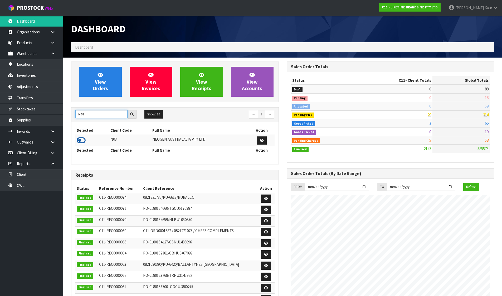
type input "N03"
click at [81, 142] on icon at bounding box center [81, 141] width 9 height 8
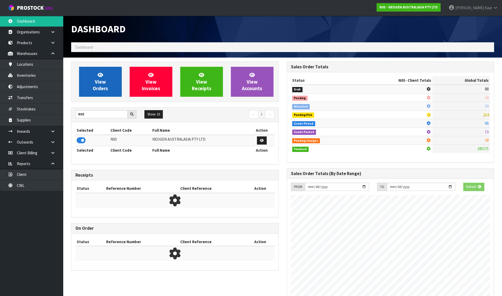
scroll to position [328, 215]
click at [96, 88] on span "View Orders" at bounding box center [100, 82] width 15 height 20
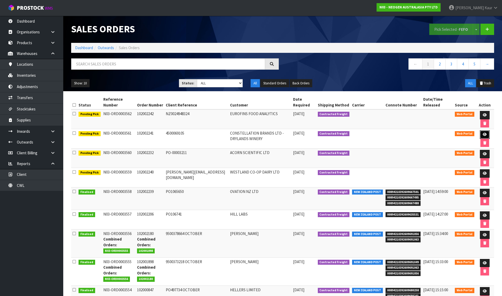
click at [483, 133] on icon at bounding box center [484, 134] width 4 height 3
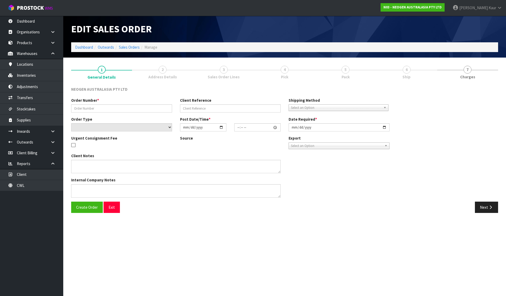
type input "102002241"
type input "4500069105"
select select "number:0"
type input "[DATE]"
type input "10:32:00.000"
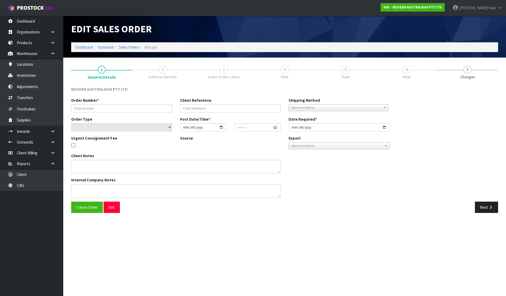
type input "[DATE]"
type textarea "ATTN: SHINJI MARUSAKI_DRYLANDS WINERY"
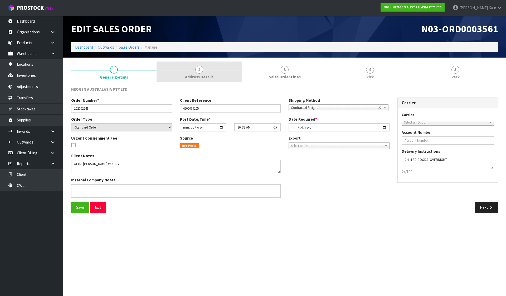
click at [201, 68] on span "2" at bounding box center [199, 70] width 8 height 8
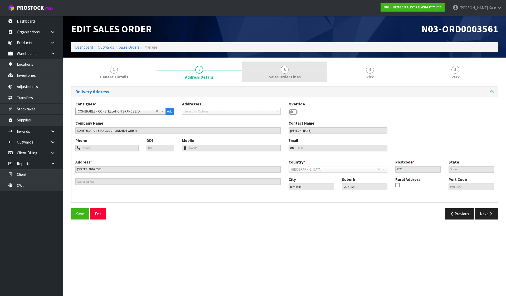
click at [285, 66] on span "3" at bounding box center [284, 70] width 8 height 8
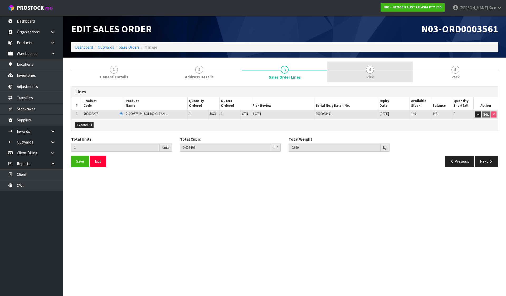
click at [371, 76] on span "Pick" at bounding box center [369, 77] width 7 height 6
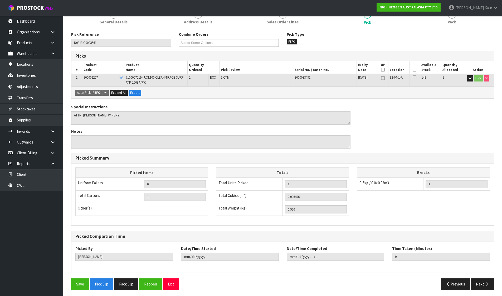
scroll to position [57, 0]
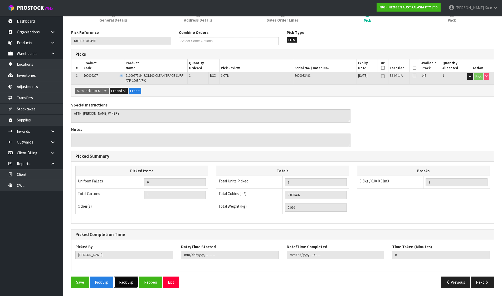
click at [125, 281] on button "Pack Slip" at bounding box center [126, 282] width 24 height 11
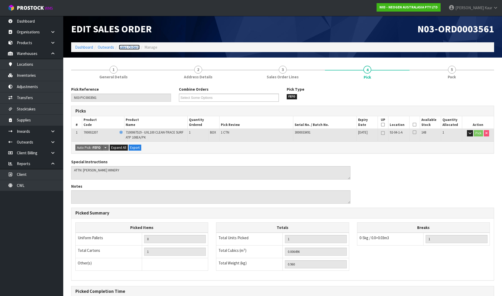
click at [132, 45] on link "Sales Orders" at bounding box center [129, 47] width 21 height 5
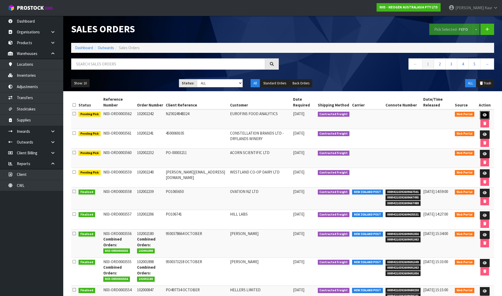
click at [483, 114] on icon at bounding box center [484, 114] width 4 height 3
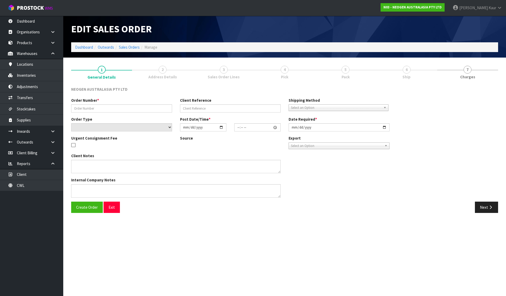
type input "102002242"
type input "NZ0024948324"
select select "number:0"
type input "[DATE]"
type input "10:36:00.000"
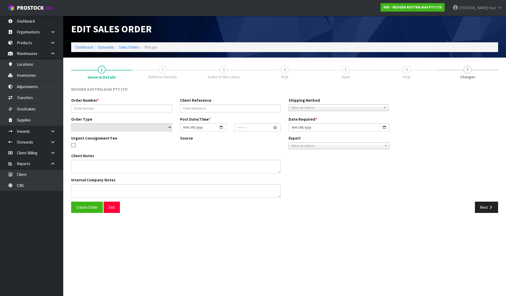
type input "[DATE]"
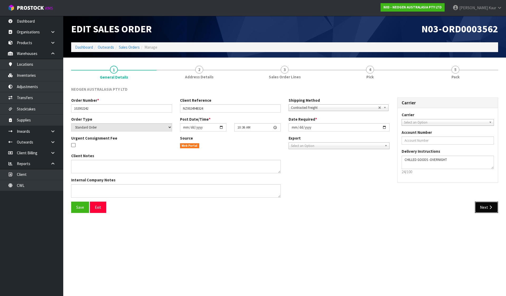
click at [488, 206] on icon "button" at bounding box center [490, 208] width 5 height 4
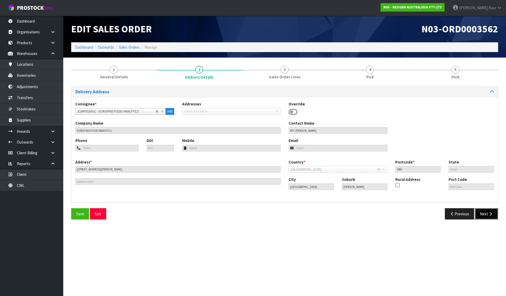
click at [483, 214] on button "Next" at bounding box center [485, 214] width 23 height 11
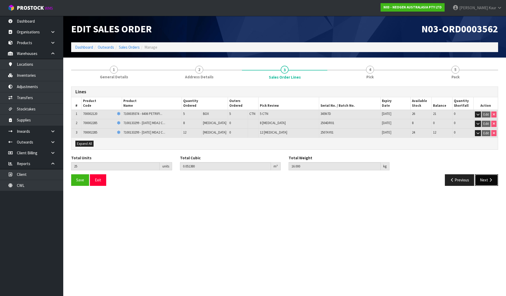
click at [490, 179] on icon "button" at bounding box center [490, 180] width 5 height 4
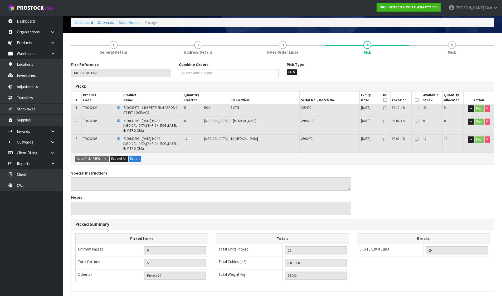
scroll to position [93, 0]
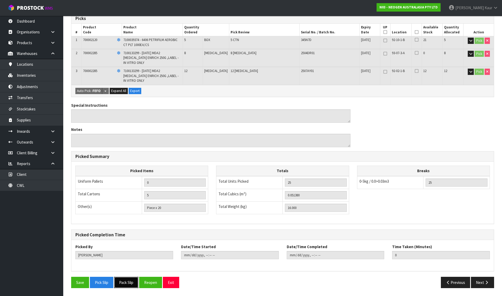
click at [130, 282] on button "Pack Slip" at bounding box center [126, 282] width 24 height 11
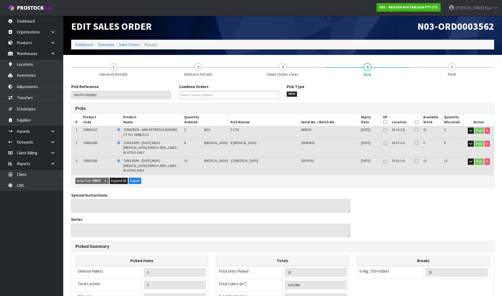
scroll to position [0, 0]
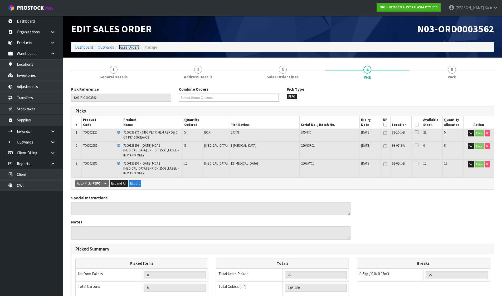
click at [133, 47] on link "Sales Orders" at bounding box center [129, 47] width 21 height 5
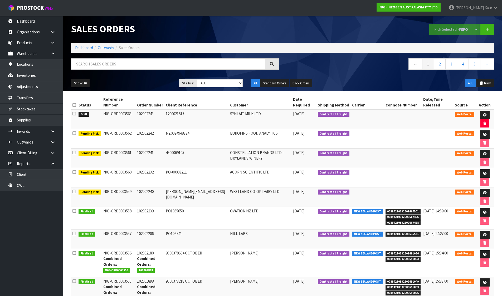
click at [73, 116] on icon at bounding box center [73, 114] width 3 height 4
click at [0, 0] on input "checkbox" at bounding box center [0, 0] width 0 height 0
click at [453, 31] on button "Pick Selected - FEFO" at bounding box center [451, 29] width 44 height 11
click at [484, 114] on icon at bounding box center [484, 114] width 4 height 3
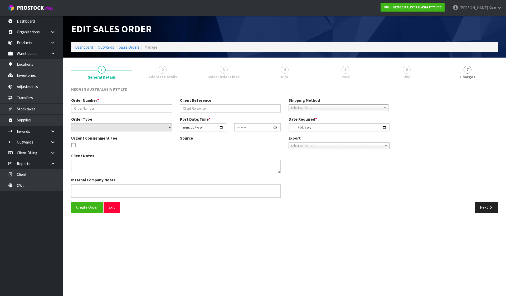
type input "102002243"
type input "1200021817"
select select "number:0"
type input "[DATE]"
type input "10:41:00.000"
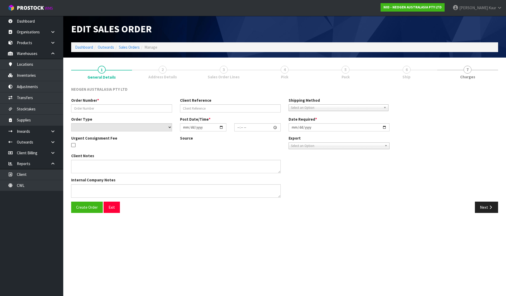
type input "[DATE]"
type textarea "ATTN: JULIETH SANTA HERRERA_CONSUMABLES STORE"
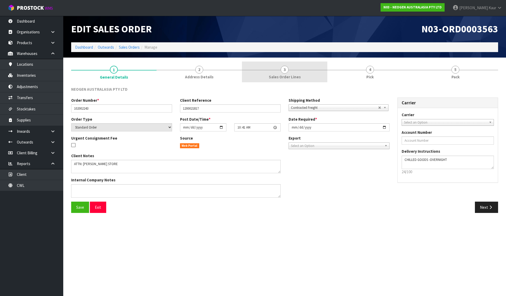
drag, startPoint x: 206, startPoint y: 78, endPoint x: 289, endPoint y: 68, distance: 83.0
click at [206, 78] on span "Address Details" at bounding box center [199, 77] width 28 height 6
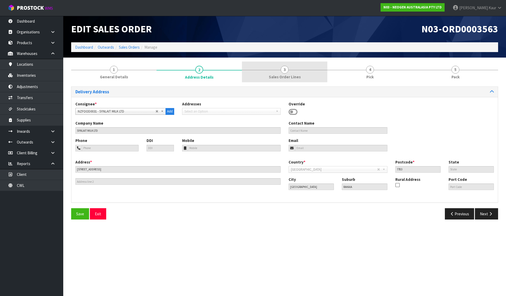
click at [289, 68] on link "3 Sales Order Lines" at bounding box center [284, 72] width 85 height 21
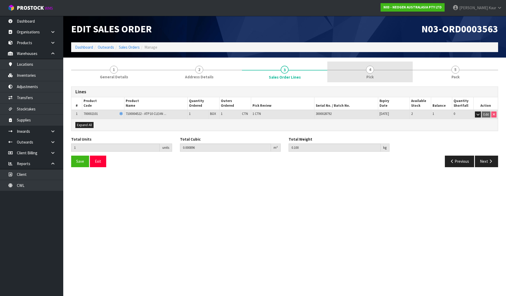
click at [366, 68] on span "4" at bounding box center [370, 70] width 8 height 8
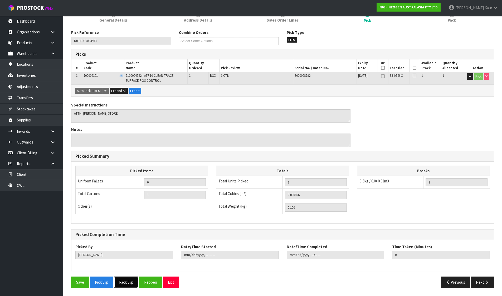
click at [127, 284] on button "Pack Slip" at bounding box center [126, 282] width 24 height 11
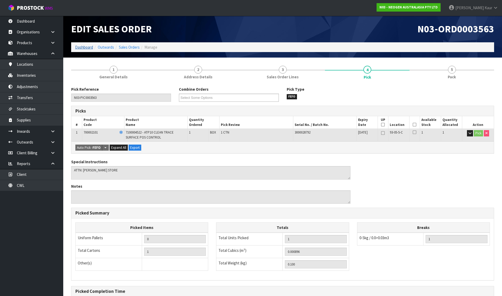
click at [82, 47] on link "Dashboard" at bounding box center [84, 47] width 18 height 5
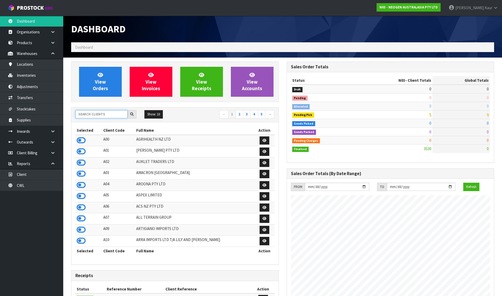
click at [98, 116] on input "text" at bounding box center [101, 114] width 52 height 8
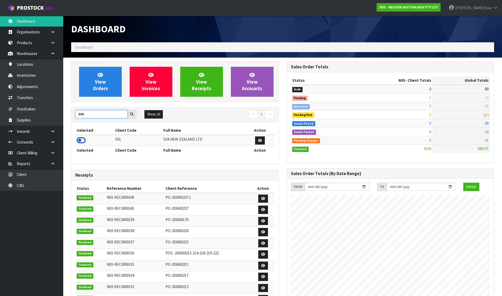
type input "SFA"
click at [84, 138] on icon at bounding box center [81, 141] width 9 height 8
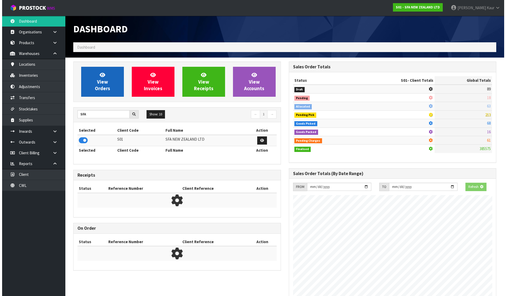
scroll to position [262971, 263084]
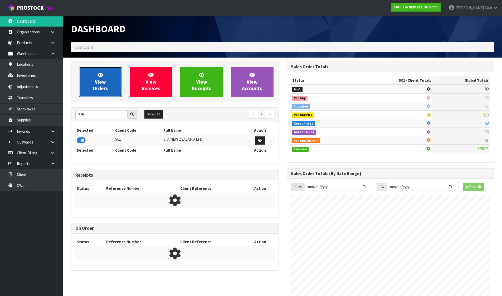
click at [106, 81] on link "View Orders" at bounding box center [100, 82] width 43 height 30
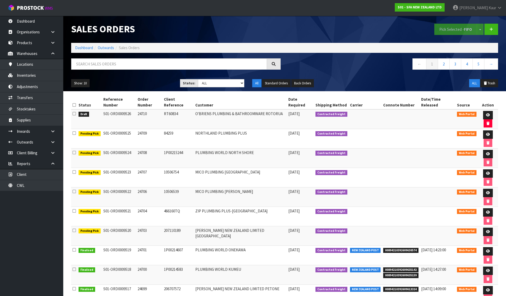
click at [74, 112] on icon at bounding box center [73, 114] width 3 height 4
click at [0, 0] on input "checkbox" at bounding box center [0, 0] width 0 height 0
click at [457, 30] on button "Pick Selected - FIFO" at bounding box center [455, 29] width 43 height 11
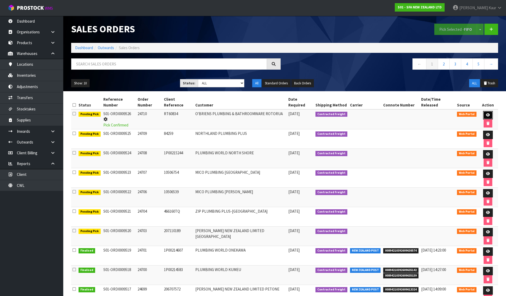
click at [486, 113] on icon at bounding box center [488, 114] width 4 height 3
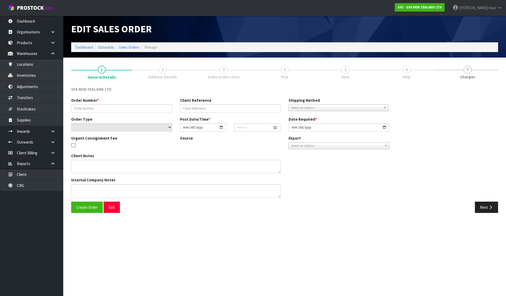
type input "24710"
type input "RT60834"
select select "number:0"
type input "[DATE]"
type input "10:41:00.000"
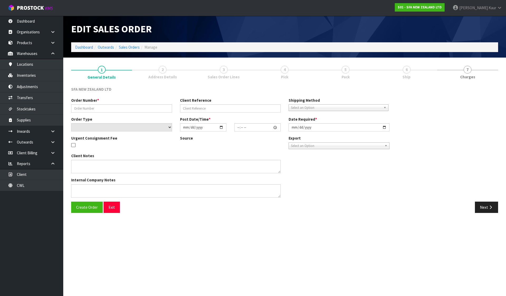
type input "[DATE]"
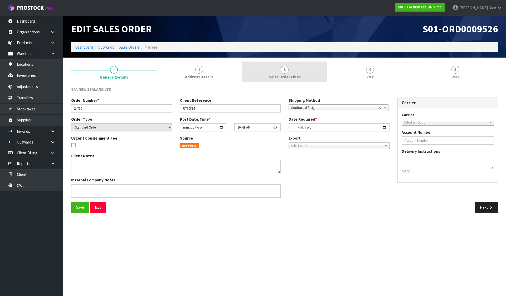
drag, startPoint x: 220, startPoint y: 66, endPoint x: 261, endPoint y: 68, distance: 42.0
click at [220, 66] on link "2 Address Details" at bounding box center [198, 72] width 85 height 21
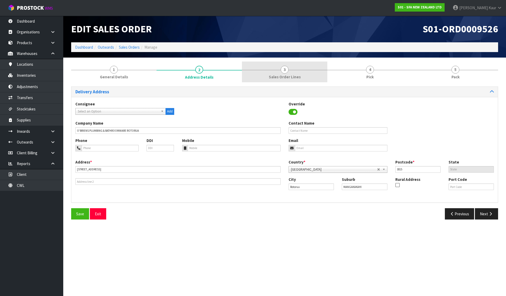
click at [275, 70] on div at bounding box center [284, 70] width 85 height 0
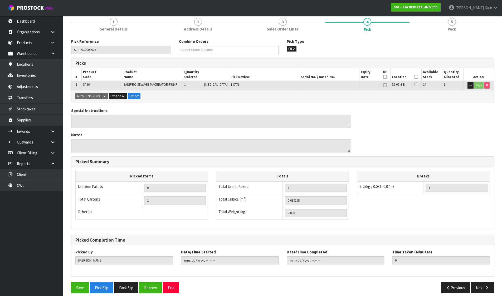
scroll to position [53, 0]
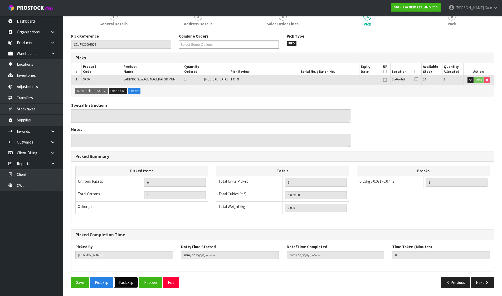
click at [126, 282] on button "Pack Slip" at bounding box center [126, 282] width 24 height 11
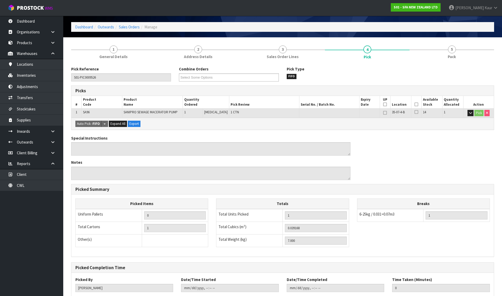
scroll to position [0, 0]
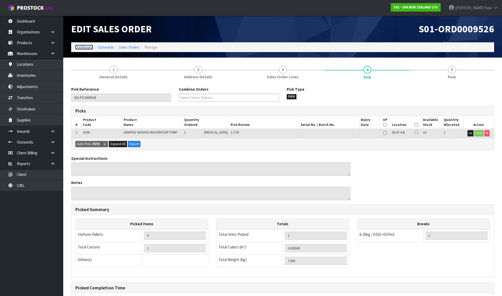
click at [90, 45] on link "Dashboard" at bounding box center [84, 47] width 18 height 5
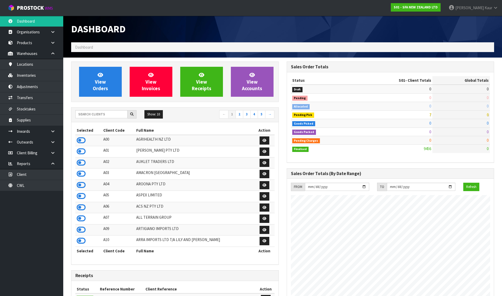
scroll to position [399, 215]
click at [107, 112] on input "text" at bounding box center [101, 114] width 52 height 8
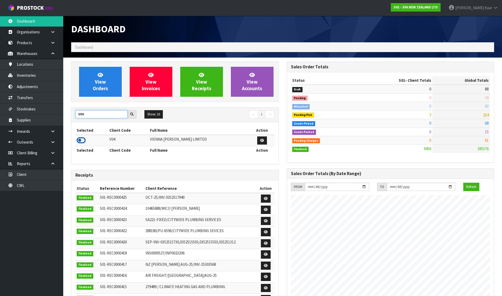
type input "V04"
click at [81, 141] on icon at bounding box center [81, 141] width 9 height 8
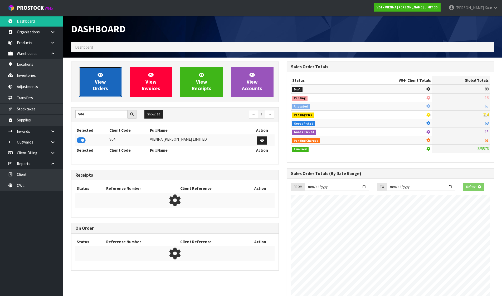
click at [98, 83] on span "View Orders" at bounding box center [100, 82] width 15 height 20
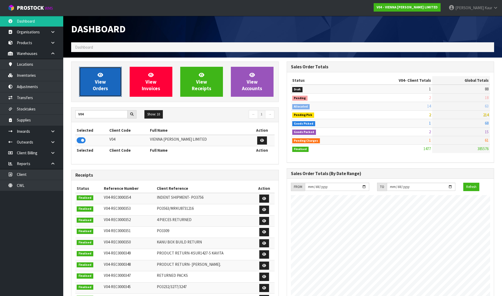
scroll to position [416, 215]
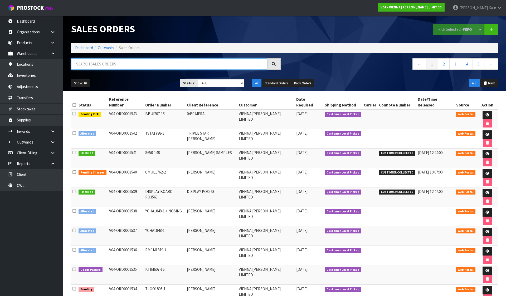
click at [116, 68] on input "text" at bounding box center [169, 63] width 196 height 11
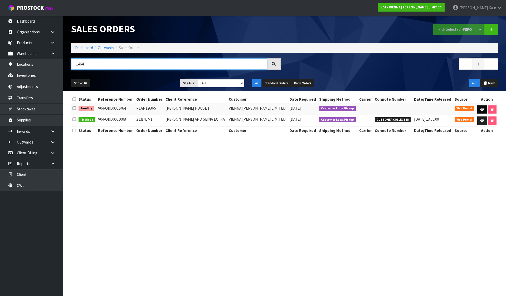
type input "1464"
click at [481, 108] on icon at bounding box center [482, 109] width 4 height 3
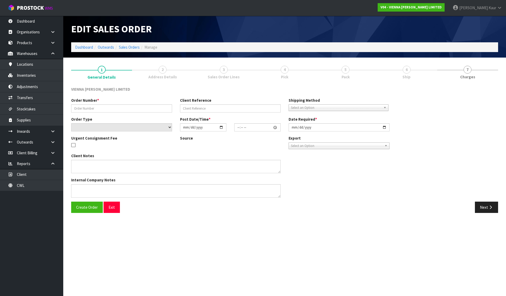
type input "PLAN1260-5"
type input "[PERSON_NAME] HOUSE 1"
select select "number:0"
type input "[DATE]"
type input "12:56:00.000"
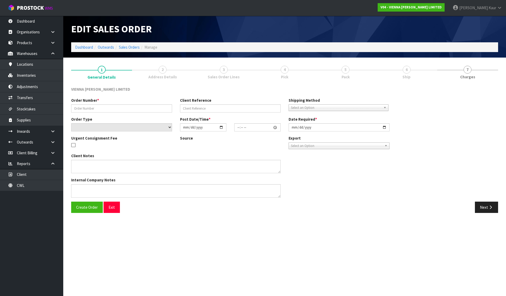
type input "[DATE]"
type textarea "[PERSON_NAME] HOUSE 1"
type textarea "PLEASE ADD TO THIS ORDER: 3 X VW-MD-[PERSON_NAME]-220-2400X20/6 THIS IS NOW BEI…"
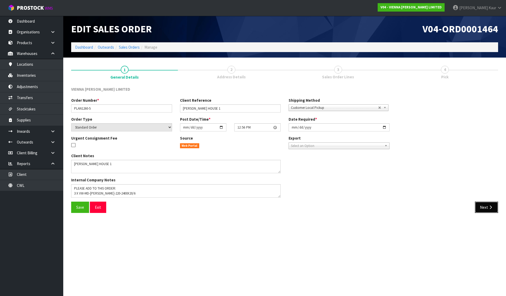
click at [491, 211] on button "Next" at bounding box center [485, 207] width 23 height 11
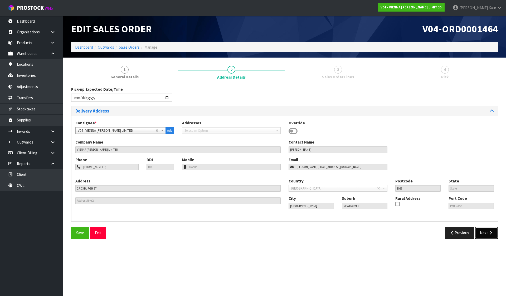
click at [490, 232] on icon "button" at bounding box center [490, 233] width 5 height 4
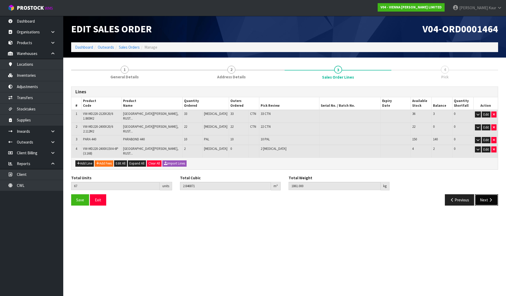
click at [484, 195] on button "Next" at bounding box center [485, 200] width 23 height 11
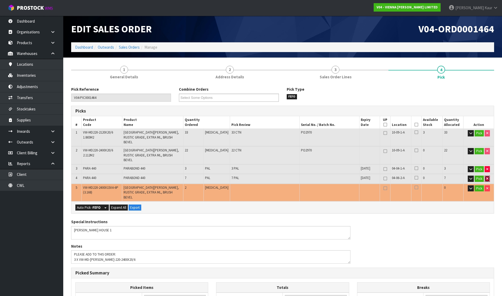
click at [486, 177] on icon "button" at bounding box center [487, 178] width 2 height 3
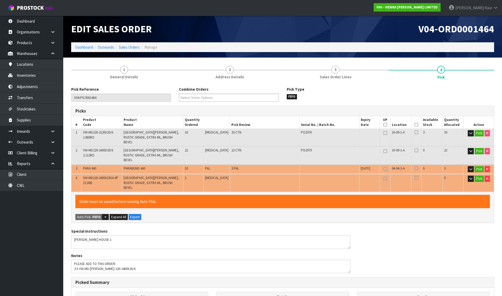
type input "58"
type input "2.619171"
type input "1675.4"
click at [478, 135] on button "Pick" at bounding box center [478, 133] width 9 height 6
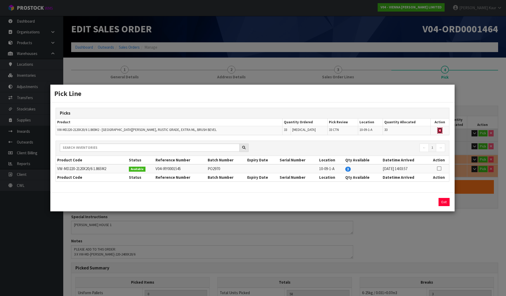
click at [440, 130] on button "button" at bounding box center [439, 131] width 5 height 6
type input "22"
type input "25"
type input "1.164168"
type input "751.4"
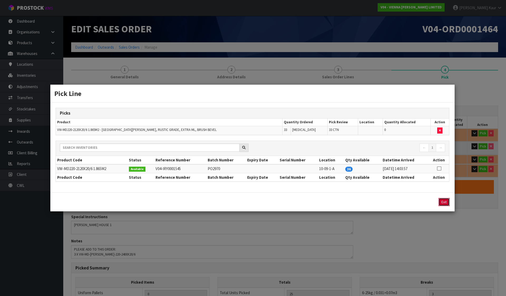
drag, startPoint x: 444, startPoint y: 202, endPoint x: 463, endPoint y: 167, distance: 39.5
click at [444, 200] on button "Exit" at bounding box center [443, 202] width 11 height 8
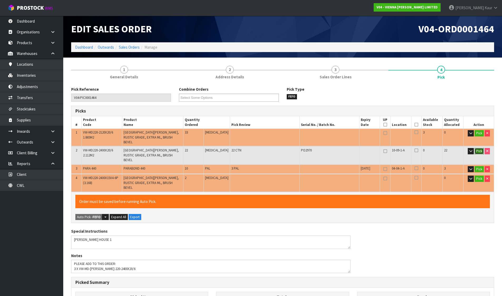
click at [477, 148] on button "Pick" at bounding box center [478, 151] width 9 height 6
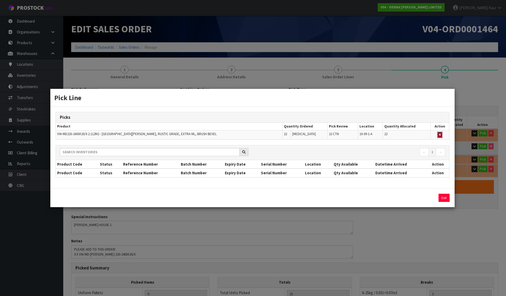
click at [438, 135] on icon "button" at bounding box center [439, 134] width 2 height 3
type input "0"
type input "3"
type input "0.0621"
type input "47.4"
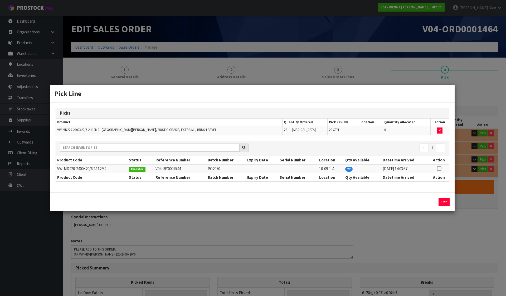
click at [485, 159] on div "Pick Line Picks Product Quantity Ordered Pick Review Location Quantity Allocate…" at bounding box center [253, 148] width 506 height 296
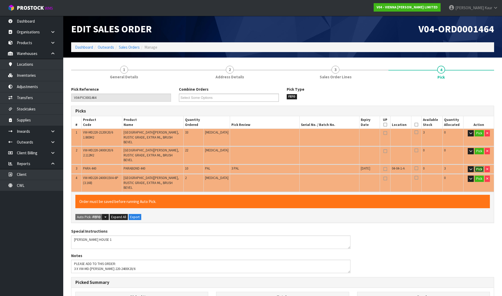
click at [481, 166] on button "Pick" at bounding box center [478, 169] width 9 height 6
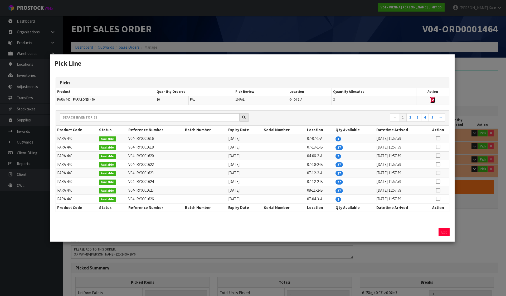
click at [431, 100] on button "button" at bounding box center [432, 100] width 5 height 6
type input "0"
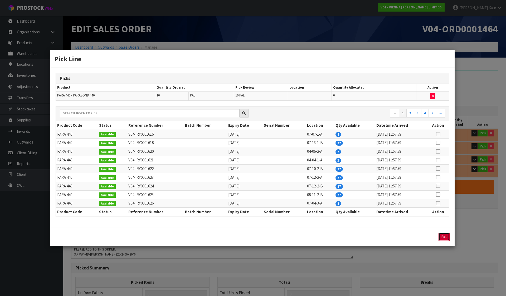
click at [444, 235] on button "Exit" at bounding box center [443, 237] width 11 height 8
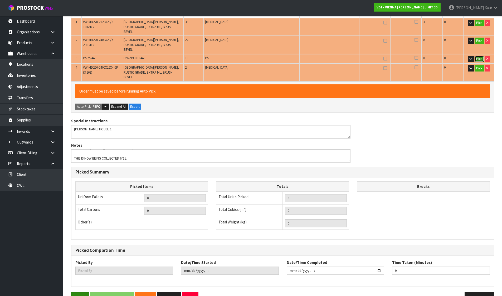
scroll to position [112, 0]
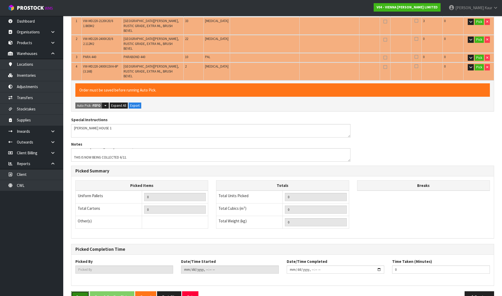
drag, startPoint x: 82, startPoint y: 287, endPoint x: 87, endPoint y: 286, distance: 4.5
click at [83, 292] on button "Save" at bounding box center [80, 297] width 18 height 11
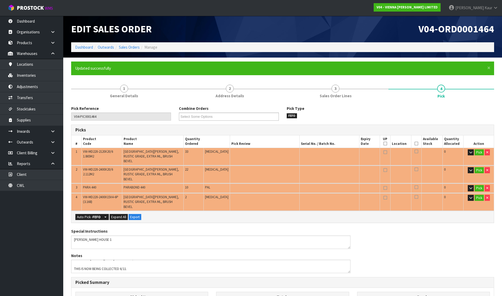
click at [463, 30] on span "V04-ORD0001464" at bounding box center [456, 29] width 76 height 12
copy span "ORD0001464"
click at [131, 45] on link "Sales Orders" at bounding box center [129, 47] width 21 height 5
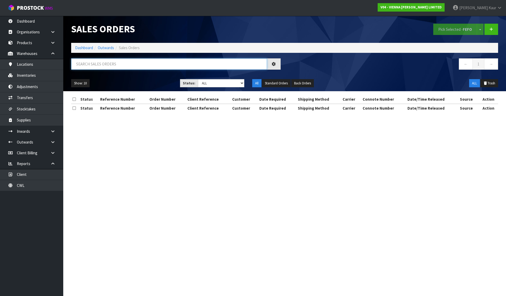
click at [143, 68] on input "text" at bounding box center [169, 63] width 196 height 11
paste input "ORD0001464"
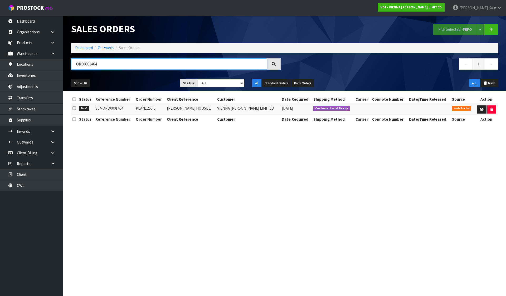
type input "ORD0001464"
drag, startPoint x: 445, startPoint y: 167, endPoint x: 217, endPoint y: 127, distance: 231.0
click at [445, 167] on section "Sales Orders Pick Selected - FEFO Split button! FIFO - First In First Out FEFO …" at bounding box center [253, 148] width 506 height 296
click at [88, 48] on link "Dashboard" at bounding box center [84, 47] width 18 height 5
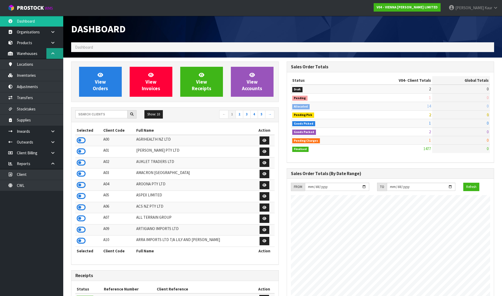
click at [53, 53] on icon at bounding box center [52, 54] width 5 height 4
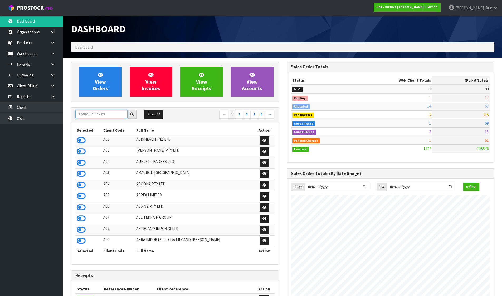
click at [105, 113] on input "text" at bounding box center [101, 114] width 52 height 8
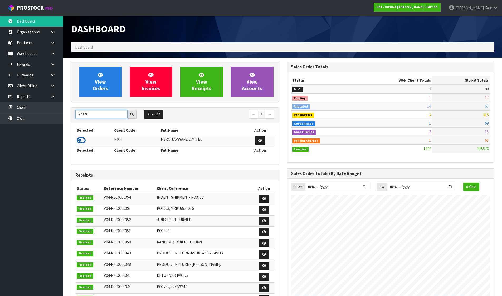
type input "NERO"
click at [84, 140] on icon at bounding box center [81, 141] width 9 height 8
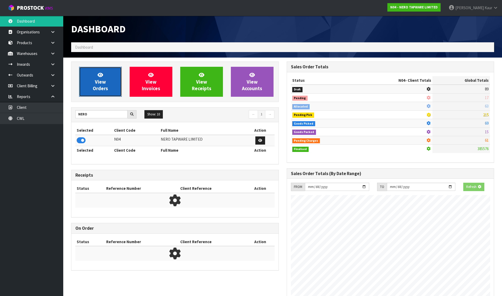
click at [101, 87] on span "View Orders" at bounding box center [100, 82] width 15 height 20
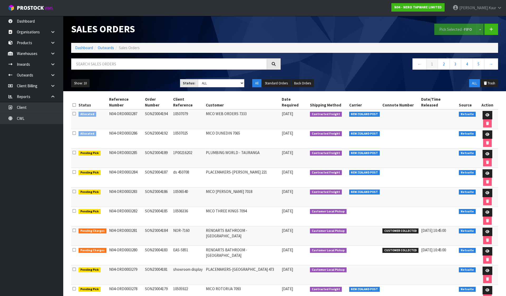
click at [75, 103] on icon at bounding box center [73, 105] width 3 height 4
click at [463, 36] on div "Pick Selected - FIFO Split button! FIFO - First In First Out FEFO - First Expir…" at bounding box center [392, 29] width 217 height 27
drag, startPoint x: 462, startPoint y: 32, endPoint x: 452, endPoint y: 32, distance: 10.3
click at [462, 32] on button "Pick Selected - FIFO" at bounding box center [455, 29] width 43 height 11
click at [484, 131] on link at bounding box center [487, 135] width 10 height 8
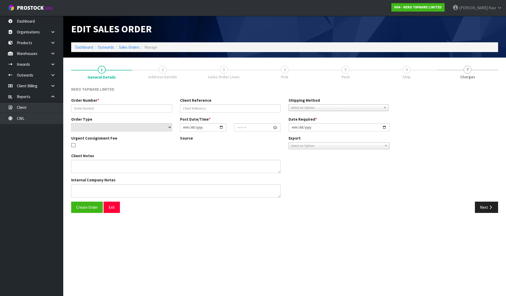
type input "SONZ0004192"
type input "10507025"
select select "number:0"
type input "[DATE]"
type input "10:45:06.000"
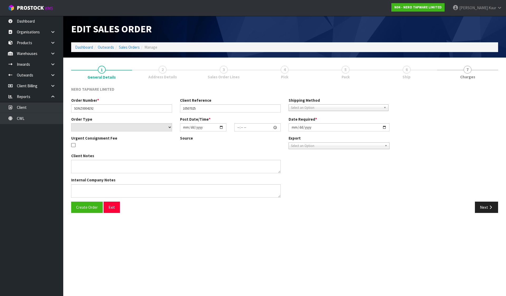
type input "[DATE]"
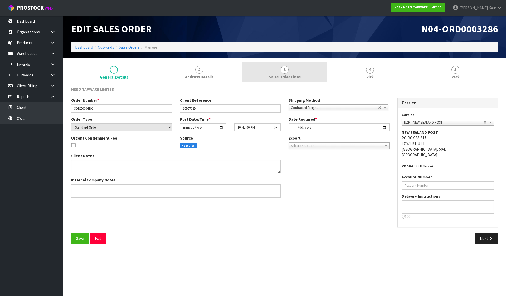
click at [272, 70] on link "3 Sales Order Lines" at bounding box center [284, 72] width 85 height 21
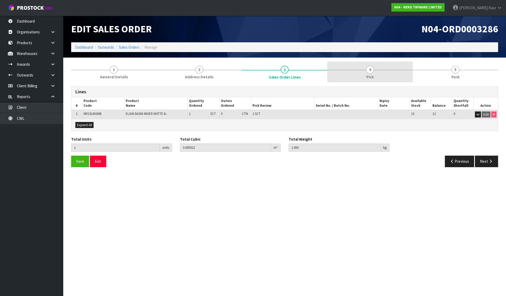
click at [405, 76] on link "4 Pick" at bounding box center [369, 72] width 85 height 21
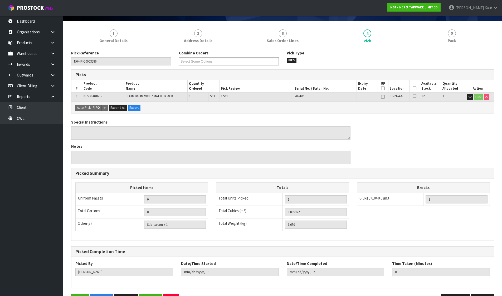
scroll to position [53, 0]
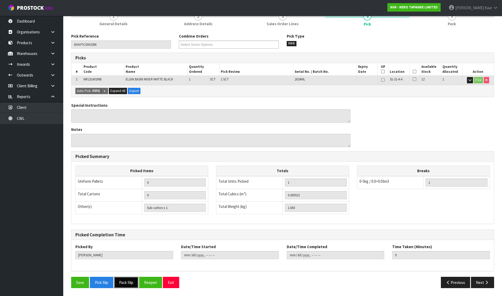
click at [124, 279] on button "Pack Slip" at bounding box center [126, 282] width 24 height 11
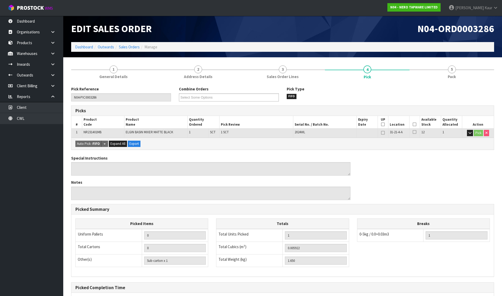
scroll to position [0, 0]
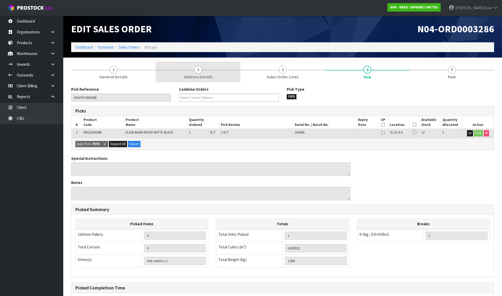
click at [204, 72] on link "2 Address Details" at bounding box center [198, 72] width 85 height 21
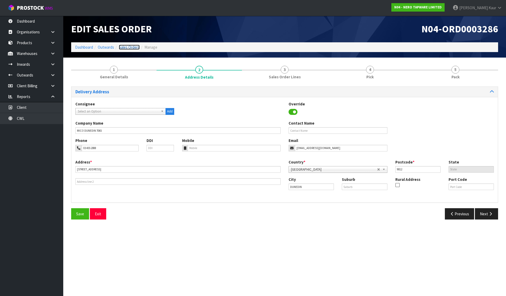
click at [125, 46] on link "Sales Orders" at bounding box center [129, 47] width 21 height 5
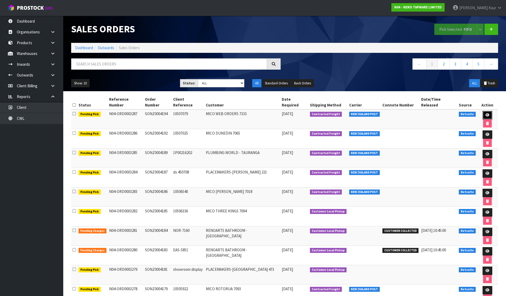
click at [483, 111] on link at bounding box center [487, 115] width 10 height 8
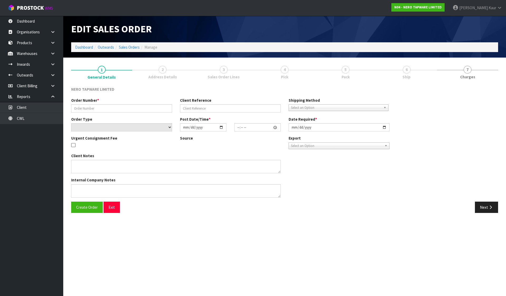
type input "SONZ0004194"
type input "10507079"
select select "number:0"
type input "[DATE]"
type input "10:45:08.000"
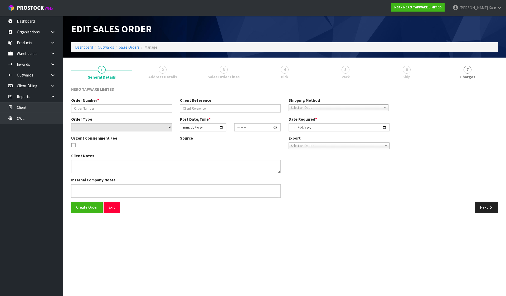
type input "[DATE]"
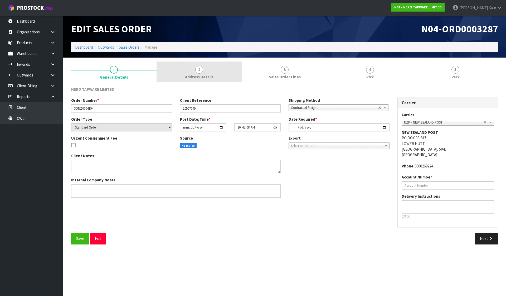
click at [206, 75] on span "Address Details" at bounding box center [199, 77] width 28 height 6
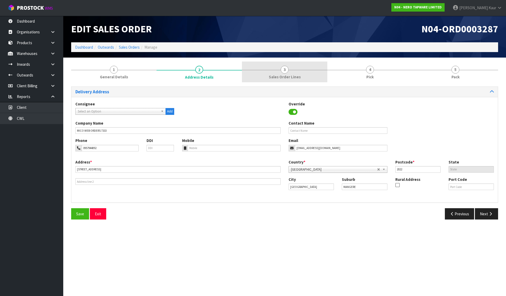
click at [301, 69] on link "3 Sales Order Lines" at bounding box center [284, 72] width 85 height 21
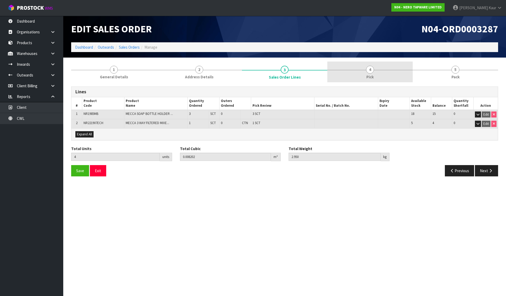
click at [375, 71] on link "4 Pick" at bounding box center [369, 72] width 85 height 21
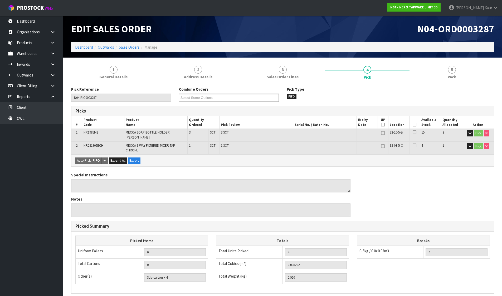
scroll to position [70, 0]
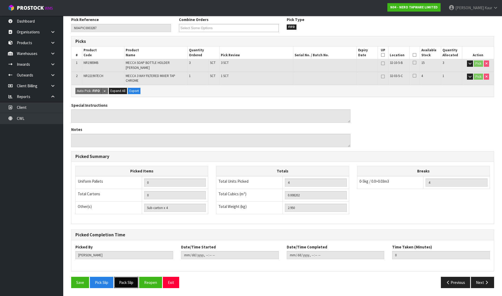
click at [128, 277] on button "Pack Slip" at bounding box center [126, 282] width 24 height 11
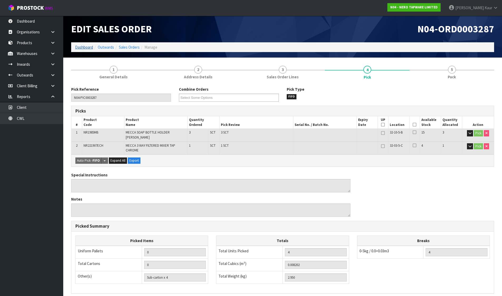
click at [85, 47] on link "Dashboard" at bounding box center [84, 47] width 18 height 5
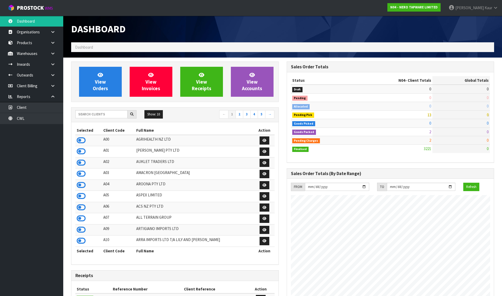
scroll to position [410, 215]
click at [77, 113] on input "text" at bounding box center [101, 114] width 52 height 8
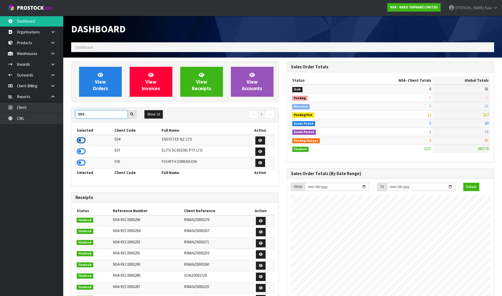
type input "ENS"
click at [80, 141] on icon at bounding box center [81, 141] width 9 height 8
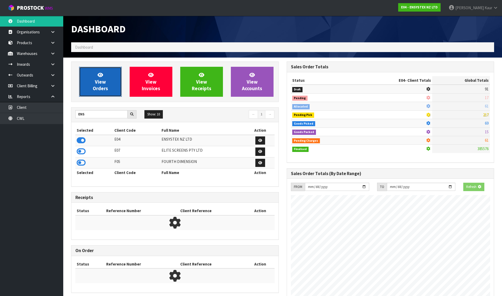
click at [95, 72] on link "View Orders" at bounding box center [100, 82] width 43 height 30
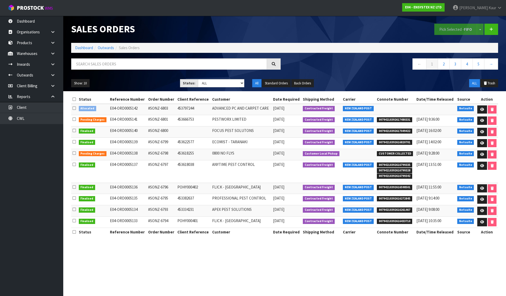
click at [73, 109] on icon at bounding box center [73, 108] width 3 height 4
click at [0, 0] on input "checkbox" at bounding box center [0, 0] width 0 height 0
click at [453, 31] on button "Pick Selected - FIFO" at bounding box center [455, 29] width 43 height 11
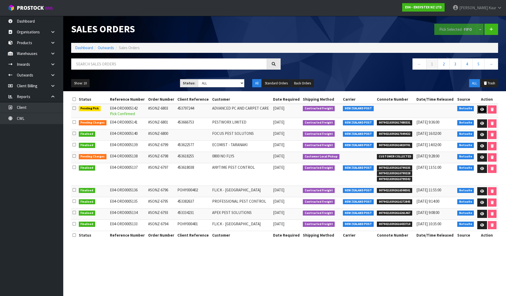
click at [483, 106] on link at bounding box center [482, 110] width 10 height 8
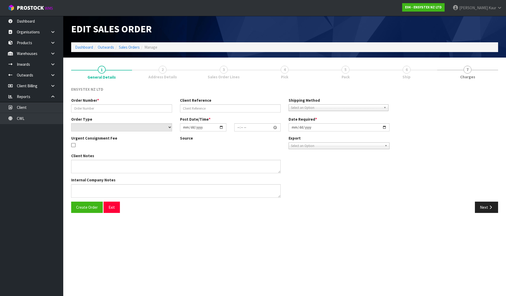
type input "#SONZ-6803"
type input "453797244"
select select "number:0"
type input "[DATE]"
type input "10:45:17.000"
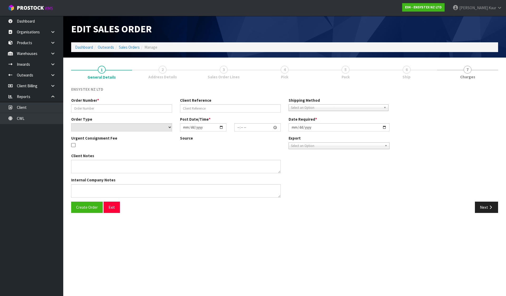
type input "[DATE]"
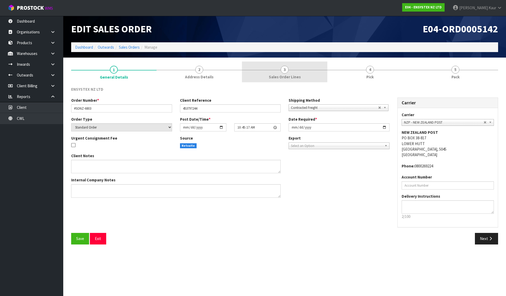
drag, startPoint x: 219, startPoint y: 69, endPoint x: 268, endPoint y: 66, distance: 48.3
click at [219, 69] on link "2 Address Details" at bounding box center [198, 72] width 85 height 21
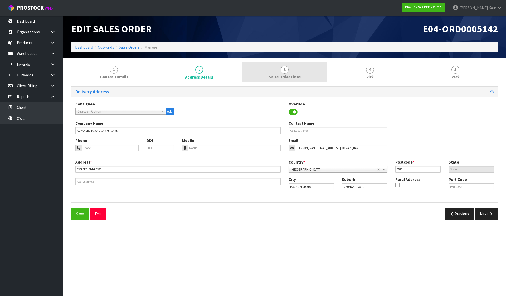
click at [268, 66] on link "3 Sales Order Lines" at bounding box center [284, 72] width 85 height 21
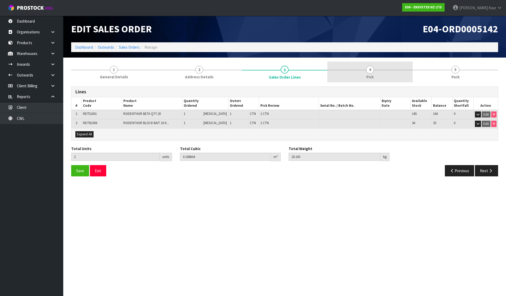
click at [367, 73] on link "4 Pick" at bounding box center [369, 72] width 85 height 21
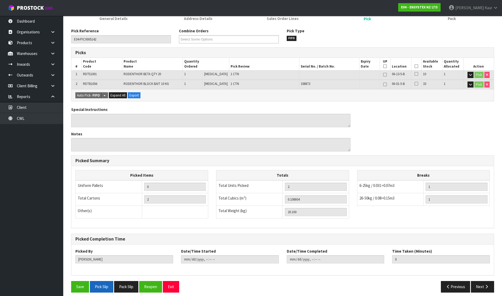
scroll to position [63, 0]
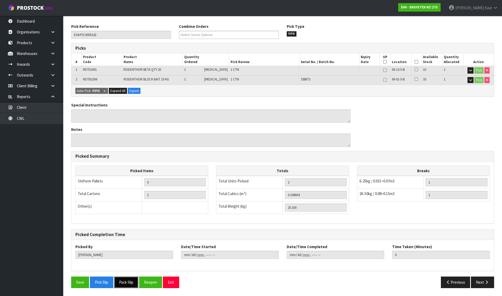
click at [133, 280] on button "Pack Slip" at bounding box center [126, 282] width 24 height 11
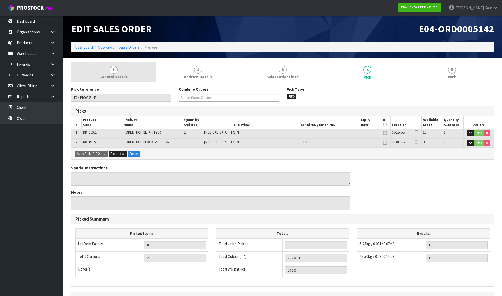
click at [110, 72] on link "1 General Details" at bounding box center [113, 72] width 85 height 21
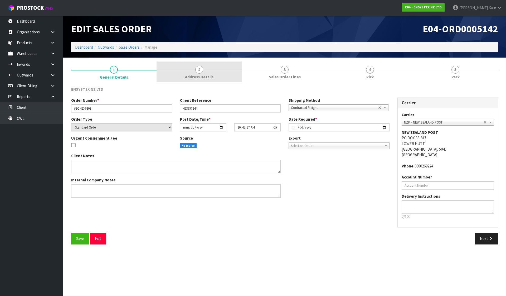
click at [196, 71] on span "2" at bounding box center [199, 70] width 8 height 8
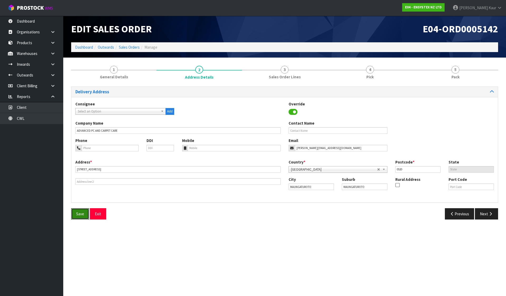
drag, startPoint x: 78, startPoint y: 216, endPoint x: 95, endPoint y: 142, distance: 75.6
click at [78, 216] on span "Save" at bounding box center [80, 214] width 8 height 5
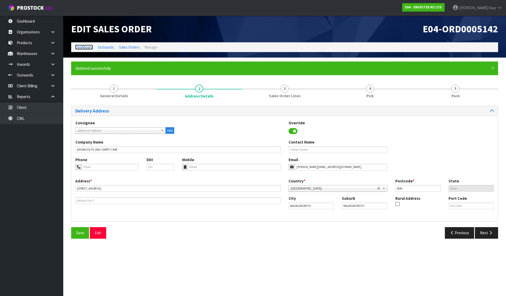
click at [84, 48] on link "Dashboard" at bounding box center [84, 47] width 18 height 5
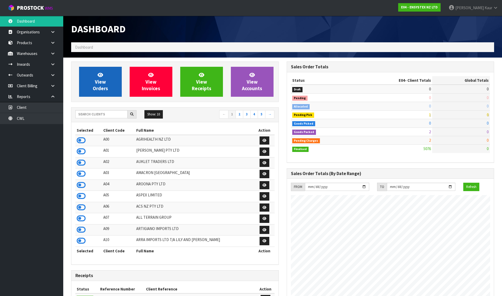
scroll to position [399, 215]
click at [94, 115] on input "text" at bounding box center [101, 114] width 52 height 8
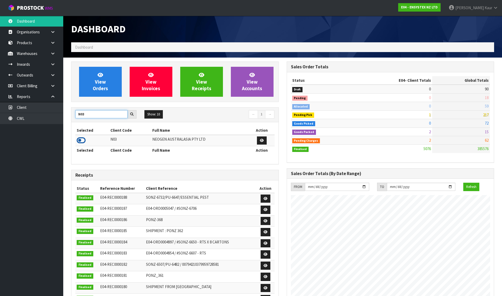
type input "N03"
click at [82, 142] on icon at bounding box center [81, 141] width 9 height 8
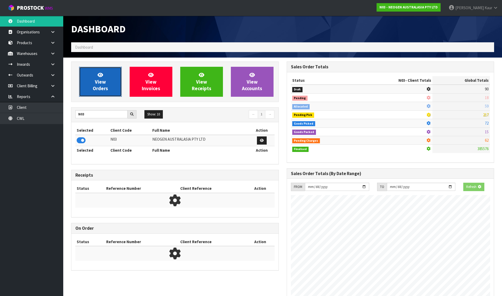
click at [107, 80] on link "View Orders" at bounding box center [100, 82] width 43 height 30
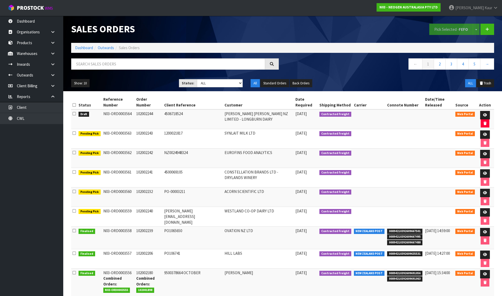
click at [75, 114] on icon at bounding box center [73, 114] width 3 height 4
click at [0, 0] on input "checkbox" at bounding box center [0, 0] width 0 height 0
click at [447, 24] on button "Pick Selected - FEFO" at bounding box center [451, 29] width 44 height 11
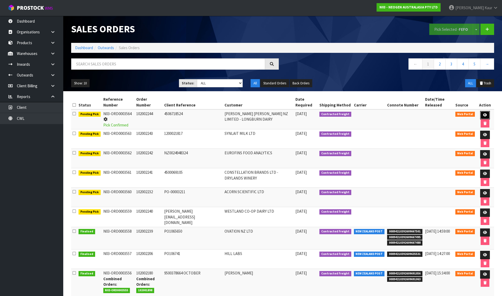
click at [483, 114] on icon at bounding box center [485, 114] width 4 height 3
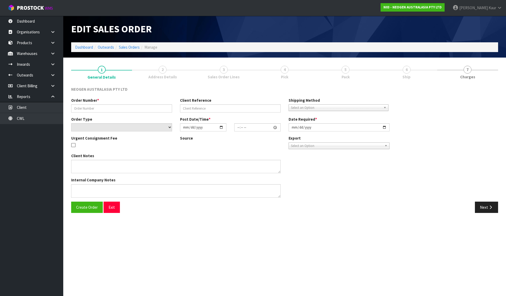
type input "102002244"
type input "4506718524"
select select "number:0"
type input "[DATE]"
type input "10:46:00.000"
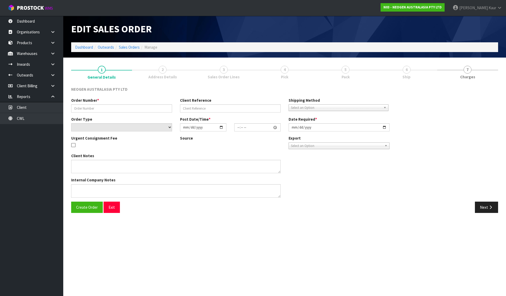
type input "[DATE]"
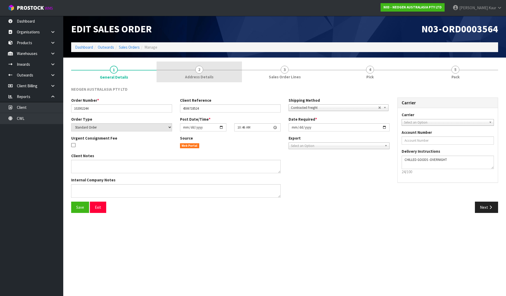
click at [197, 66] on link "2 Address Details" at bounding box center [198, 72] width 85 height 21
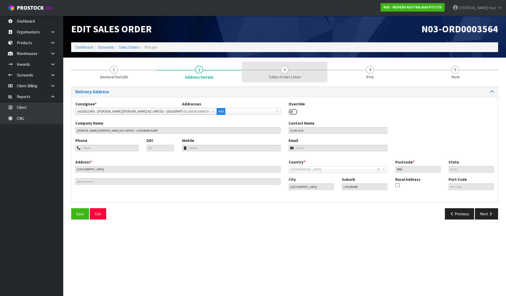
click at [308, 65] on link "3 Sales Order Lines" at bounding box center [284, 72] width 85 height 21
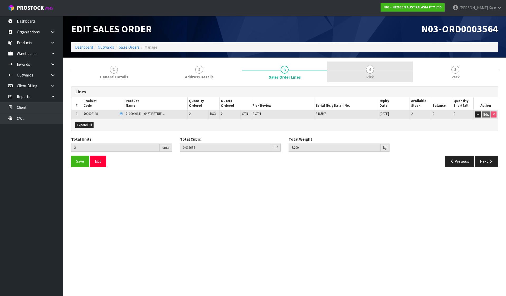
click at [368, 64] on link "4 Pick" at bounding box center [369, 72] width 85 height 21
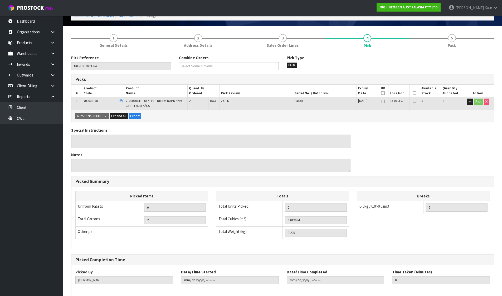
scroll to position [57, 0]
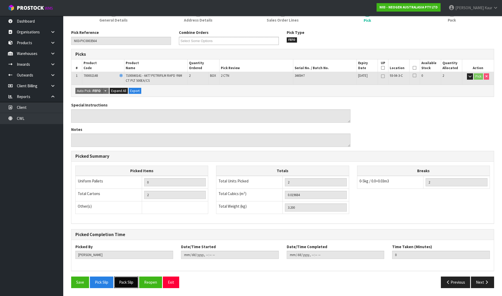
click at [130, 283] on button "Pack Slip" at bounding box center [126, 282] width 24 height 11
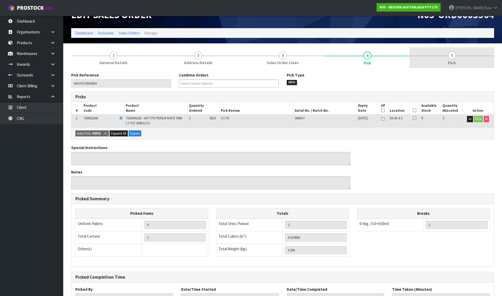
scroll to position [0, 0]
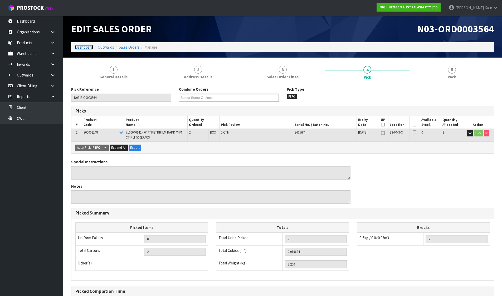
click at [90, 48] on link "Dashboard" at bounding box center [84, 47] width 18 height 5
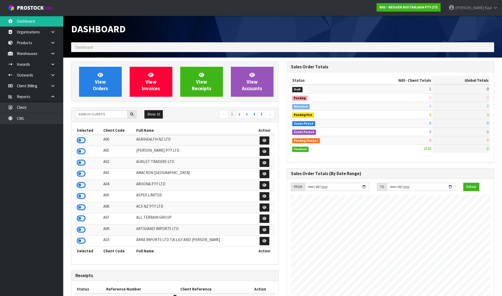
scroll to position [399, 215]
click at [95, 114] on input "text" at bounding box center [101, 114] width 52 height 8
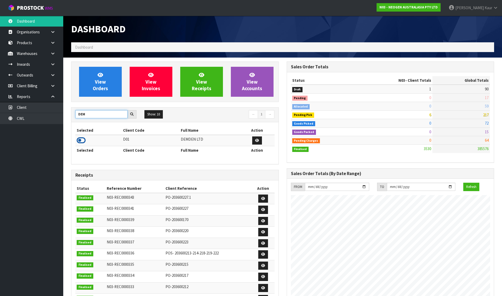
type input "DEM"
click at [78, 139] on icon at bounding box center [81, 141] width 9 height 8
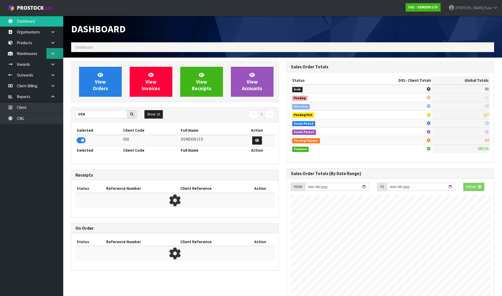
scroll to position [262977, 263084]
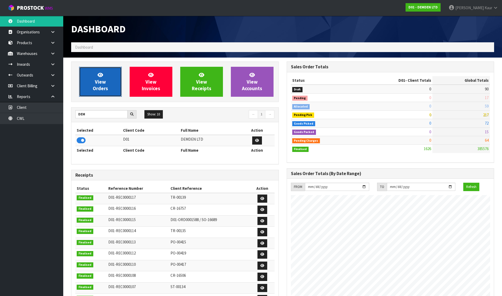
click at [103, 84] on span "View Orders" at bounding box center [100, 82] width 15 height 20
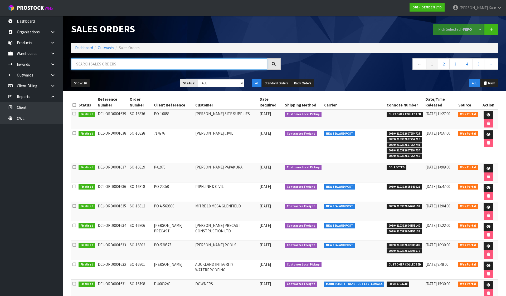
click at [145, 59] on input "text" at bounding box center [169, 63] width 196 height 11
paste input "Xypex"
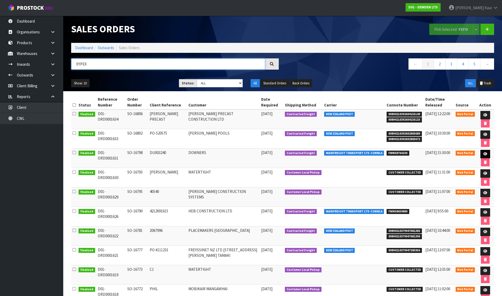
type input "XYPEX"
click at [484, 155] on icon at bounding box center [485, 153] width 4 height 3
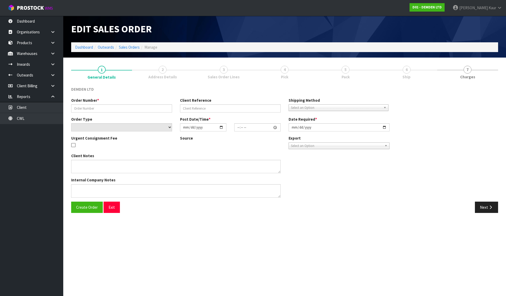
type input "SO-16798"
type input "DU003240"
select select "number:0"
type input "[DATE]"
type input "13:51:00.000"
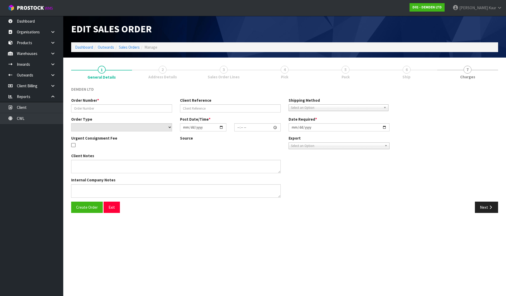
type input "[DATE]"
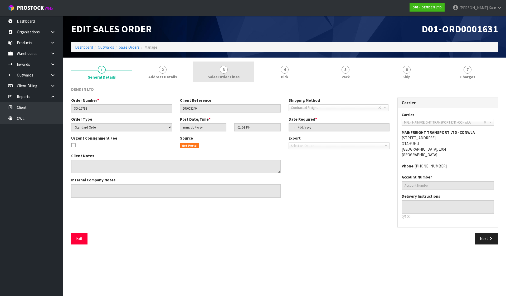
click at [237, 77] on span "Sales Order Lines" at bounding box center [223, 77] width 32 height 6
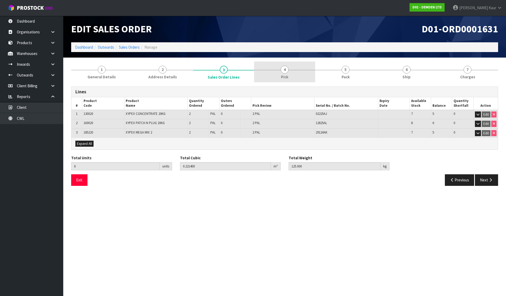
click at [281, 68] on span "4" at bounding box center [284, 70] width 8 height 8
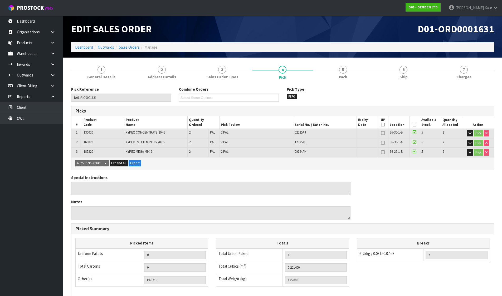
click at [87, 141] on span "160020" at bounding box center [87, 142] width 9 height 4
copy span "160020"
click at [23, 106] on link "Client" at bounding box center [31, 107] width 63 height 11
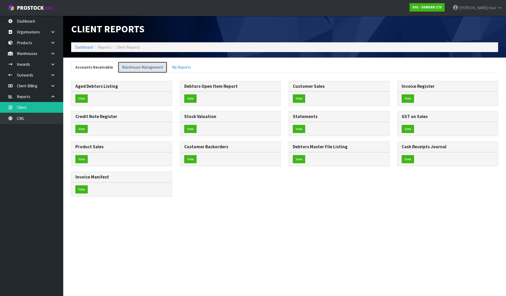
click at [140, 65] on link "Warehouse Management" at bounding box center [143, 67] width 50 height 11
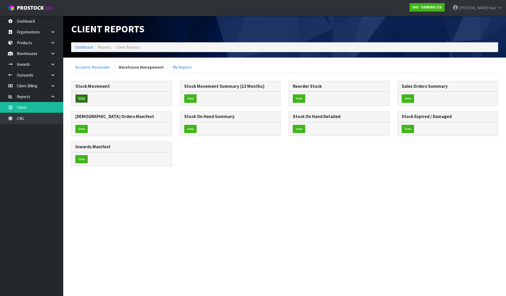
click at [84, 96] on button "View" at bounding box center [81, 99] width 12 height 8
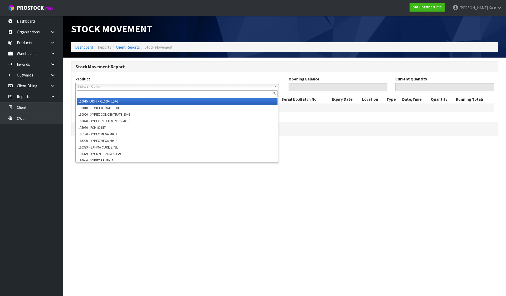
click at [112, 85] on span "Select an Option" at bounding box center [175, 86] width 194 height 6
paste input "160020"
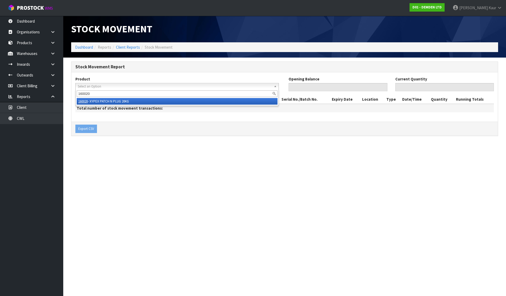
type input "160020"
click at [107, 102] on li "160020 - XYPEX PATCH N PLUG 20KG" at bounding box center [177, 101] width 201 height 7
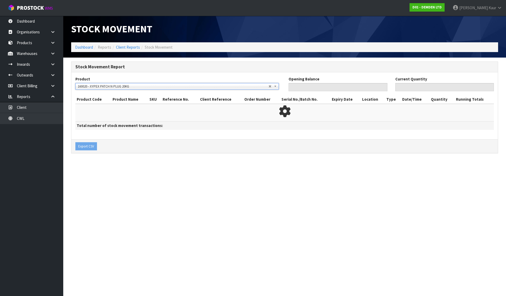
type input "10"
type input "6"
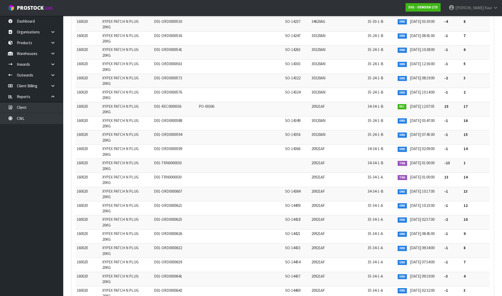
scroll to position [1132, 0]
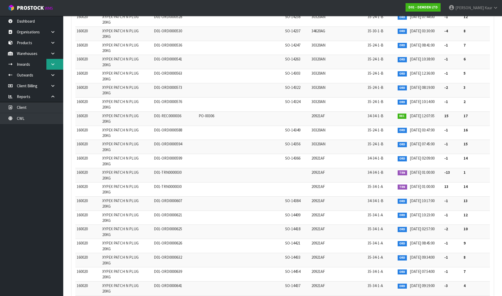
click at [54, 67] on link at bounding box center [54, 64] width 17 height 11
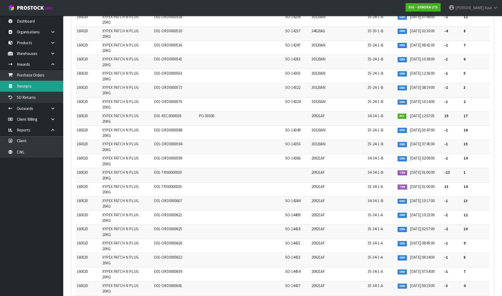
click at [32, 84] on link "Receipts" at bounding box center [31, 86] width 63 height 11
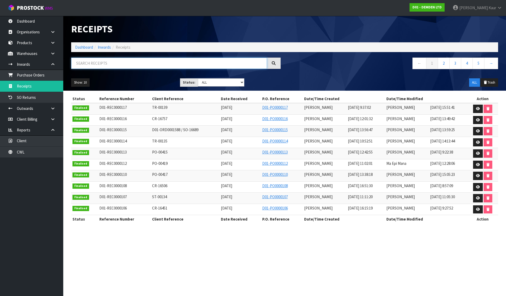
click at [120, 63] on input "text" at bounding box center [169, 63] width 196 height 11
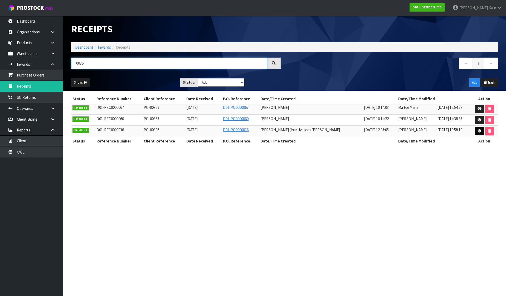
type input "0036"
click at [477, 130] on icon at bounding box center [479, 131] width 4 height 3
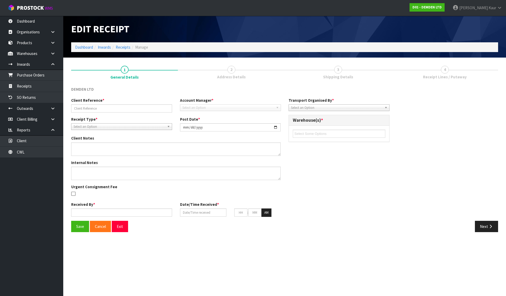
type input "PO-00306"
type input "[DATE]"
type input "[PERSON_NAME]"
type input "[DATE]"
type input "12"
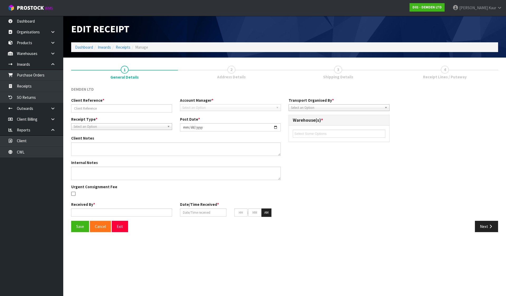
type input "07"
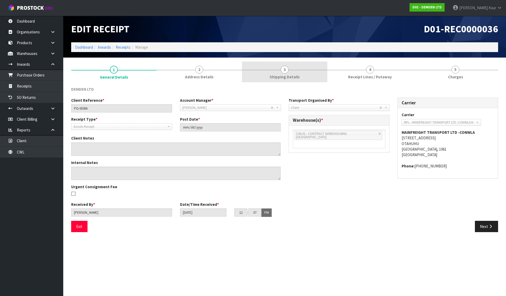
click at [290, 70] on link "3 Shipping Details" at bounding box center [284, 72] width 85 height 21
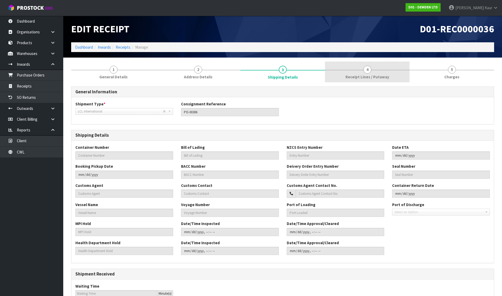
click at [363, 71] on link "4 Receipt Lines / Putaway" at bounding box center [367, 72] width 85 height 21
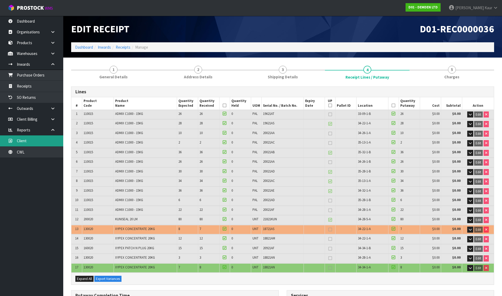
click at [30, 137] on link "Client" at bounding box center [31, 141] width 63 height 11
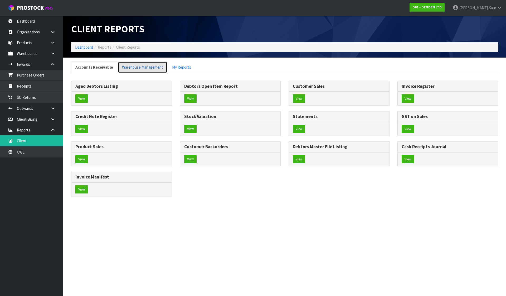
click at [130, 66] on link "Warehouse Management" at bounding box center [143, 67] width 50 height 11
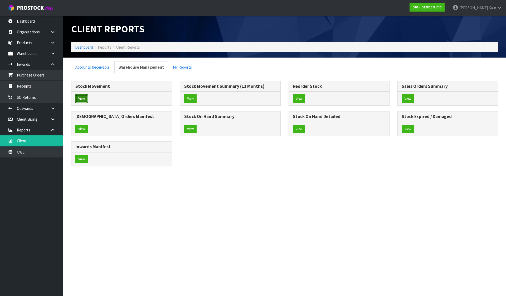
click at [80, 101] on button "View" at bounding box center [81, 99] width 12 height 8
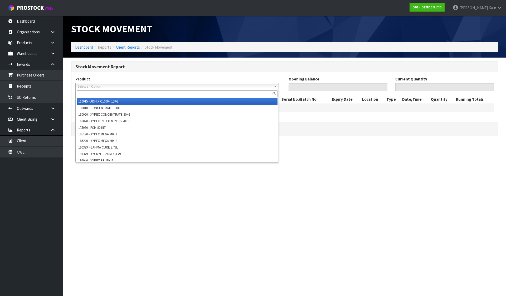
click at [113, 85] on span "Select an Option" at bounding box center [175, 86] width 194 height 6
paste input "160020"
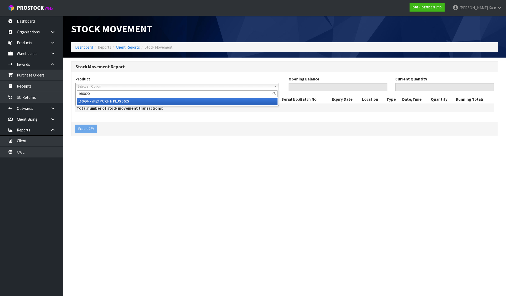
type input "160020"
click at [108, 101] on li "160020 - XYPEX PATCH N PLUG 20KG" at bounding box center [177, 101] width 201 height 7
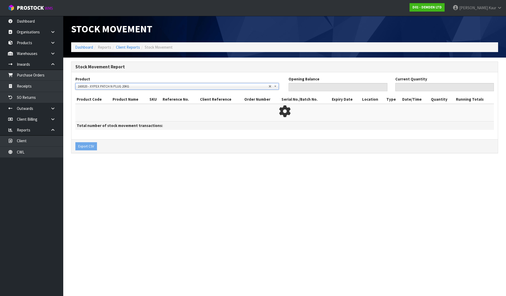
type input "10"
type input "6"
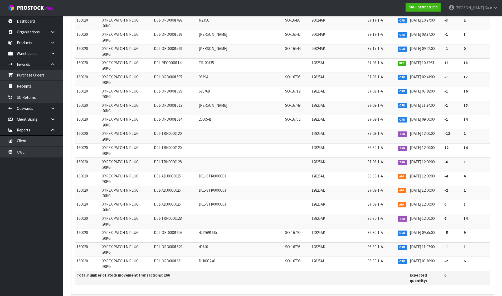
scroll to position [3631, 0]
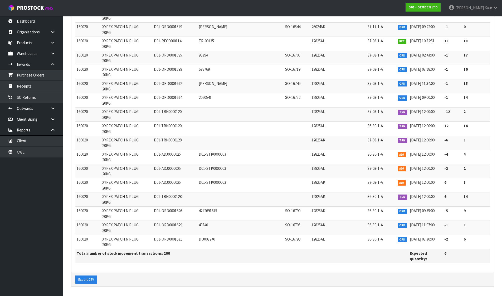
click at [109, 181] on span "XYPEX PATCH N PLUG 20KG" at bounding box center [120, 185] width 36 height 11
click at [110, 180] on span "XYPEX PATCH N PLUG 20KG" at bounding box center [120, 185] width 36 height 11
click at [107, 189] on span "XYPEX PATCH N PLUG 20KG" at bounding box center [120, 185] width 36 height 11
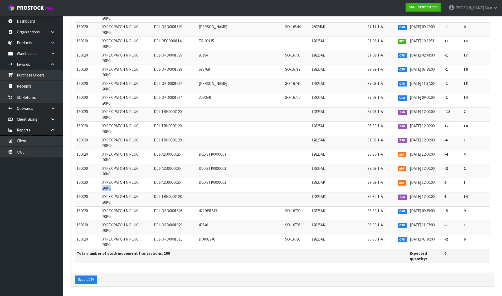
copy span "20KG"
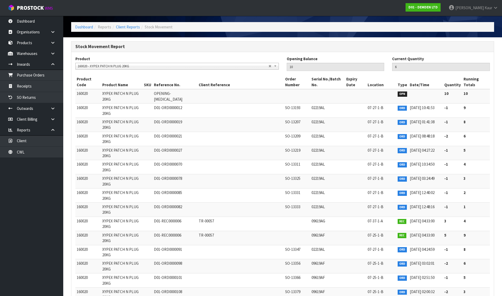
scroll to position [0, 0]
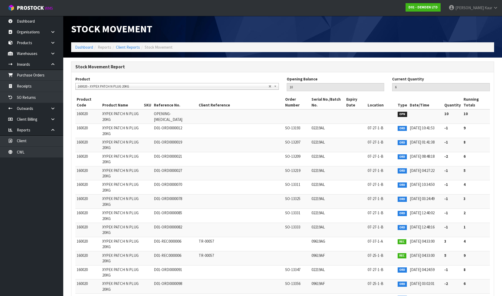
click at [100, 86] on span "160020 - XYPEX PATCH N PLUG 20KG" at bounding box center [173, 86] width 191 height 6
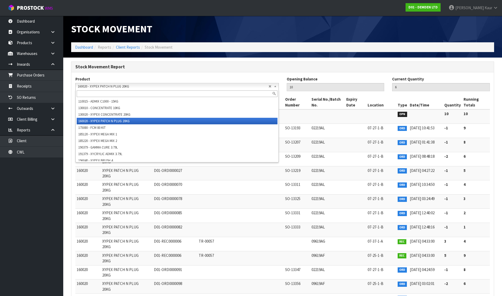
paste input "20KG"
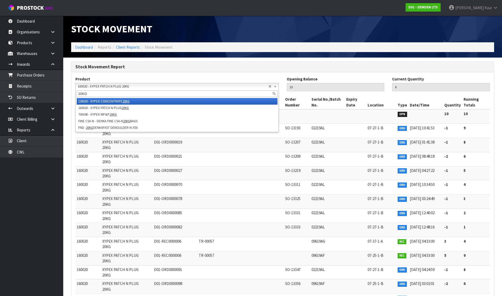
type input "20KG"
click at [98, 101] on li "130020 - XYPEX CONCENTRATE 20KG" at bounding box center [177, 101] width 201 height 7
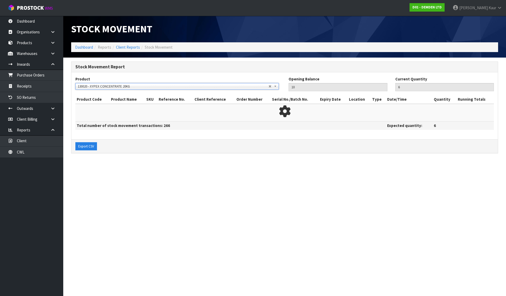
type input "14"
type input "32"
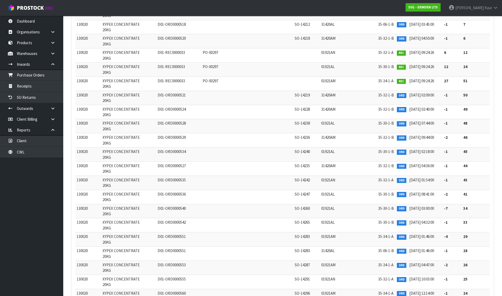
scroll to position [4002, 0]
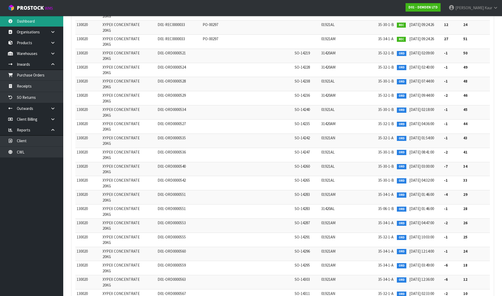
click at [34, 20] on link "Dashboard" at bounding box center [31, 21] width 63 height 11
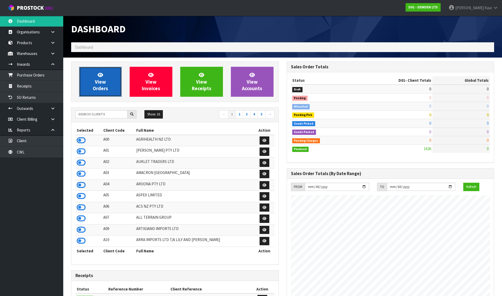
click at [101, 81] on span "View Orders" at bounding box center [100, 82] width 15 height 20
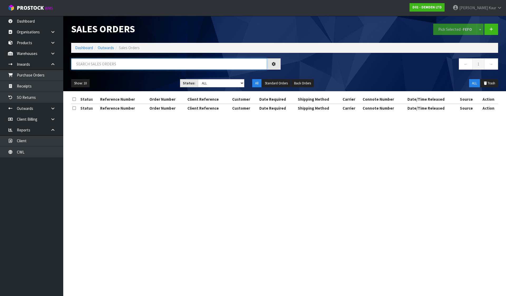
click at [102, 64] on input "text" at bounding box center [169, 63] width 196 height 11
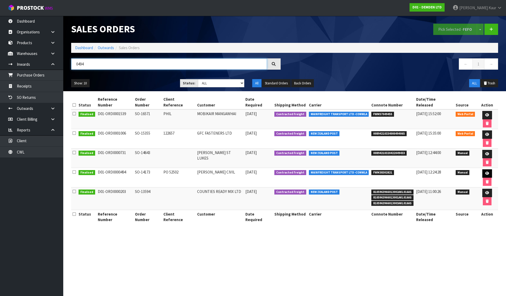
type input "0494"
click at [482, 170] on link at bounding box center [487, 174] width 10 height 8
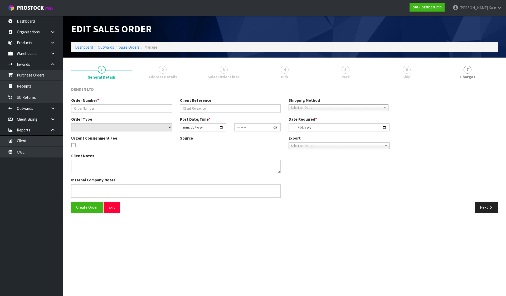
type input "SO-14173"
type input "PO 52502"
select select "number:0"
type input "[DATE]"
type input "00:00:00.000"
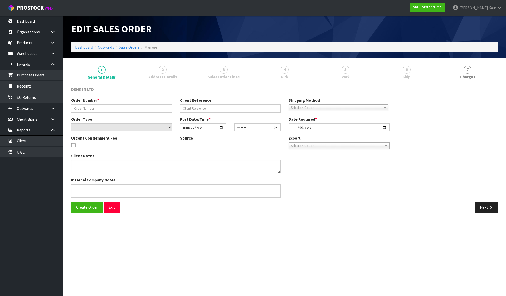
type input "[DATE]"
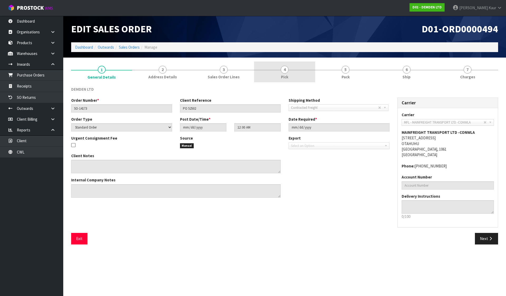
click at [282, 78] on span "Pick" at bounding box center [284, 77] width 7 height 6
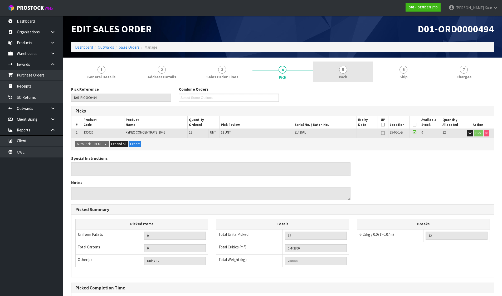
click at [353, 73] on link "5 Pack" at bounding box center [343, 72] width 60 height 21
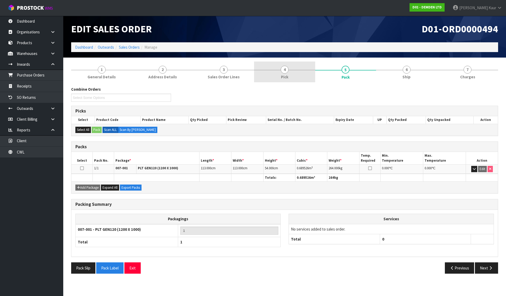
click at [294, 66] on link "4 Pick" at bounding box center [284, 72] width 61 height 21
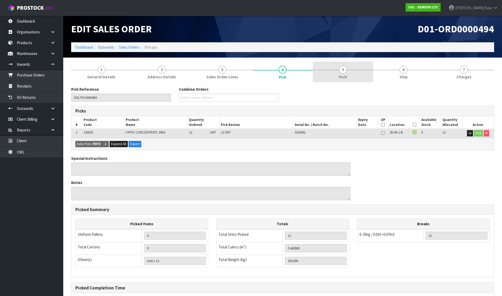
click at [363, 69] on link "5 Pack" at bounding box center [343, 72] width 60 height 21
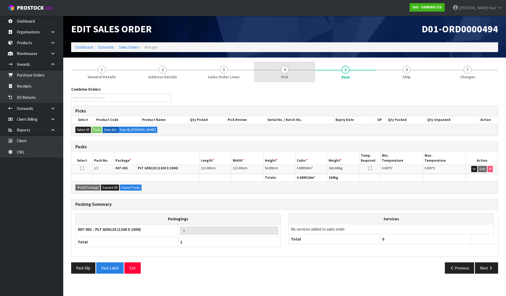
click at [290, 74] on link "4 Pick" at bounding box center [284, 72] width 61 height 21
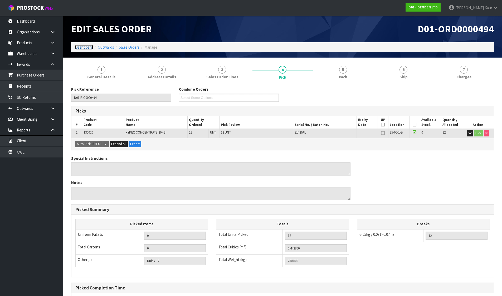
click at [83, 47] on link "Dashboard" at bounding box center [84, 47] width 18 height 5
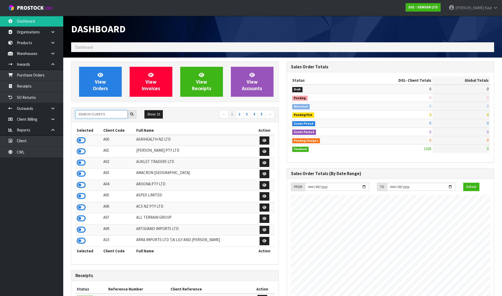
scroll to position [322, 215]
click at [104, 116] on input "text" at bounding box center [101, 114] width 52 height 8
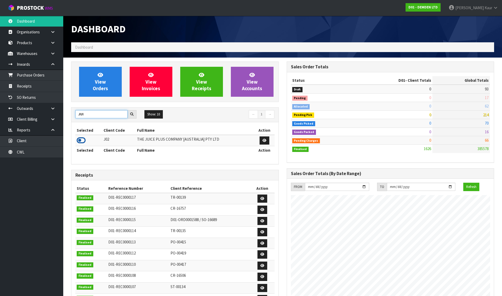
type input "JUI"
click at [81, 139] on icon at bounding box center [81, 141] width 9 height 8
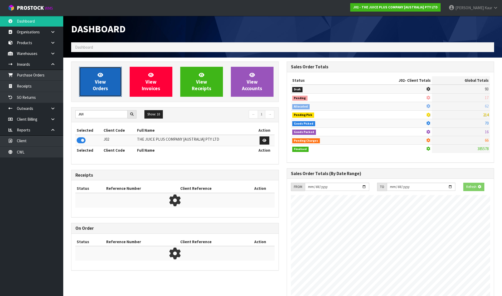
scroll to position [328, 215]
click at [93, 88] on span "View Orders" at bounding box center [100, 82] width 15 height 20
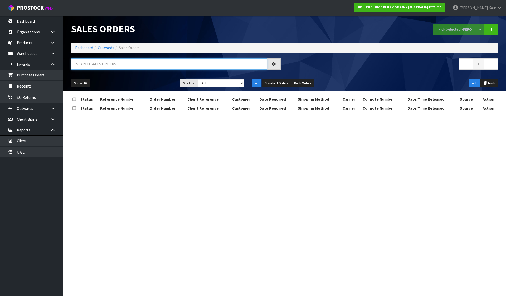
click at [123, 70] on input "text" at bounding box center [169, 63] width 196 height 11
paste input "280540"
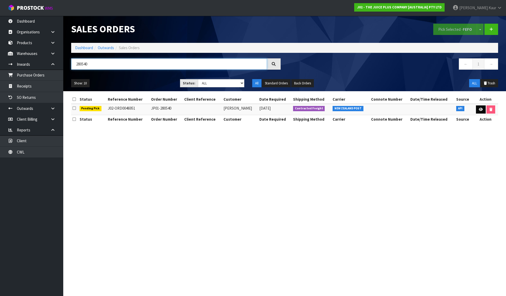
type input "280540"
click at [477, 108] on link at bounding box center [481, 110] width 10 height 8
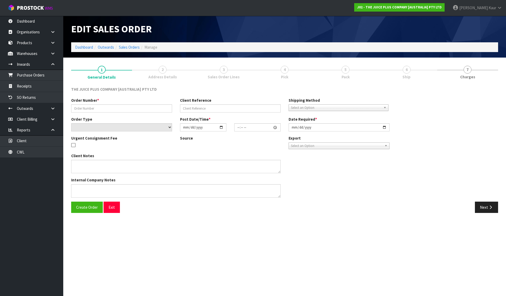
type input "JP01-280540"
select select "number:0"
type input "[DATE]"
type input "04:21:18.000"
type input "[DATE]"
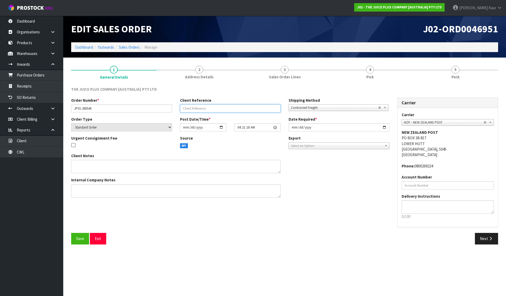
click at [266, 108] on input "text" at bounding box center [230, 109] width 101 height 8
type input "STOP"
click at [80, 238] on span "Save" at bounding box center [80, 238] width 8 height 5
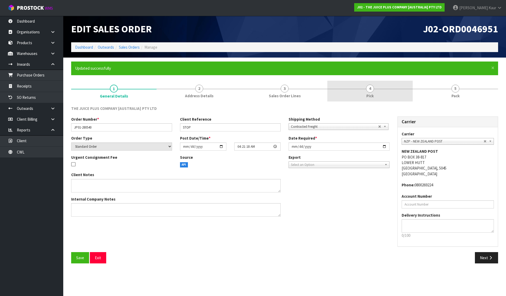
click at [366, 92] on link "4 Pick" at bounding box center [369, 91] width 85 height 21
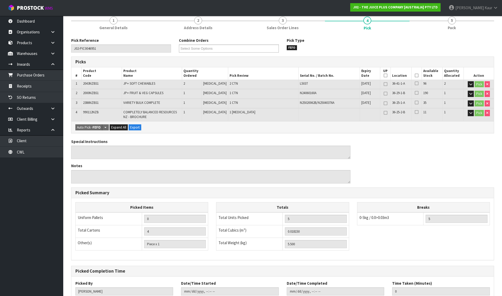
scroll to position [105, 0]
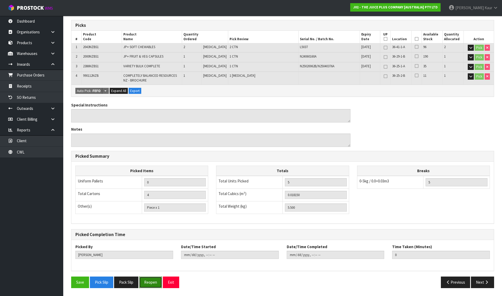
click at [159, 285] on button "Reopen" at bounding box center [150, 282] width 23 height 11
type input "4"
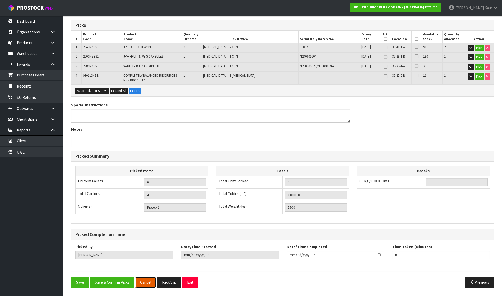
click at [141, 282] on button "Cancel" at bounding box center [145, 282] width 21 height 11
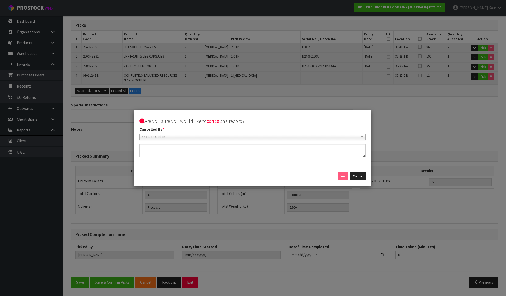
click at [164, 135] on span "Select an Option" at bounding box center [250, 137] width 216 height 6
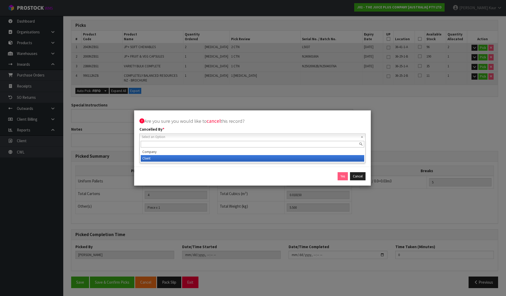
click at [162, 160] on li "Client" at bounding box center [252, 158] width 223 height 7
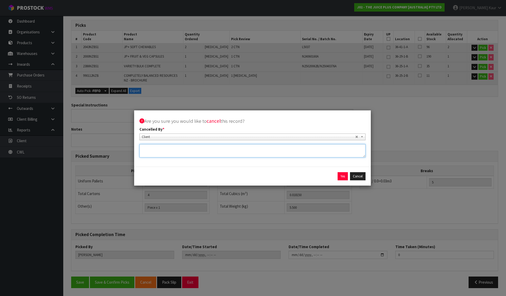
click at [192, 148] on textarea at bounding box center [252, 150] width 226 height 13
paste textarea "CAN WE PLEASE STOP THIS ONE? JP01-280540"
type textarea "CAN WE PLEASE STOP THIS ONE? JP01-280540"
click at [348, 175] on div "Yes Cancel" at bounding box center [252, 176] width 226 height 8
click at [344, 176] on button "Yes" at bounding box center [342, 176] width 10 height 8
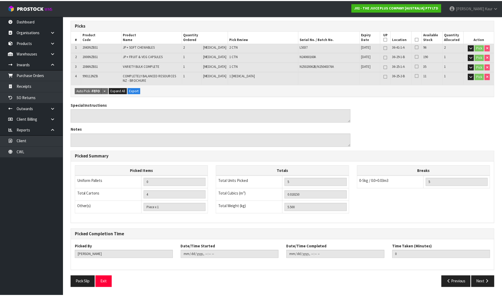
scroll to position [0, 0]
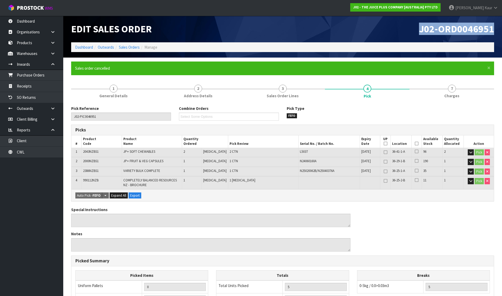
drag, startPoint x: 418, startPoint y: 29, endPoint x: 495, endPoint y: 30, distance: 77.2
click at [495, 30] on div "J02-ORD0046951" at bounding box center [390, 29] width 215 height 27
copy span "J02-ORD0046951"
click at [136, 47] on link "Sales Orders" at bounding box center [129, 47] width 21 height 5
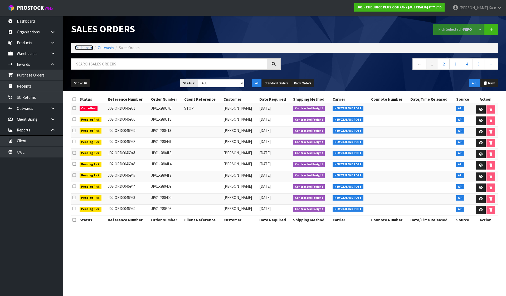
click at [82, 45] on link "Dashboard" at bounding box center [84, 47] width 18 height 5
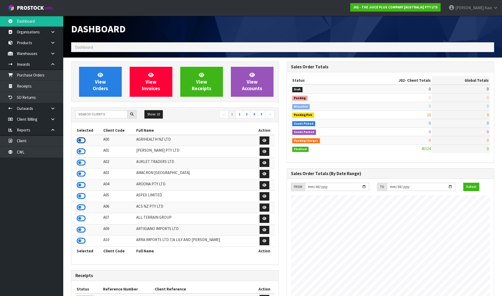
scroll to position [262900, 263084]
click at [81, 141] on icon at bounding box center [81, 141] width 9 height 8
click at [101, 78] on span "View Orders" at bounding box center [100, 82] width 15 height 20
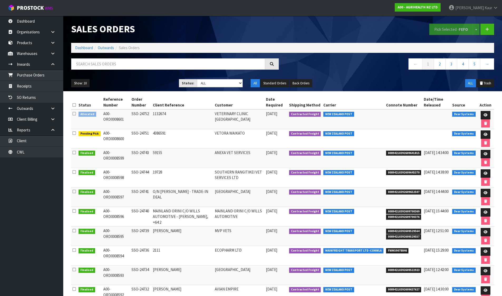
drag, startPoint x: 73, startPoint y: 113, endPoint x: 91, endPoint y: 98, distance: 23.7
click at [73, 113] on icon at bounding box center [73, 114] width 3 height 4
click at [0, 0] on input "checkbox" at bounding box center [0, 0] width 0 height 0
click at [441, 29] on button "Pick Selected - FEFO" at bounding box center [451, 29] width 44 height 11
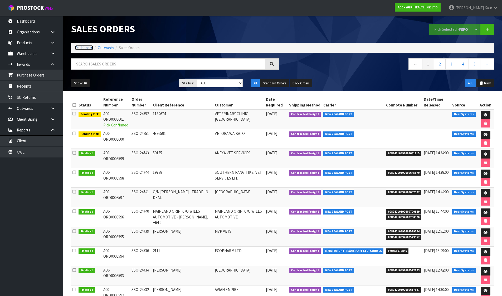
click at [86, 47] on link "Dashboard" at bounding box center [84, 47] width 18 height 5
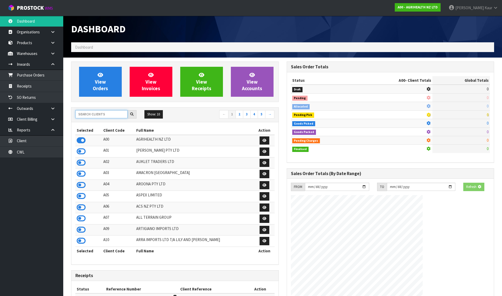
click at [113, 116] on input "text" at bounding box center [101, 114] width 52 height 8
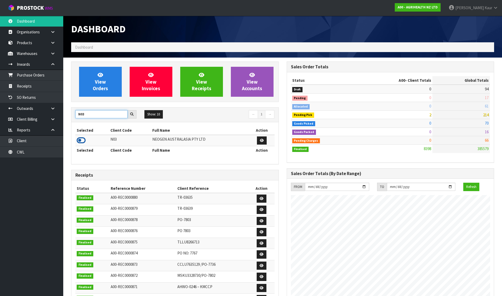
type input "N03"
click at [79, 142] on icon at bounding box center [81, 141] width 9 height 8
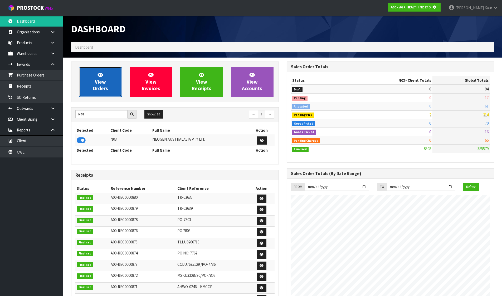
scroll to position [262971, 263084]
click at [96, 85] on span "View Orders" at bounding box center [100, 82] width 15 height 20
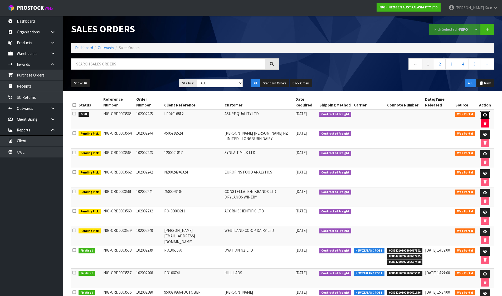
click at [481, 114] on link at bounding box center [485, 115] width 10 height 8
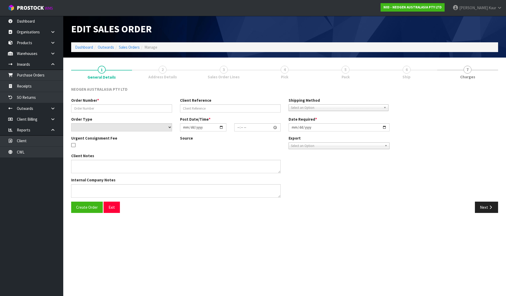
type input "102002245"
type input "LP07016812"
select select "number:0"
type input "[DATE]"
type input "10:50:00.000"
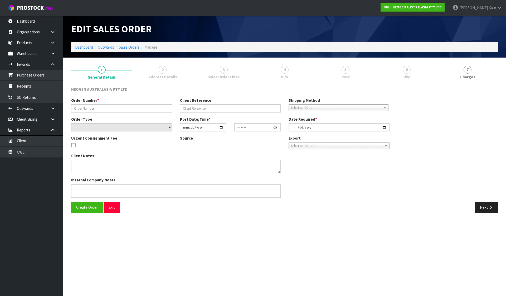
type input "[DATE]"
type textarea "ATTN: PURCHASING"
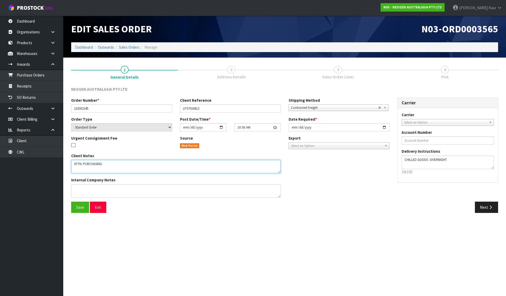
click at [278, 173] on textarea at bounding box center [175, 166] width 209 height 13
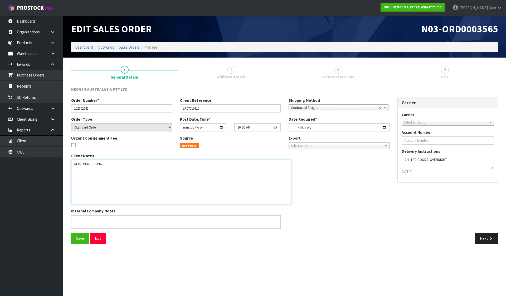
drag, startPoint x: 279, startPoint y: 171, endPoint x: 293, endPoint y: 210, distance: 40.9
click at [291, 205] on textarea at bounding box center [181, 182] width 220 height 44
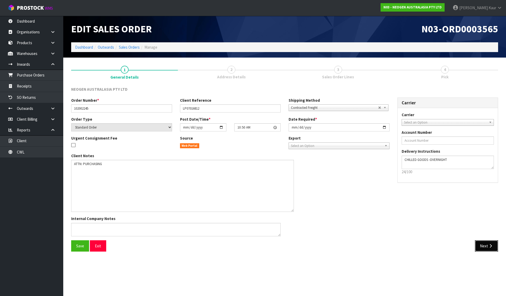
click at [487, 242] on button "Next" at bounding box center [485, 246] width 23 height 11
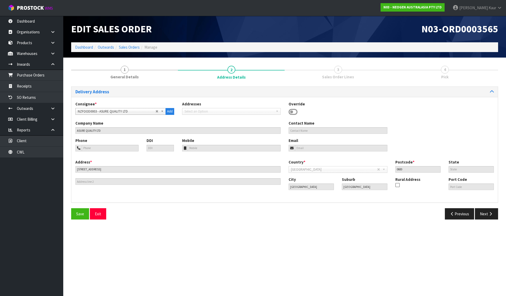
click at [489, 206] on div "Delivery Address Consignee * 000001.BAY MECHANICS - BAY MECHANICS 000001A - BRA…" at bounding box center [284, 155] width 427 height 137
click at [489, 216] on button "Next" at bounding box center [485, 214] width 23 height 11
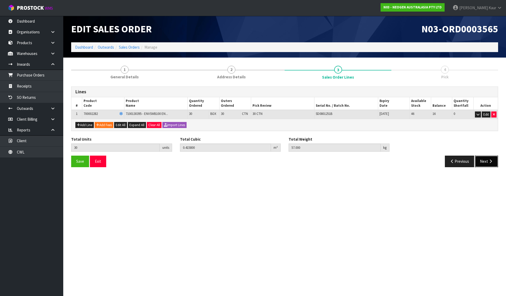
click at [491, 161] on icon "button" at bounding box center [490, 162] width 5 height 4
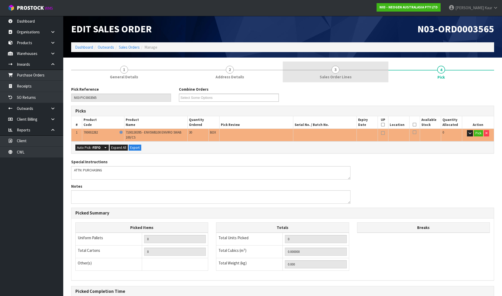
click at [366, 71] on link "3 Sales Order Lines" at bounding box center [336, 72] width 106 height 21
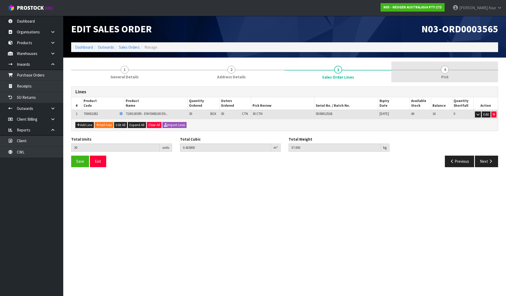
click at [448, 78] on link "4 Pick" at bounding box center [444, 72] width 107 height 21
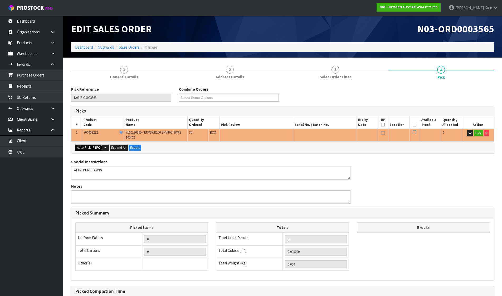
click at [95, 146] on strong "FEFO" at bounding box center [96, 148] width 8 height 4
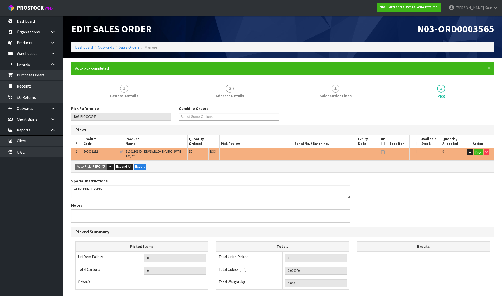
type input "30"
type input "0.415800"
type input "57.000"
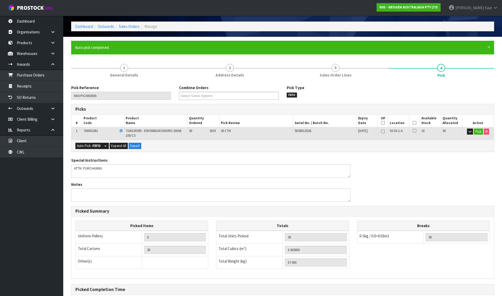
scroll to position [76, 0]
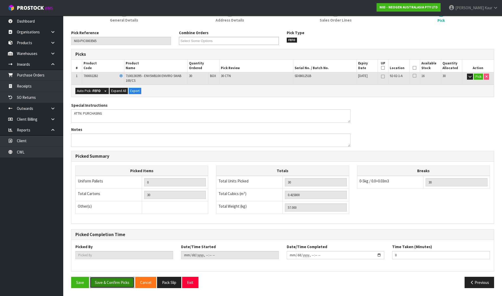
click at [108, 284] on button "Save & Confirm Picks" at bounding box center [112, 282] width 44 height 11
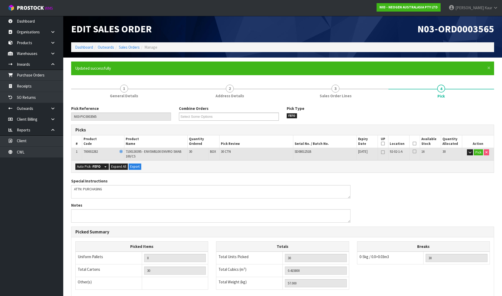
type input "[PERSON_NAME]"
type input "[DATE]T11:02:46"
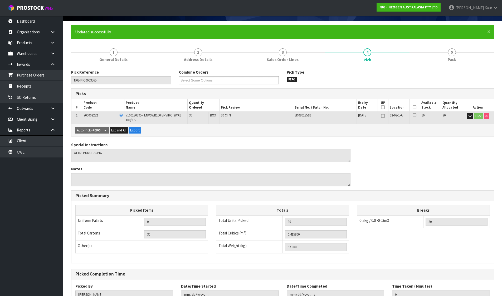
scroll to position [76, 0]
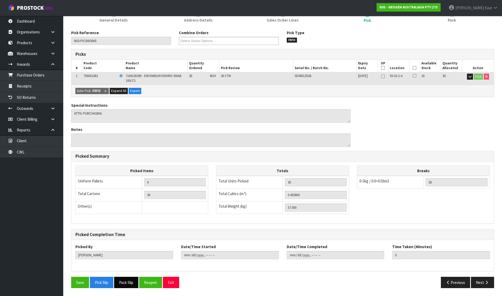
click at [121, 284] on button "Pack Slip" at bounding box center [126, 282] width 24 height 11
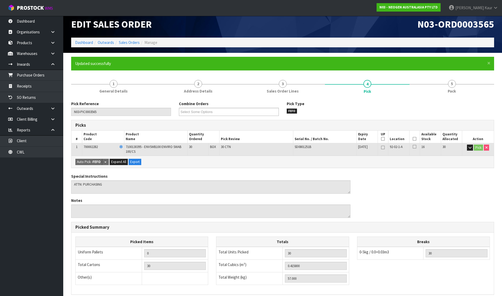
scroll to position [0, 0]
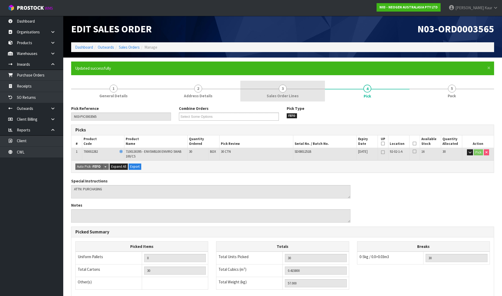
click at [294, 88] on link "3 Sales Order Lines" at bounding box center [282, 91] width 85 height 21
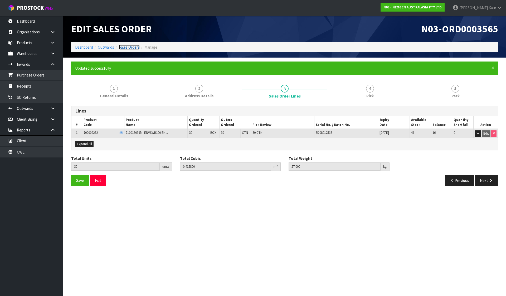
click at [129, 48] on link "Sales Orders" at bounding box center [129, 47] width 21 height 5
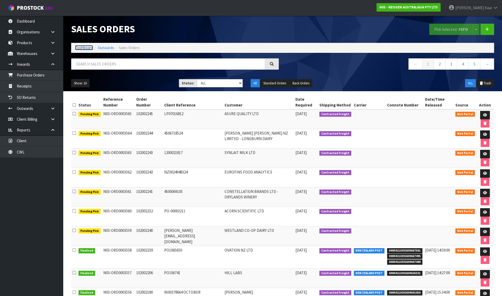
click at [83, 49] on link "Dashboard" at bounding box center [84, 47] width 18 height 5
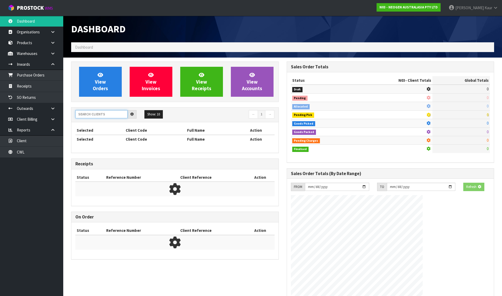
click at [88, 115] on input "text" at bounding box center [101, 114] width 52 height 8
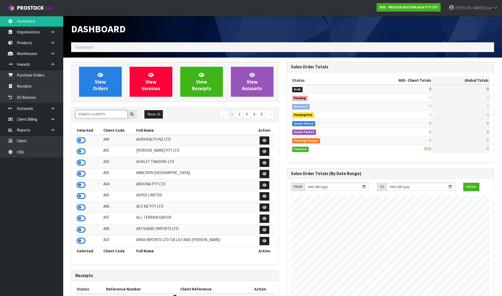
scroll to position [399, 215]
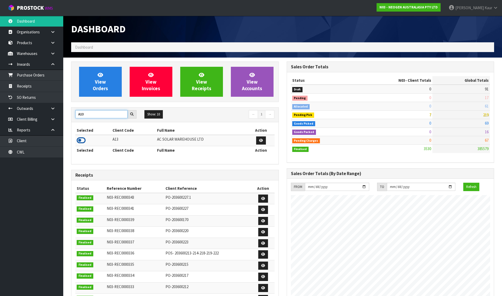
type input "A13"
click at [81, 137] on icon at bounding box center [81, 141] width 9 height 8
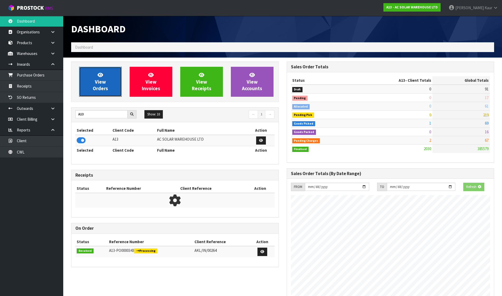
click at [90, 86] on link "View Orders" at bounding box center [100, 82] width 43 height 30
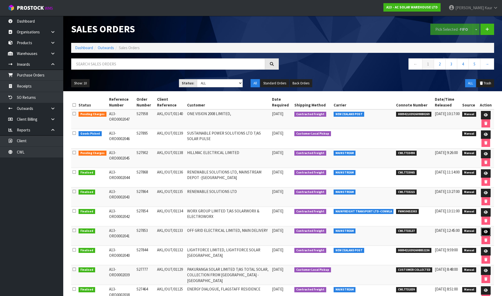
click at [486, 230] on link at bounding box center [486, 232] width 10 height 8
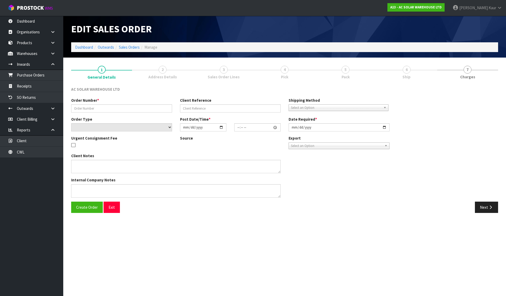
type input "S27853"
type input "AKL/OUT/01133"
select select "number:0"
type input "[DATE]"
type input "12:14:00.000"
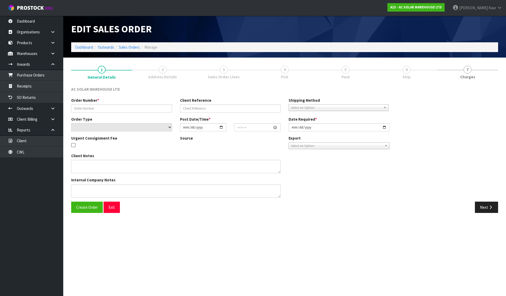
type input "[DATE]"
type textarea "SEND WITH MAINSTREAM"
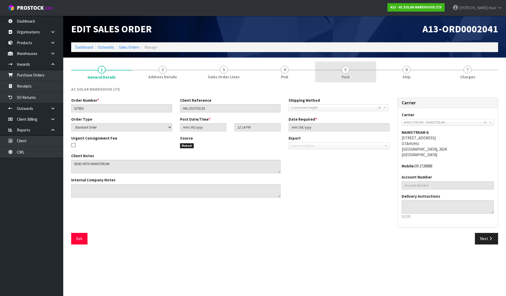
click at [327, 72] on link "5 Pack" at bounding box center [345, 72] width 61 height 21
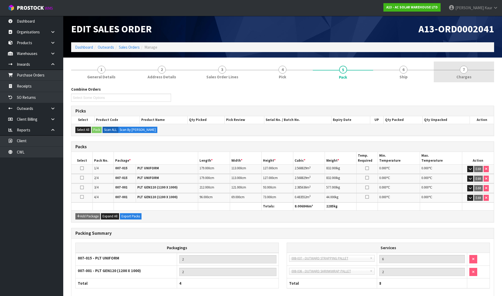
click at [450, 64] on link "7 [GEOGRAPHIC_DATA]" at bounding box center [463, 72] width 60 height 21
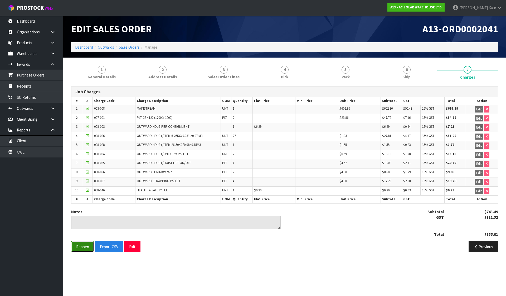
click at [86, 246] on button "Reopen" at bounding box center [82, 246] width 23 height 11
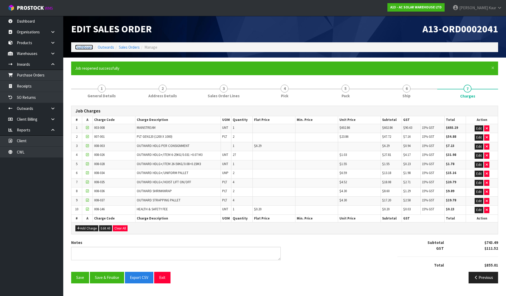
click at [83, 46] on link "Dashboard" at bounding box center [84, 47] width 18 height 5
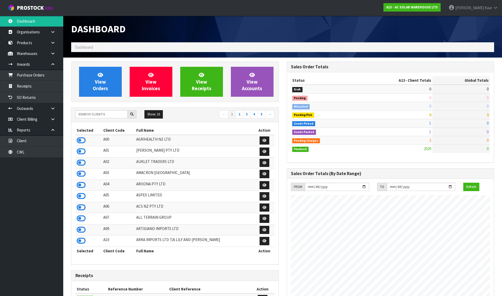
scroll to position [427, 215]
click at [111, 115] on input "text" at bounding box center [101, 114] width 52 height 8
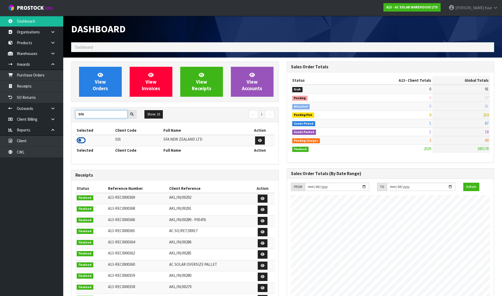
type input "SFA"
click at [81, 138] on icon at bounding box center [81, 141] width 9 height 8
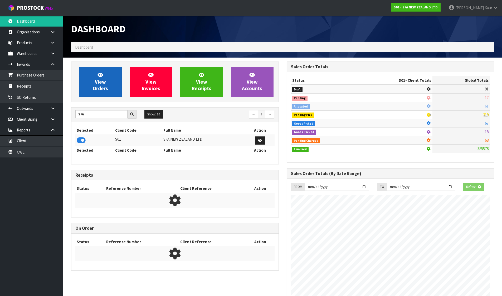
scroll to position [262971, 263084]
click at [98, 82] on span "View Orders" at bounding box center [100, 82] width 15 height 20
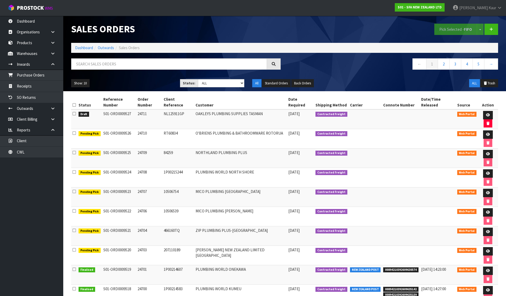
click at [73, 112] on icon at bounding box center [73, 114] width 3 height 4
click at [0, 0] on input "checkbox" at bounding box center [0, 0] width 0 height 0
click at [458, 32] on button "Pick Selected - FIFO" at bounding box center [455, 29] width 43 height 11
click at [483, 111] on link at bounding box center [488, 115] width 10 height 8
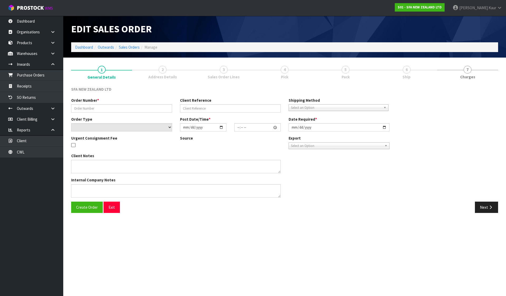
type input "24711"
type input "NL125911GP"
select select "number:0"
type input "[DATE]"
type input "11:04:00.000"
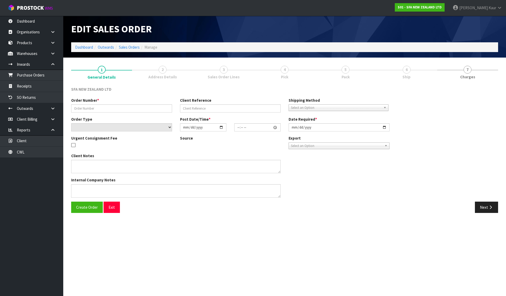
type input "[DATE]"
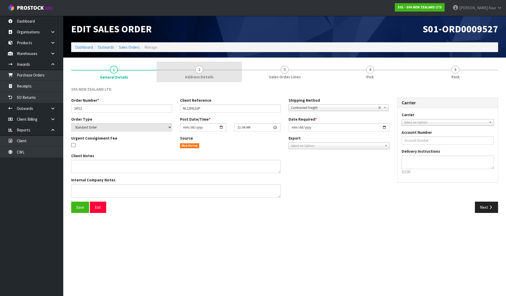
click at [204, 66] on link "2 Address Details" at bounding box center [198, 72] width 85 height 21
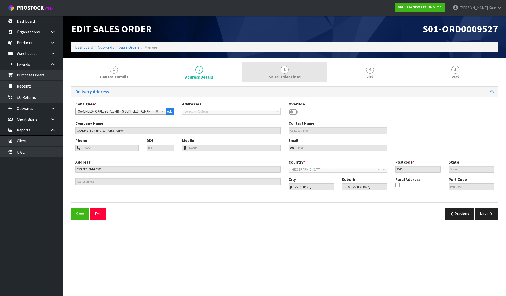
click at [281, 67] on span "3" at bounding box center [284, 70] width 8 height 8
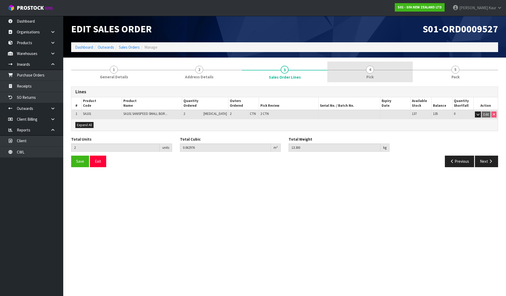
click at [356, 72] on link "4 Pick" at bounding box center [369, 72] width 85 height 21
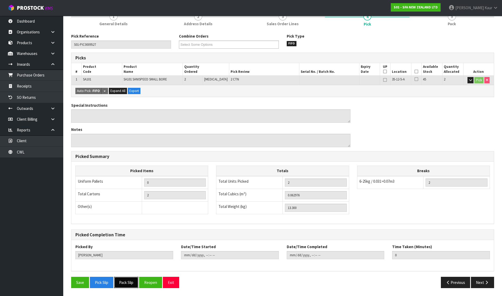
click at [127, 285] on button "Pack Slip" at bounding box center [126, 282] width 24 height 11
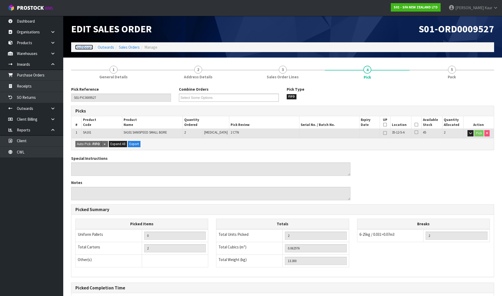
click at [85, 47] on link "Dashboard" at bounding box center [84, 47] width 18 height 5
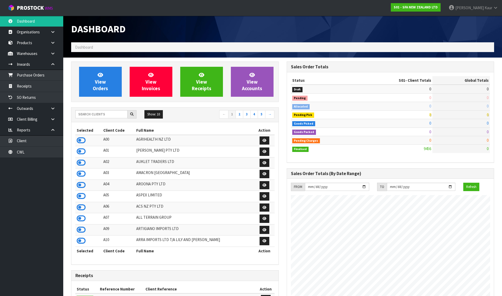
scroll to position [399, 215]
click at [103, 116] on input "text" at bounding box center [101, 114] width 52 height 8
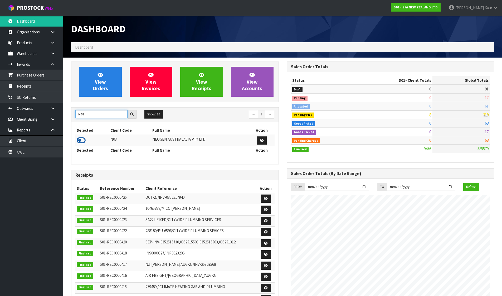
type input "N03"
click at [82, 142] on icon at bounding box center [81, 141] width 9 height 8
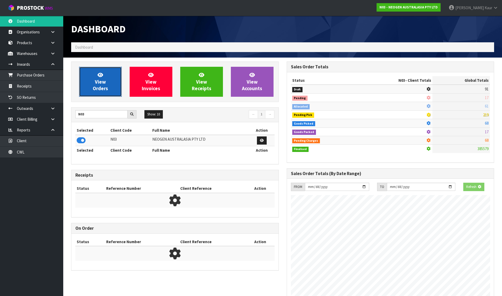
scroll to position [262971, 263084]
click at [102, 84] on span "View Orders" at bounding box center [100, 82] width 15 height 20
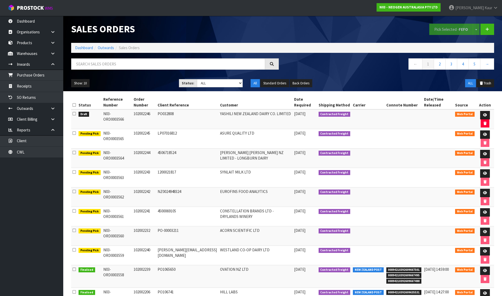
click at [75, 114] on icon at bounding box center [73, 114] width 3 height 4
click at [0, 0] on input "checkbox" at bounding box center [0, 0] width 0 height 0
click at [481, 113] on link at bounding box center [485, 115] width 10 height 8
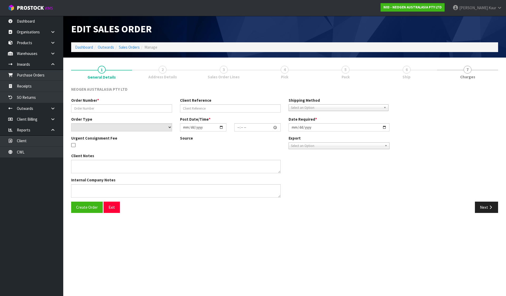
type input "102002246"
type input "PO032808"
select select "number:0"
type input "[DATE]"
type input "11:01:00.000"
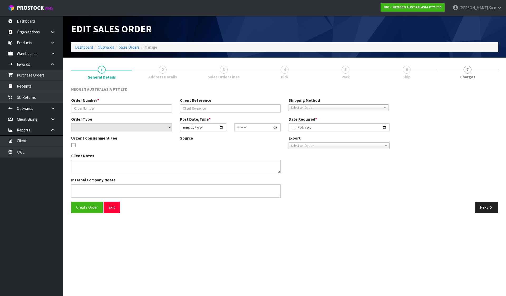
type input "[DATE]"
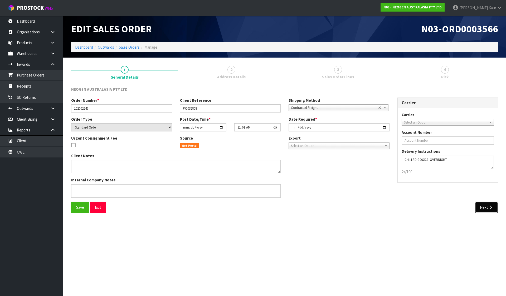
click at [480, 202] on button "Next" at bounding box center [485, 207] width 23 height 11
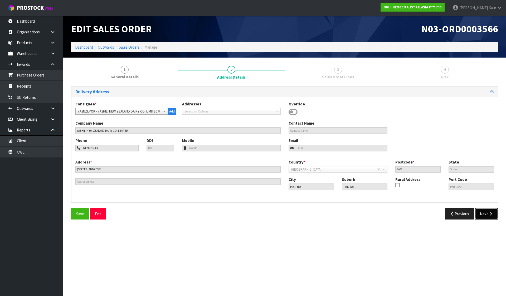
click at [483, 213] on button "Next" at bounding box center [485, 214] width 23 height 11
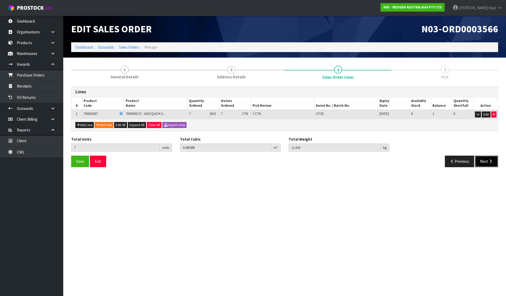
click at [488, 164] on icon "button" at bounding box center [490, 162] width 5 height 4
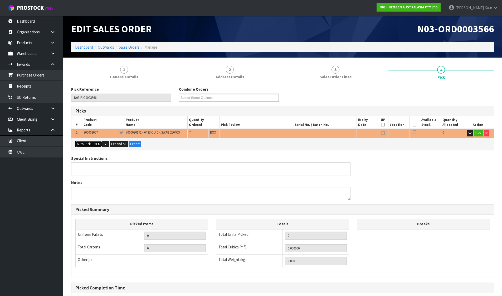
click at [82, 144] on button "Auto Pick - FEFO" at bounding box center [88, 144] width 27 height 6
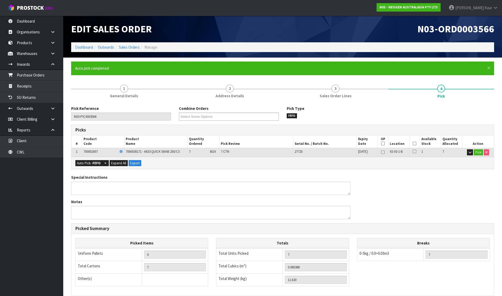
type input "7"
type input "0.080388"
type input "11.620"
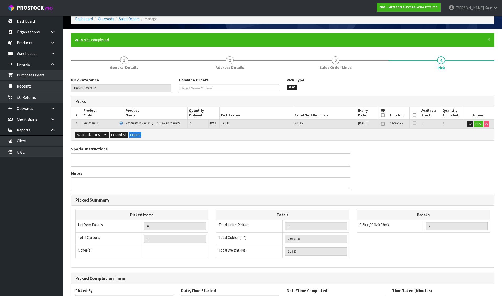
scroll to position [72, 0]
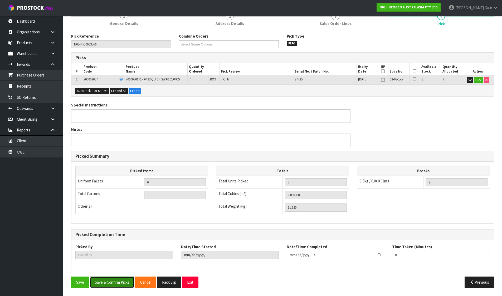
click at [112, 282] on button "Save & Confirm Picks" at bounding box center [112, 282] width 44 height 11
type input "[PERSON_NAME]"
type input "[DATE]T11:09:52"
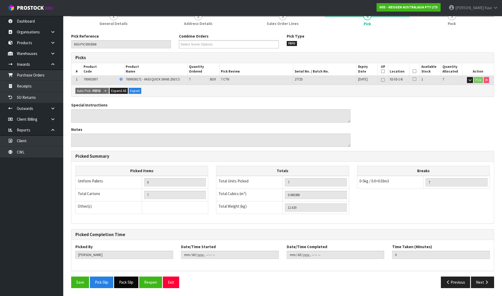
drag, startPoint x: 123, startPoint y: 278, endPoint x: 126, endPoint y: 278, distance: 2.6
click at [123, 278] on button "Pack Slip" at bounding box center [126, 282] width 24 height 11
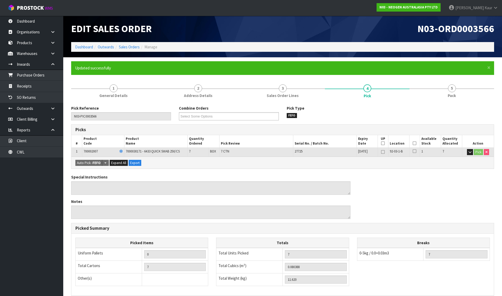
scroll to position [0, 0]
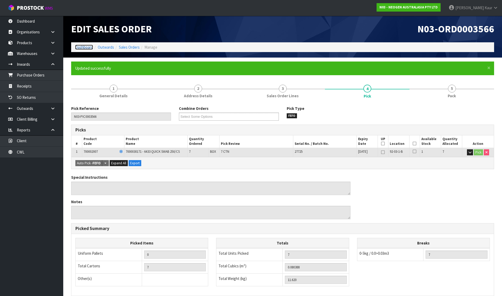
click at [85, 46] on link "Dashboard" at bounding box center [84, 47] width 18 height 5
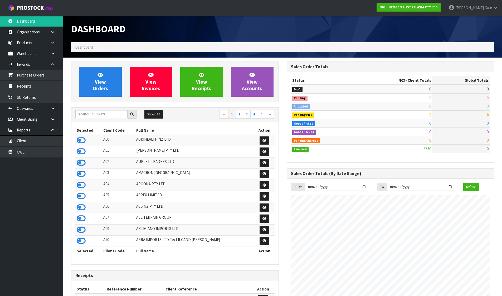
scroll to position [399, 215]
click at [102, 84] on span "View Orders" at bounding box center [100, 82] width 15 height 20
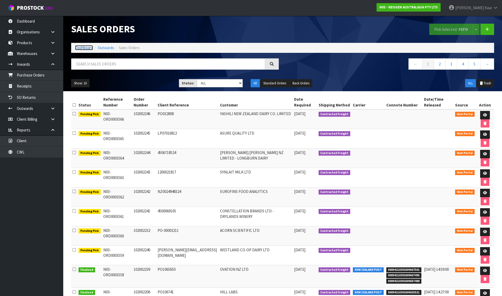
click at [81, 48] on link "Dashboard" at bounding box center [84, 47] width 18 height 5
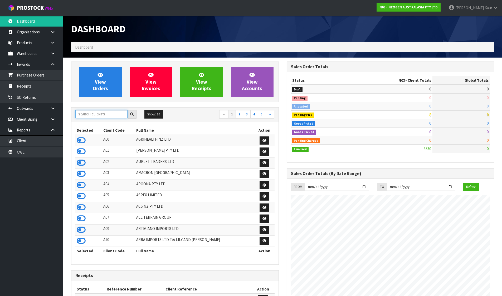
click at [103, 114] on input "text" at bounding box center [101, 114] width 52 height 8
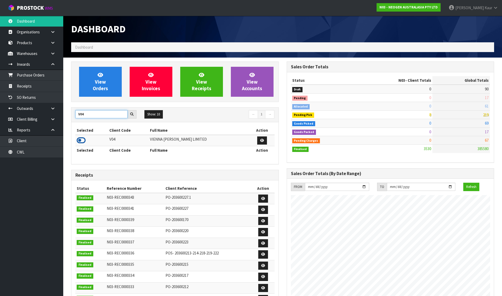
type input "V04"
click at [81, 141] on icon at bounding box center [81, 141] width 9 height 8
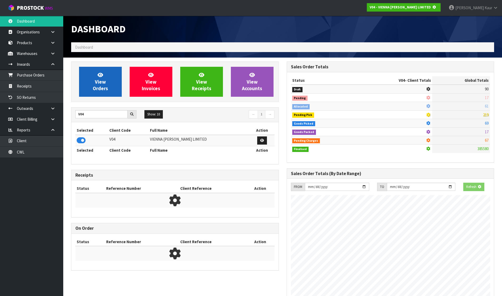
scroll to position [328, 215]
click at [115, 85] on link "View Orders" at bounding box center [100, 82] width 43 height 30
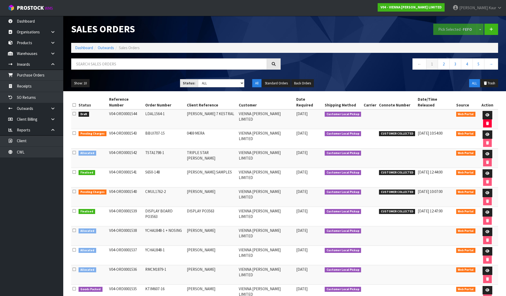
click at [75, 112] on icon at bounding box center [73, 114] width 3 height 4
click at [0, 0] on input "checkbox" at bounding box center [0, 0] width 0 height 0
click at [444, 31] on button "Pick Selected - FEFO" at bounding box center [455, 29] width 44 height 11
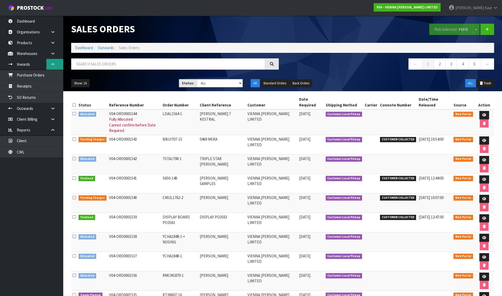
click at [58, 65] on link at bounding box center [54, 64] width 17 height 11
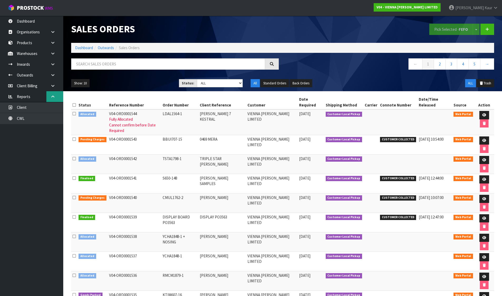
click at [55, 94] on link at bounding box center [54, 96] width 17 height 11
click at [84, 46] on link "Dashboard" at bounding box center [84, 47] width 18 height 5
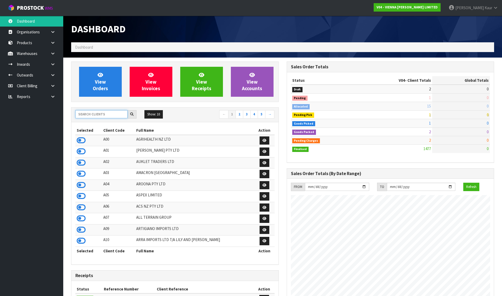
click at [107, 112] on input "text" at bounding box center [101, 114] width 52 height 8
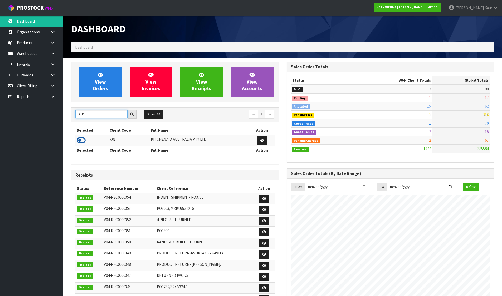
type input "KIT"
click at [78, 139] on icon at bounding box center [81, 141] width 9 height 8
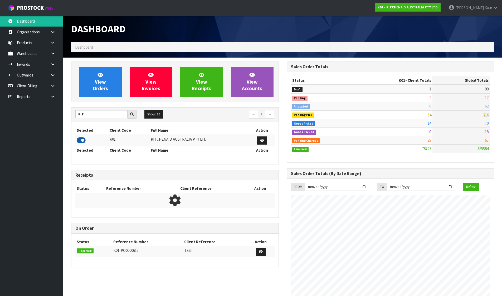
scroll to position [399, 215]
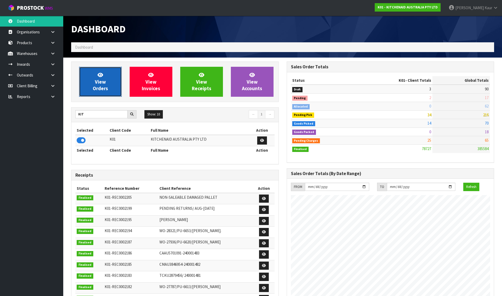
click at [97, 71] on link "View Orders" at bounding box center [100, 82] width 43 height 30
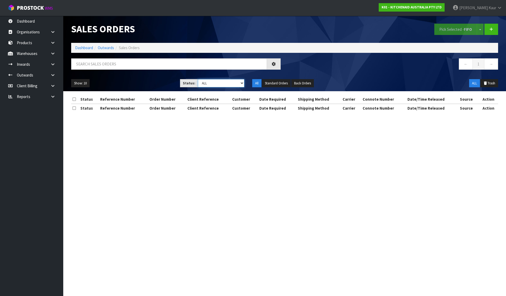
click at [202, 82] on select "Draft Pending Allocated Pending Pick Goods Picked Goods Packed Pending Charges …" at bounding box center [221, 83] width 47 height 8
select select "string:6"
click at [198, 79] on select "Draft Pending Allocated Pending Pick Goods Picked Goods Packed Pending Charges …" at bounding box center [221, 83] width 47 height 8
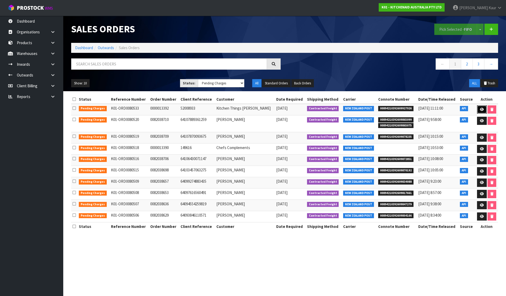
click at [480, 108] on icon at bounding box center [481, 109] width 4 height 3
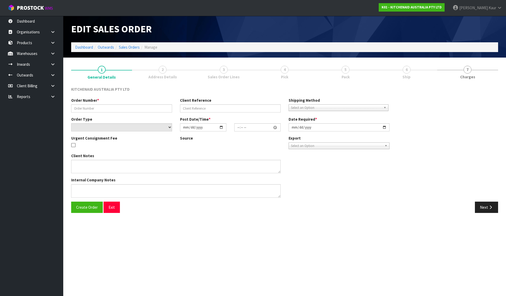
click at [274, 65] on link "4 Pick" at bounding box center [284, 72] width 61 height 21
type input "0000013392"
type input "52008933"
select select "number:0"
type input "[DATE]"
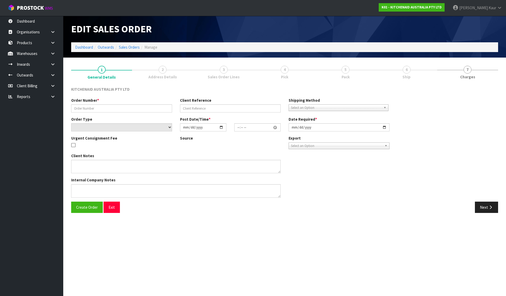
type input "12:32:28.000"
type input "[DATE]"
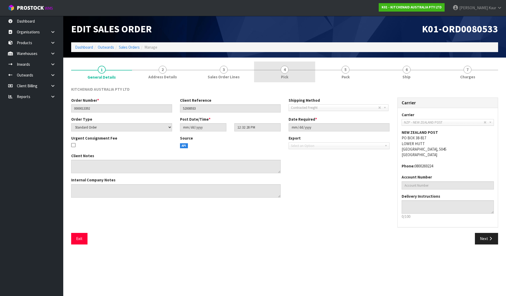
click at [274, 65] on link "4 Pick" at bounding box center [284, 72] width 61 height 21
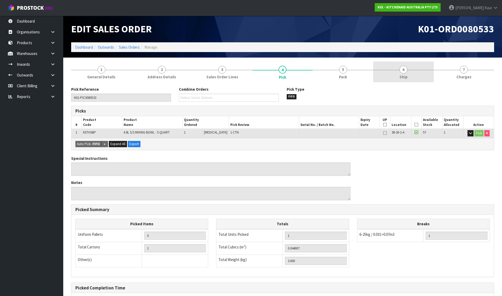
click at [392, 71] on link "6 Ship" at bounding box center [403, 72] width 60 height 21
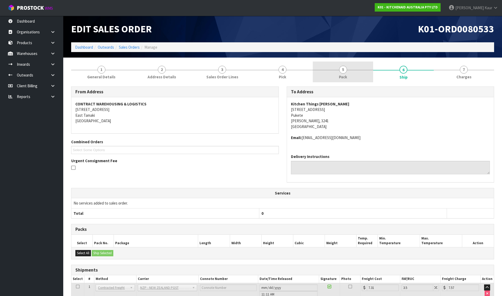
click at [342, 74] on link "5 Pack" at bounding box center [343, 72] width 60 height 21
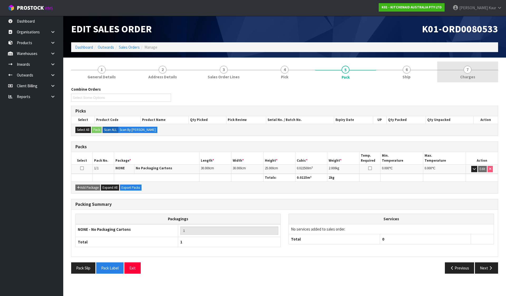
click at [468, 70] on span "7" at bounding box center [467, 70] width 8 height 8
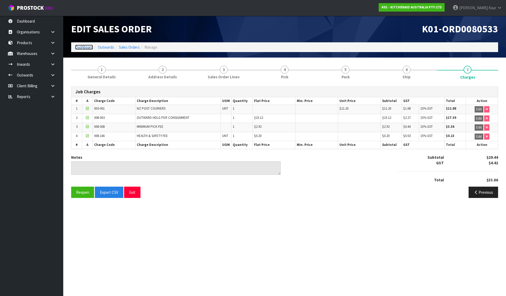
click at [91, 46] on link "Dashboard" at bounding box center [84, 47] width 18 height 5
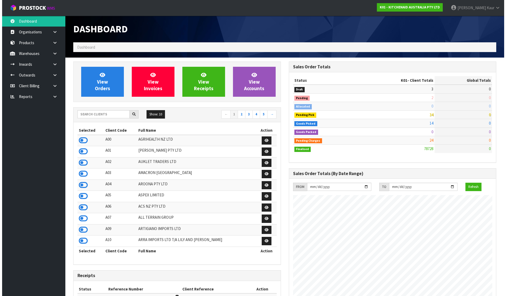
scroll to position [399, 215]
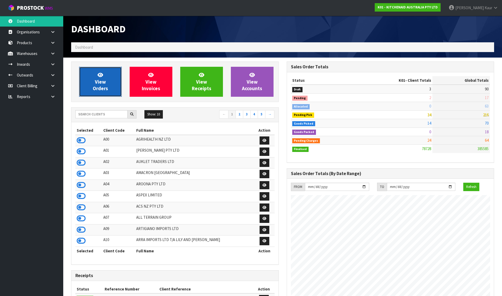
click at [99, 73] on icon at bounding box center [100, 74] width 6 height 5
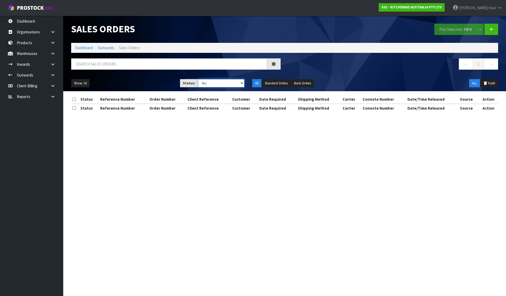
click at [226, 84] on select "Draft Pending Allocated Pending Pick Goods Picked Goods Packed Pending Charges …" at bounding box center [221, 83] width 47 height 8
select select "string:6"
click at [198, 79] on select "Draft Pending Allocated Pending Pick Goods Picked Goods Packed Pending Charges …" at bounding box center [221, 83] width 47 height 8
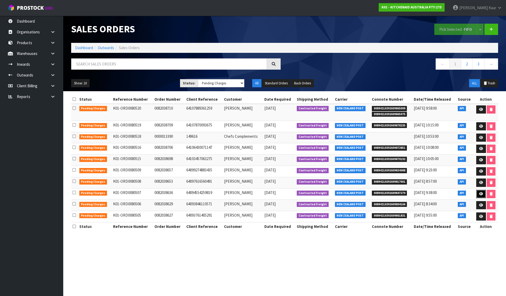
click at [480, 192] on link at bounding box center [481, 194] width 10 height 8
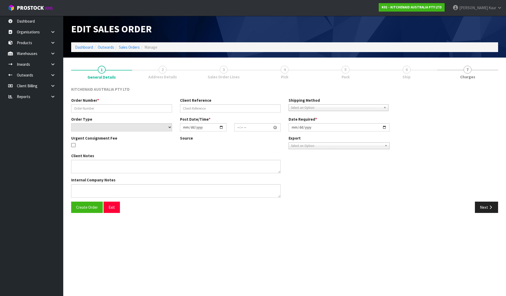
type input "0082038636"
type input "64094554259819"
select select "number:0"
type input "[DATE]"
type input "22:39:31.000"
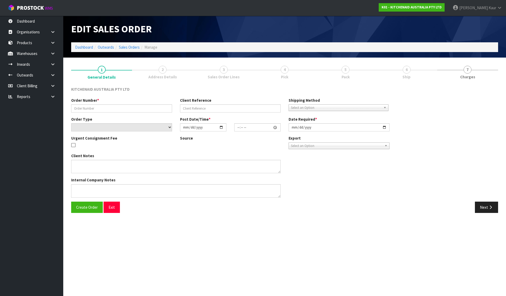
type input "[DATE]"
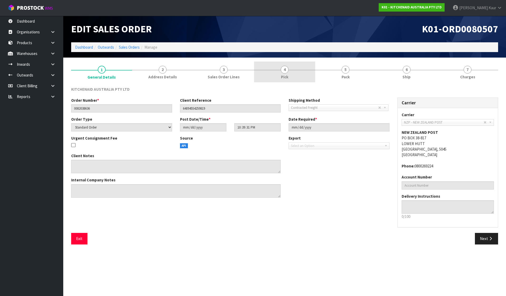
click at [298, 74] on link "4 Pick" at bounding box center [284, 72] width 61 height 21
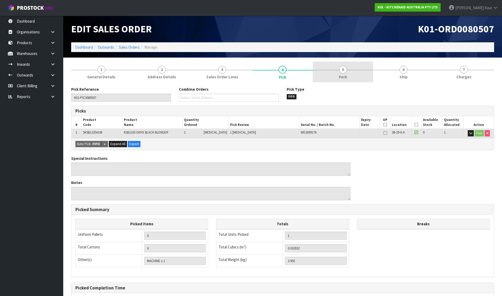
click at [354, 68] on link "5 Pack" at bounding box center [343, 72] width 60 height 21
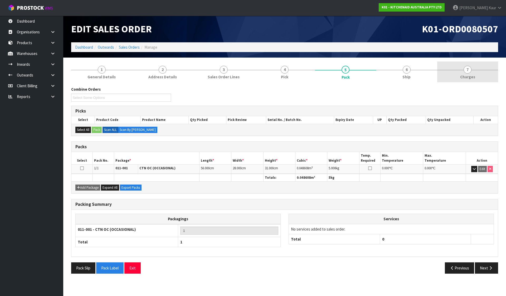
click at [474, 73] on link "7 [GEOGRAPHIC_DATA]" at bounding box center [467, 72] width 61 height 21
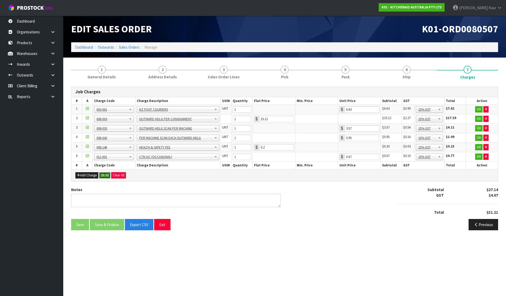
click at [102, 175] on button "Ok All" at bounding box center [104, 175] width 11 height 6
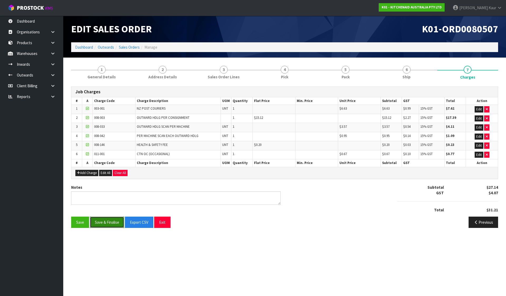
click at [116, 227] on button "Save & Finalise" at bounding box center [107, 222] width 34 height 11
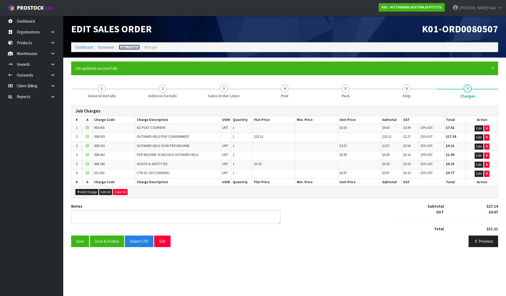
click at [129, 48] on link "Sales Orders" at bounding box center [129, 47] width 21 height 5
